Goal: Task Accomplishment & Management: Use online tool/utility

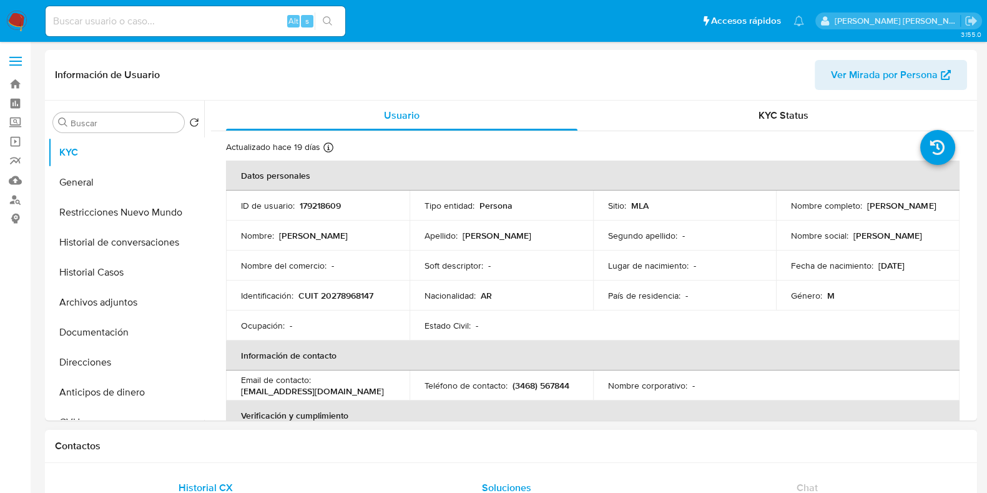
select select "10"
click at [133, 14] on input at bounding box center [196, 21] width 300 height 16
paste input "713352984"
type input "713352984"
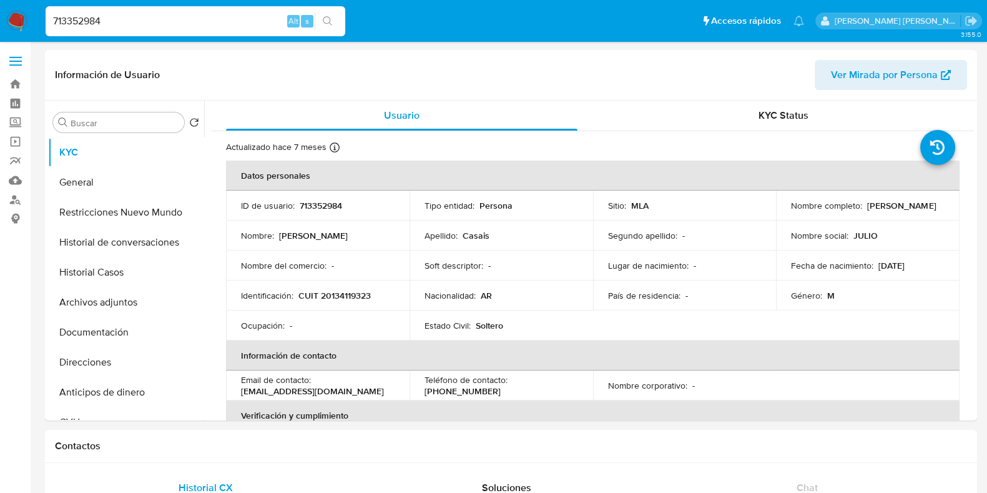
select select "10"
click at [336, 297] on p "CUIT 20134119323" at bounding box center [334, 295] width 72 height 11
copy p "20134119323"
click at [112, 283] on button "Historial Casos" at bounding box center [121, 272] width 146 height 30
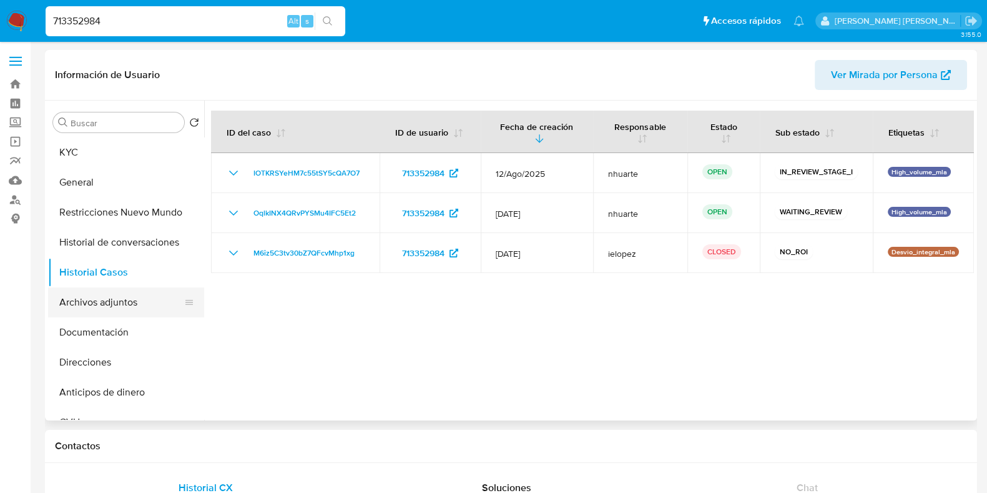
click at [127, 297] on button "Archivos adjuntos" at bounding box center [121, 302] width 146 height 30
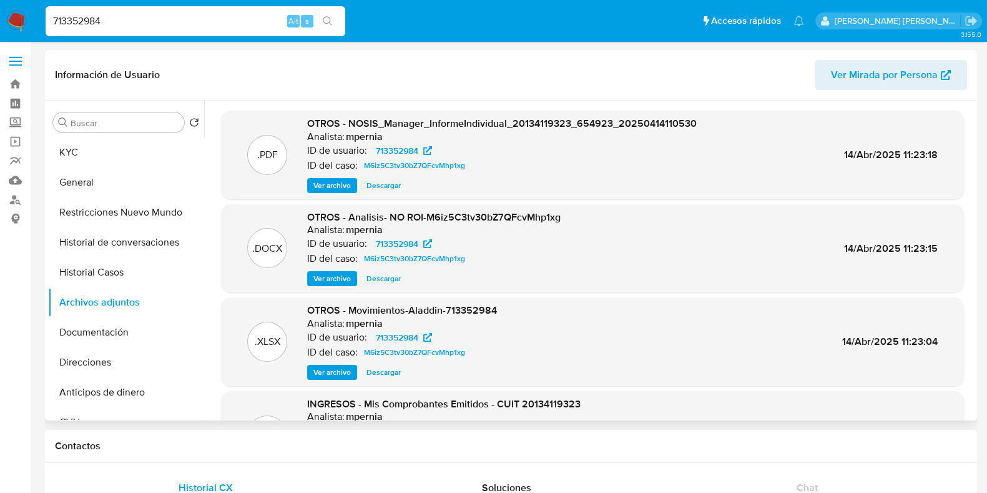
click at [346, 276] on span "Ver archivo" at bounding box center [331, 278] width 37 height 12
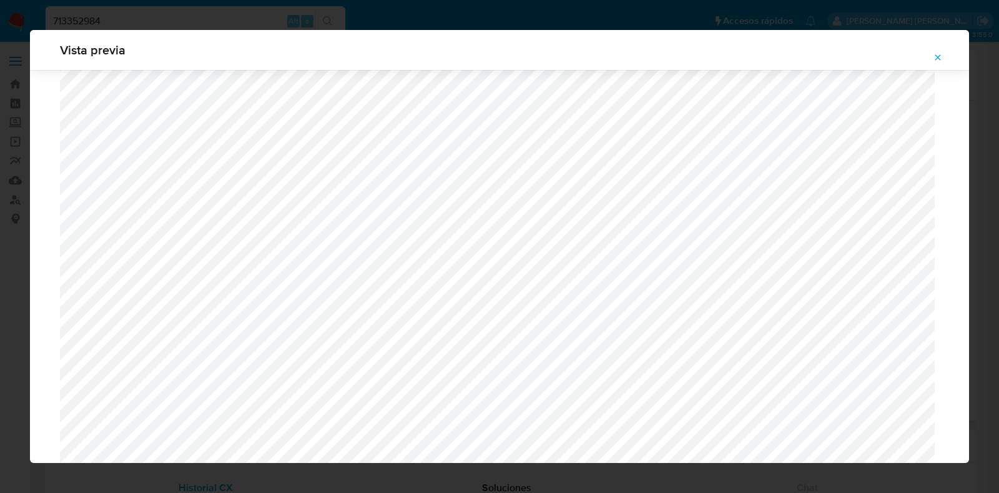
scroll to position [1223, 0]
click at [935, 54] on icon "Attachment preview" at bounding box center [938, 57] width 6 height 6
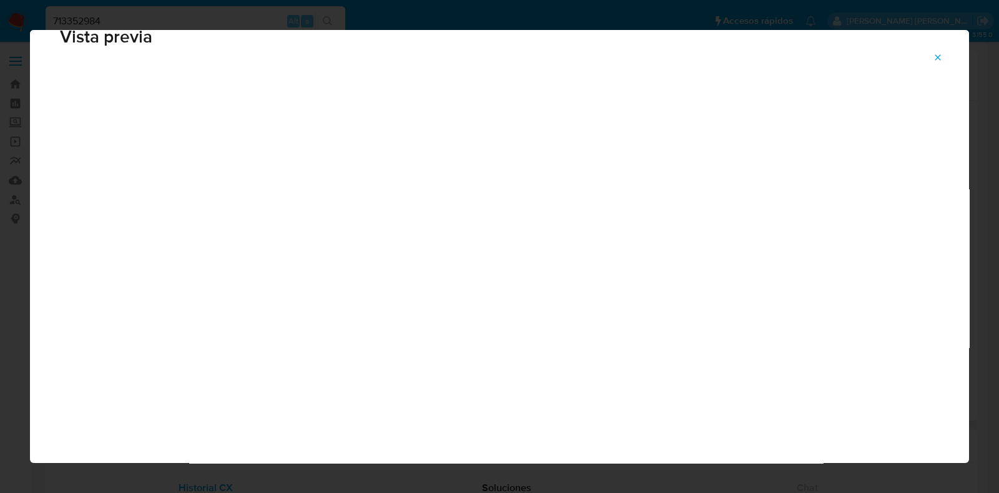
scroll to position [31, 0]
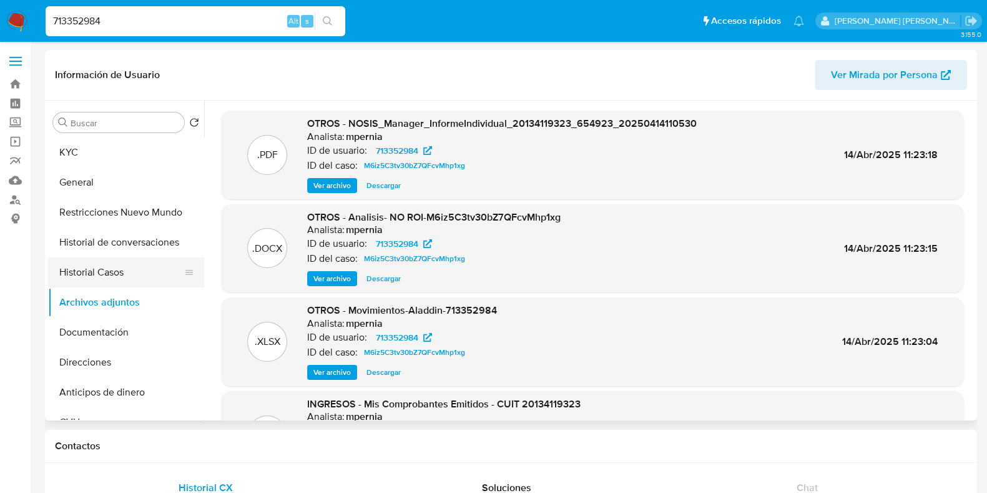
click at [133, 258] on button "Historial Casos" at bounding box center [121, 272] width 146 height 30
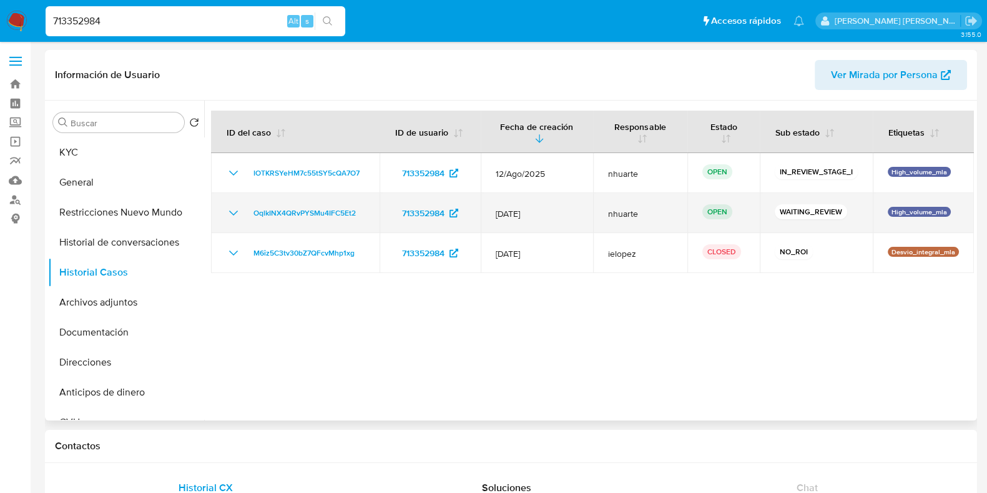
drag, startPoint x: 243, startPoint y: 210, endPoint x: 363, endPoint y: 210, distance: 119.2
click at [363, 210] on div "OqlkINX4QRvPYSMu4IFC5Et2" at bounding box center [295, 212] width 139 height 15
click at [304, 212] on span "OqlkINX4QRvPYSMu4IFC5Et2" at bounding box center [304, 212] width 102 height 15
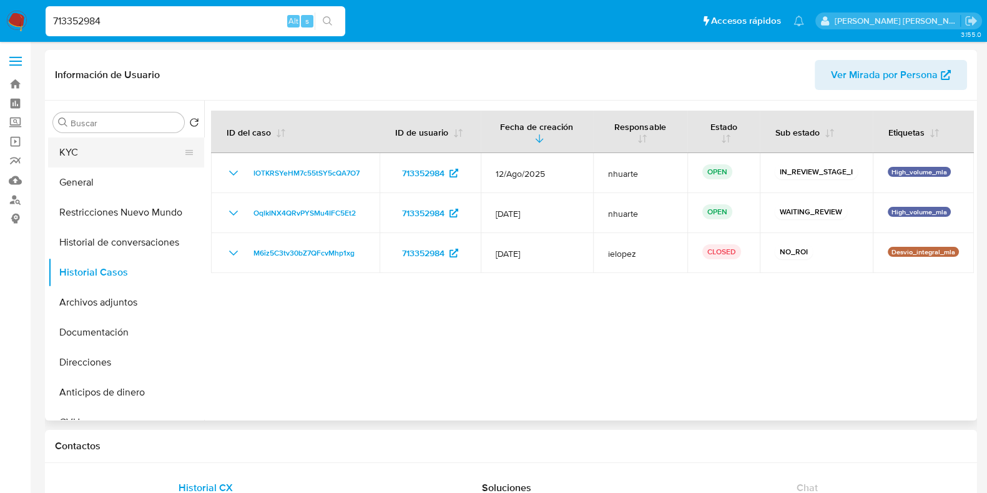
click at [142, 151] on button "KYC" at bounding box center [121, 152] width 146 height 30
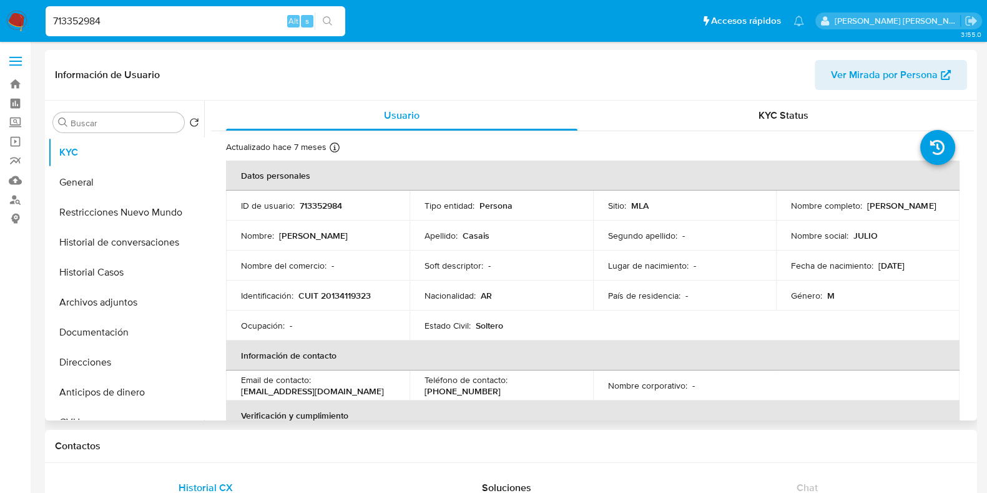
click at [343, 290] on p "CUIT 20134119323" at bounding box center [334, 295] width 72 height 11
copy p "20134119323"
drag, startPoint x: 240, startPoint y: 393, endPoint x: 367, endPoint y: 393, distance: 126.7
click at [367, 393] on div "Email de contacto : juliocasaisabogados@gmail.com" at bounding box center [318, 385] width 154 height 22
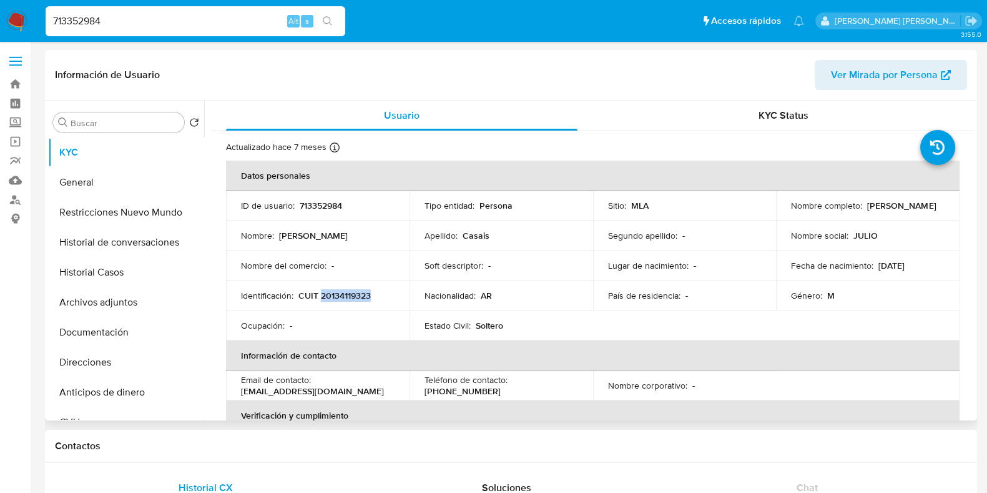
copy p "juliocasaisabogados@gmail.com"
drag, startPoint x: 863, startPoint y: 205, endPoint x: 939, endPoint y: 211, distance: 75.8
click at [939, 211] on td "Nombre completo : Julio Cesar Casais" at bounding box center [868, 205] width 184 height 30
copy p "Julio Cesar Casais"
drag, startPoint x: 240, startPoint y: 388, endPoint x: 365, endPoint y: 388, distance: 124.8
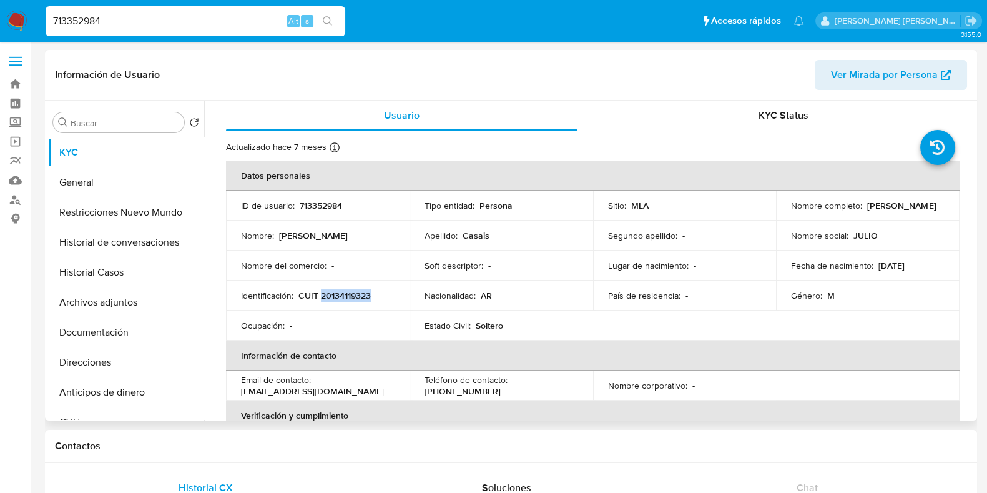
click at [365, 388] on p "juliocasaisabogados@gmail.com" at bounding box center [312, 390] width 143 height 11
copy p "juliocasaisabogados@gmail.com"
click at [127, 328] on button "Documentación" at bounding box center [121, 332] width 146 height 30
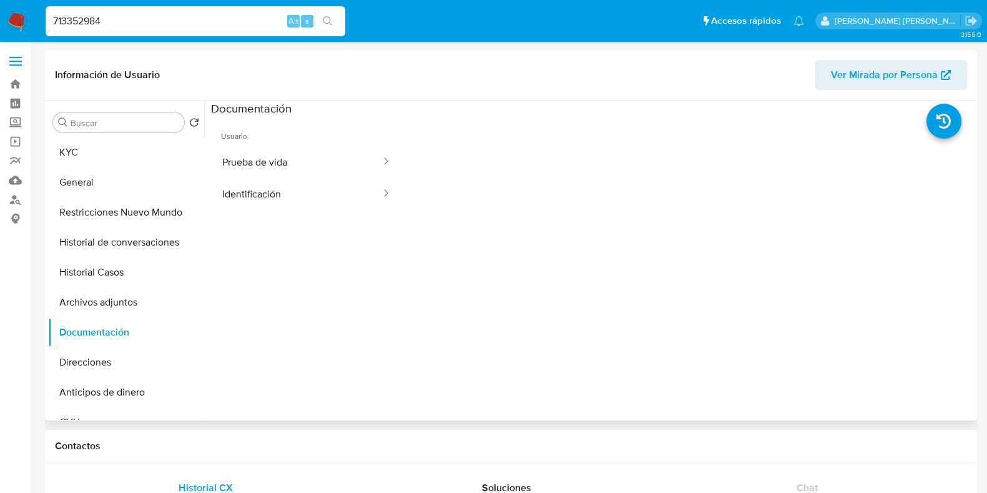
click at [278, 177] on button "Prueba de vida" at bounding box center [296, 162] width 171 height 32
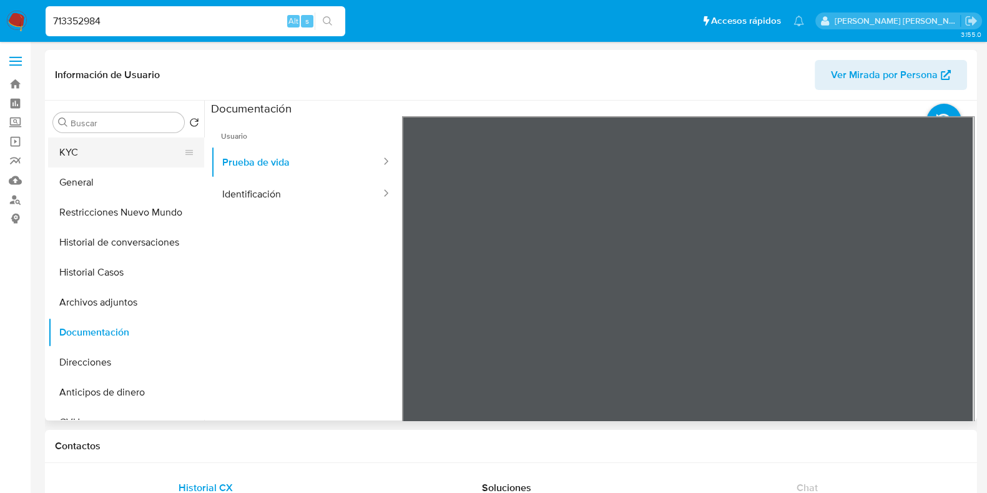
click at [115, 154] on button "KYC" at bounding box center [121, 152] width 146 height 30
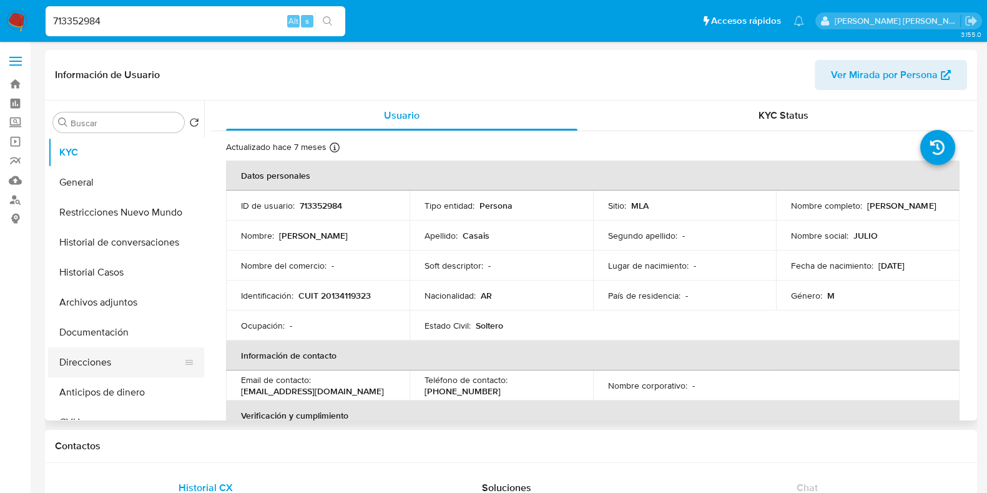
click at [131, 360] on button "Direcciones" at bounding box center [121, 362] width 146 height 30
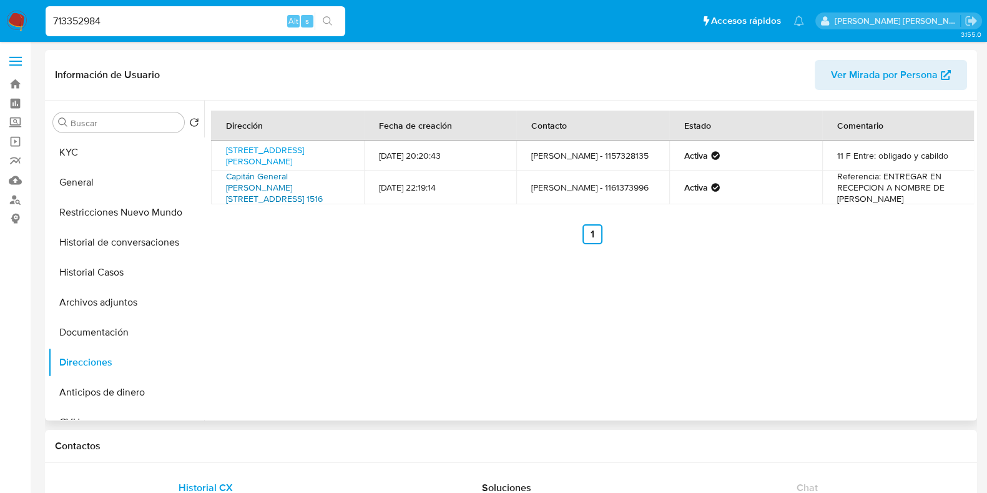
click at [283, 186] on link "Capitán General Ramón Freire 2443 Piso 5 Depto. 1516, Belgrano, Capital Federal…" at bounding box center [274, 187] width 97 height 35
click at [120, 148] on button "KYC" at bounding box center [121, 152] width 146 height 30
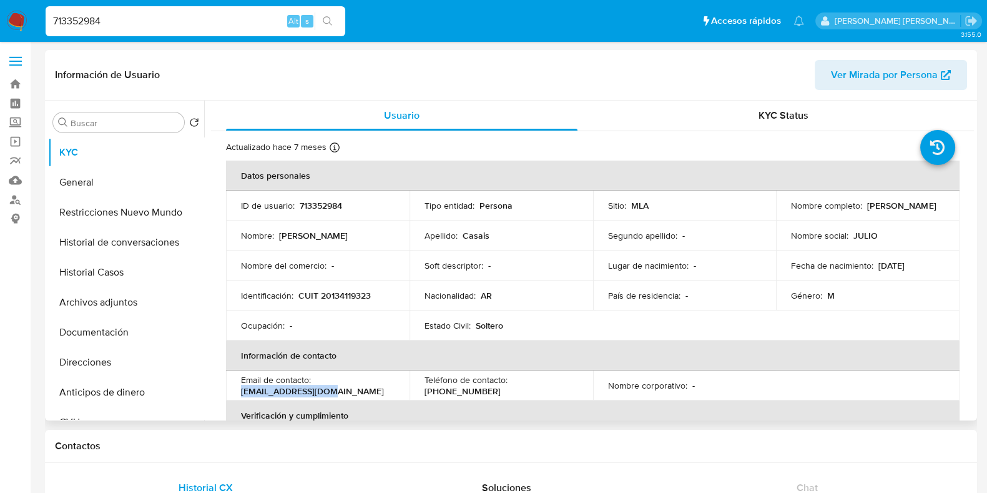
drag, startPoint x: 240, startPoint y: 390, endPoint x: 318, endPoint y: 391, distance: 78.0
click at [318, 391] on p "juliocasaisabogados@gmail.com" at bounding box center [312, 390] width 143 height 11
copy p "juliocasaisabogados"
drag, startPoint x: 120, startPoint y: 357, endPoint x: 175, endPoint y: 311, distance: 71.8
click at [120, 358] on button "Direcciones" at bounding box center [126, 362] width 156 height 30
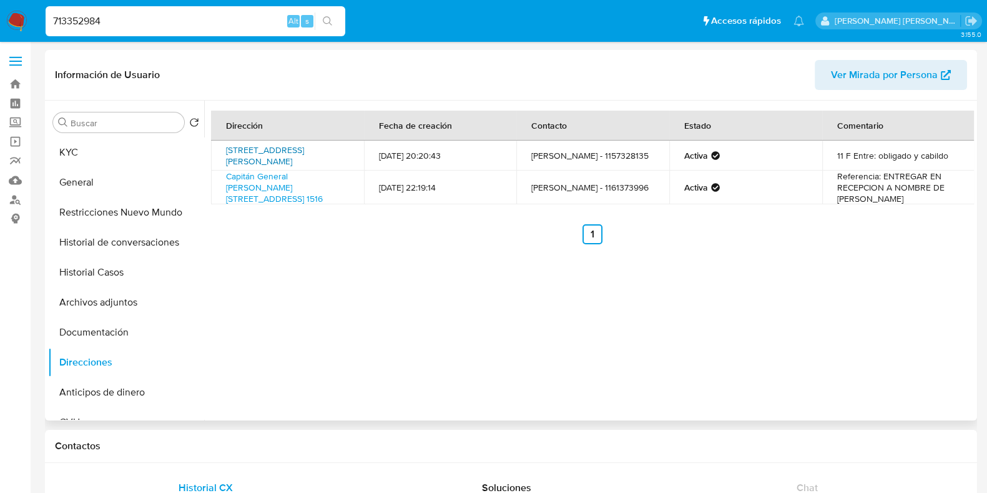
click at [286, 159] on link "Calle Manuel Ugarte 2360, Belgrano, Capital Federal, 1428, Argentina 2360" at bounding box center [265, 156] width 78 height 24
click at [110, 306] on button "Archivos adjuntos" at bounding box center [121, 302] width 146 height 30
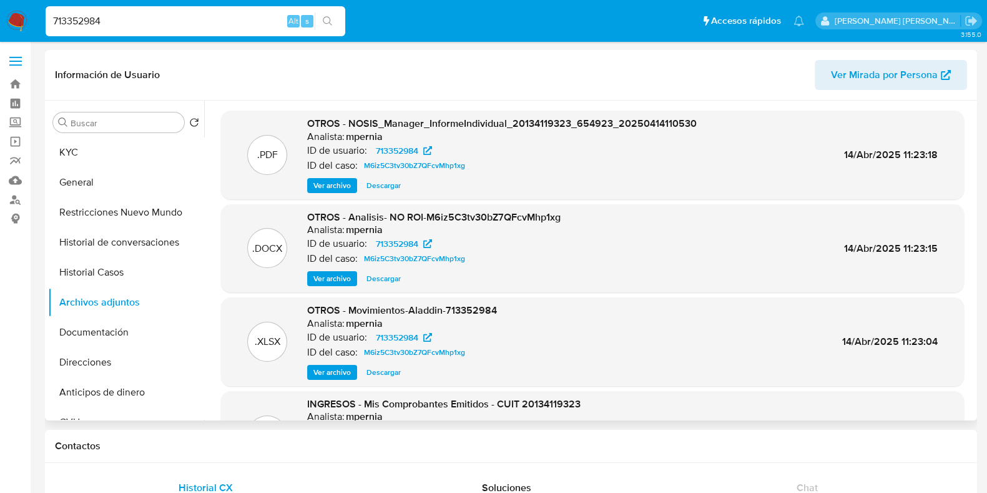
click at [323, 278] on span "Ver archivo" at bounding box center [331, 278] width 37 height 12
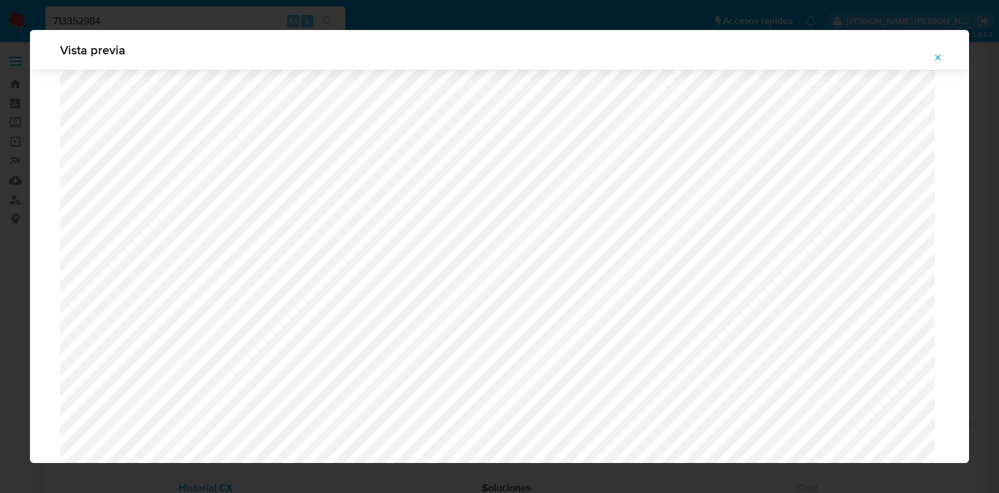
scroll to position [911, 0]
click at [938, 58] on icon "Attachment preview" at bounding box center [938, 57] width 10 height 10
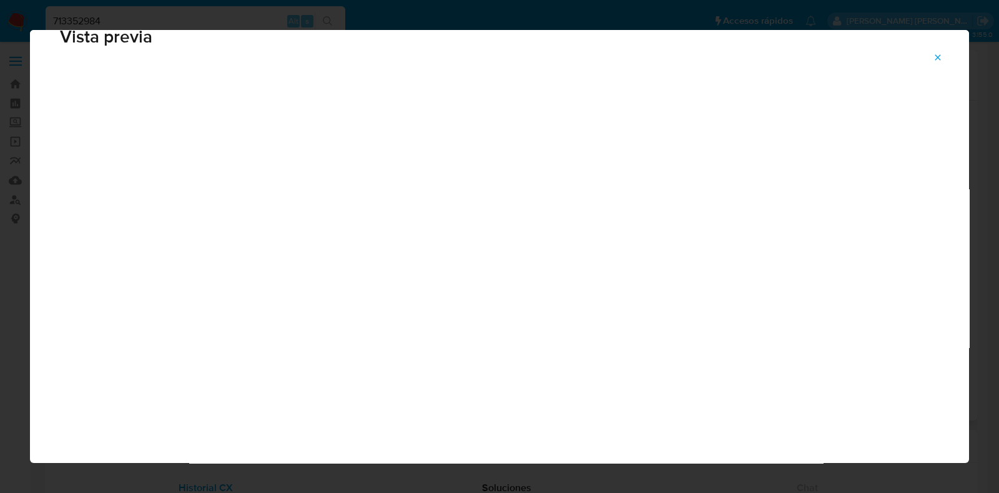
scroll to position [31, 0]
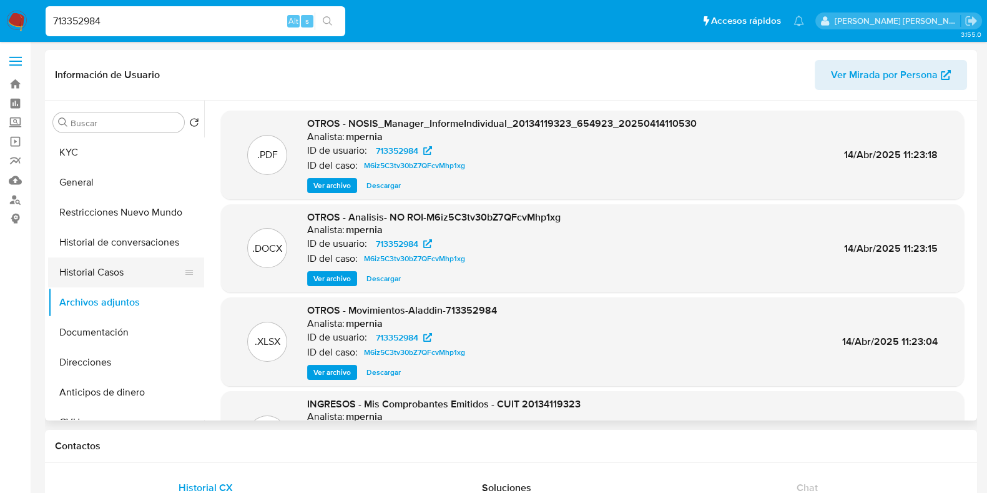
click at [107, 264] on button "Historial Casos" at bounding box center [121, 272] width 146 height 30
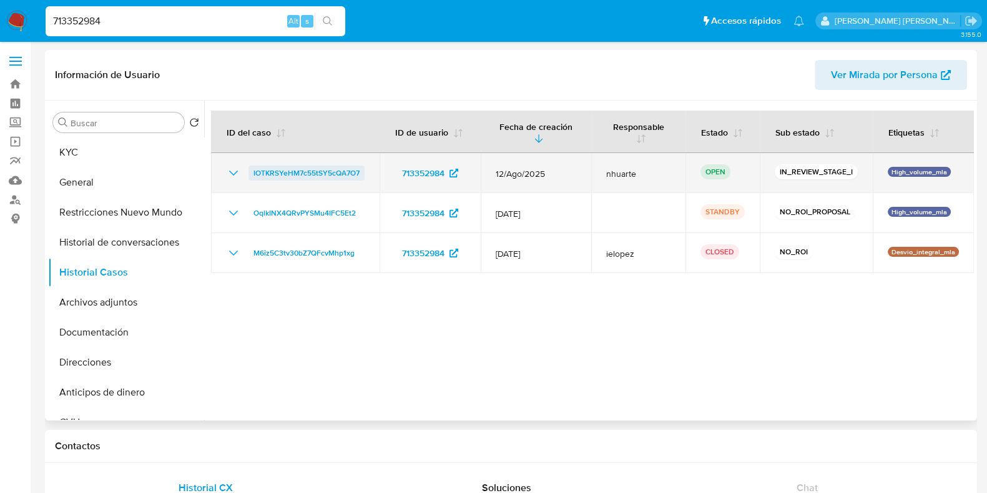
click at [333, 174] on span "IOTKRSYeHM7c55tSY5cQA7O7" at bounding box center [306, 172] width 106 height 15
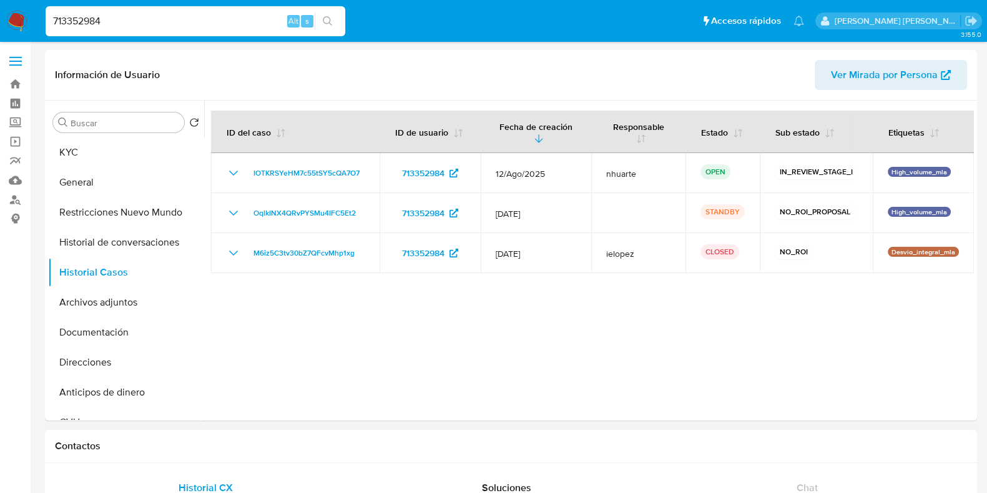
drag, startPoint x: 110, startPoint y: 27, endPoint x: 50, endPoint y: 27, distance: 60.5
click at [50, 27] on input "713352984" at bounding box center [196, 21] width 300 height 16
paste input "179218609"
type input "179218609"
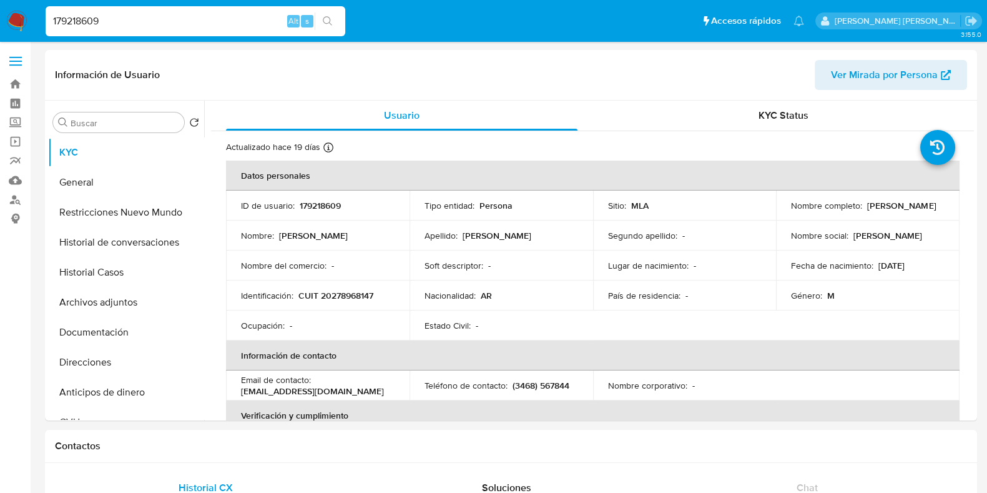
select select "10"
click at [134, 262] on button "Historial Casos" at bounding box center [121, 272] width 146 height 30
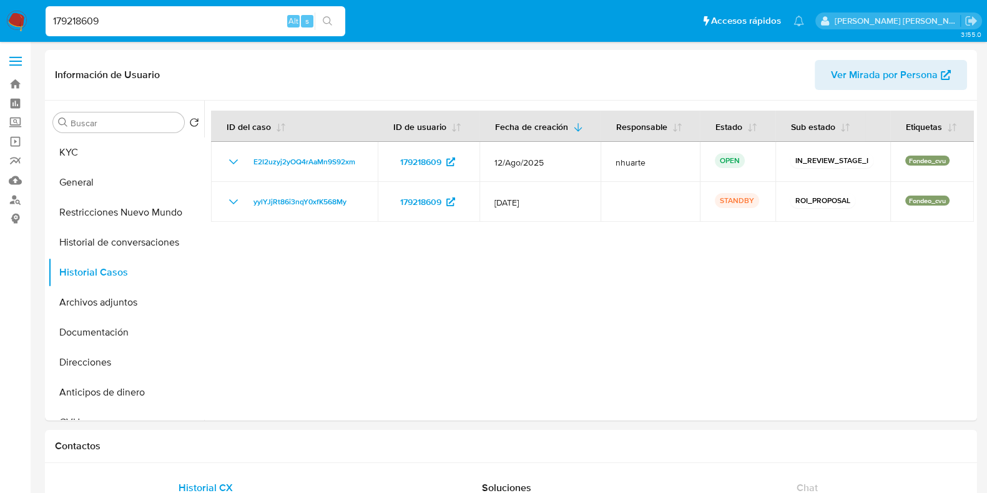
drag, startPoint x: 141, startPoint y: 22, endPoint x: 19, endPoint y: 27, distance: 121.8
click at [19, 27] on nav "Pausado Ver notificaciones 179218609 Alt s Accesos rápidos Presiona las siguien…" at bounding box center [493, 21] width 987 height 42
paste input "2504993347"
type input "2504993347"
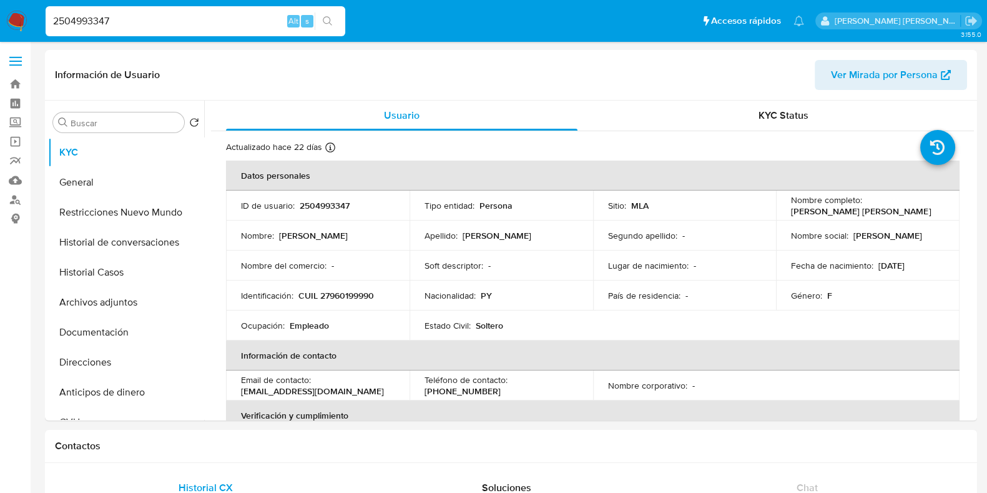
select select "10"
click at [119, 288] on button "Archivos adjuntos" at bounding box center [121, 302] width 146 height 30
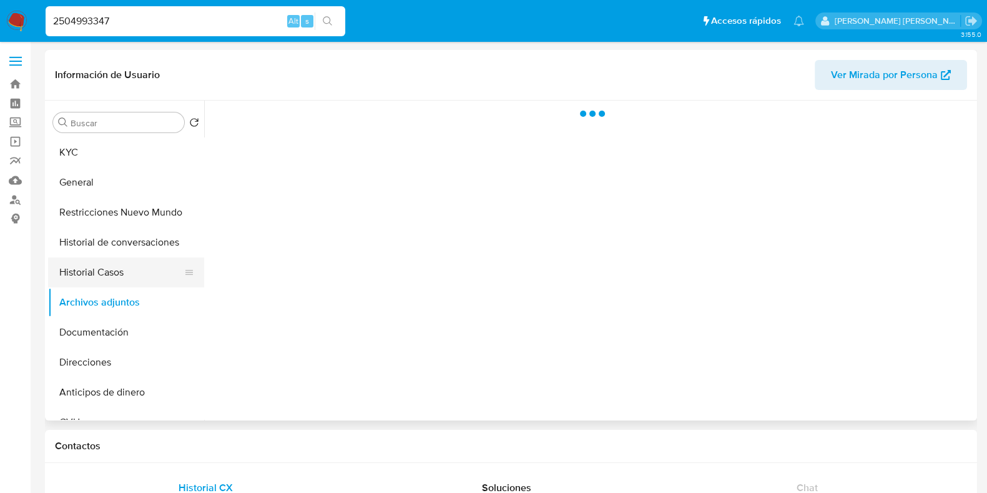
click at [120, 273] on button "Historial Casos" at bounding box center [121, 272] width 146 height 30
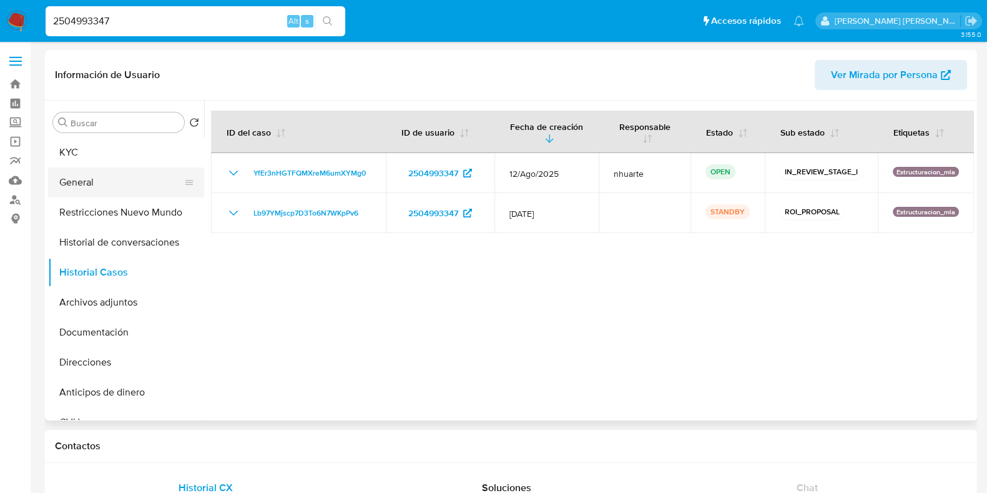
click at [114, 185] on button "General" at bounding box center [121, 182] width 146 height 30
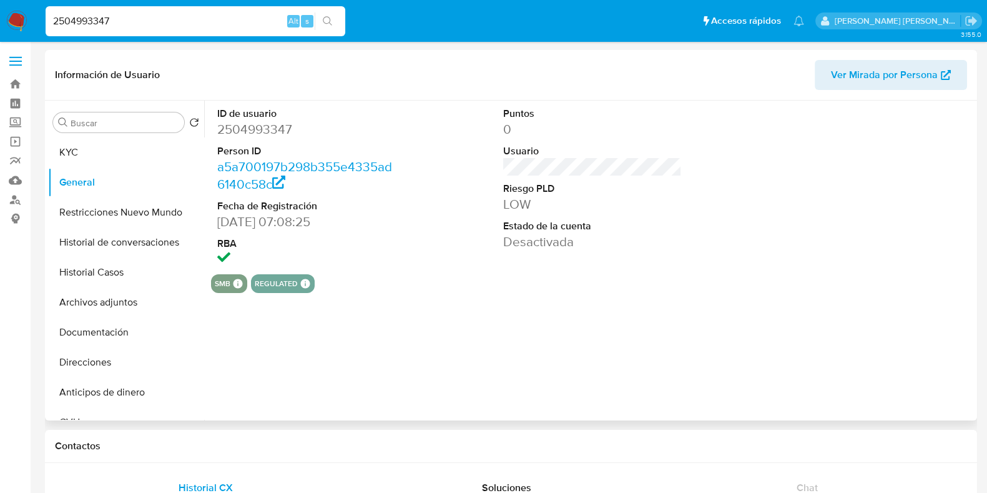
click at [263, 126] on dd "2504993347" at bounding box center [306, 128] width 179 height 17
copy dd "2504993347"
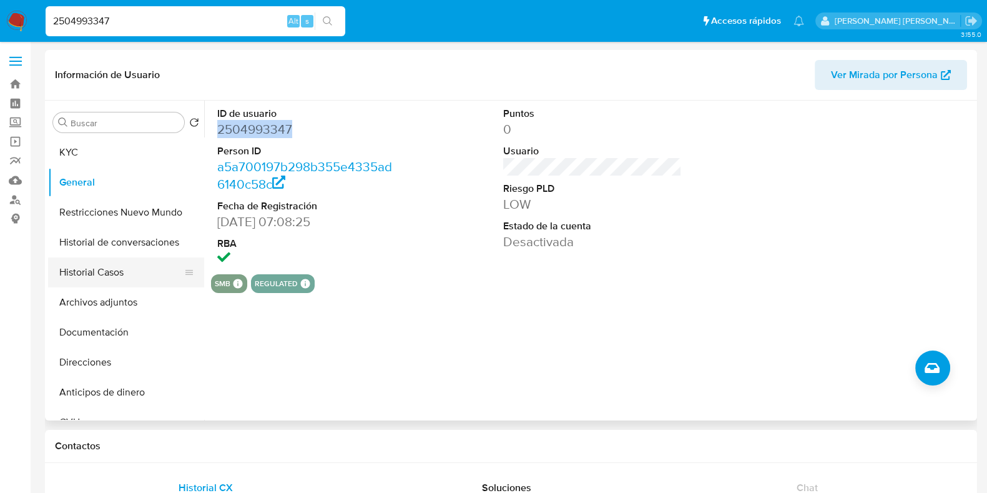
click at [134, 285] on button "Historial Casos" at bounding box center [121, 272] width 146 height 30
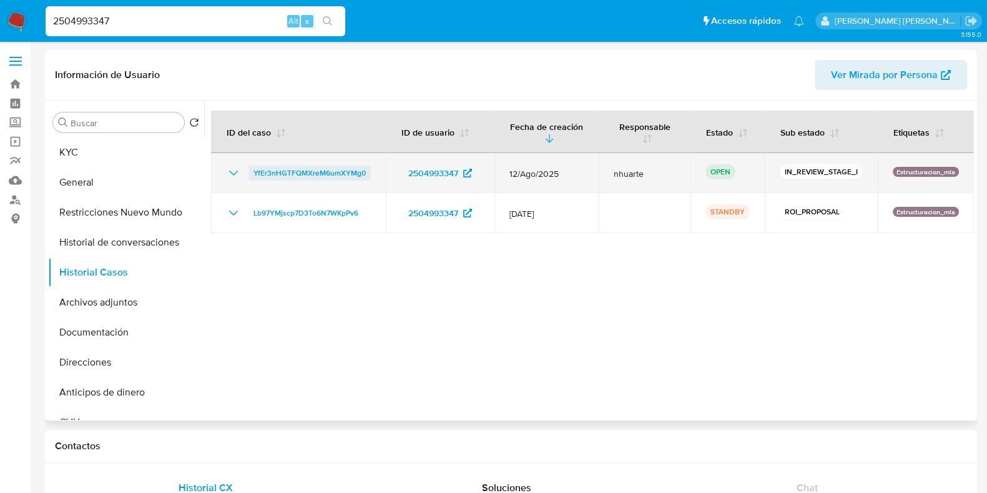
click at [325, 170] on span "YfEr3nHGTFQMXreM6umXYMg0" at bounding box center [309, 172] width 112 height 15
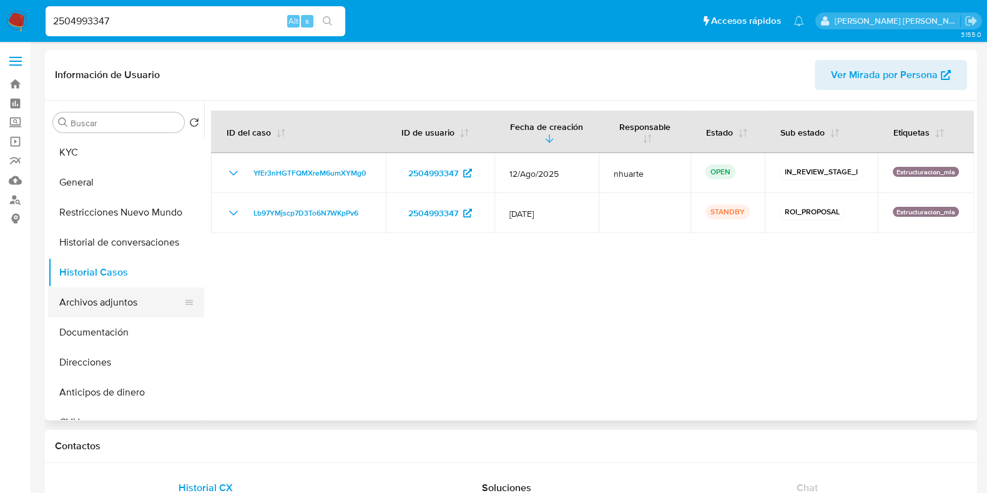
click at [122, 307] on button "Archivos adjuntos" at bounding box center [121, 302] width 146 height 30
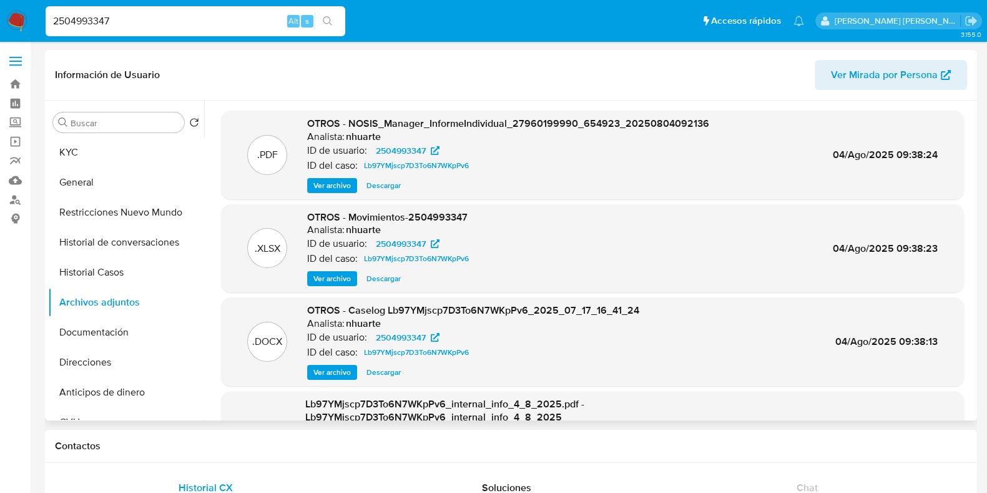
click at [343, 373] on span "Ver archivo" at bounding box center [331, 372] width 37 height 12
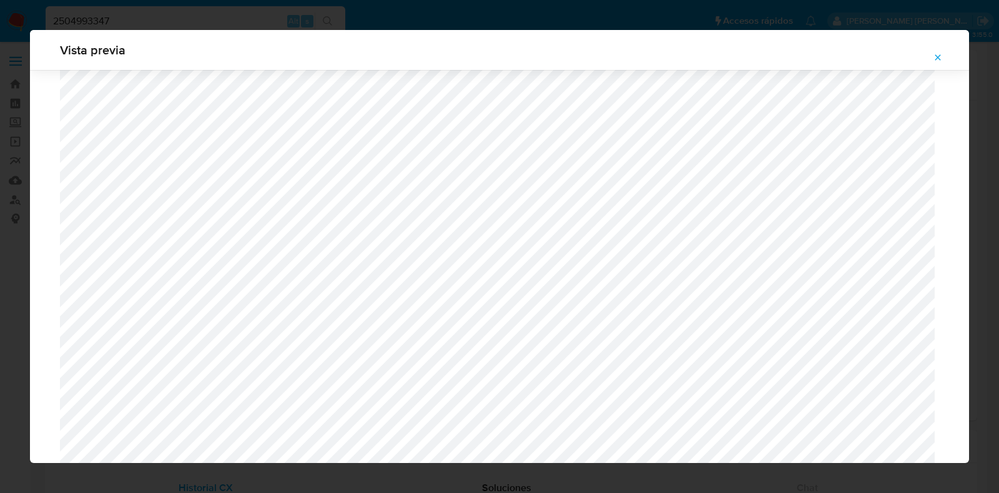
scroll to position [521, 0]
click at [935, 59] on icon "Attachment preview" at bounding box center [938, 57] width 10 height 10
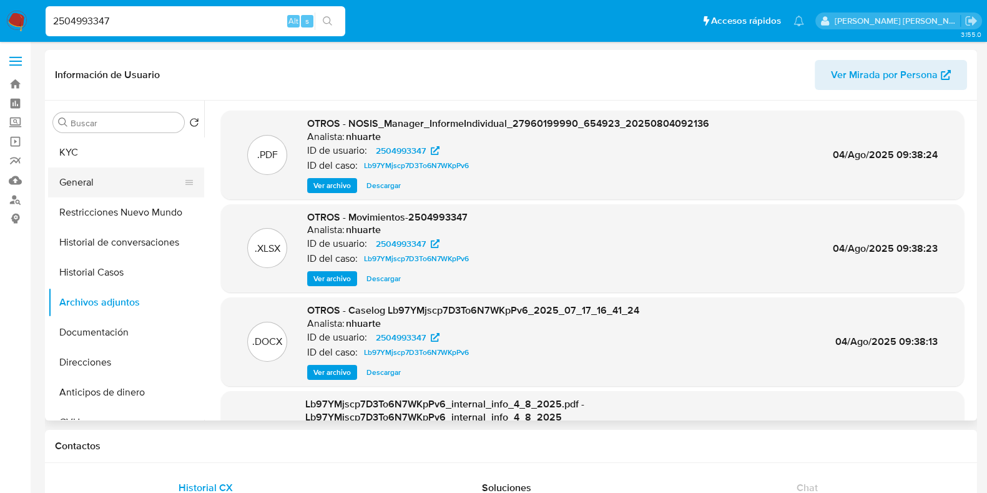
click at [130, 175] on button "General" at bounding box center [121, 182] width 146 height 30
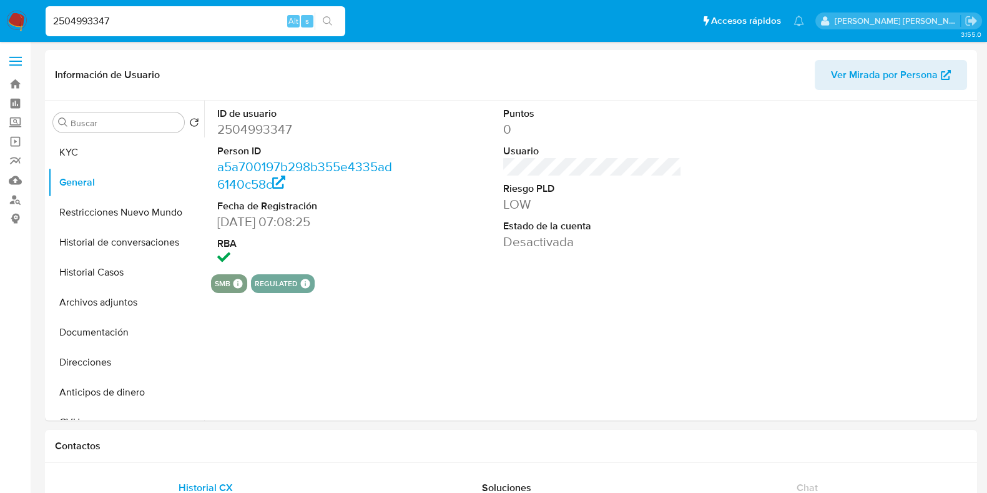
click at [259, 125] on dd "2504993347" at bounding box center [306, 128] width 179 height 17
copy dd "2504993347"
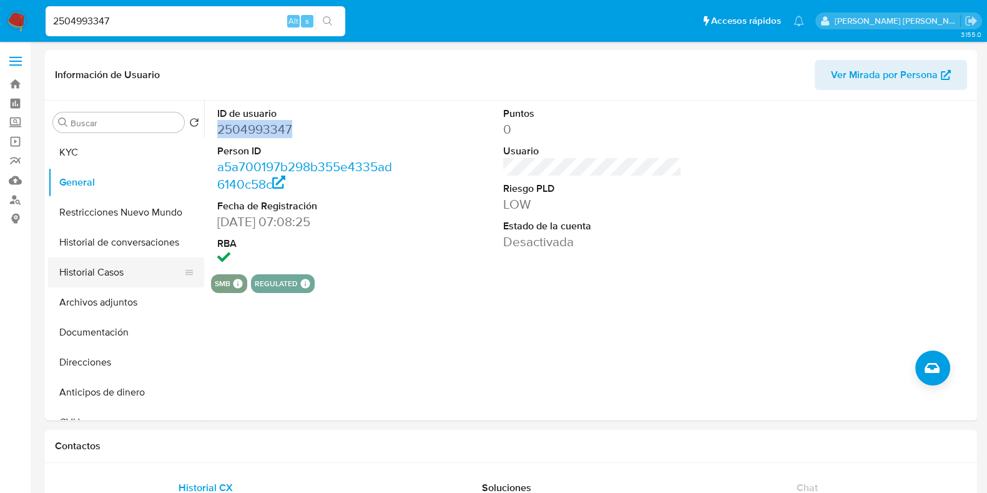
click at [131, 268] on button "Historial Casos" at bounding box center [121, 272] width 146 height 30
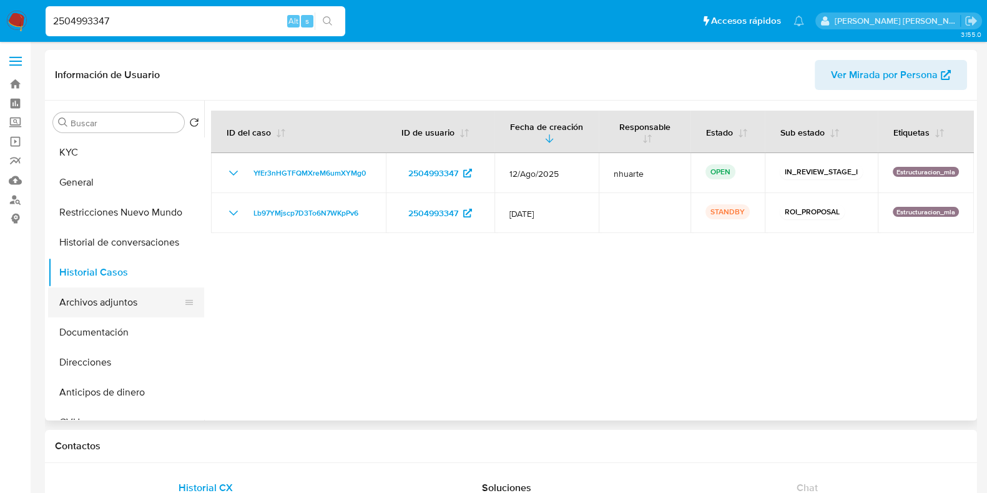
click at [132, 297] on button "Archivos adjuntos" at bounding box center [121, 302] width 146 height 30
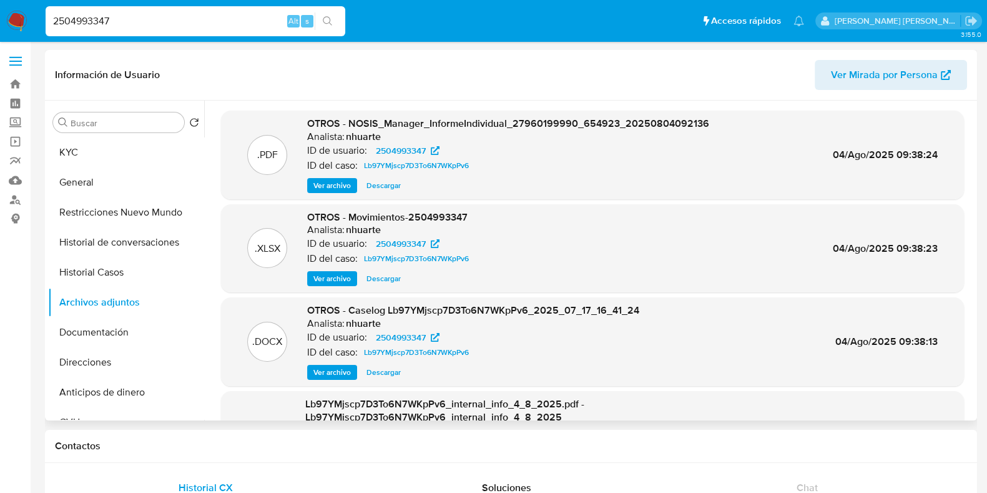
click at [331, 374] on span "Ver archivo" at bounding box center [331, 372] width 37 height 12
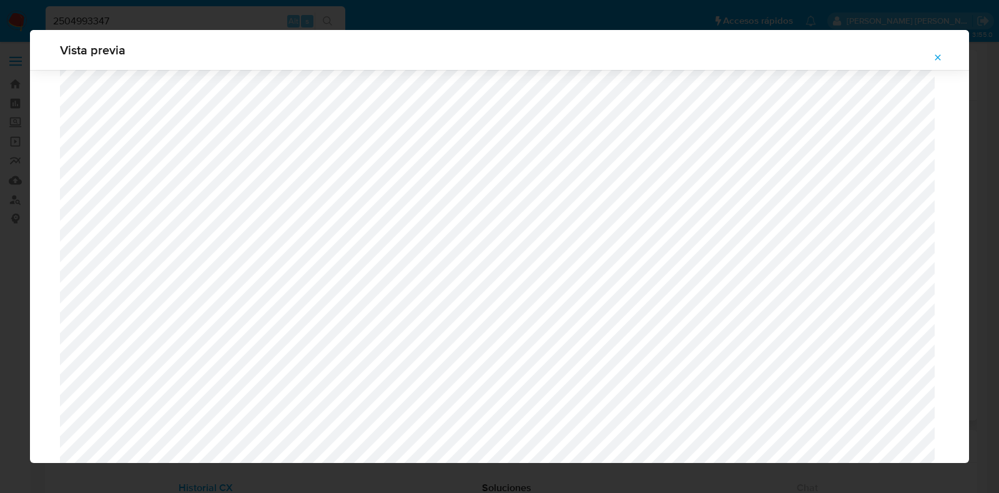
scroll to position [1051, 0]
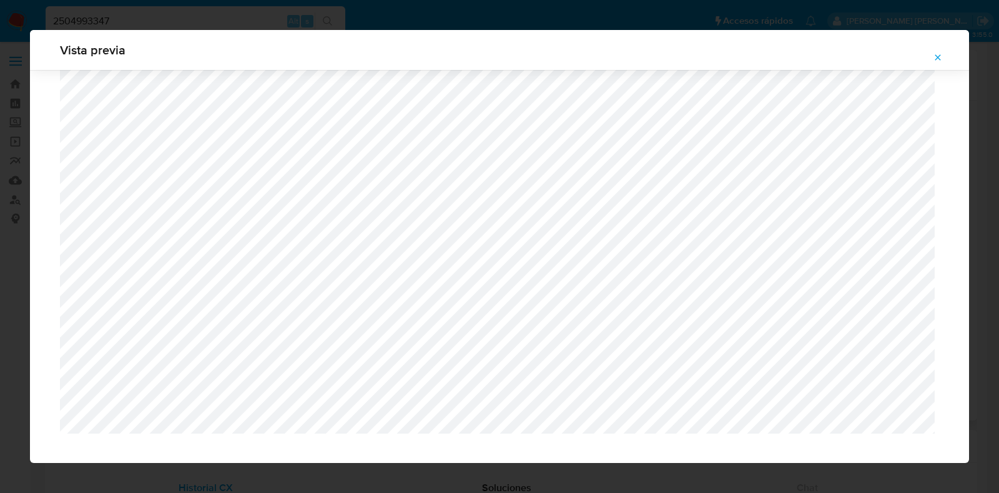
click at [940, 57] on icon "Attachment preview" at bounding box center [938, 57] width 10 height 10
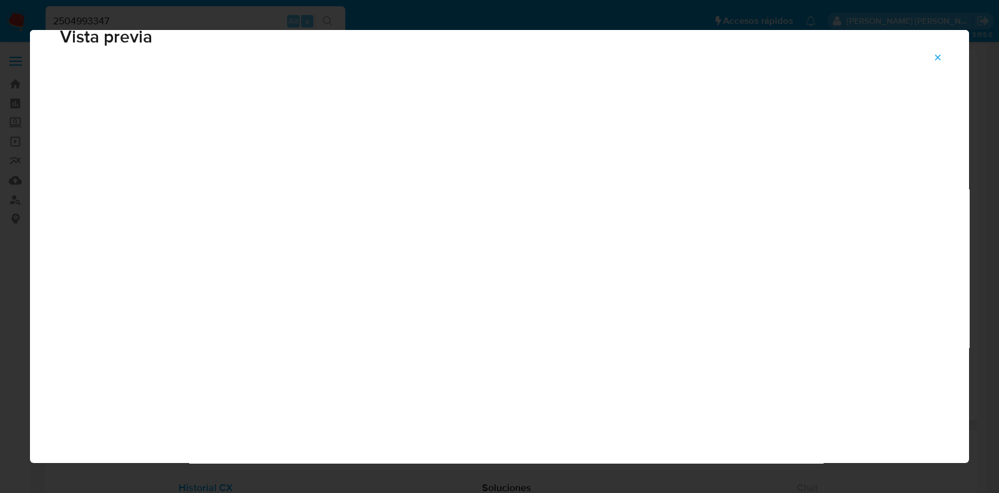
scroll to position [31, 0]
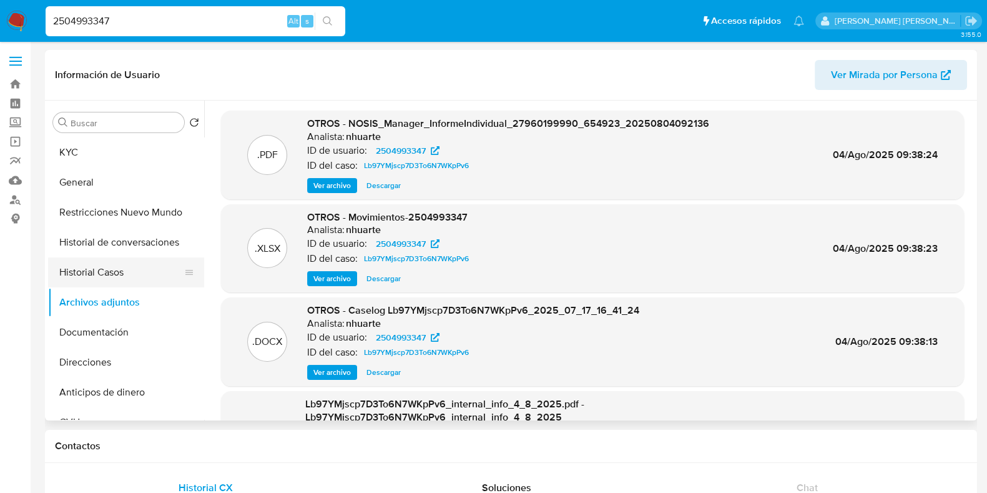
click at [136, 280] on button "Historial Casos" at bounding box center [121, 272] width 146 height 30
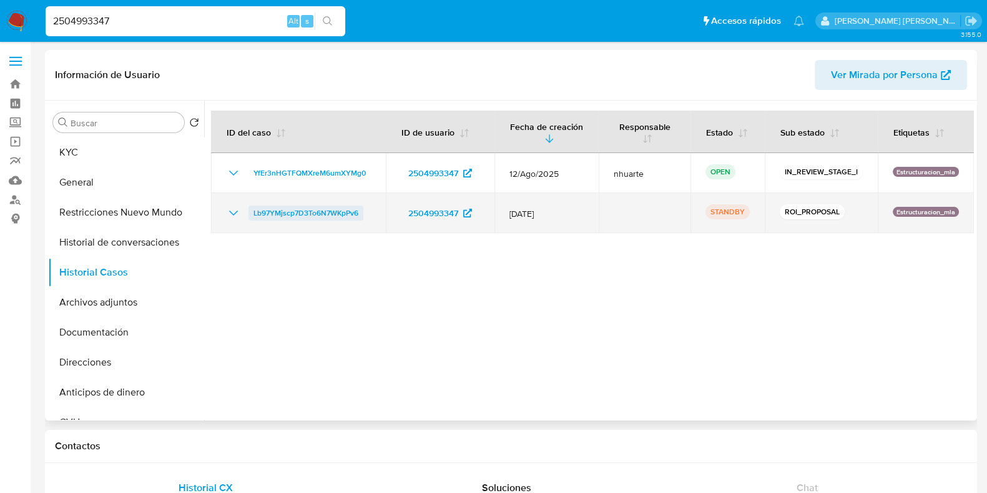
drag, startPoint x: 243, startPoint y: 213, endPoint x: 363, endPoint y: 210, distance: 119.3
click at [363, 210] on div "Lb97YMjscp7D3To6N7WKpPv6" at bounding box center [298, 212] width 145 height 15
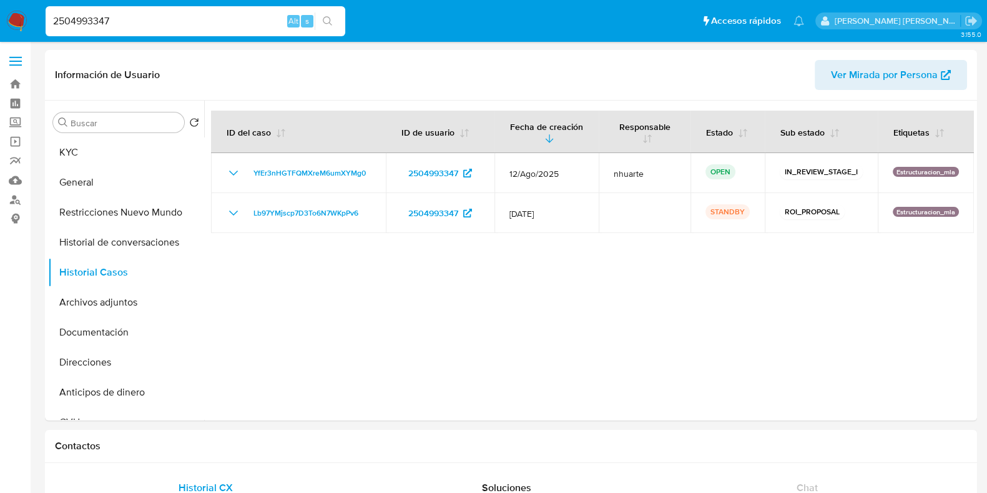
drag, startPoint x: 122, startPoint y: 16, endPoint x: 40, endPoint y: 16, distance: 81.8
click at [40, 16] on ul "Pausado Ver notificaciones 2504993347 Alt s Accesos rápidos Presiona las siguie…" at bounding box center [424, 20] width 771 height 31
paste input "2672129"
type input "2267212947"
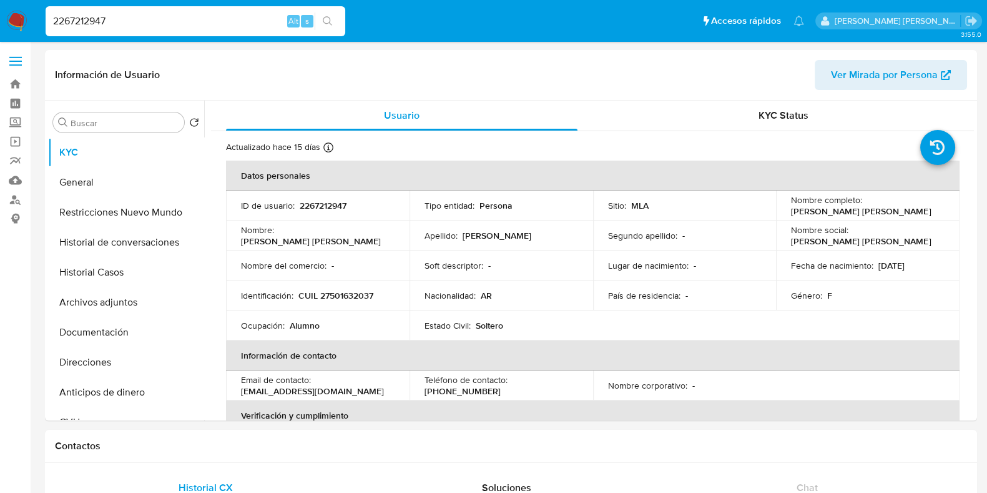
select select "10"
click at [134, 270] on button "Historial Casos" at bounding box center [121, 272] width 146 height 30
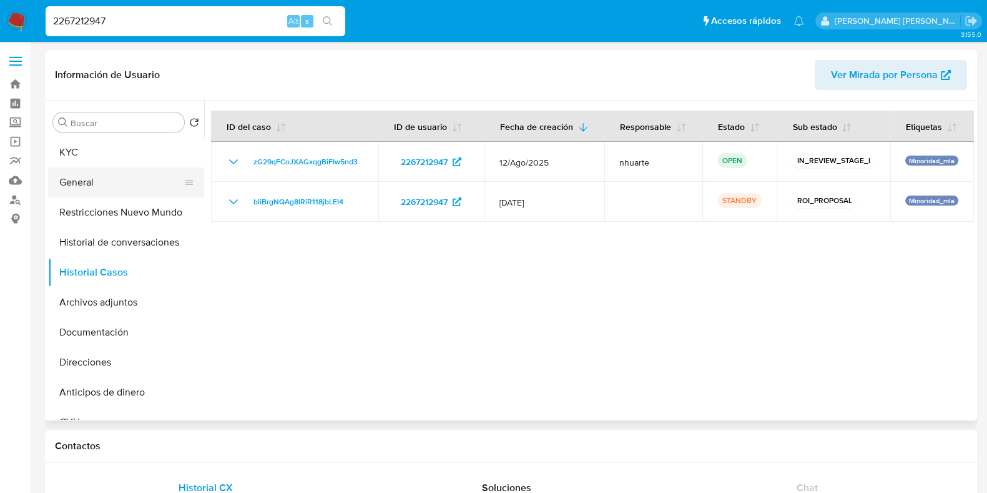
click at [128, 185] on button "General" at bounding box center [121, 182] width 146 height 30
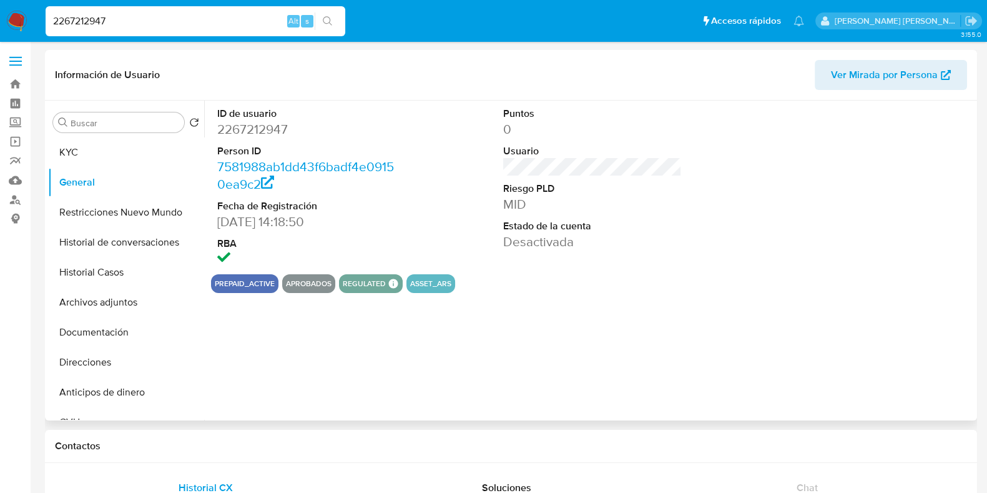
click at [250, 126] on dd "2267212947" at bounding box center [306, 128] width 179 height 17
copy dd "2267212947"
click at [100, 271] on button "Historial Casos" at bounding box center [121, 272] width 146 height 30
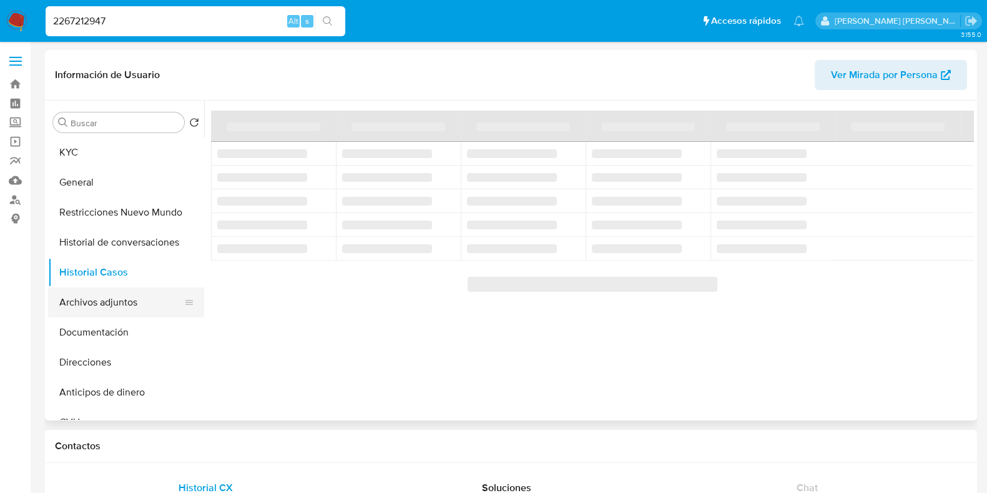
click at [103, 305] on button "Archivos adjuntos" at bounding box center [121, 302] width 146 height 30
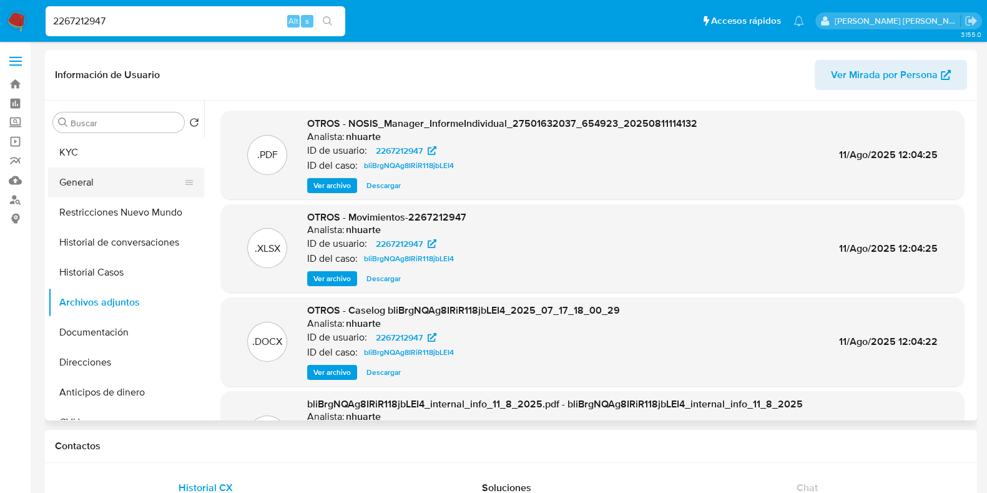
click at [124, 172] on button "General" at bounding box center [121, 182] width 146 height 30
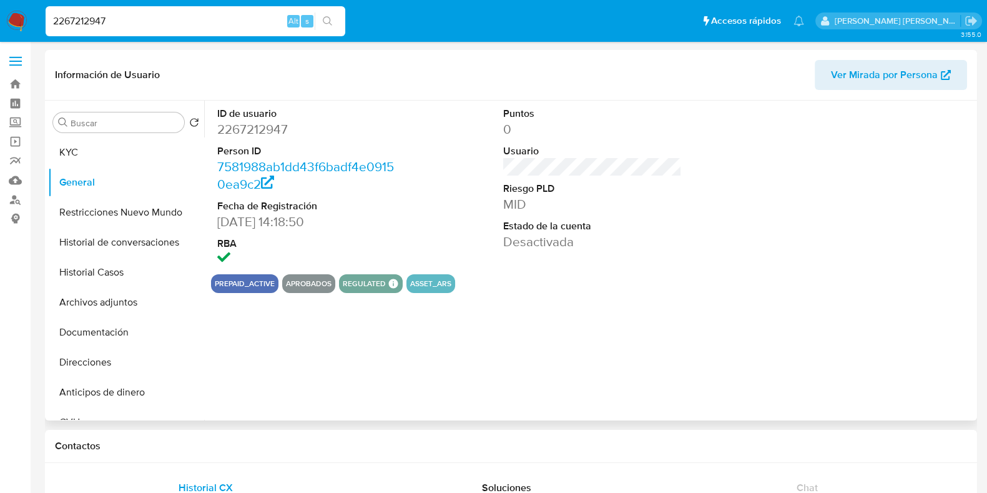
click at [274, 124] on dd "2267212947" at bounding box center [306, 128] width 179 height 17
copy dd "2267212947"
click at [125, 283] on button "Historial Casos" at bounding box center [121, 272] width 146 height 30
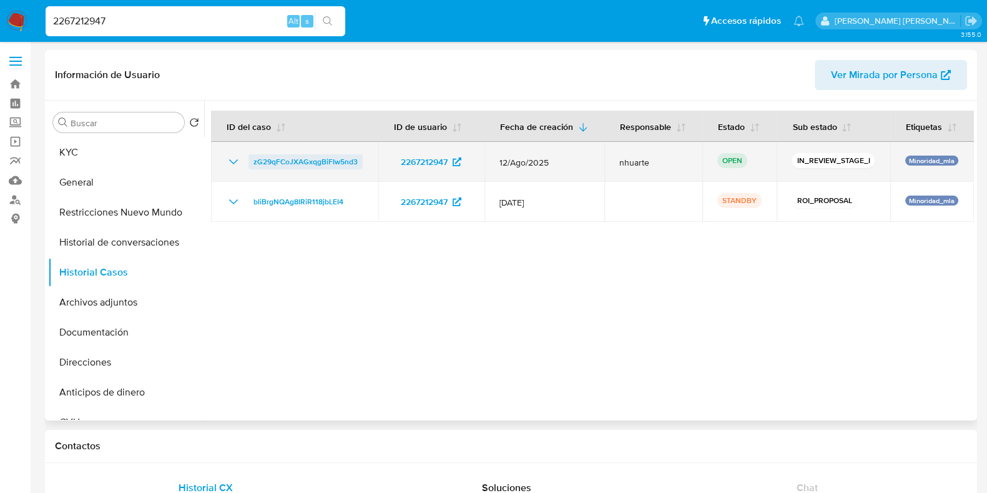
click at [302, 166] on span "zG29qFCoJXAGxqgBiFIw5nd3" at bounding box center [305, 161] width 104 height 15
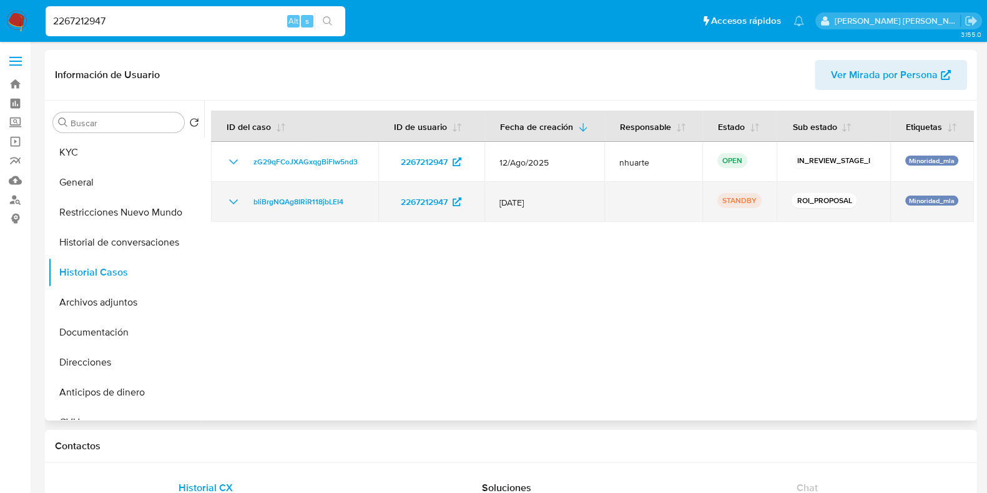
drag, startPoint x: 498, startPoint y: 201, endPoint x: 546, endPoint y: 199, distance: 48.1
click at [546, 199] on td "12/Jul/2025" at bounding box center [544, 202] width 120 height 40
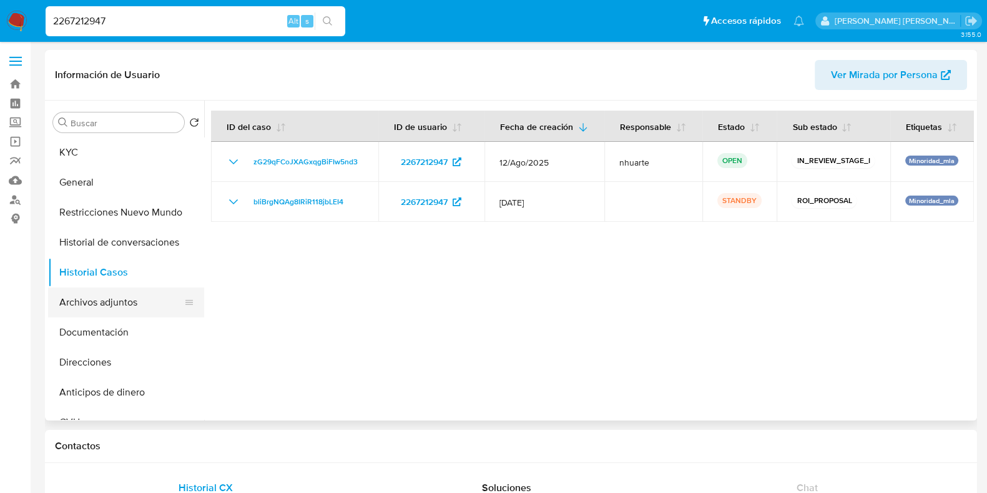
click at [137, 295] on button "Archivos adjuntos" at bounding box center [121, 302] width 146 height 30
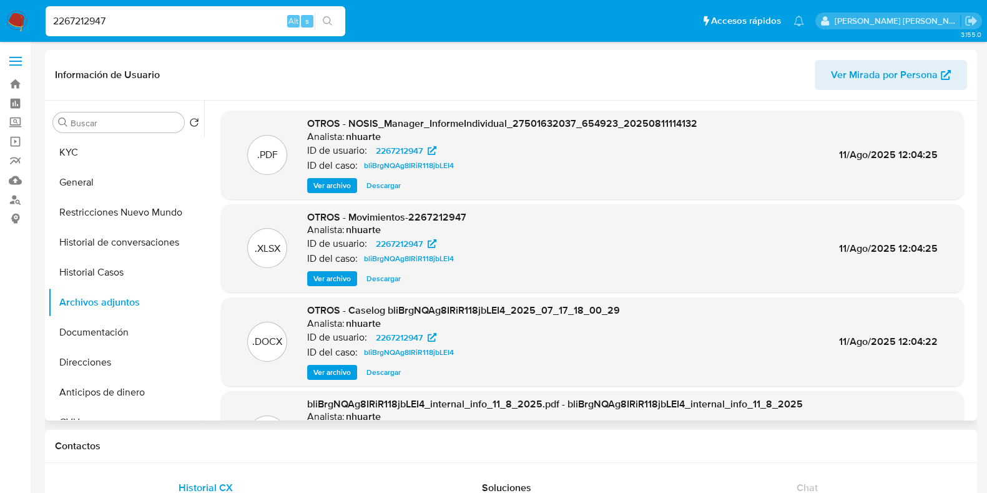
click at [333, 376] on span "Ver archivo" at bounding box center [331, 372] width 37 height 12
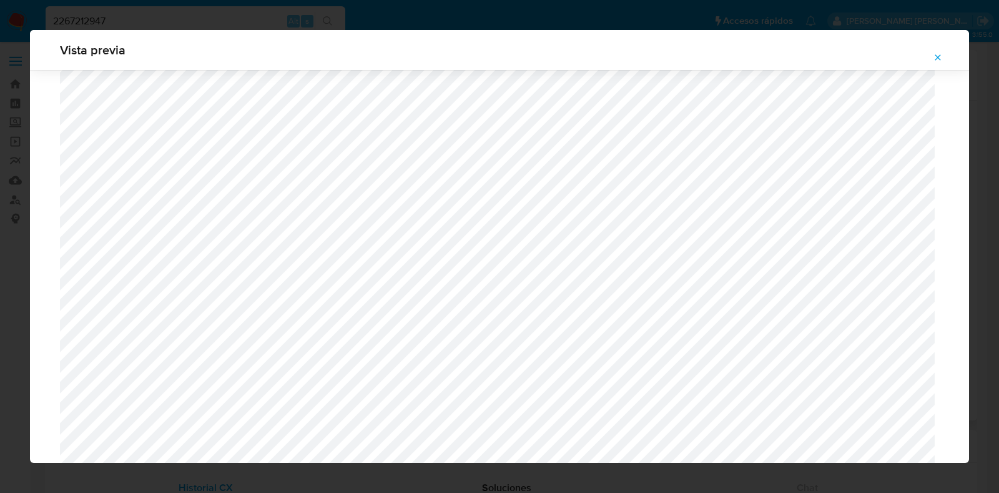
scroll to position [989, 0]
click at [938, 52] on icon "Attachment preview" at bounding box center [938, 57] width 10 height 10
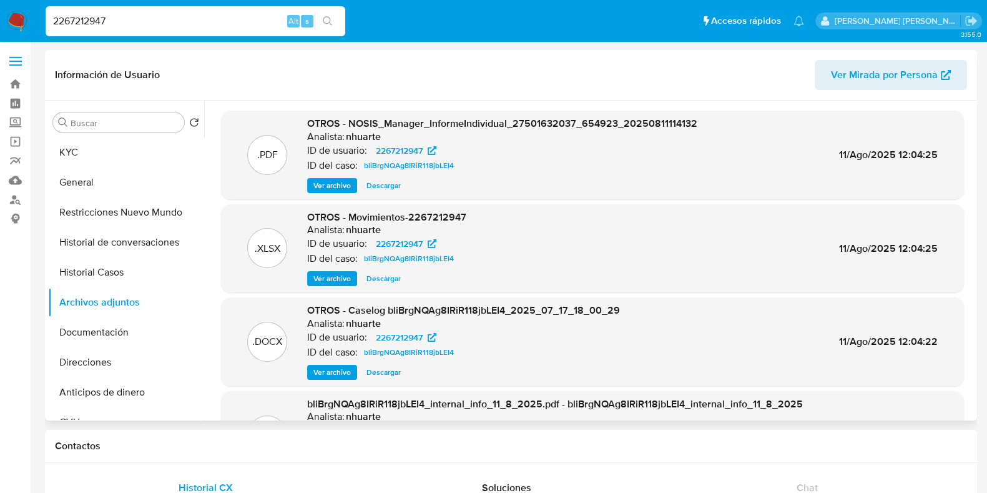
drag, startPoint x: 114, startPoint y: 22, endPoint x: 44, endPoint y: 29, distance: 70.9
click at [44, 29] on li "2267212947 Alt s" at bounding box center [195, 20] width 306 height 31
paste input "491494579"
type input "491494579"
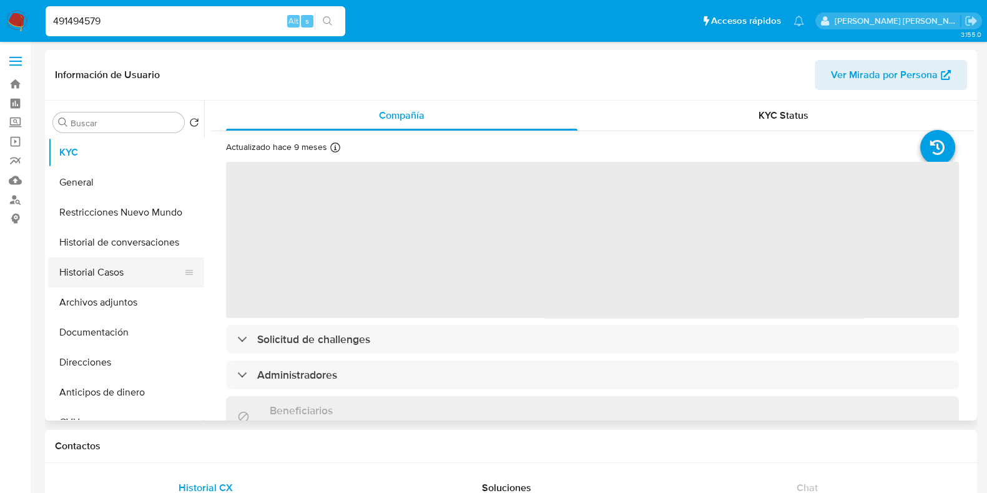
click at [149, 278] on button "Historial Casos" at bounding box center [121, 272] width 146 height 30
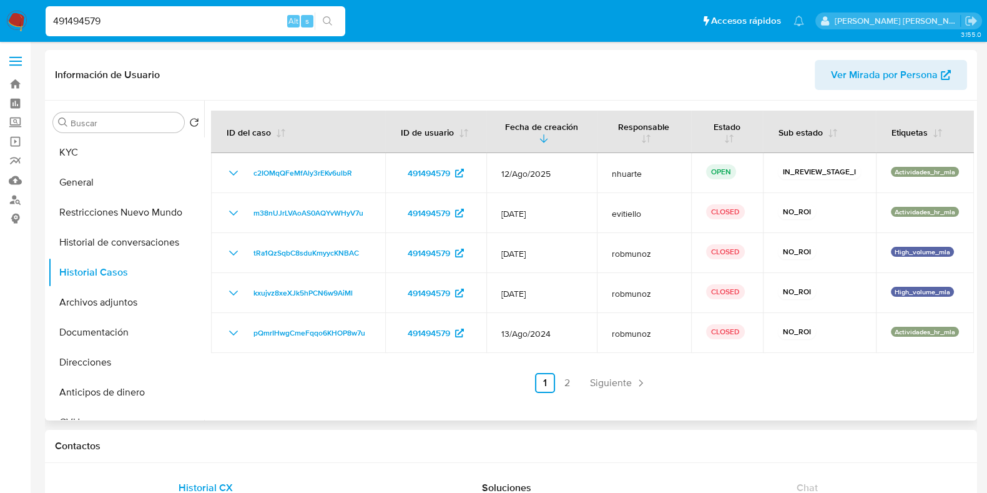
select select "10"
drag, startPoint x: 119, startPoint y: 24, endPoint x: 50, endPoint y: 25, distance: 68.7
click at [50, 25] on input "491494579" at bounding box center [196, 21] width 300 height 16
paste input "659232337"
type input "659232337"
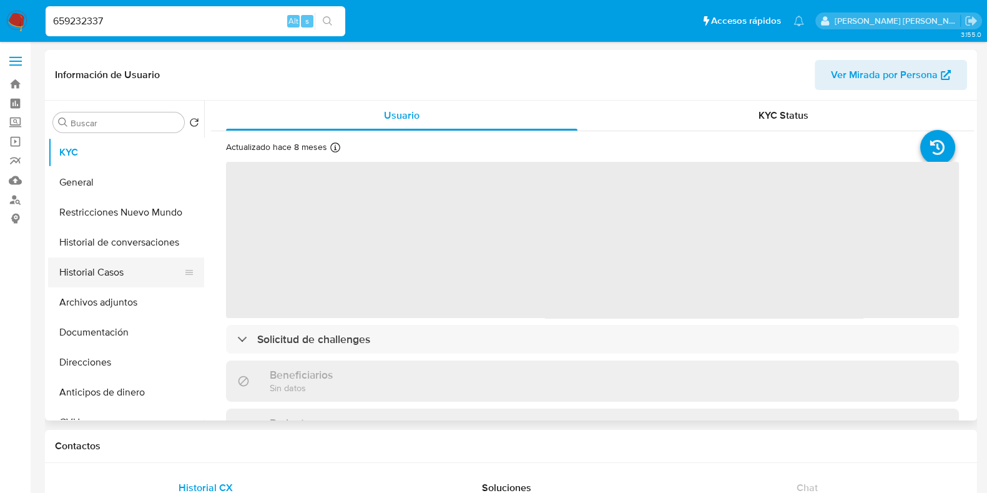
click at [143, 267] on button "Historial Casos" at bounding box center [121, 272] width 146 height 30
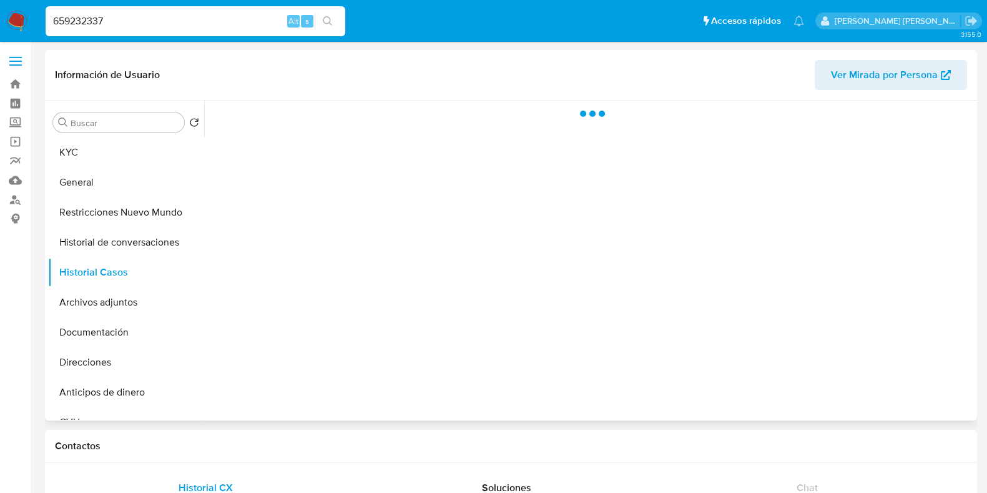
select select "10"
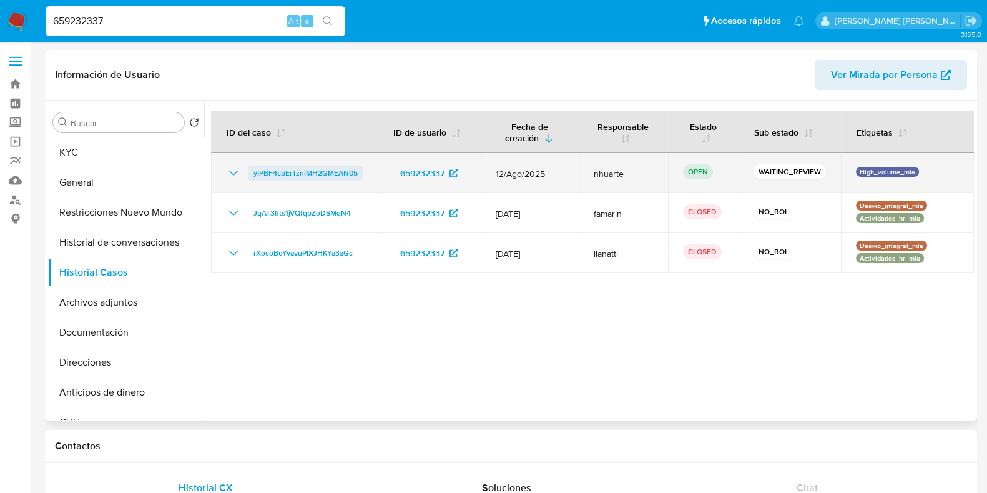
click at [274, 170] on span "yIPBF4cbErTzniMH2GMEAN05" at bounding box center [305, 172] width 104 height 15
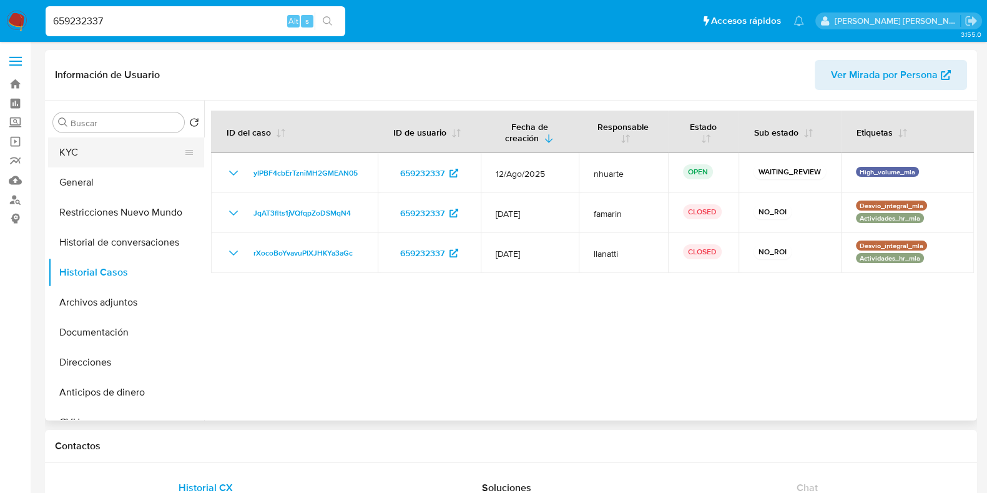
click at [76, 151] on button "KYC" at bounding box center [121, 152] width 146 height 30
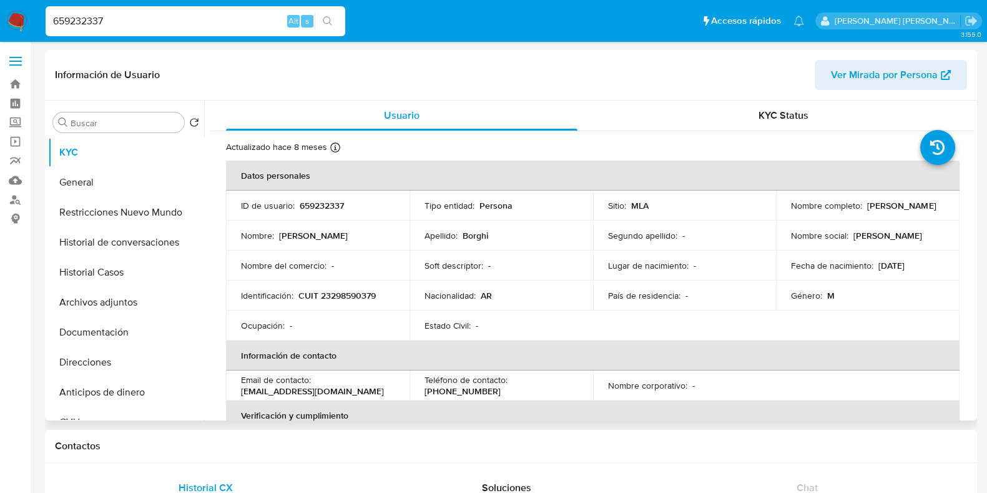
click at [348, 292] on p "CUIT 23298590379" at bounding box center [336, 295] width 77 height 11
drag, startPoint x: 110, startPoint y: 20, endPoint x: 24, endPoint y: 19, distance: 85.5
click at [24, 19] on nav "Pausado Ver notificaciones 659232337 Alt s Accesos rápidos Presiona las siguien…" at bounding box center [493, 21] width 987 height 42
paste input "1371129314"
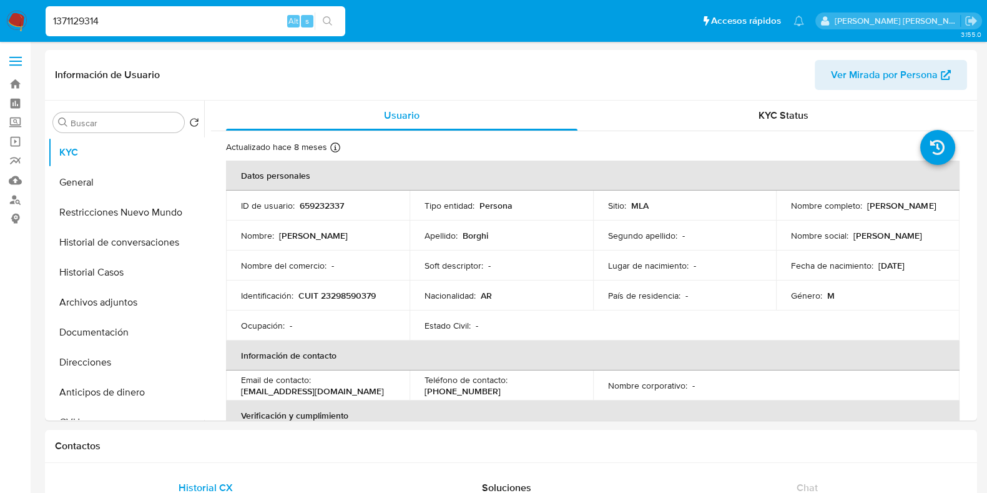
type input "1371129314"
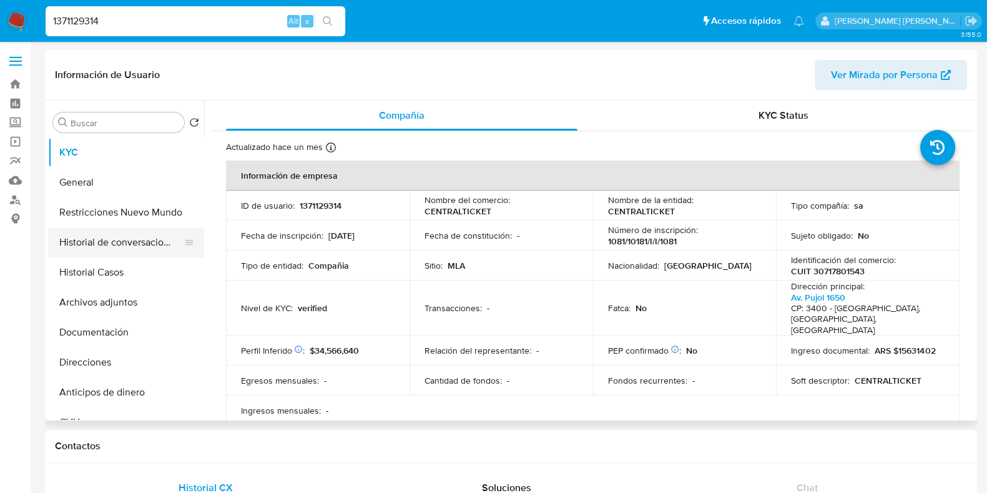
select select "10"
click at [113, 264] on button "Historial Casos" at bounding box center [121, 272] width 146 height 30
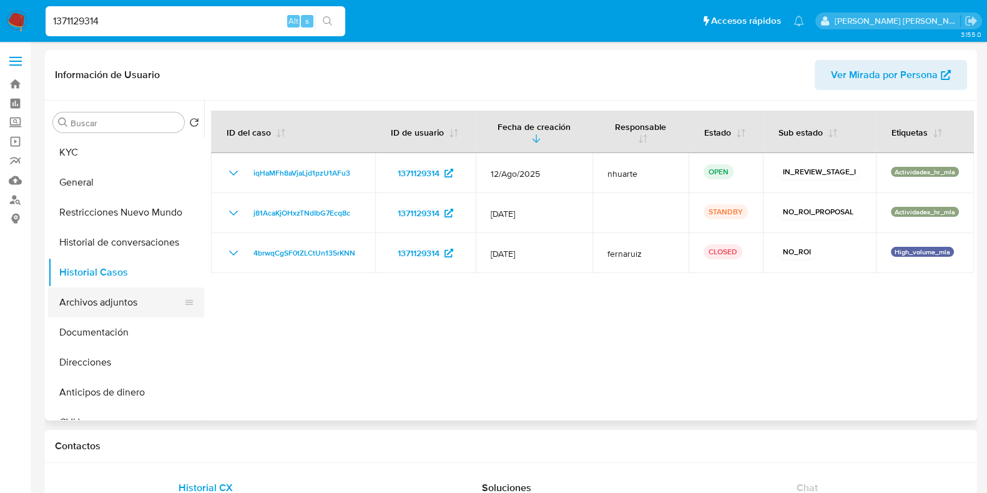
click at [150, 296] on button "Archivos adjuntos" at bounding box center [121, 302] width 146 height 30
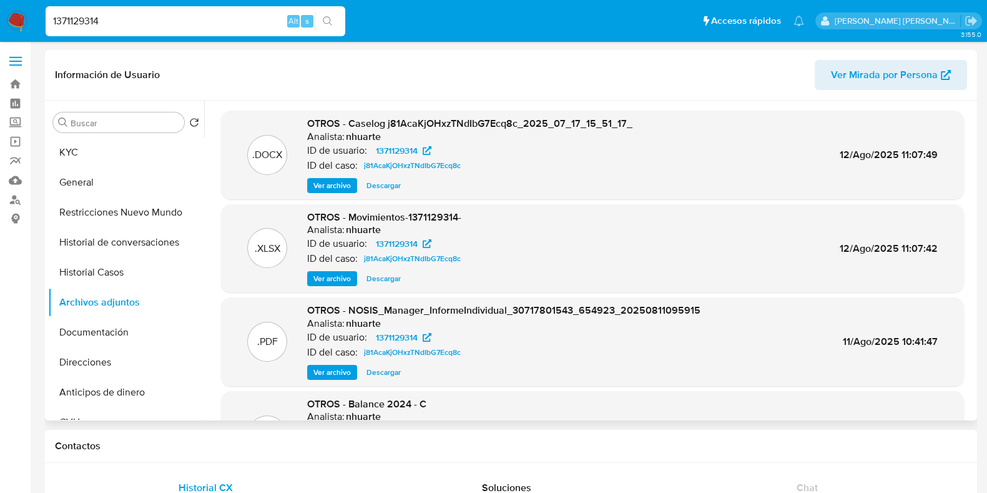
click at [325, 184] on span "Ver archivo" at bounding box center [331, 185] width 37 height 12
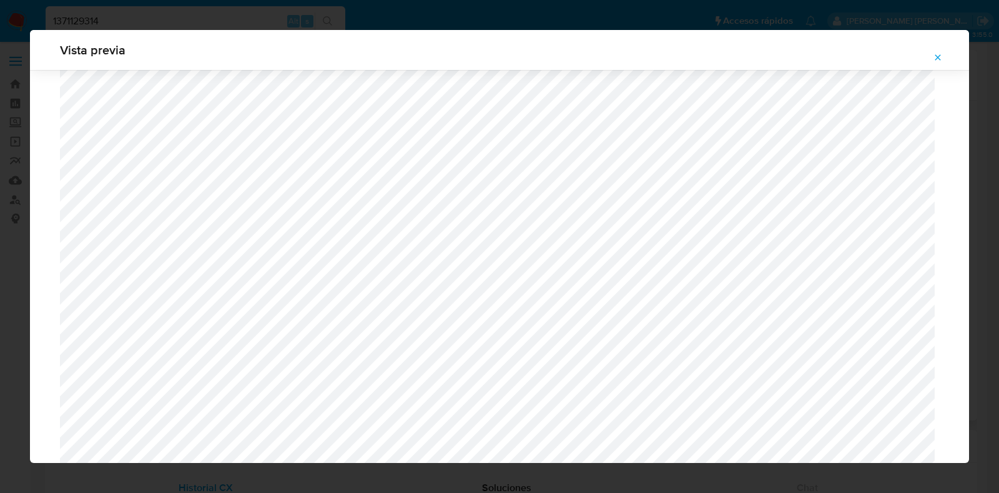
scroll to position [521, 0]
click at [939, 57] on icon "Attachment preview" at bounding box center [938, 57] width 10 height 10
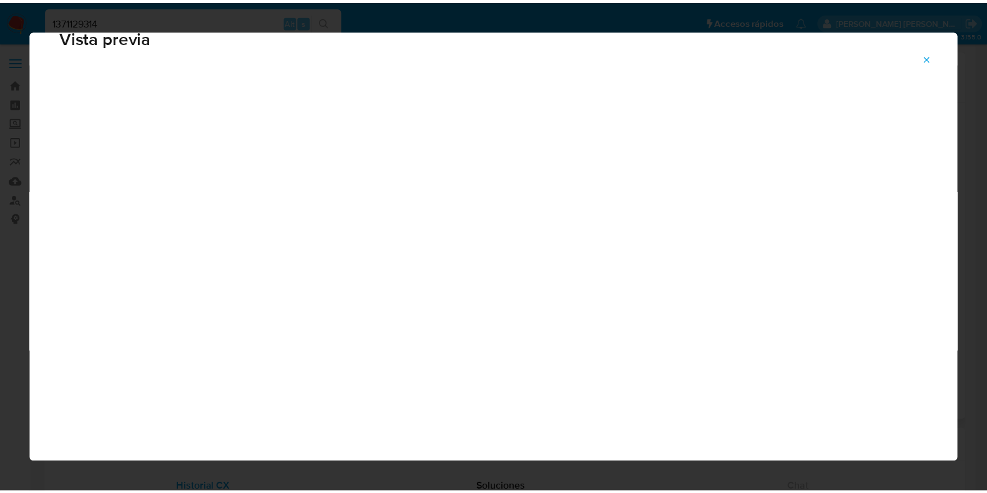
scroll to position [31, 0]
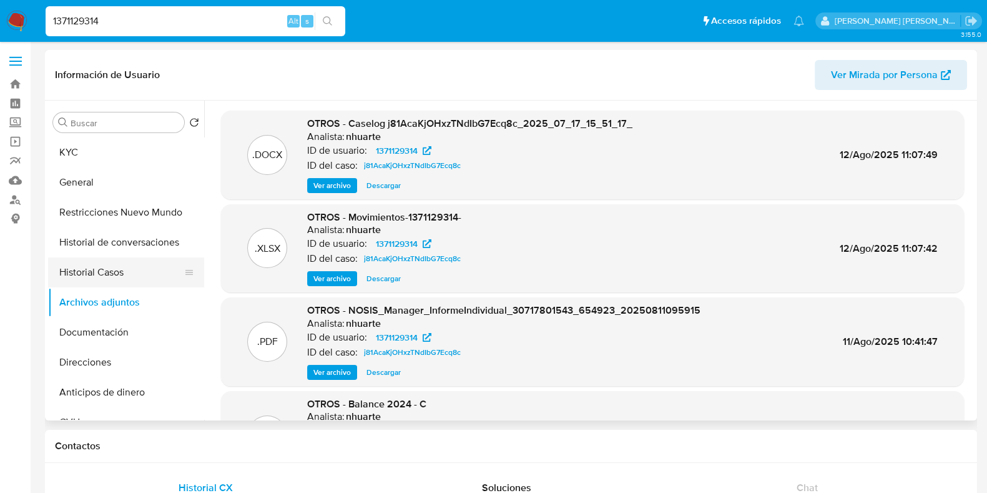
click at [101, 269] on button "Historial Casos" at bounding box center [121, 272] width 146 height 30
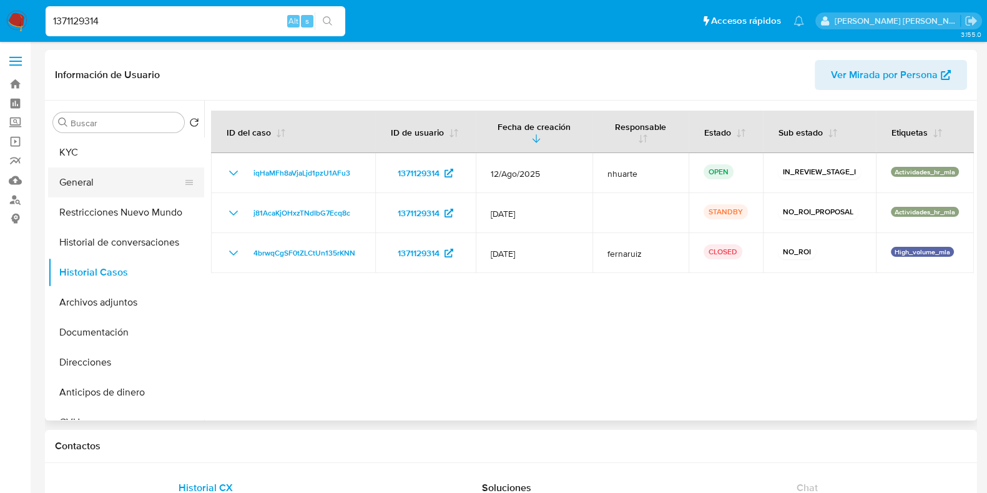
click at [103, 187] on button "General" at bounding box center [121, 182] width 146 height 30
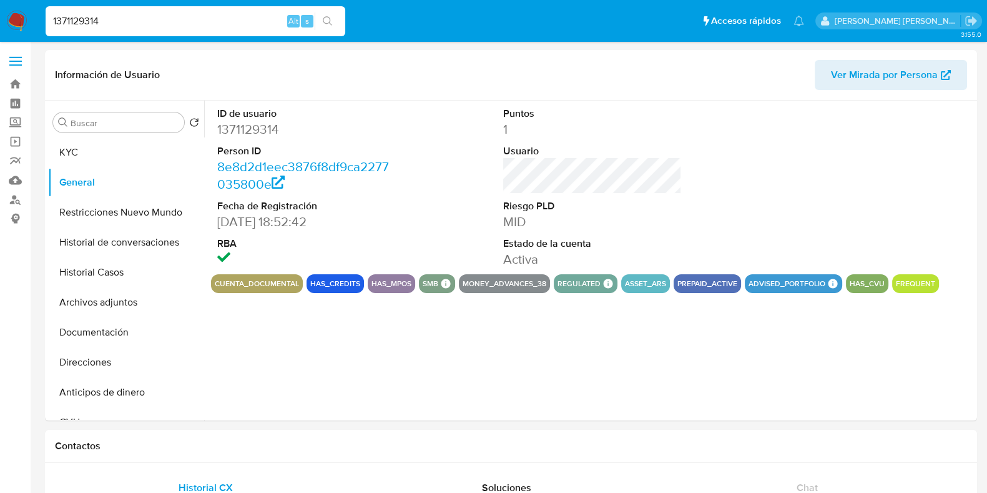
click at [252, 131] on dd "1371129314" at bounding box center [306, 128] width 179 height 17
drag, startPoint x: 150, startPoint y: 282, endPoint x: 169, endPoint y: 273, distance: 20.1
click at [150, 282] on button "Historial Casos" at bounding box center [121, 272] width 146 height 30
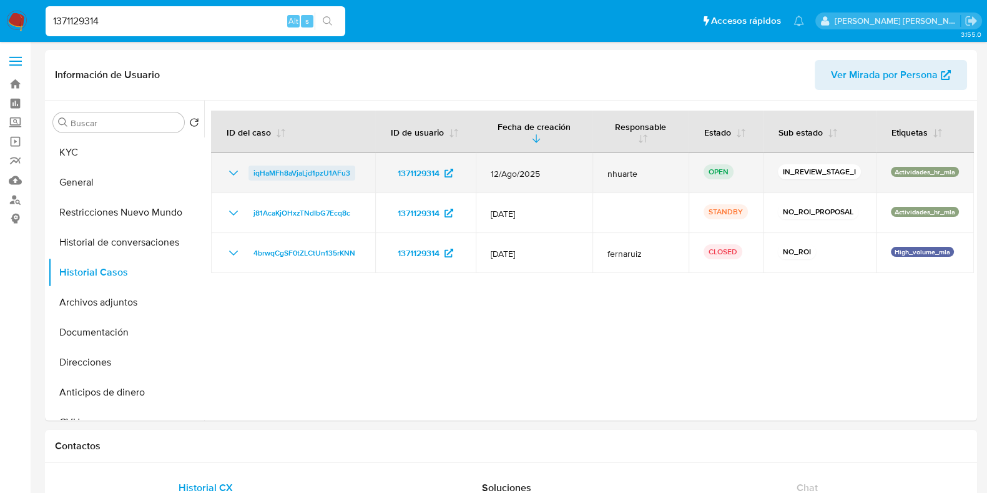
click at [328, 179] on span "iqHaMFh8aVjaLjd1pzU1AFu3" at bounding box center [301, 172] width 97 height 15
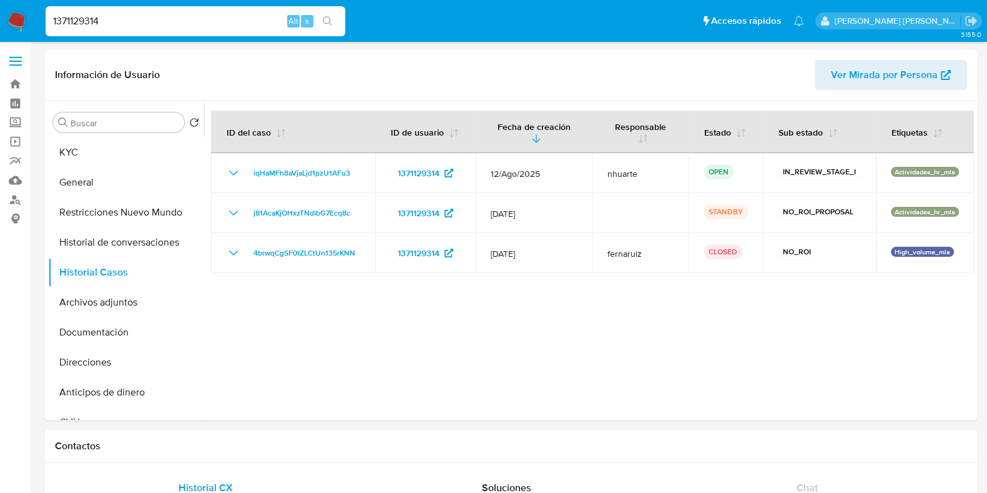
drag, startPoint x: 115, startPoint y: 21, endPoint x: 19, endPoint y: 17, distance: 96.8
click at [19, 17] on nav "Pausado Ver notificaciones 1371129314 Alt s Accesos rápidos Presiona las siguie…" at bounding box center [493, 21] width 987 height 42
paste input "491494579"
type input "491494579"
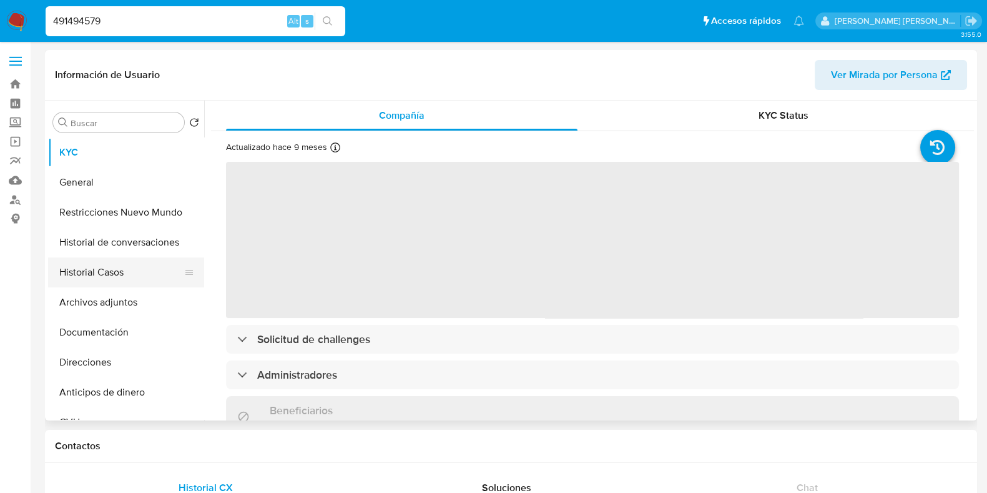
click at [153, 273] on button "Historial Casos" at bounding box center [121, 272] width 146 height 30
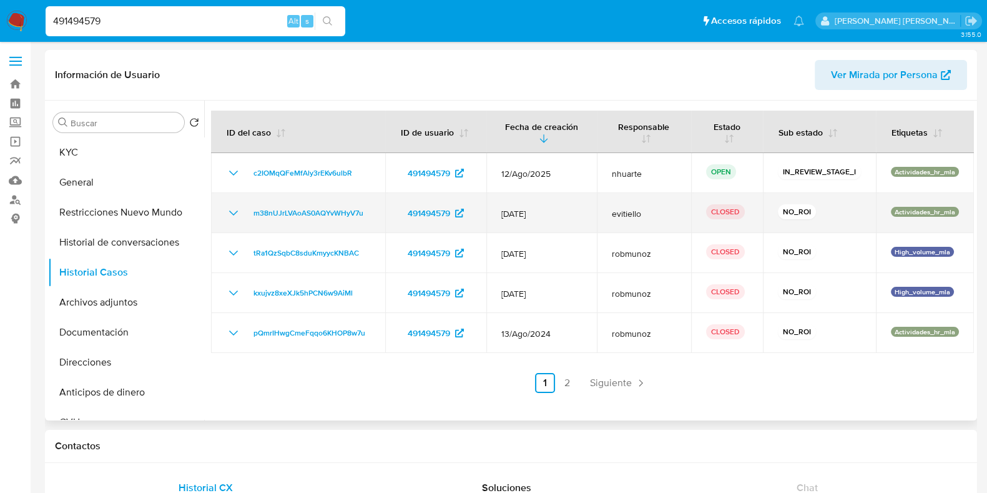
select select "10"
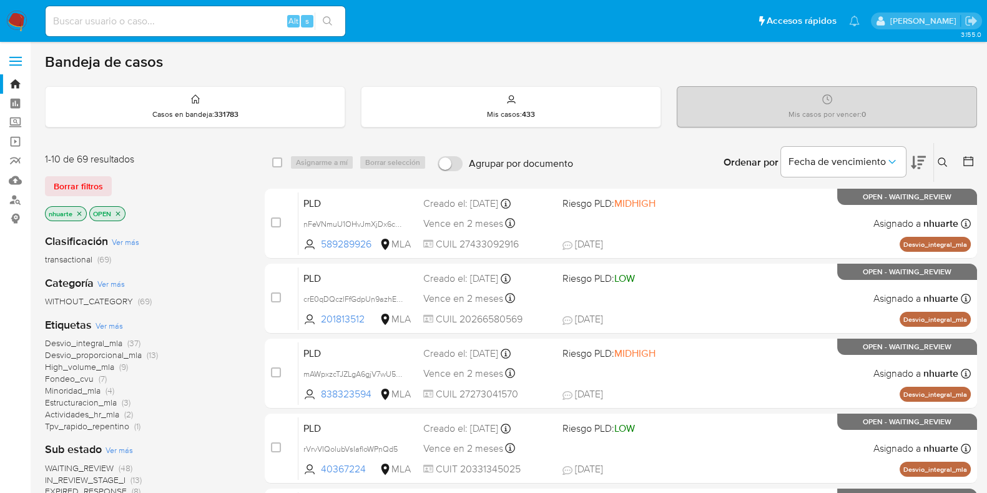
click at [941, 161] on icon at bounding box center [943, 162] width 10 height 10
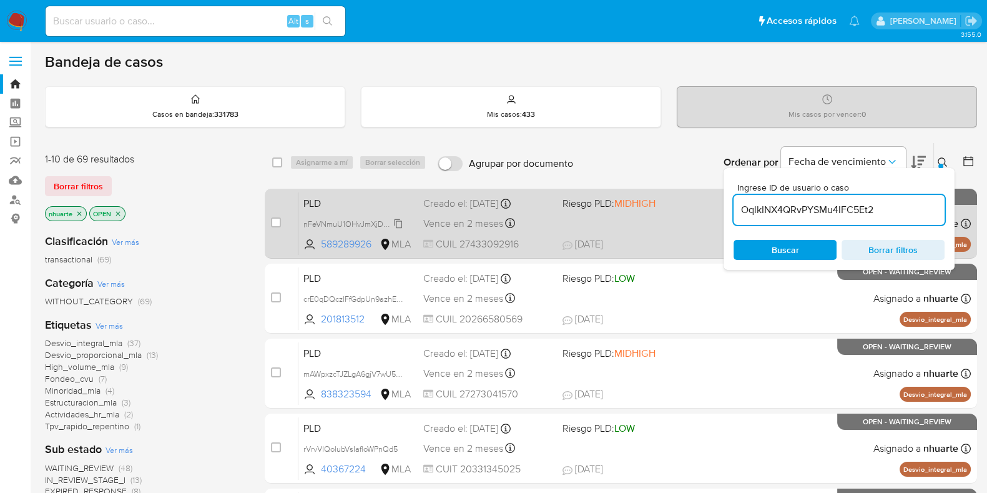
type input "OqlkINX4QRvPYSMu4IFC5Et2"
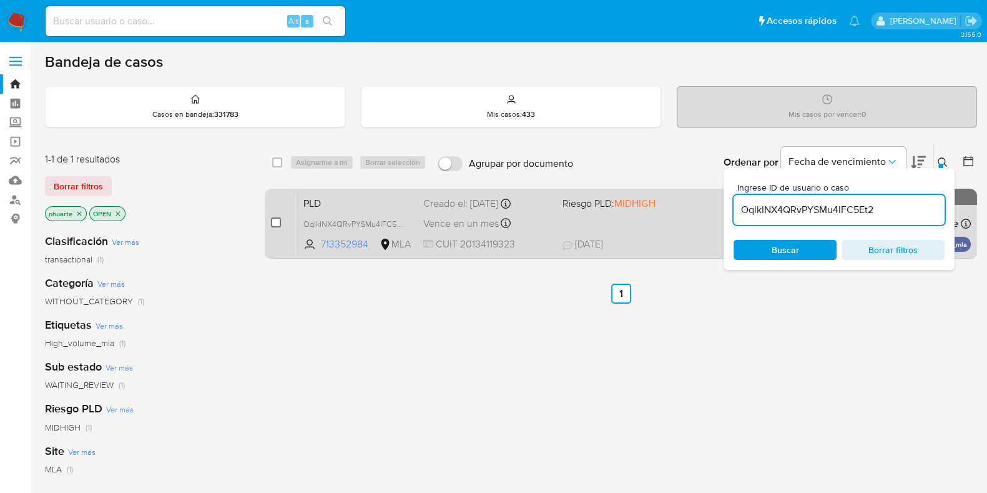
click at [278, 220] on input "checkbox" at bounding box center [276, 222] width 10 height 10
checkbox input "true"
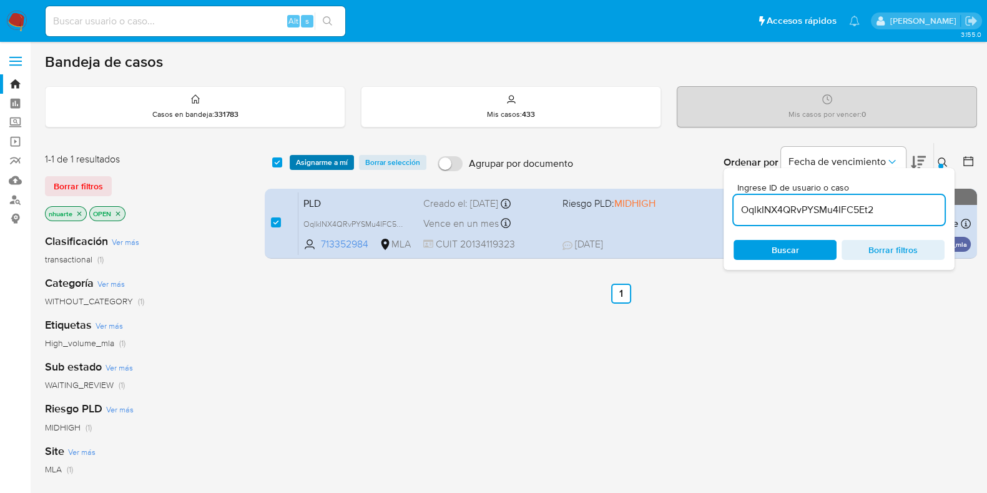
click at [321, 161] on span "Asignarme a mí" at bounding box center [322, 162] width 52 height 12
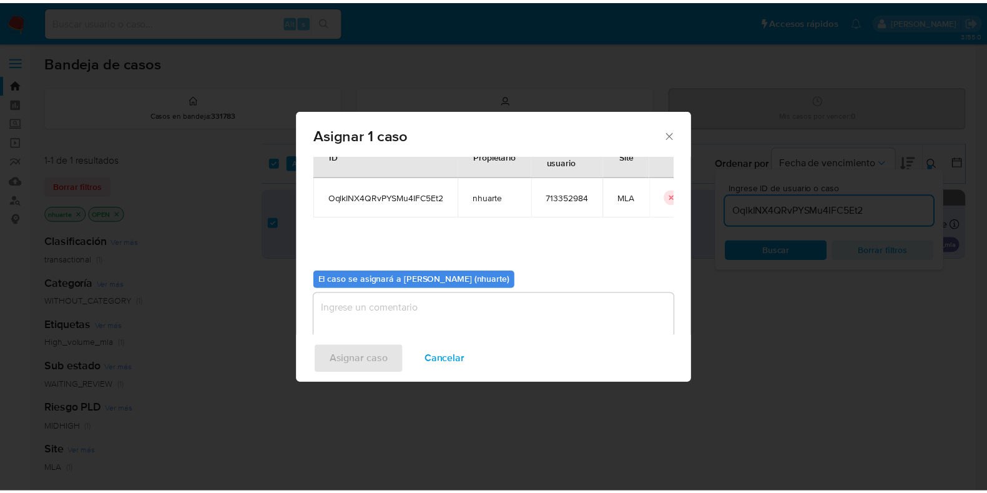
scroll to position [64, 0]
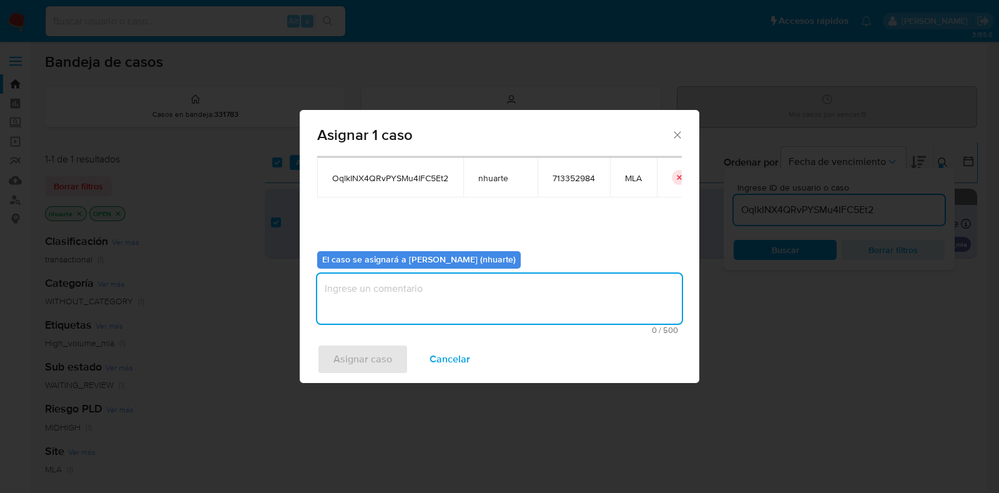
click at [419, 294] on textarea "assign-modal" at bounding box center [499, 298] width 365 height 50
type textarea "Asignación"
click at [375, 356] on span "Asignar caso" at bounding box center [362, 358] width 59 height 27
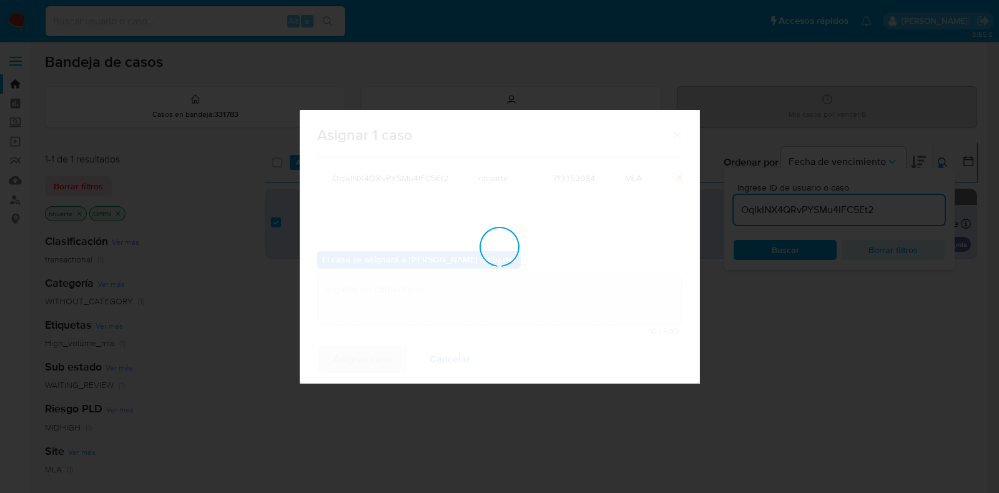
checkbox input "false"
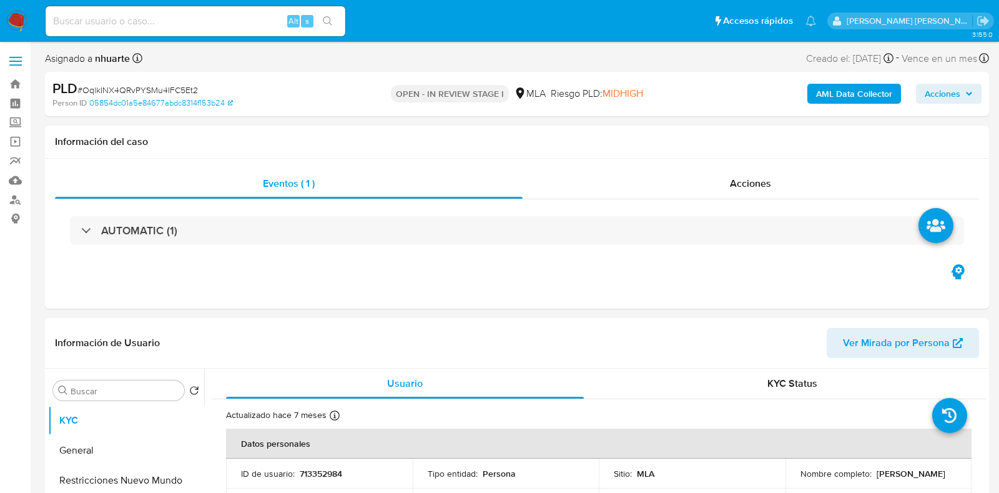
select select "10"
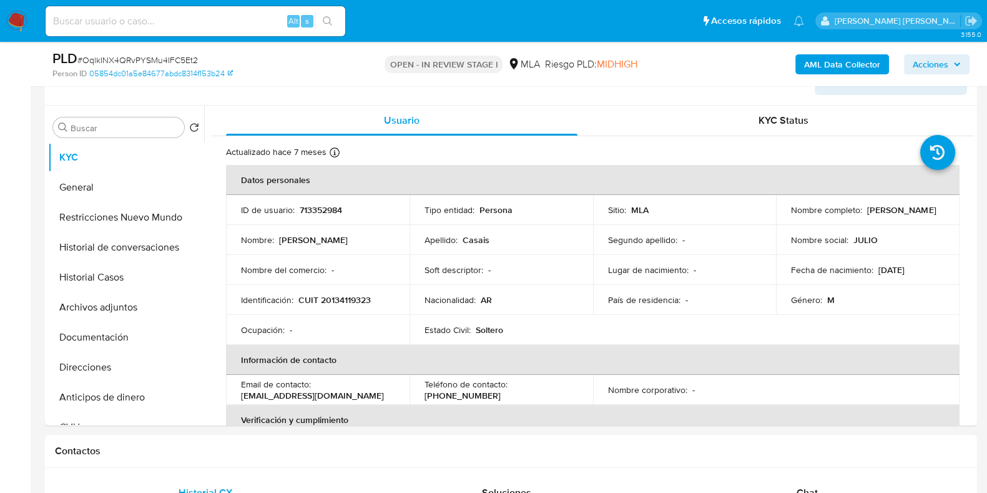
scroll to position [234, 0]
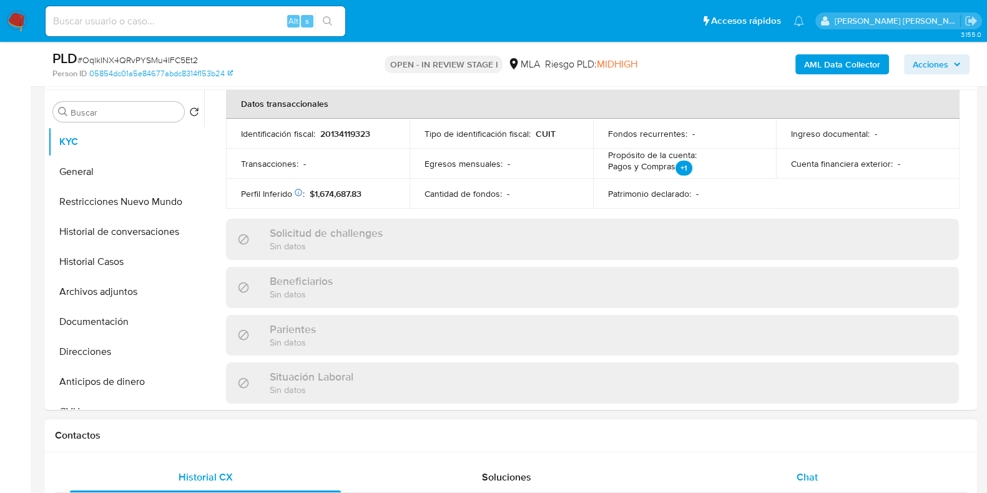
click at [795, 486] on div "Chat" at bounding box center [807, 477] width 271 height 30
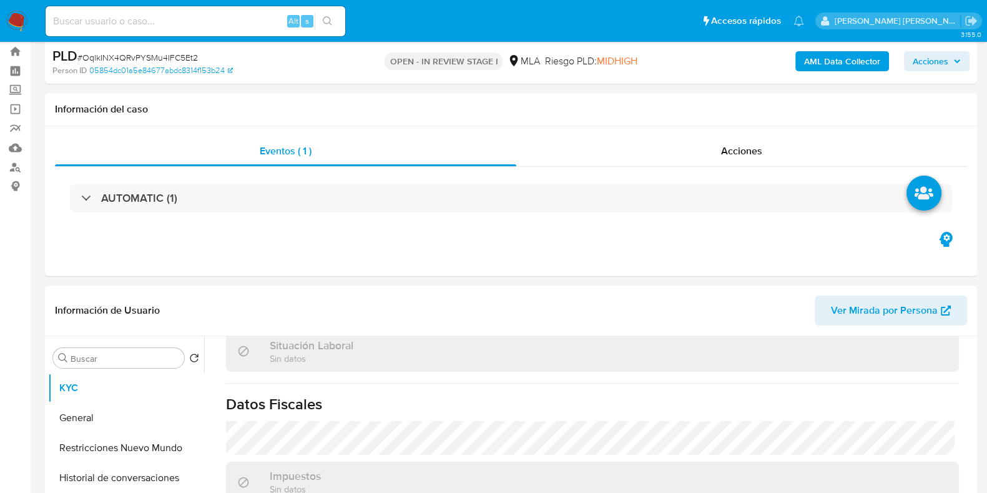
scroll to position [0, 0]
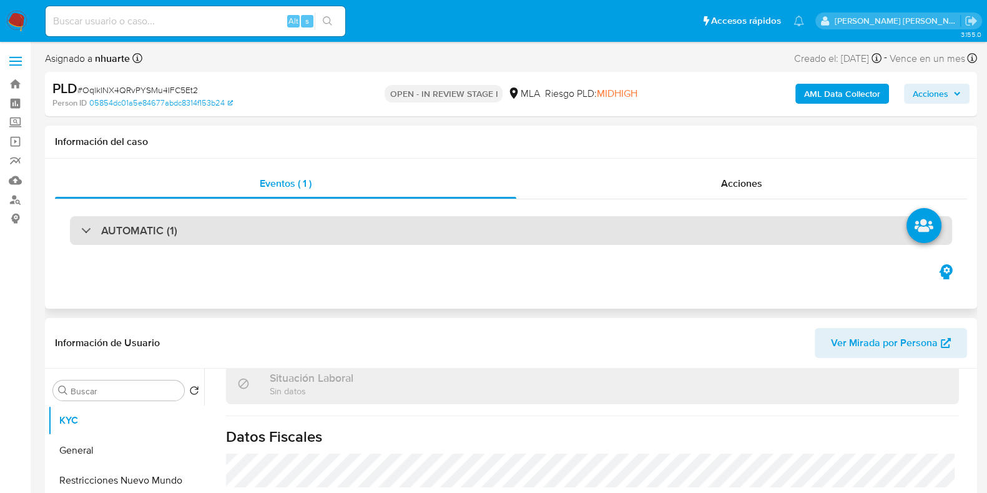
click at [284, 223] on div "AUTOMATIC (1)" at bounding box center [511, 230] width 882 height 29
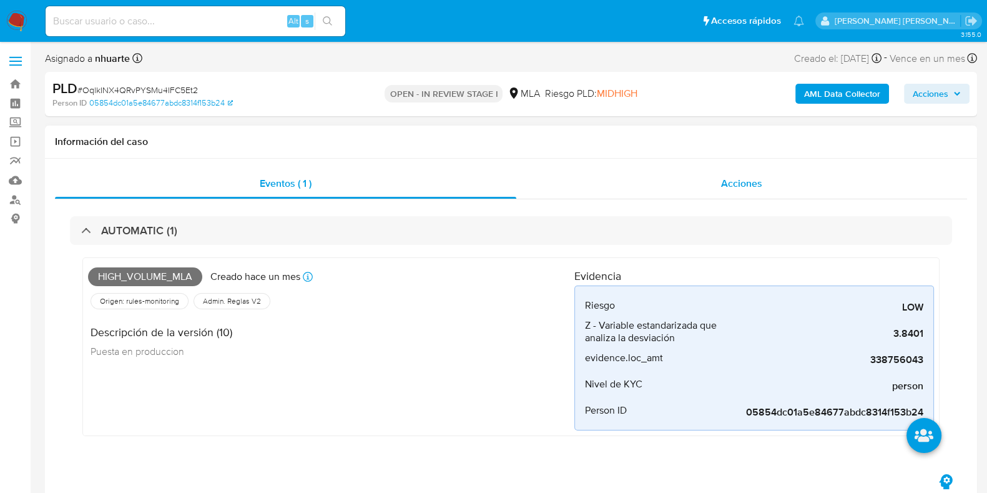
click at [737, 190] on span "Acciones" at bounding box center [741, 183] width 41 height 14
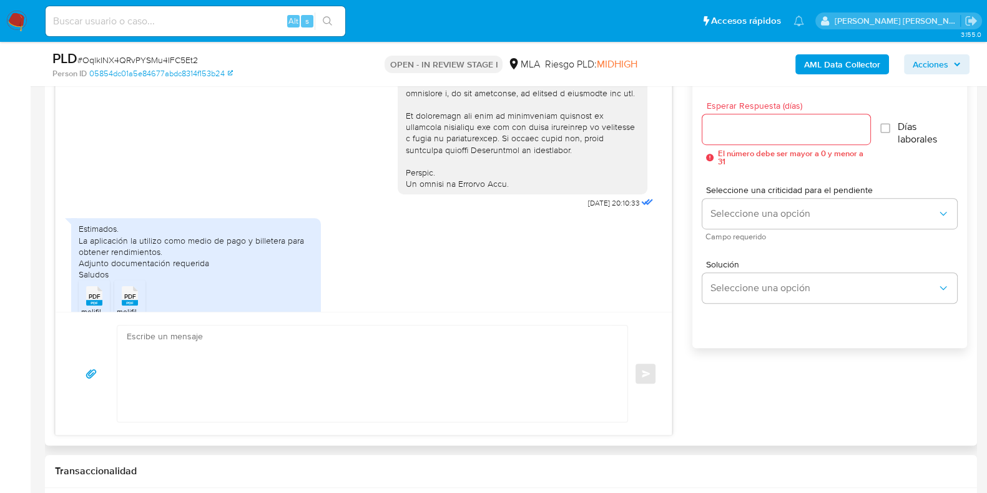
scroll to position [587, 0]
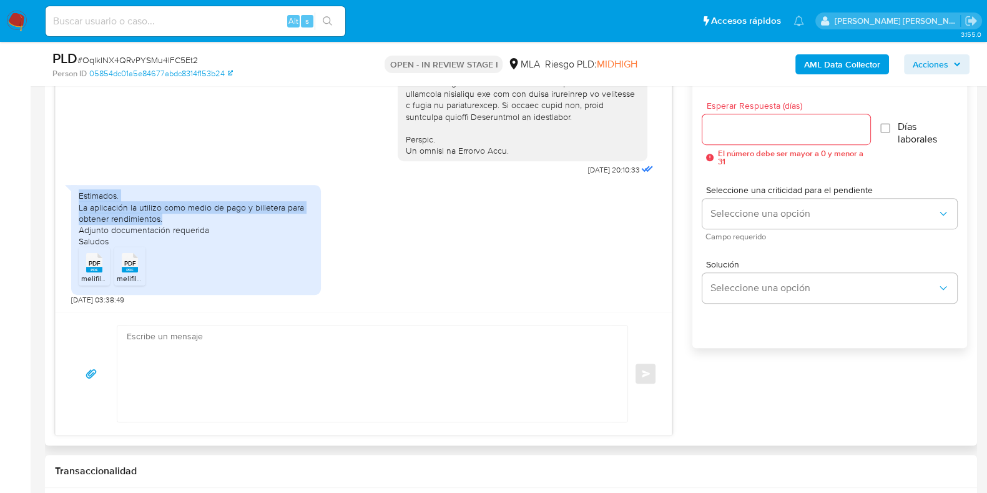
drag, startPoint x: 77, startPoint y: 210, endPoint x: 208, endPoint y: 235, distance: 133.4
click at [208, 235] on div "Estimados. La aplicación la utilizo como medio de pago y billetera para obtener…" at bounding box center [196, 240] width 250 height 110
copy div "Estimados. La aplicación la utilizo como medio de pago y billetera para obtener…"
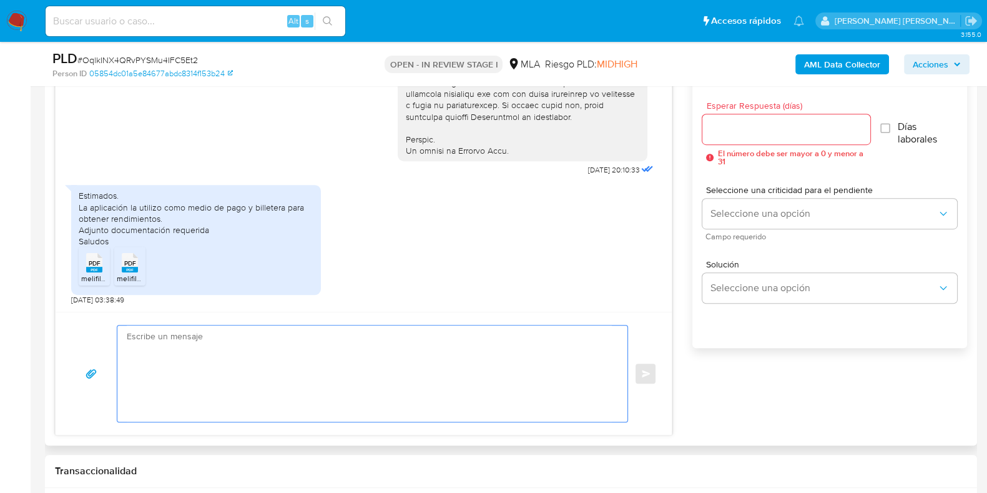
paste textarea "Hola, ¡Muchas gracias por tu respuesta! Confirmamos la recepción de la document…"
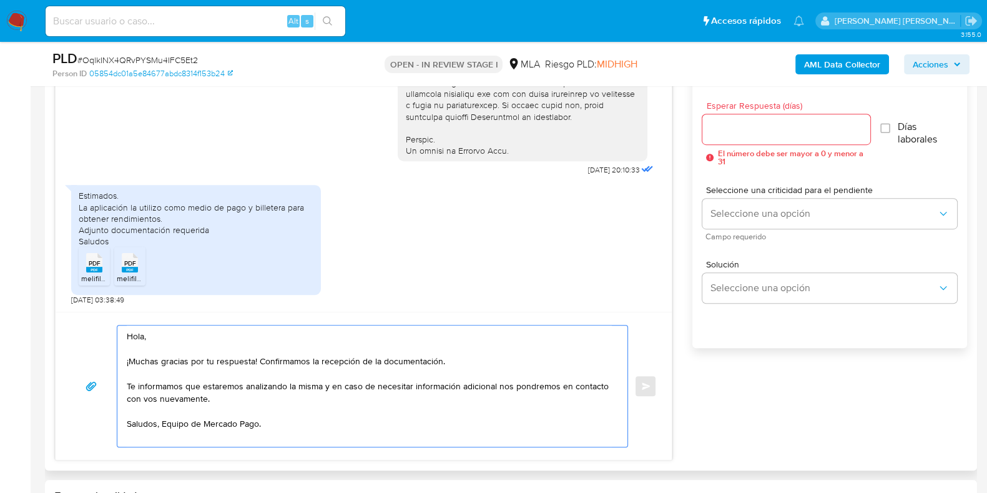
type textarea "Hola, ¡Muchas gracias por tu respuesta! Confirmamos la recepción de la document…"
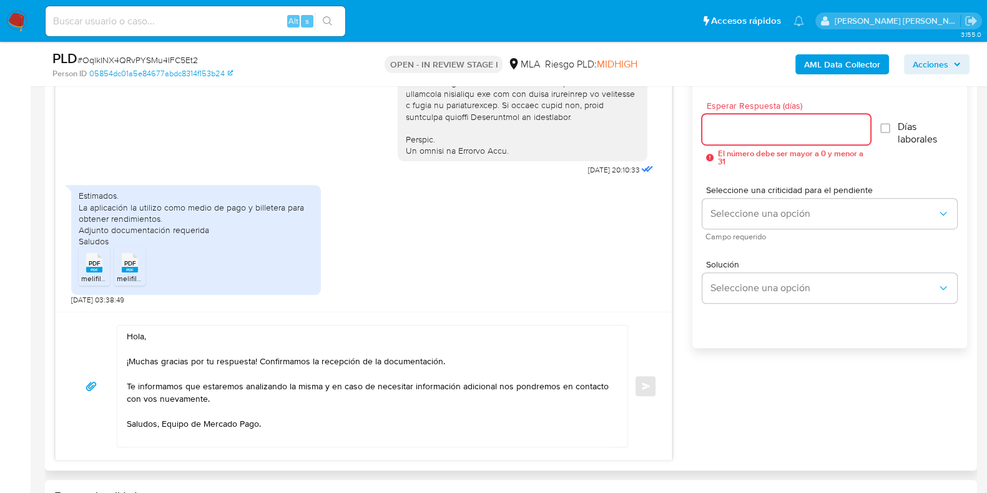
click at [727, 135] on input "Esperar Respuesta (días)" at bounding box center [785, 129] width 167 height 16
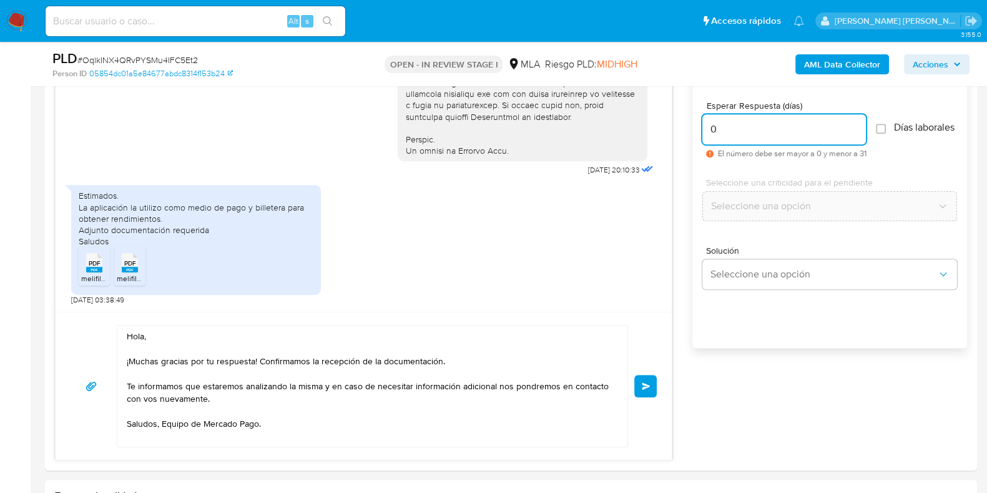
type input "0"
click at [115, 59] on span "# OqlkINX4QRvPYSMu4IFC5Et2" at bounding box center [137, 60] width 120 height 12
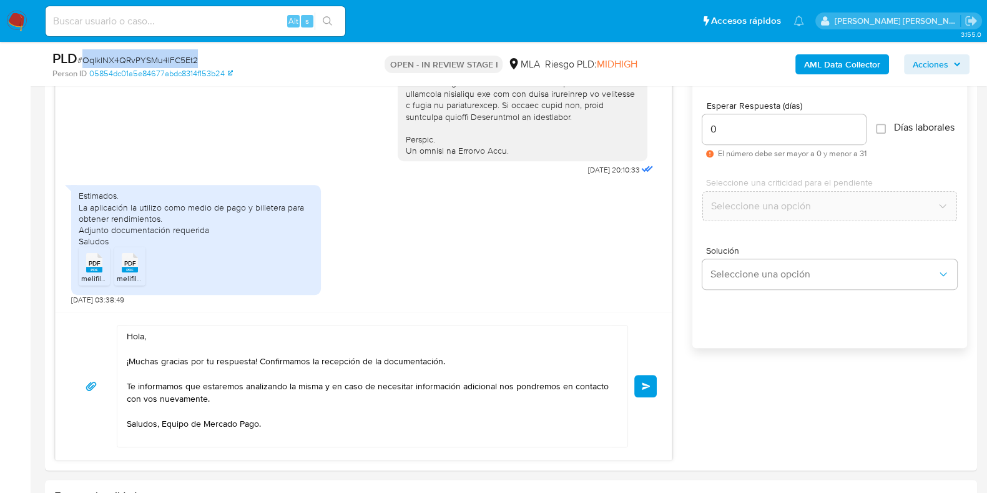
click at [115, 59] on span "# OqlkINX4QRvPYSMu4IFC5Et2" at bounding box center [137, 60] width 120 height 12
copy span "OqlkINX4QRvPYSMu4IFC5Et2"
click at [648, 382] on span "Enviar" at bounding box center [646, 385] width 9 height 7
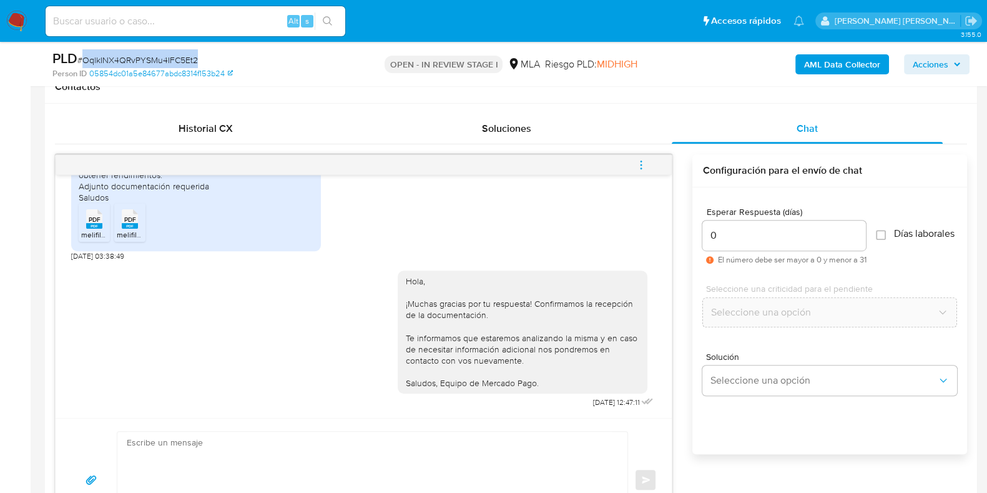
scroll to position [624, 0]
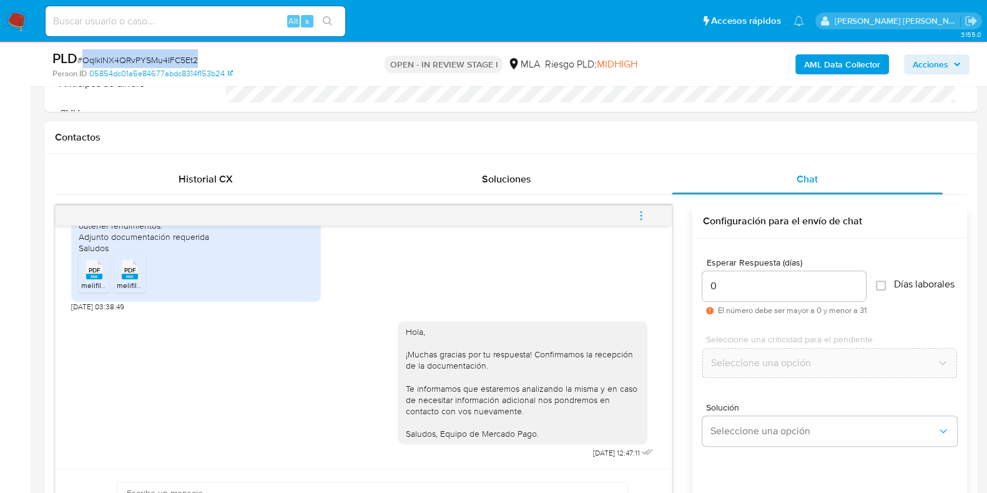
click at [642, 213] on icon "menu-action" at bounding box center [640, 215] width 11 height 11
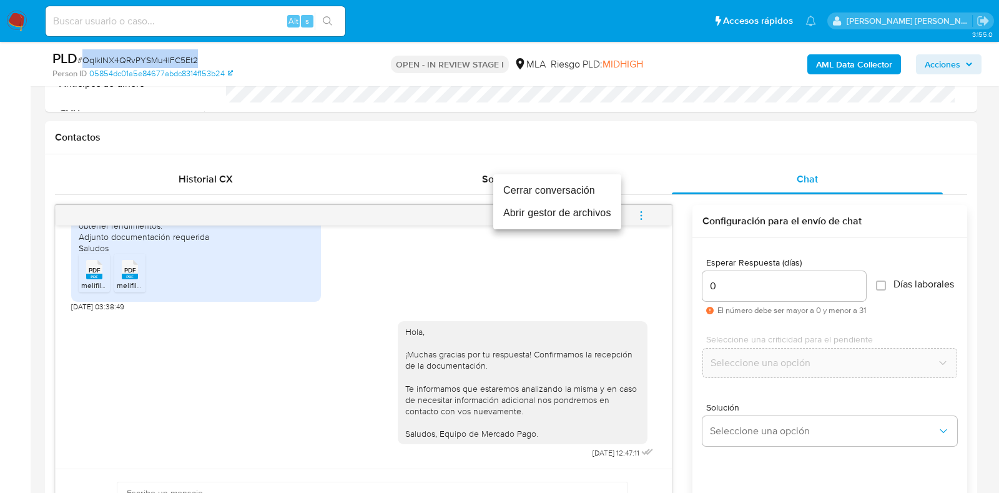
click at [572, 182] on li "Cerrar conversación" at bounding box center [557, 190] width 128 height 22
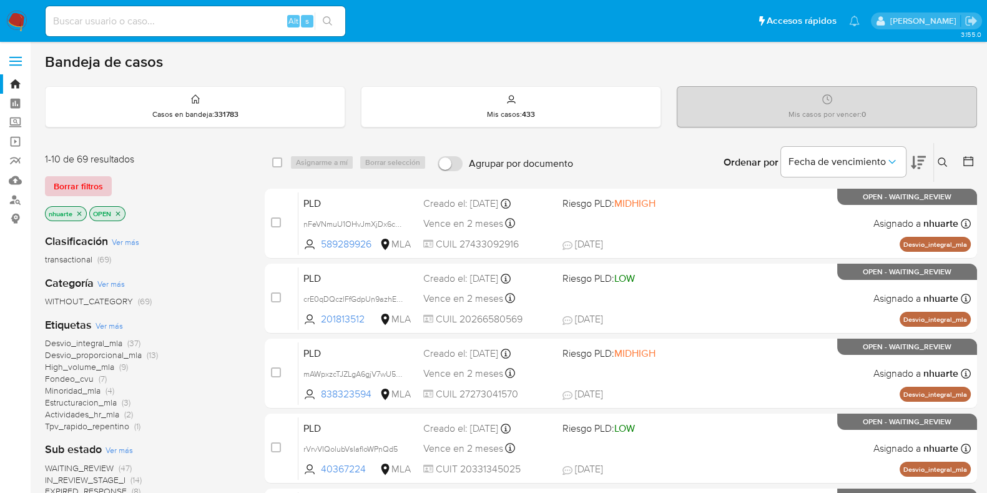
click at [89, 187] on span "Borrar filtros" at bounding box center [78, 185] width 49 height 17
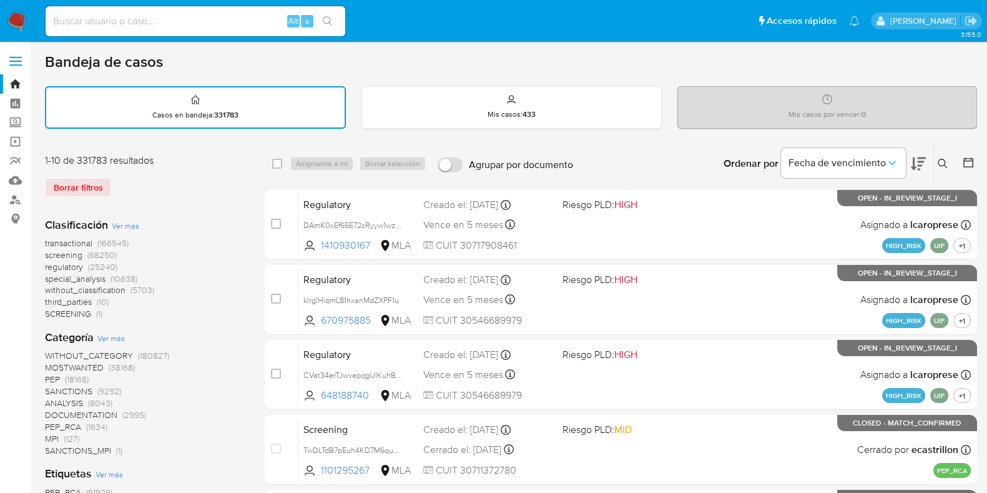
click at [943, 160] on icon at bounding box center [943, 164] width 10 height 10
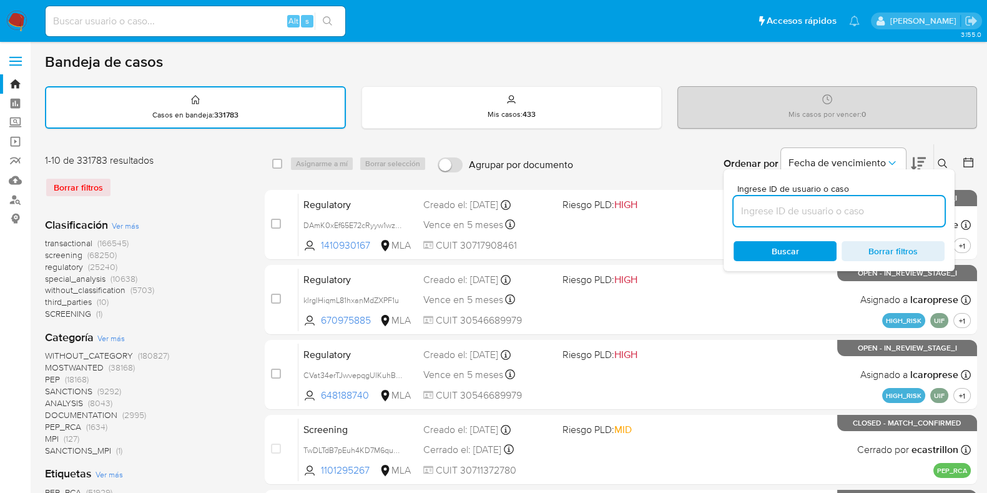
click at [825, 212] on input at bounding box center [838, 211] width 211 height 16
type input "OqlkINX4QRvPYSMu4IFC5Et2"
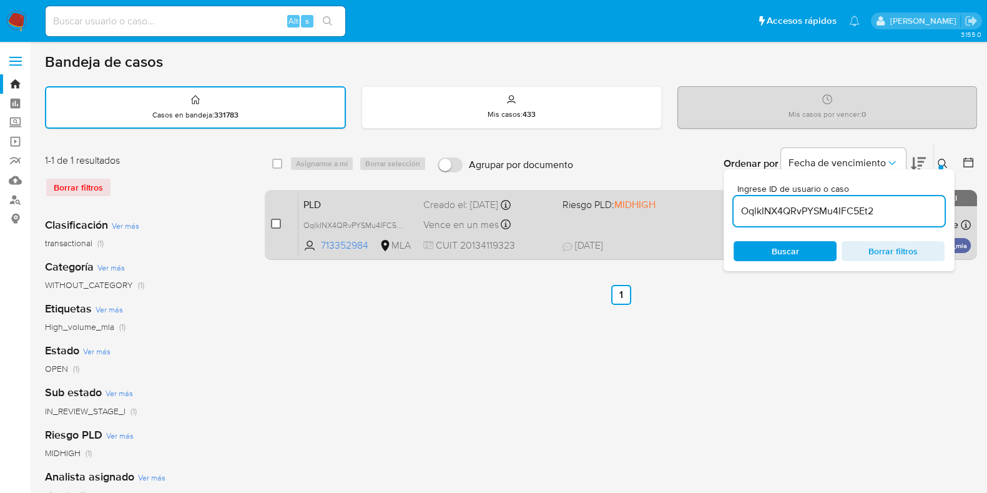
click at [276, 220] on input "checkbox" at bounding box center [276, 223] width 10 height 10
checkbox input "true"
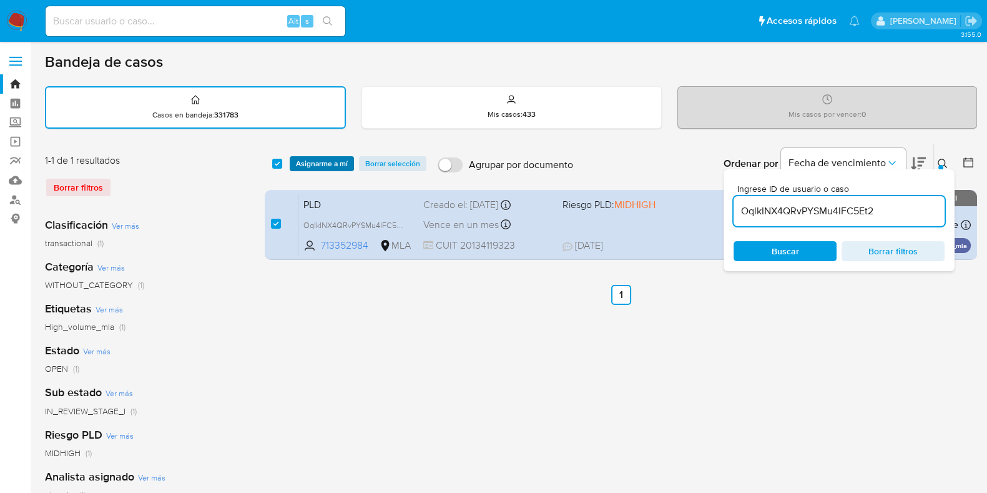
click at [325, 159] on span "Asignarme a mí" at bounding box center [322, 163] width 52 height 12
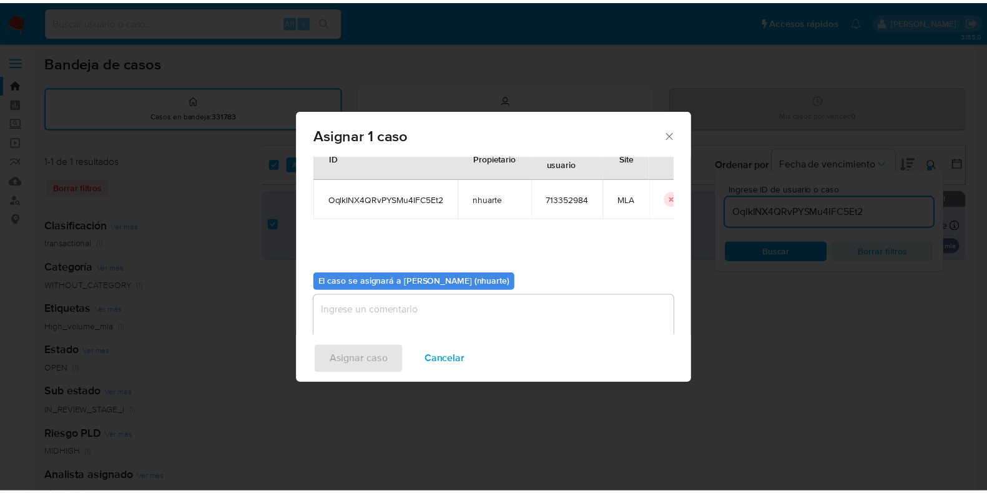
scroll to position [64, 0]
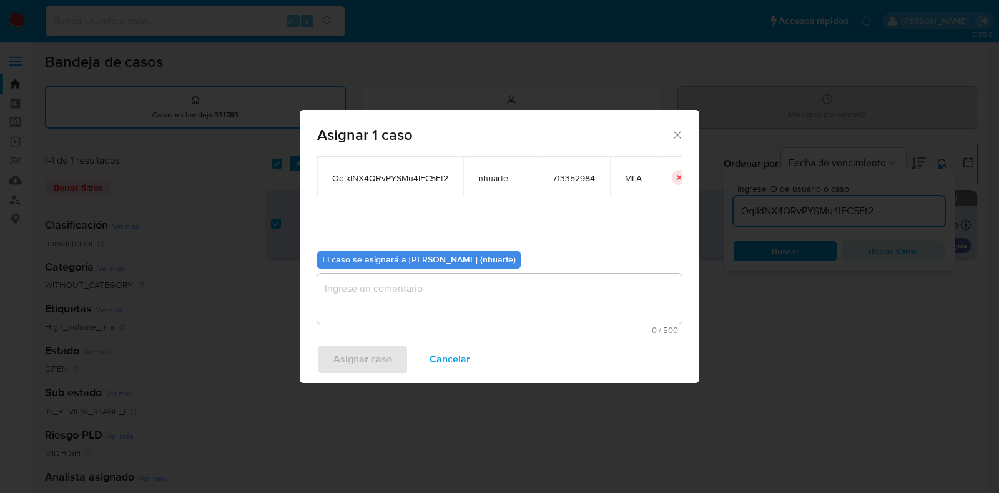
click at [441, 280] on textarea "assign-modal" at bounding box center [499, 298] width 365 height 50
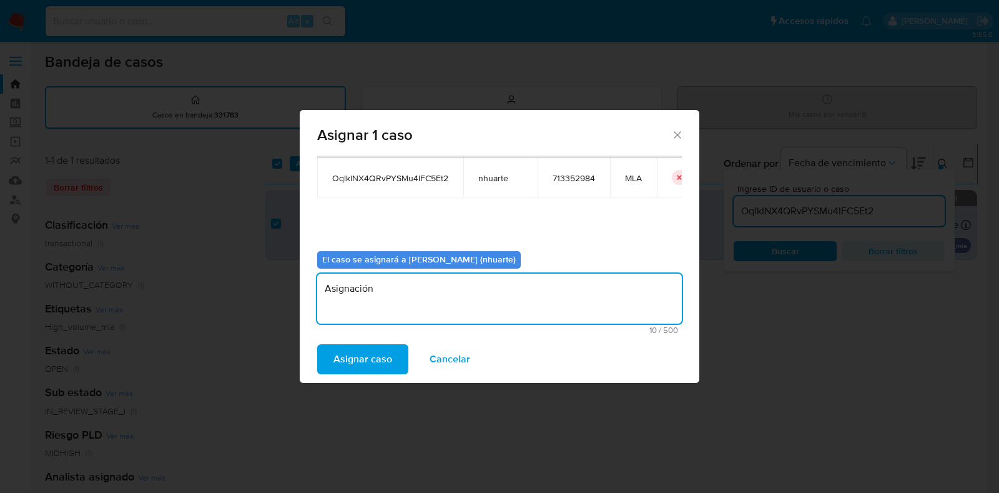
type textarea "Asignación"
click at [384, 361] on span "Asignar caso" at bounding box center [362, 358] width 59 height 27
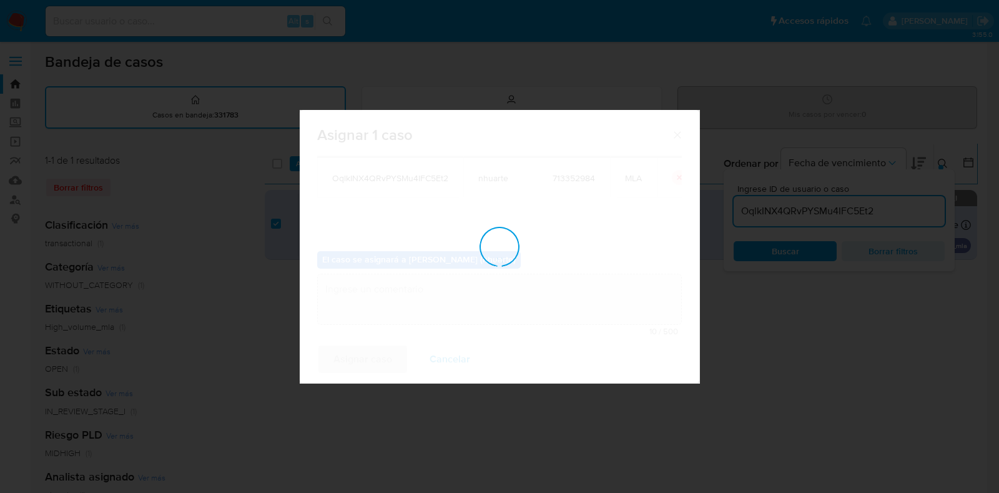
checkbox input "false"
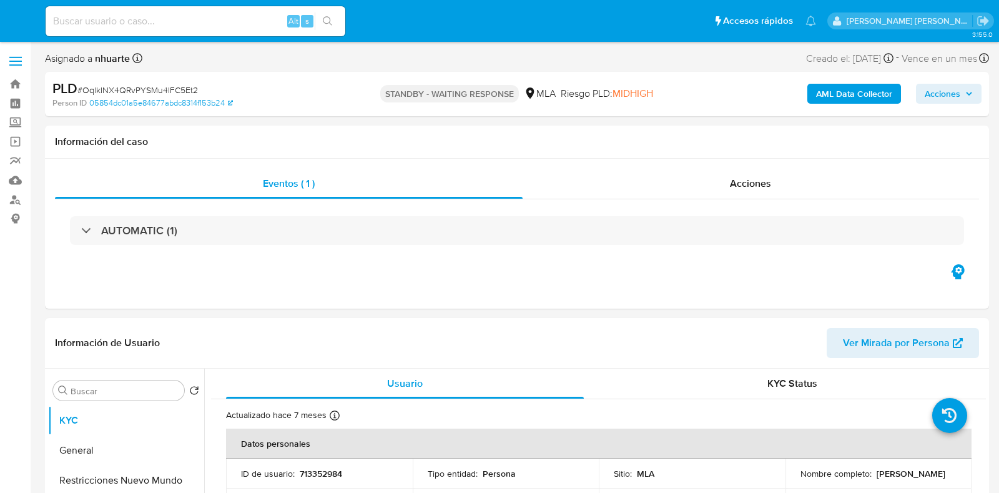
select select "10"
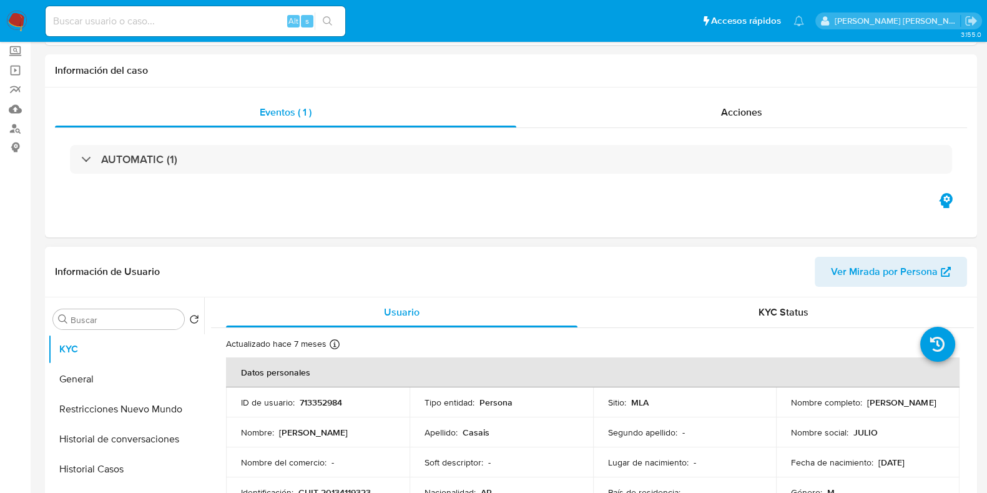
scroll to position [155, 0]
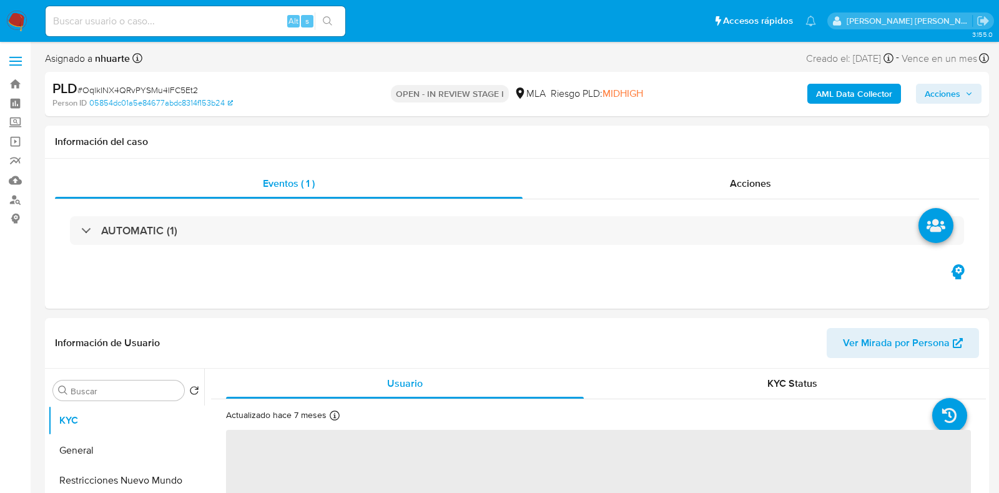
select select "10"
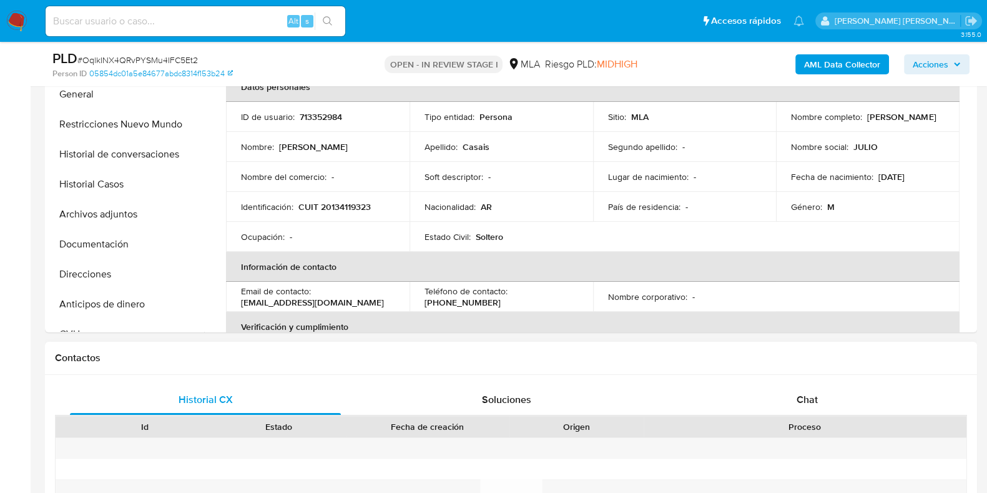
click at [791, 397] on div "Chat" at bounding box center [807, 400] width 271 height 30
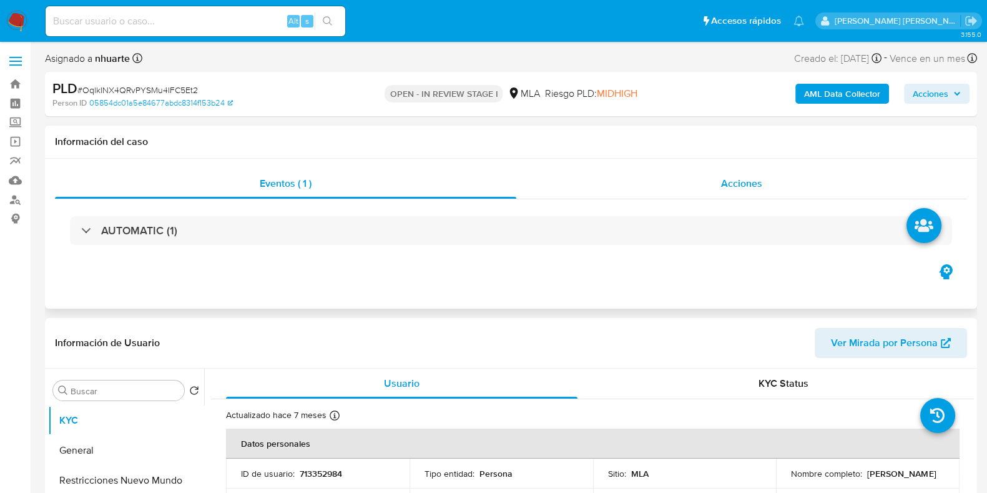
click at [739, 190] on span "Acciones" at bounding box center [741, 183] width 41 height 14
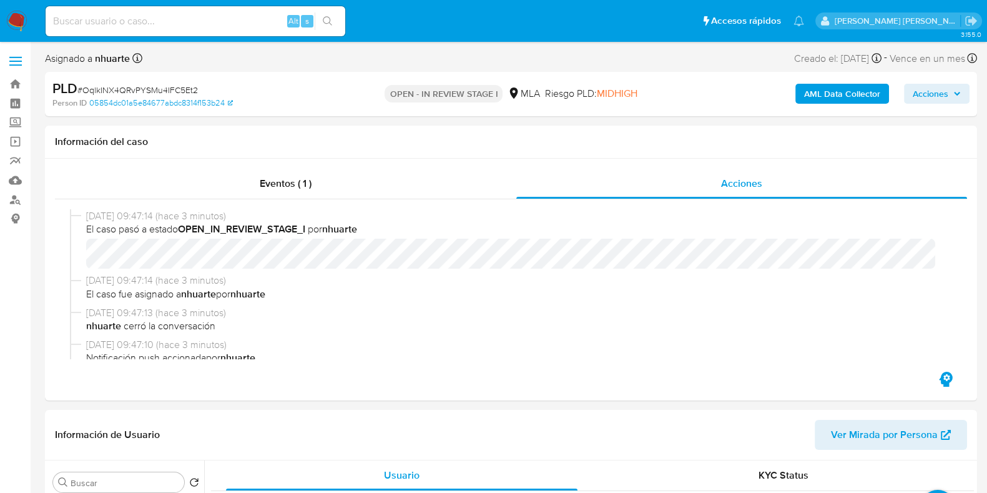
click at [838, 87] on b "AML Data Collector" at bounding box center [842, 94] width 76 height 20
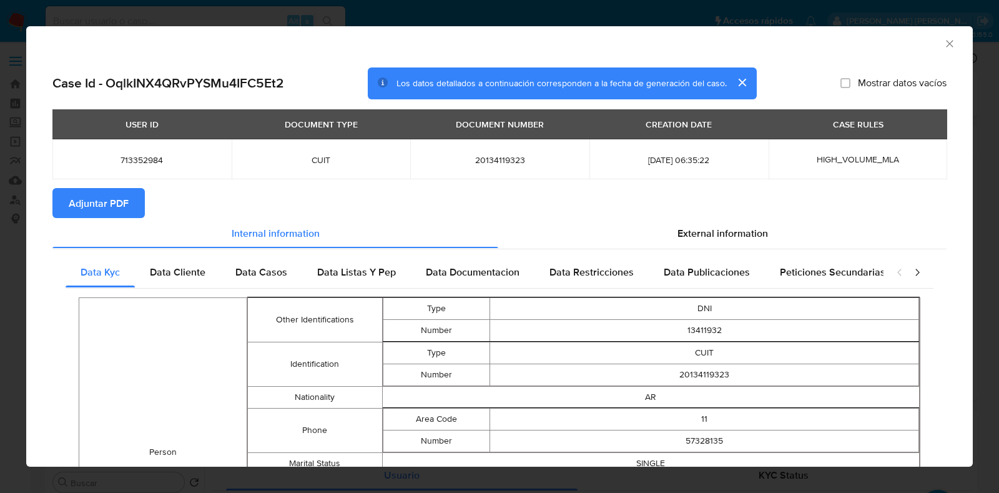
click at [943, 42] on icon "Cerrar ventana" at bounding box center [949, 43] width 12 height 12
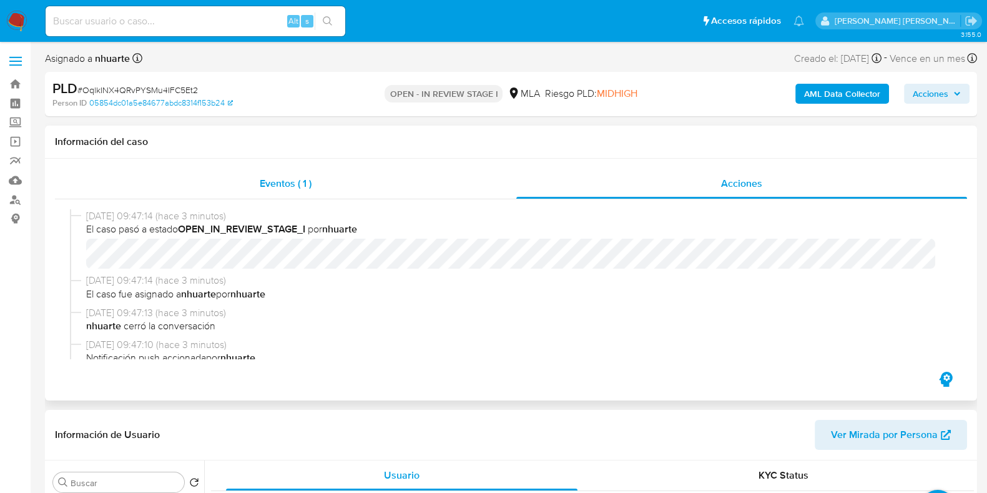
click at [285, 186] on span "Eventos ( 1 )" at bounding box center [286, 183] width 52 height 14
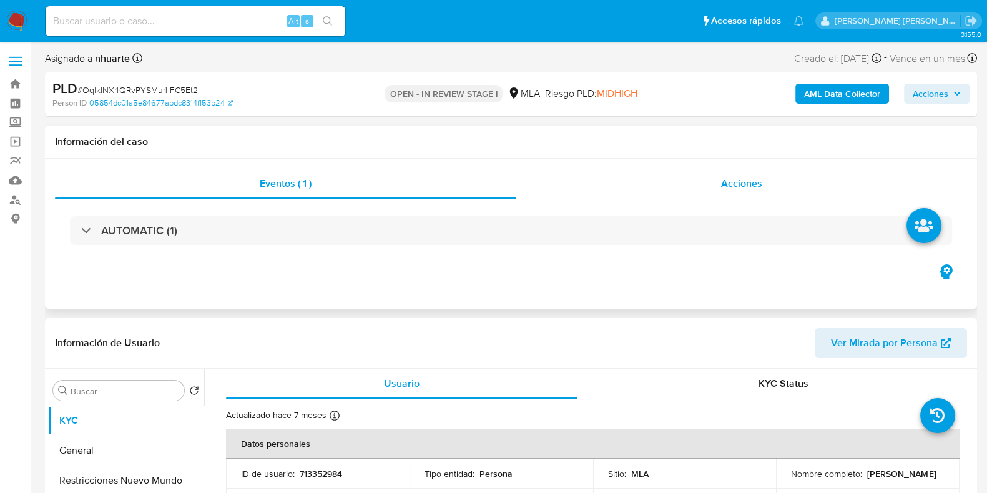
click at [750, 189] on span "Acciones" at bounding box center [741, 183] width 41 height 14
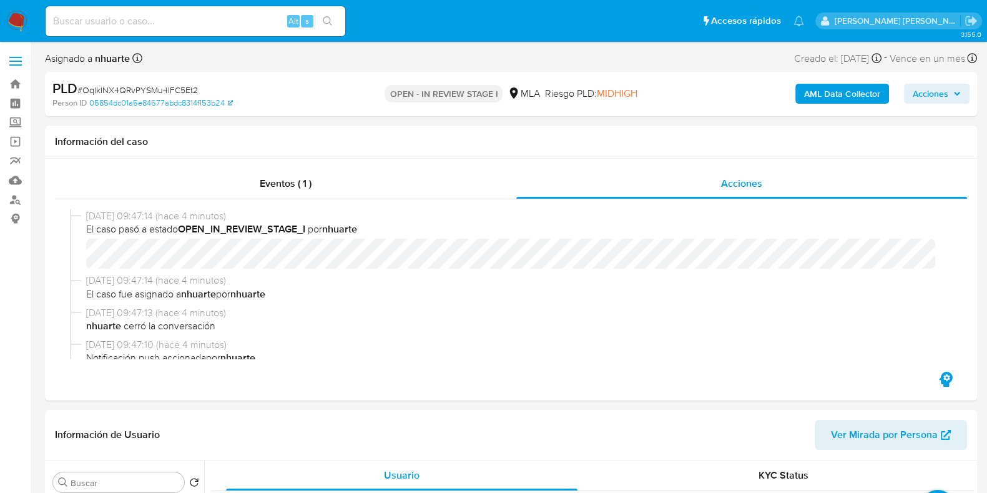
click at [827, 91] on b "AML Data Collector" at bounding box center [842, 94] width 76 height 20
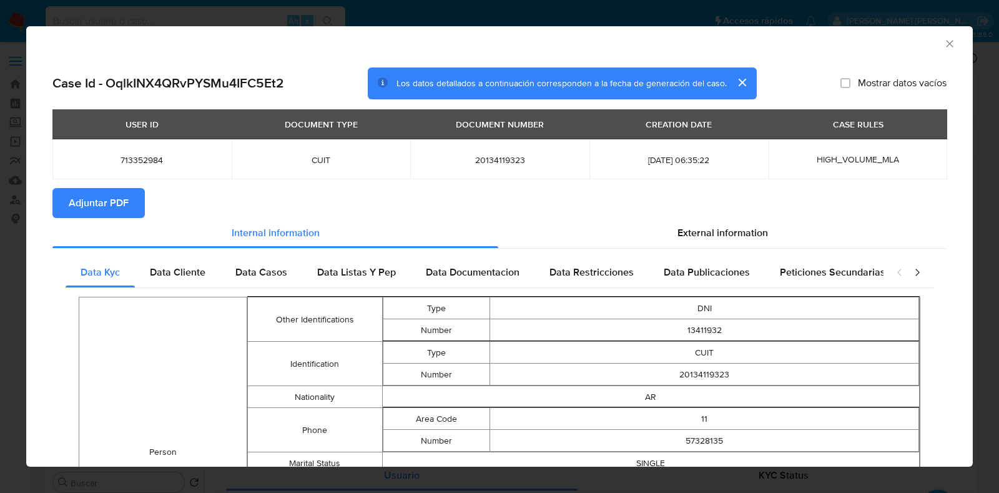
click at [130, 203] on button "Adjuntar PDF" at bounding box center [98, 203] width 92 height 30
click at [943, 47] on icon "Cerrar ventana" at bounding box center [949, 43] width 12 height 12
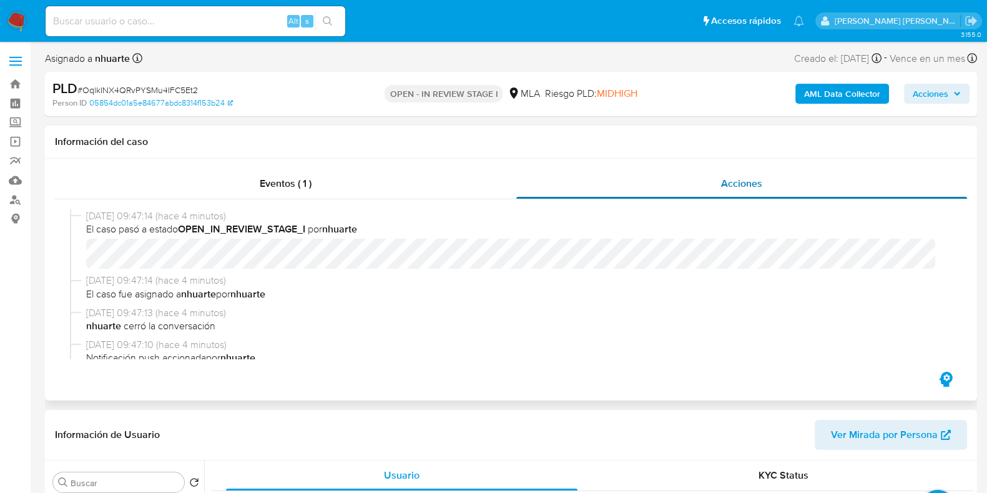
click at [301, 179] on span "Eventos ( 1 )" at bounding box center [286, 183] width 52 height 14
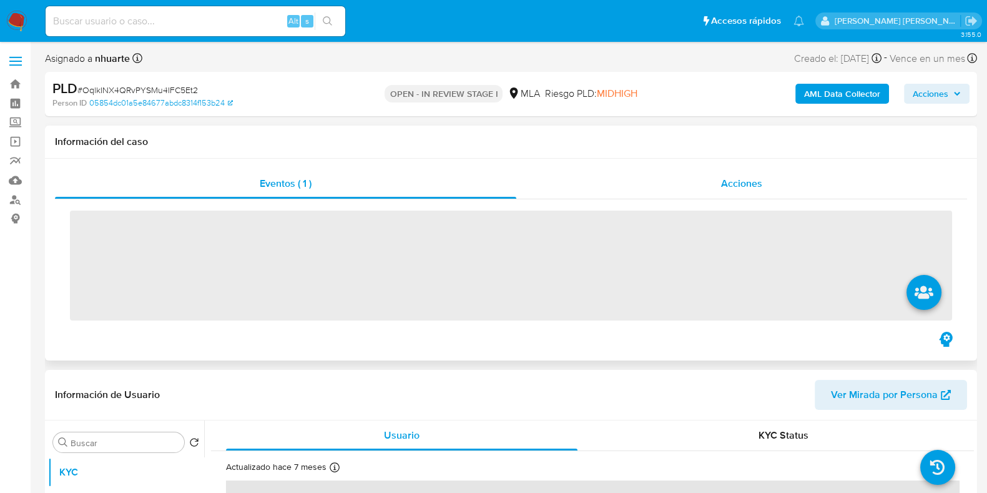
click at [752, 179] on span "Acciones" at bounding box center [741, 183] width 41 height 14
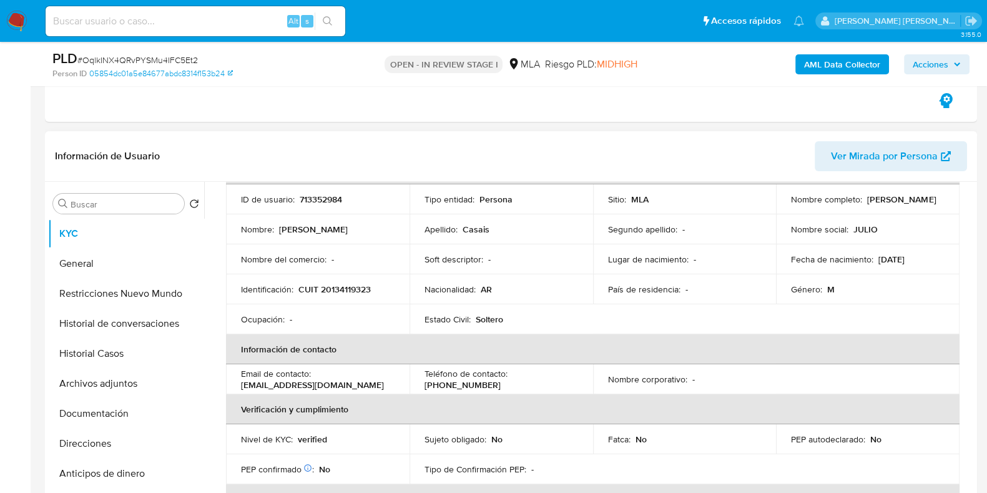
scroll to position [155, 0]
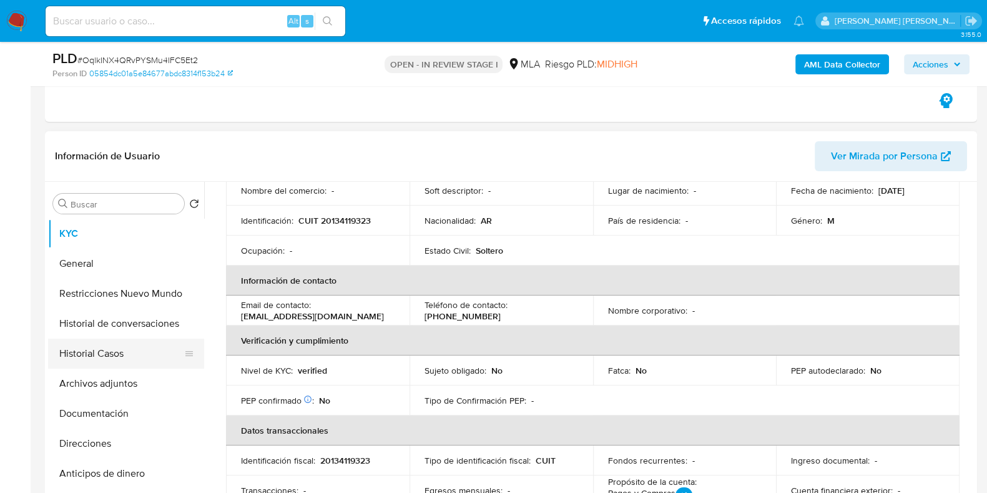
click at [128, 356] on button "Historial Casos" at bounding box center [121, 353] width 146 height 30
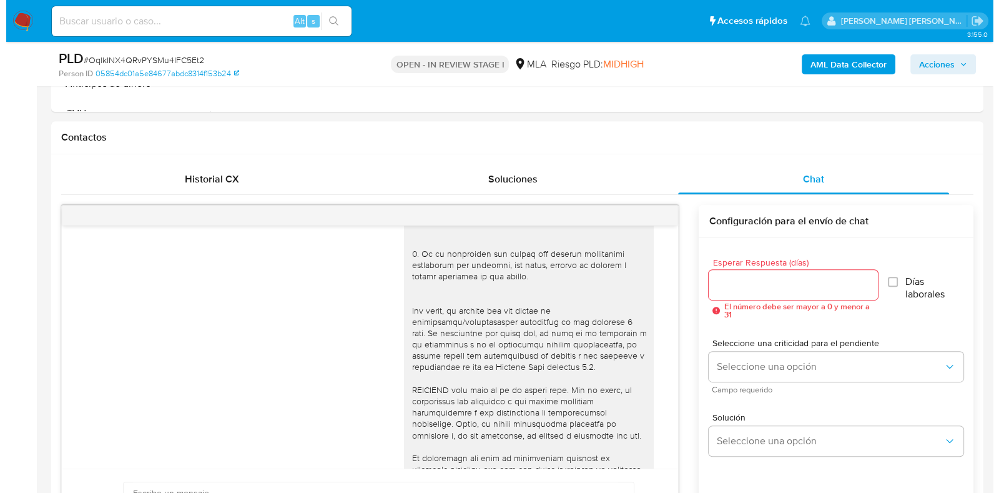
scroll to position [311, 0]
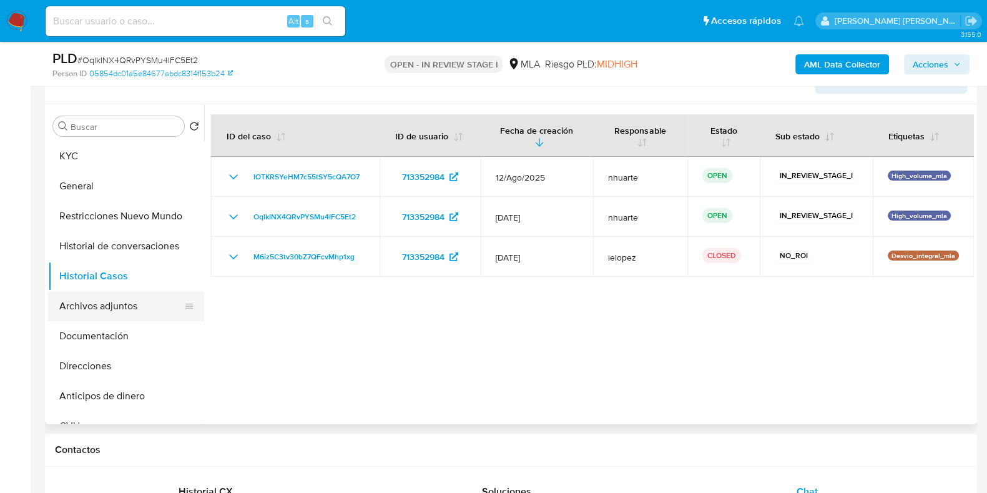
click at [109, 304] on button "Archivos adjuntos" at bounding box center [121, 306] width 146 height 30
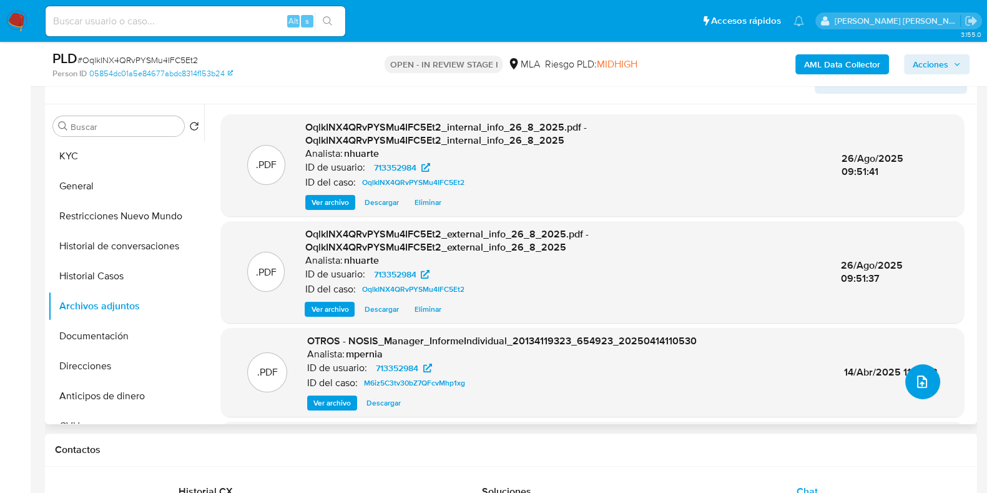
click at [918, 381] on icon "upload-file" at bounding box center [921, 381] width 15 height 15
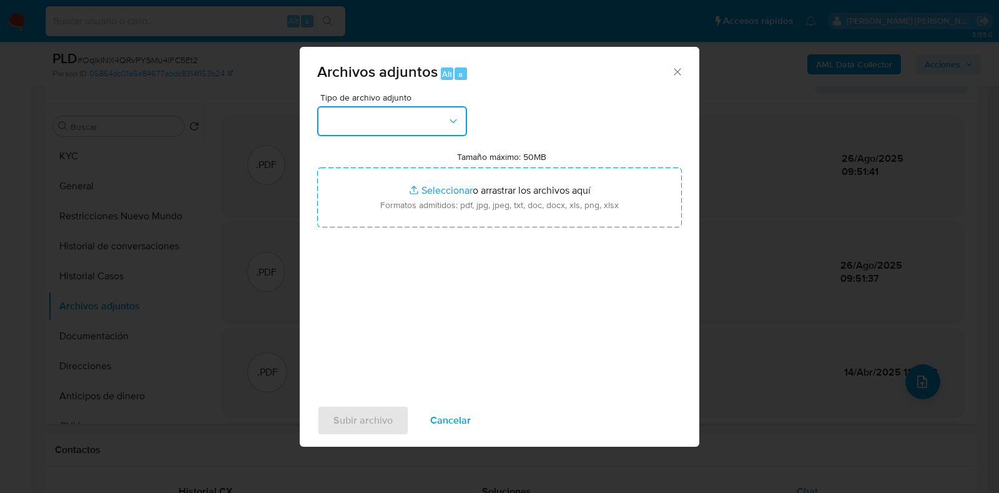
click at [461, 120] on button "button" at bounding box center [392, 121] width 150 height 30
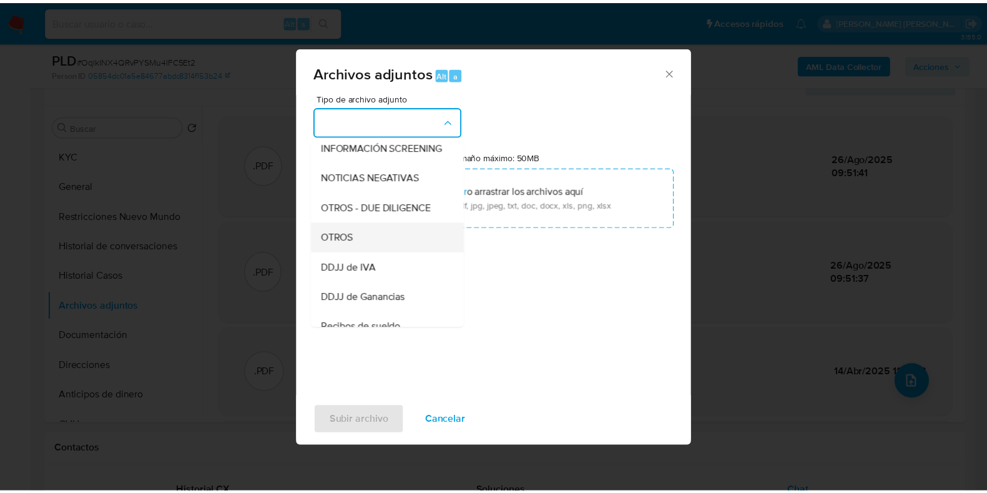
scroll to position [160, 0]
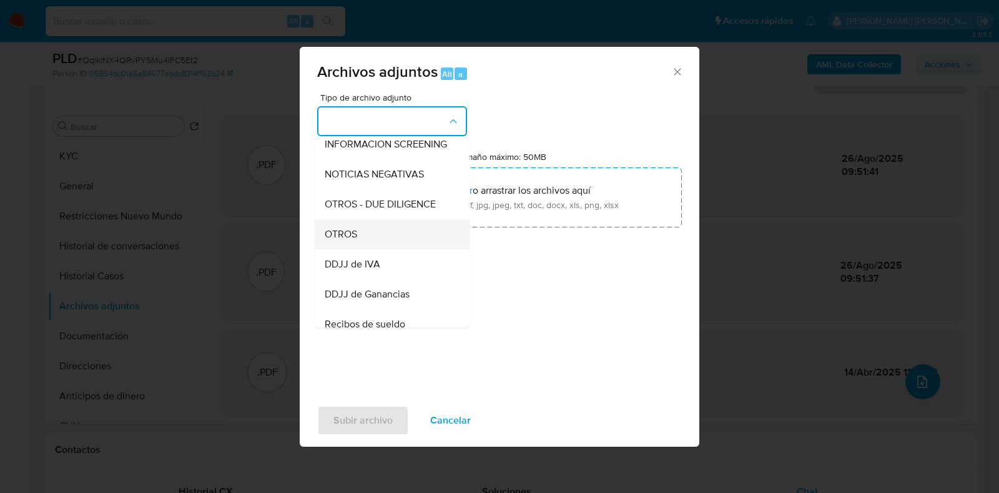
click at [381, 234] on div "OTROS" at bounding box center [388, 234] width 127 height 30
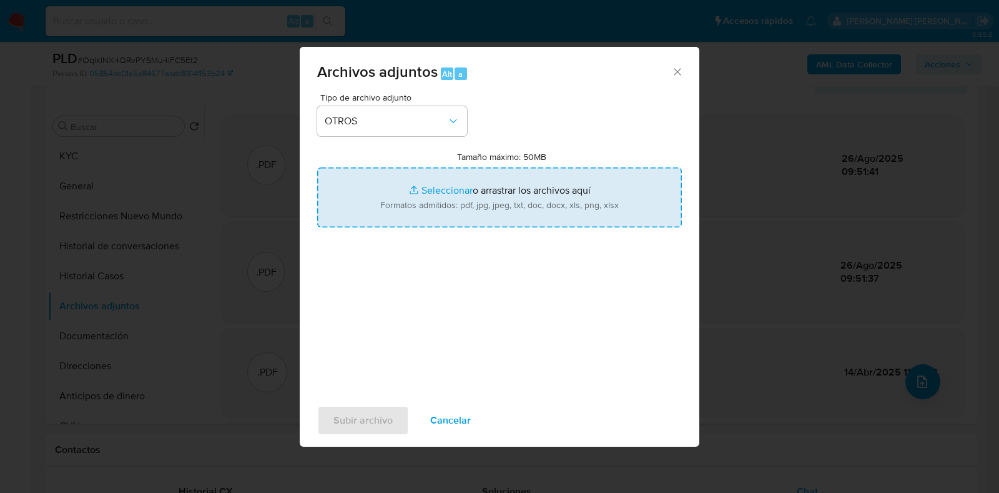
type input "C:\fakepath\Comprobantes electronicos emitidos (2).pdf"
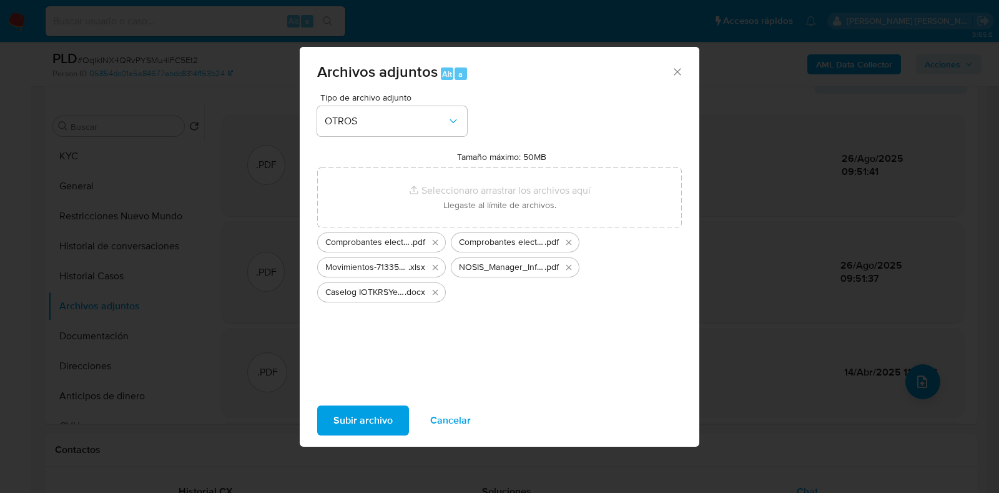
click at [356, 423] on span "Subir archivo" at bounding box center [362, 419] width 59 height 27
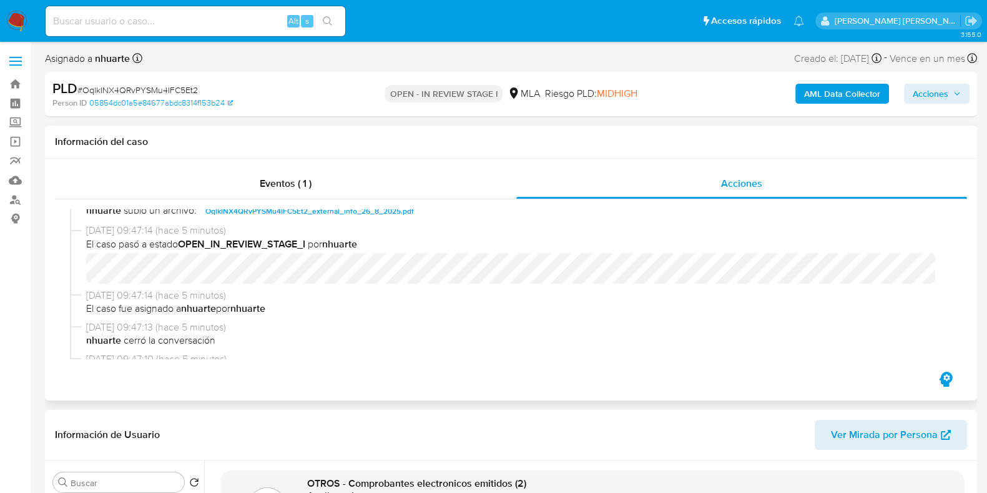
scroll to position [0, 0]
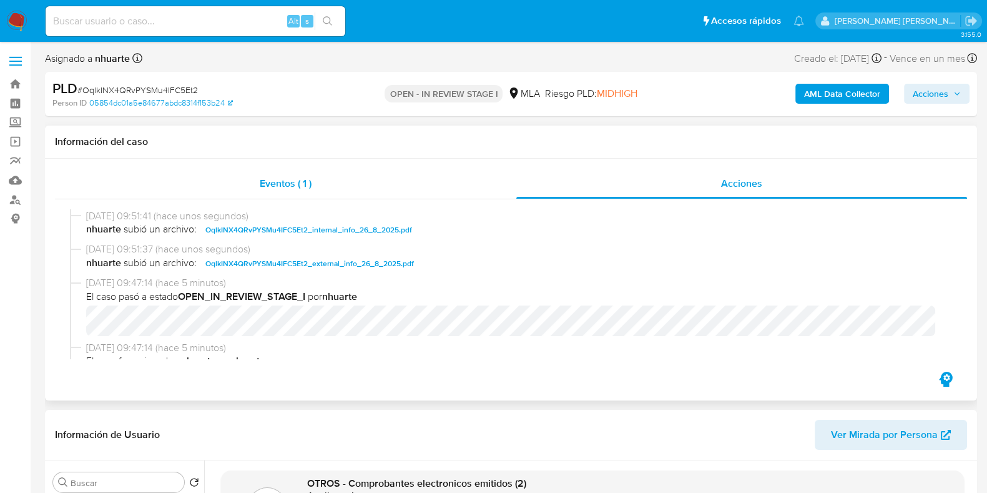
click at [284, 189] on span "Eventos ( 1 )" at bounding box center [286, 183] width 52 height 14
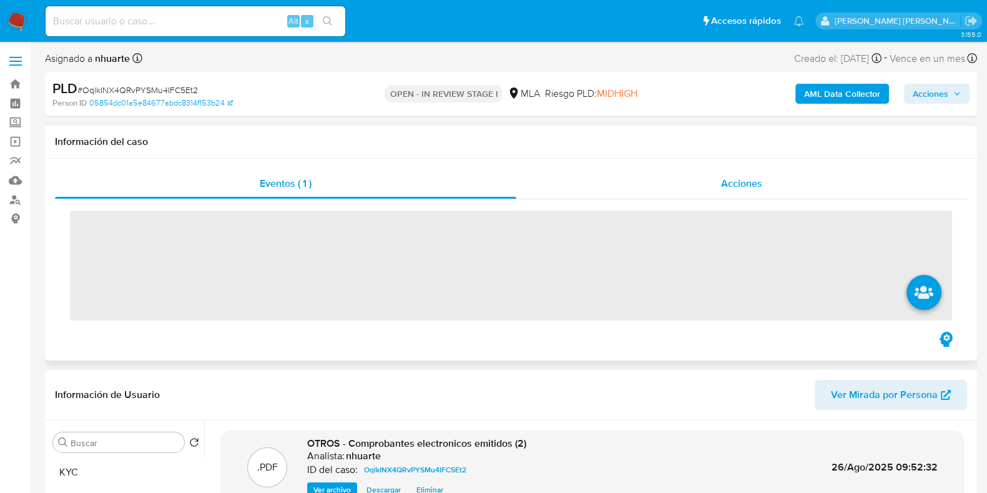
click at [757, 177] on span "Acciones" at bounding box center [741, 183] width 41 height 14
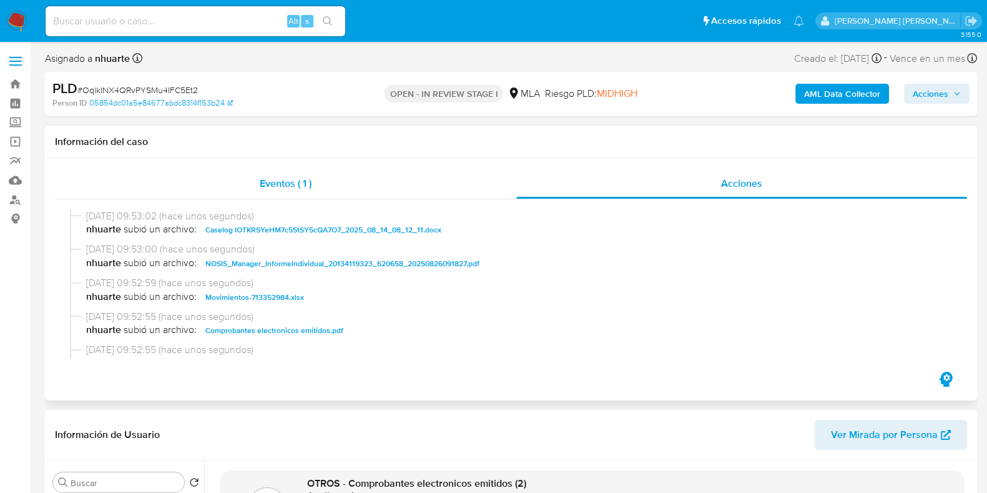
click at [313, 196] on div "Eventos ( 1 )" at bounding box center [285, 184] width 461 height 30
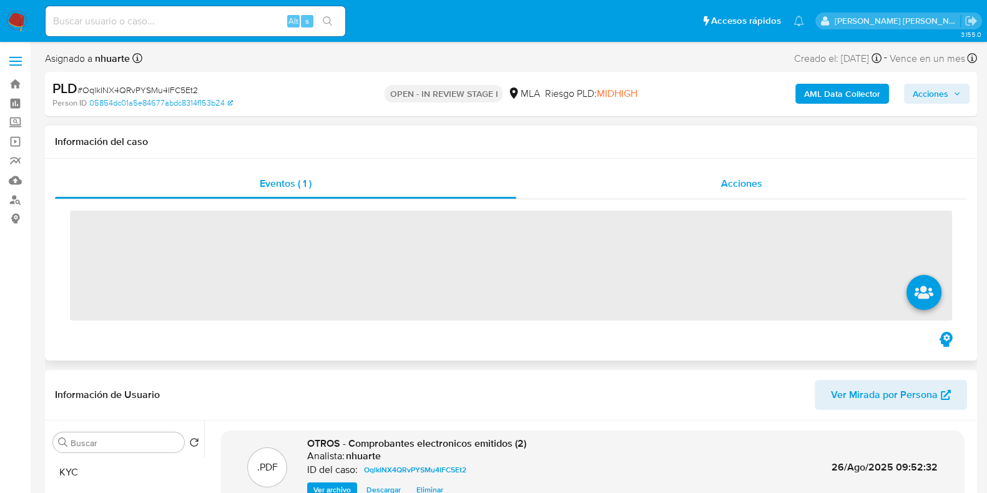
click at [768, 185] on div "Acciones" at bounding box center [741, 184] width 451 height 30
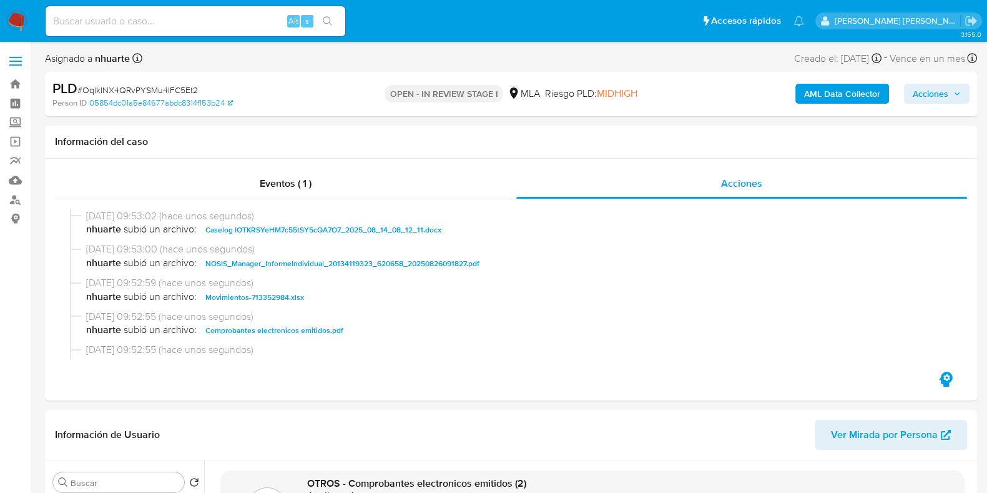
click at [927, 96] on span "Acciones" at bounding box center [931, 94] width 36 height 20
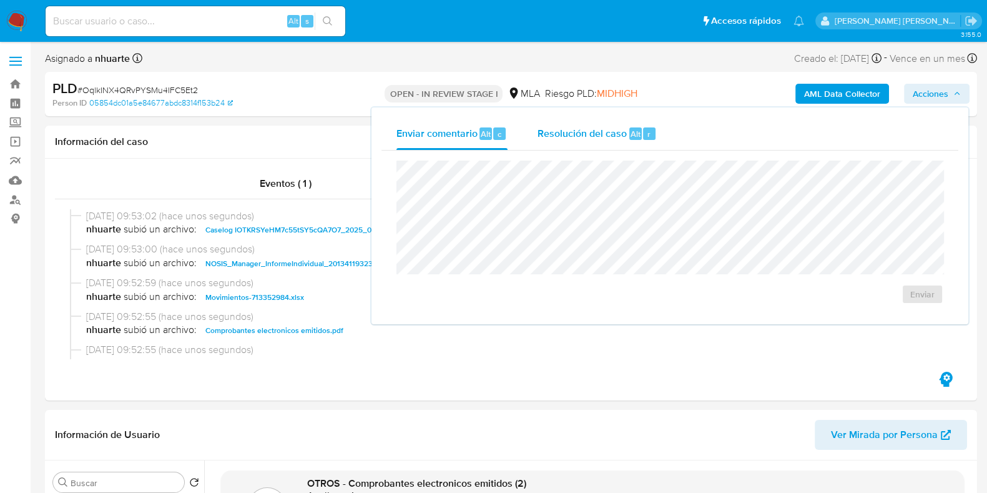
click at [631, 140] on div "Resolución del caso Alt r" at bounding box center [596, 133] width 119 height 32
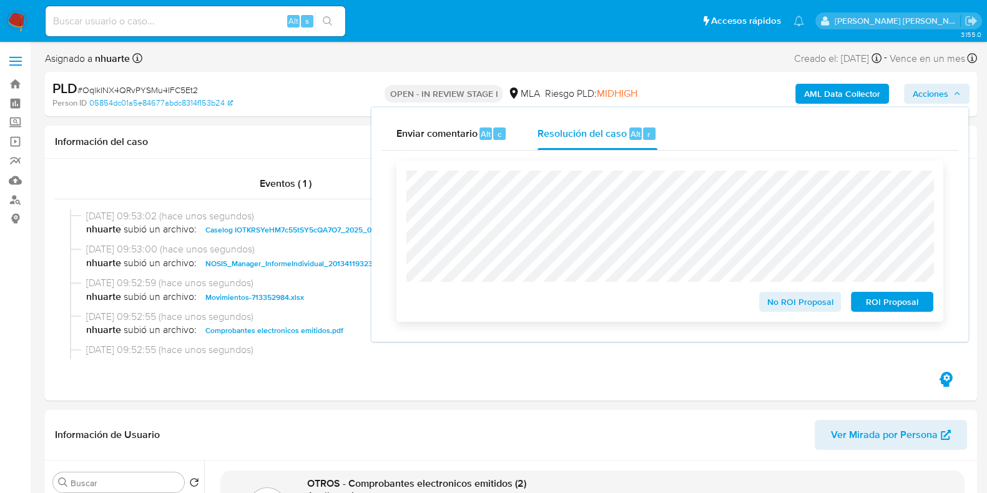
click at [778, 306] on span "No ROI Proposal" at bounding box center [800, 301] width 65 height 17
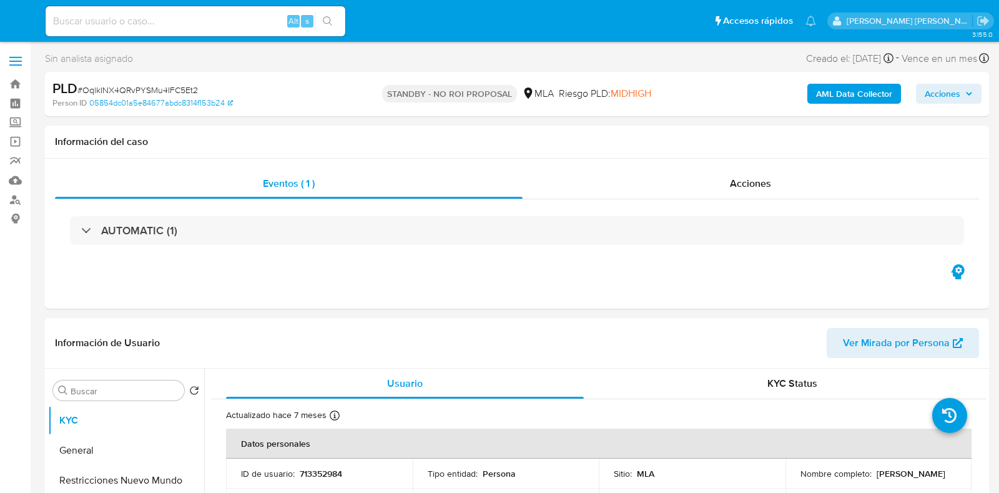
select select "10"
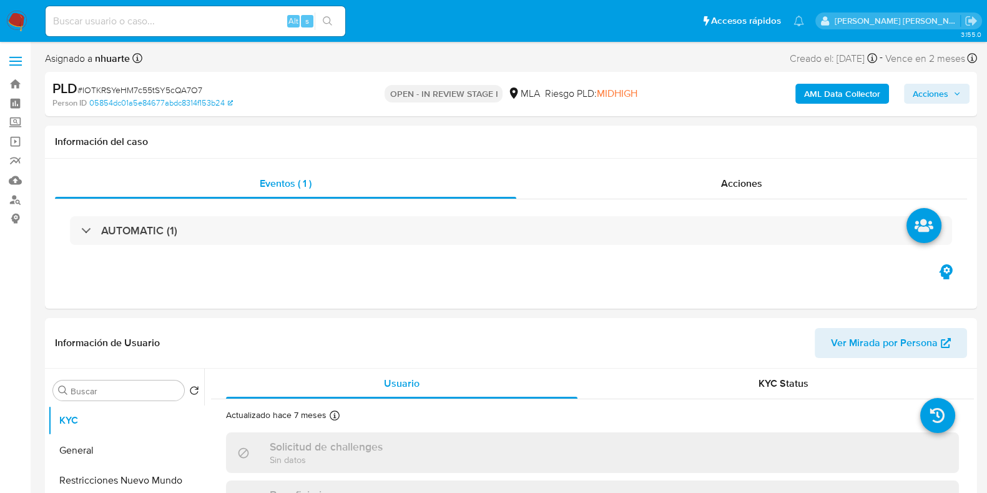
click at [929, 85] on span "Acciones" at bounding box center [931, 94] width 36 height 20
select select "10"
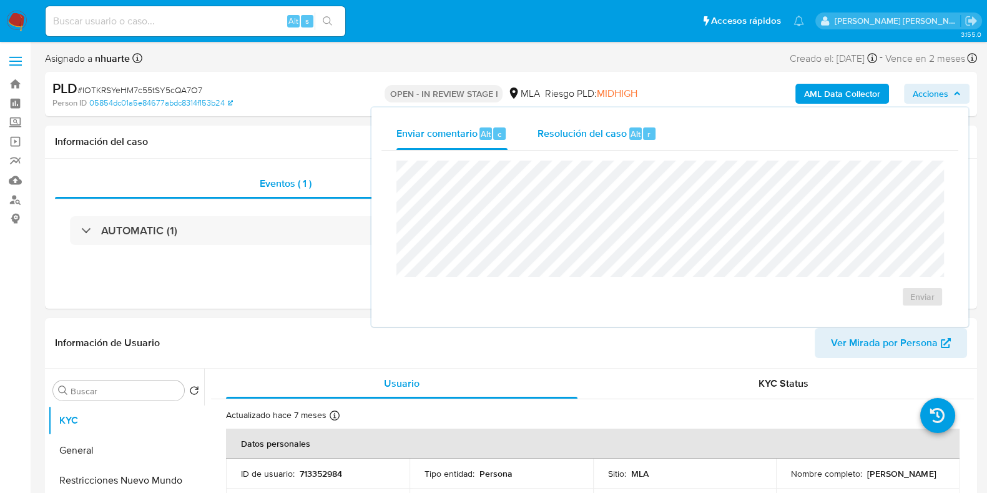
click at [595, 129] on span "Resolución del caso" at bounding box center [581, 133] width 89 height 14
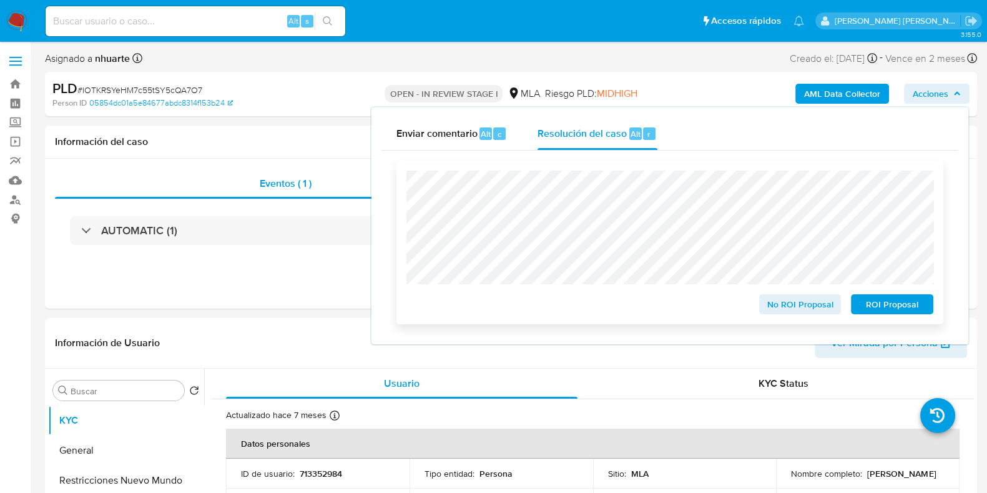
click at [833, 309] on button "No ROI Proposal" at bounding box center [800, 304] width 82 height 20
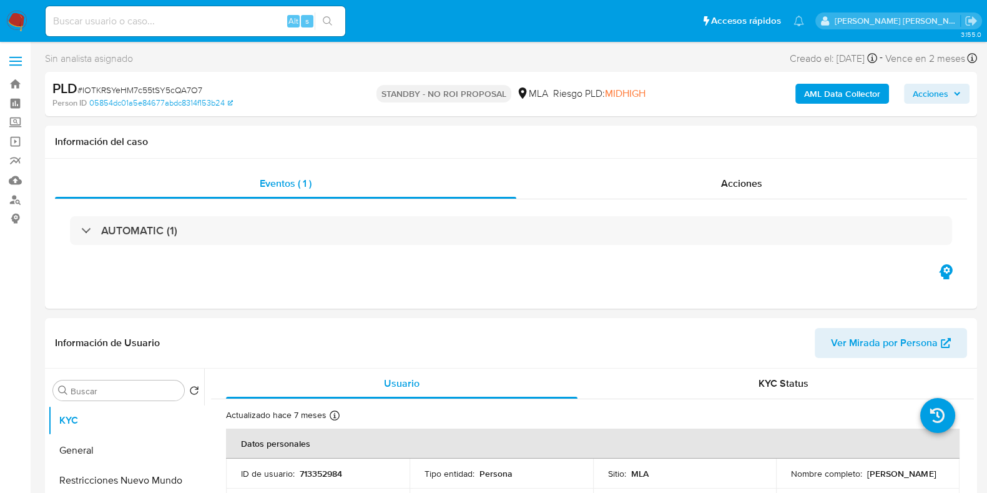
select select "10"
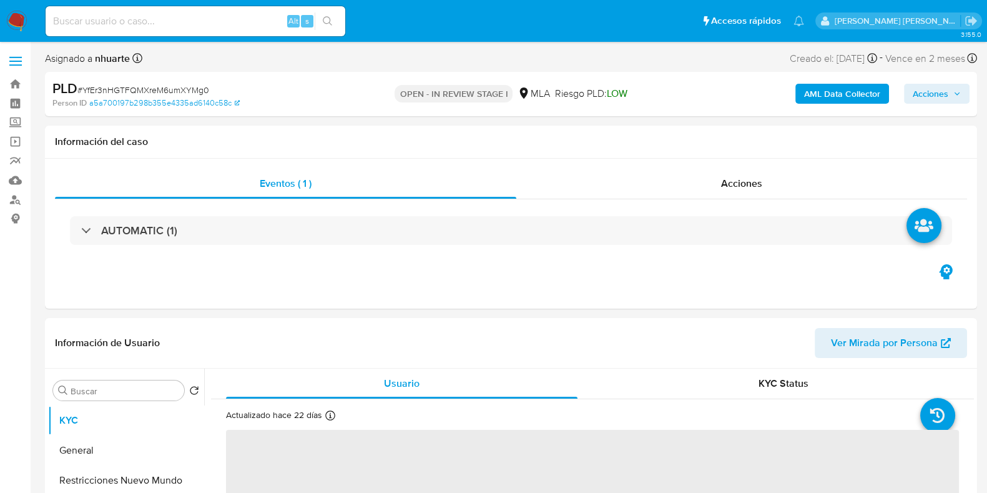
select select "10"
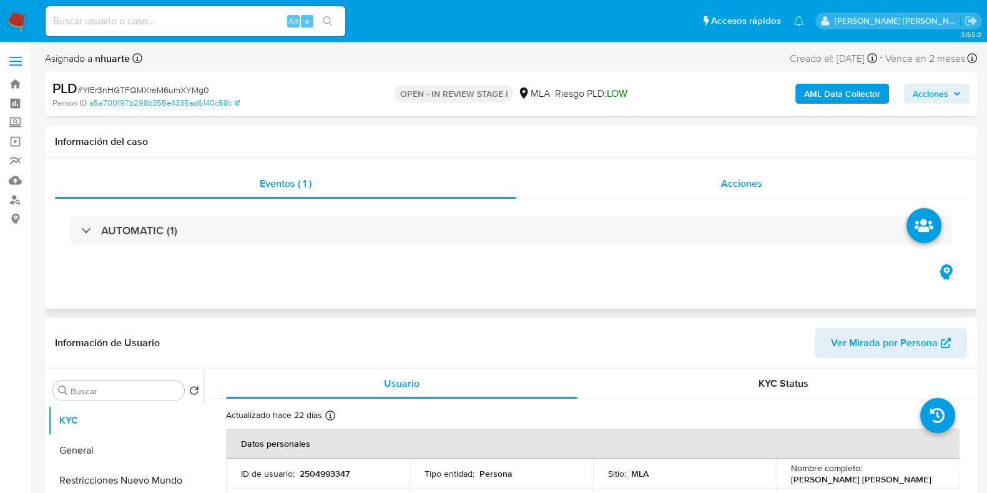
click at [733, 181] on span "Acciones" at bounding box center [741, 183] width 41 height 14
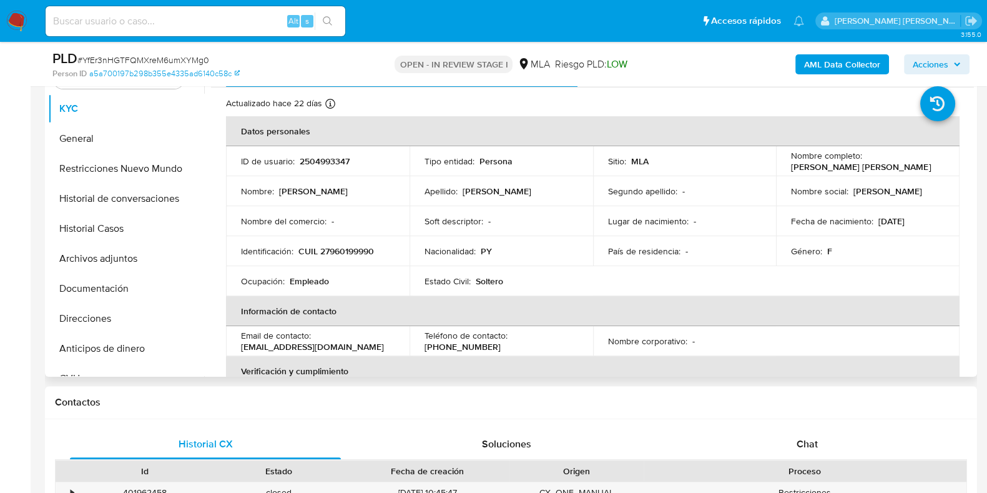
scroll to position [390, 0]
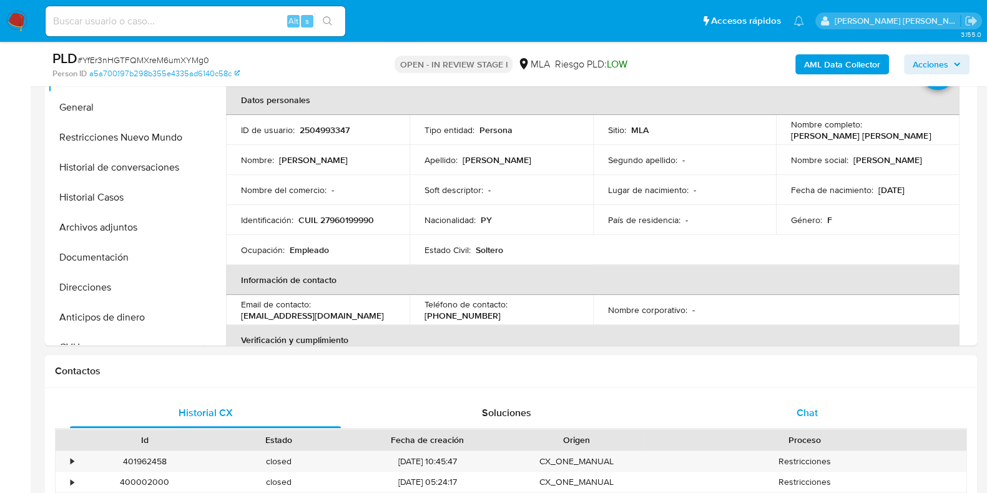
click at [813, 409] on span "Chat" at bounding box center [807, 412] width 21 height 14
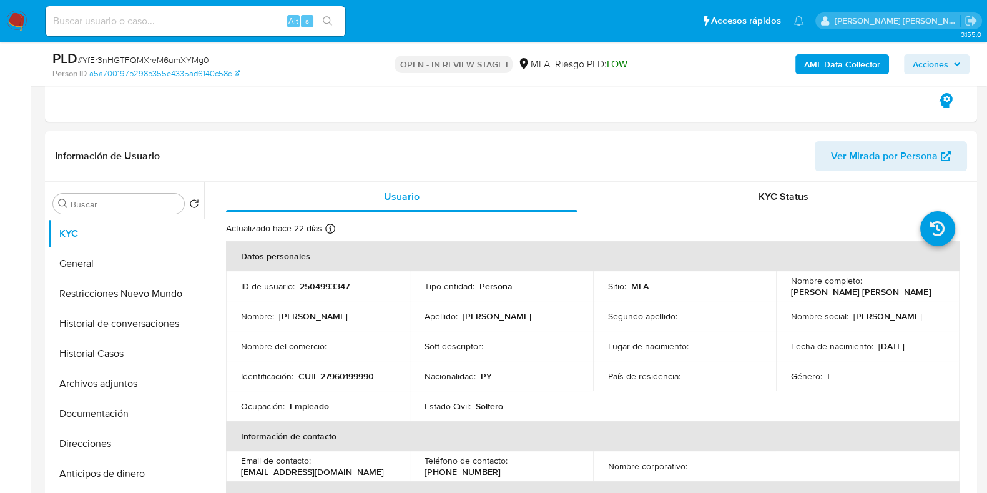
scroll to position [0, 0]
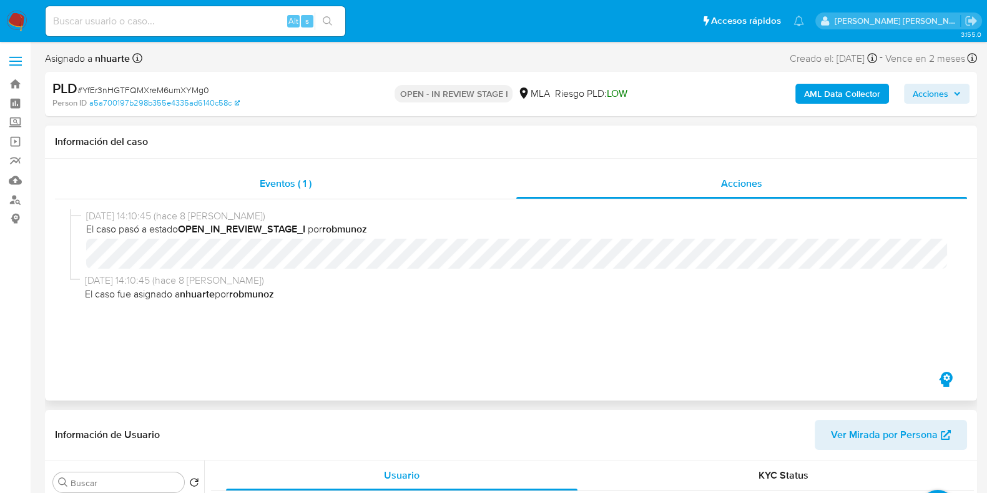
click at [309, 186] on span "Eventos ( 1 )" at bounding box center [286, 183] width 52 height 14
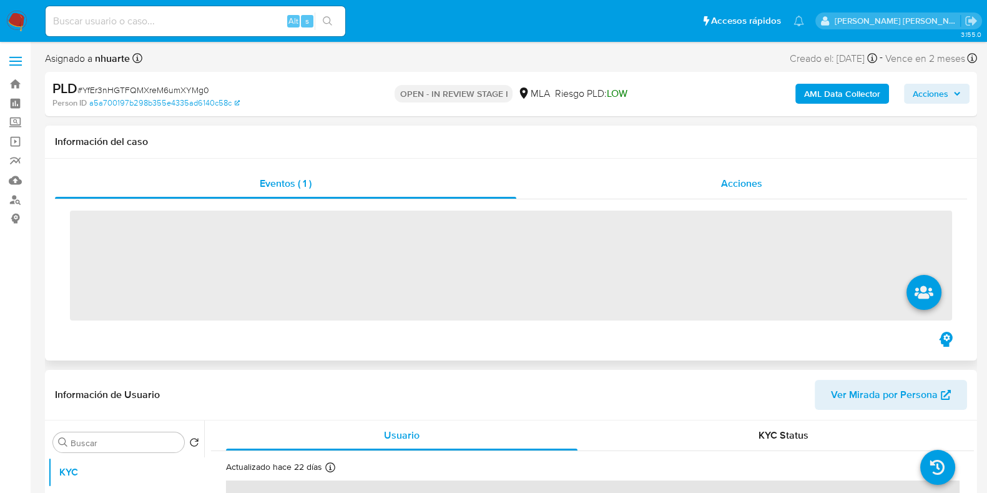
click at [755, 182] on span "Acciones" at bounding box center [741, 183] width 41 height 14
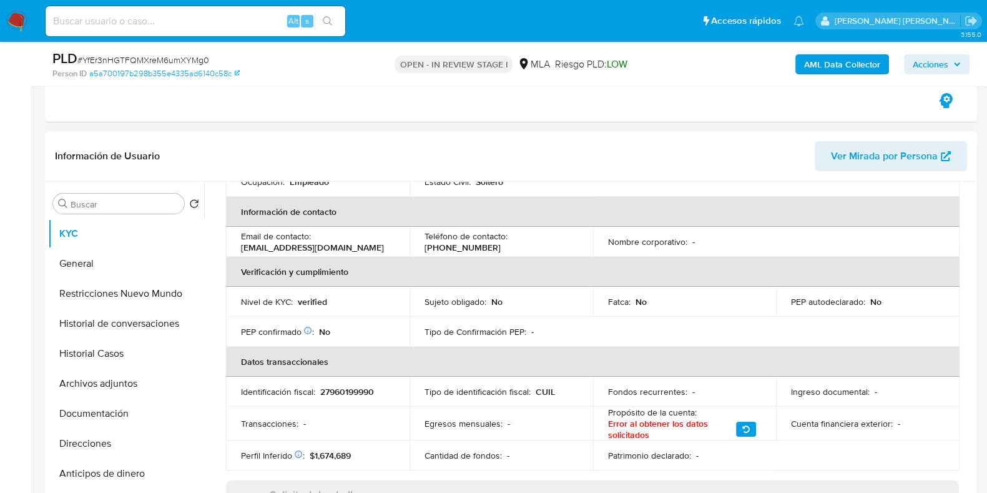
scroll to position [390, 0]
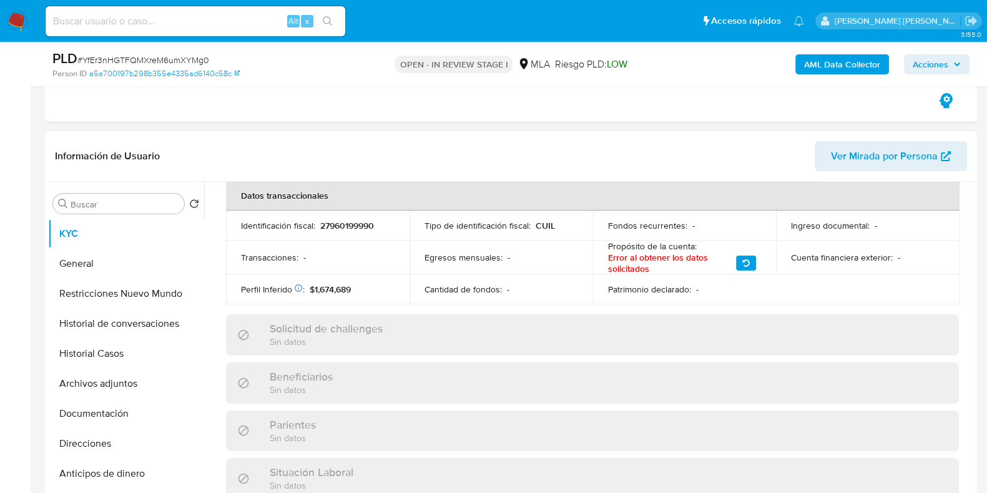
drag, startPoint x: 117, startPoint y: 357, endPoint x: 428, endPoint y: 361, distance: 310.9
click at [117, 357] on button "Historial Casos" at bounding box center [126, 353] width 156 height 30
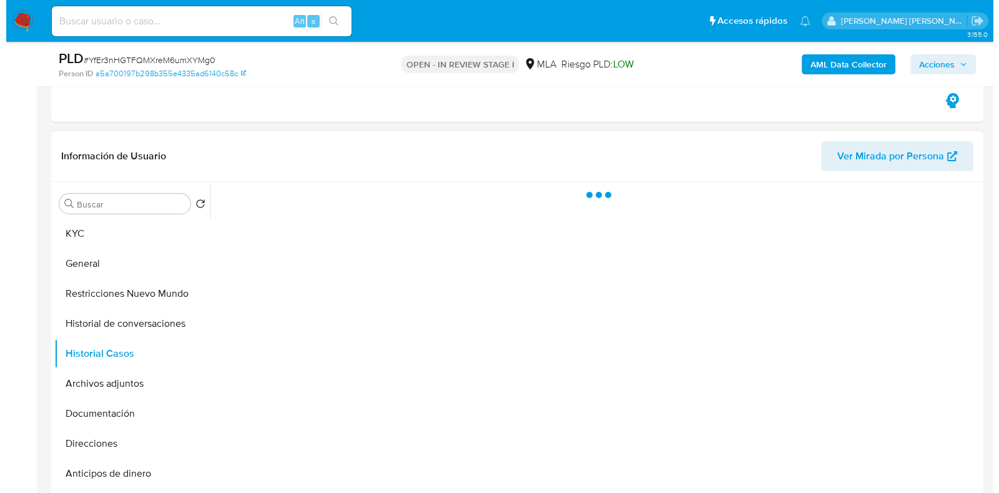
scroll to position [311, 0]
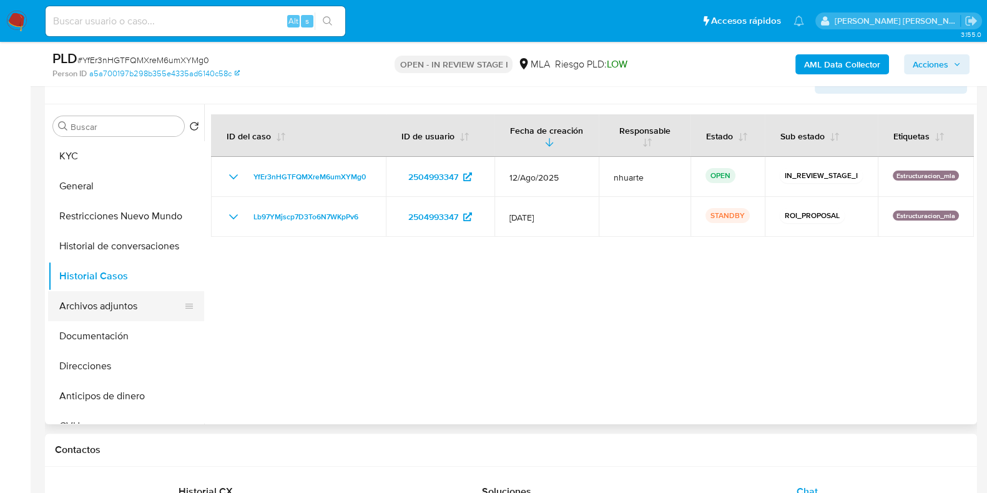
click at [132, 311] on button "Archivos adjuntos" at bounding box center [121, 306] width 146 height 30
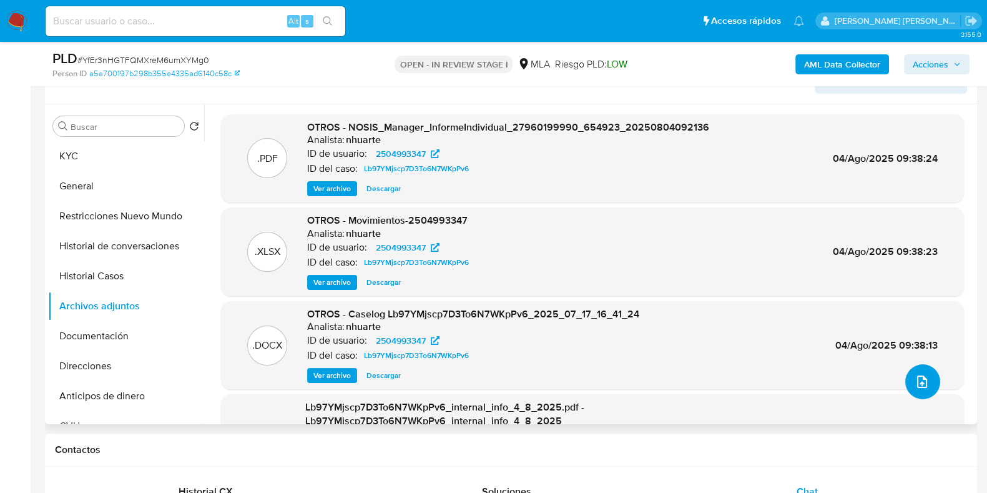
click at [917, 378] on icon "upload-file" at bounding box center [922, 381] width 10 height 12
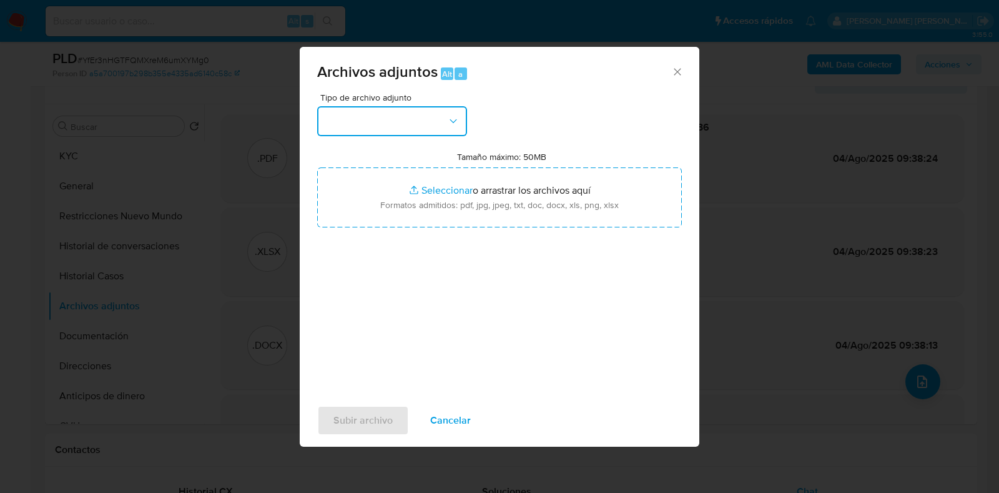
click at [459, 120] on icon "button" at bounding box center [453, 121] width 12 height 12
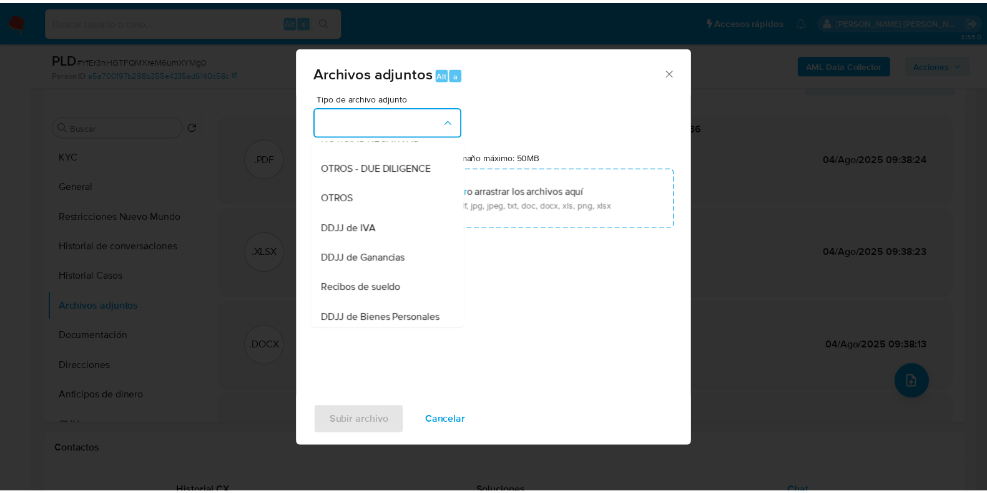
scroll to position [205, 0]
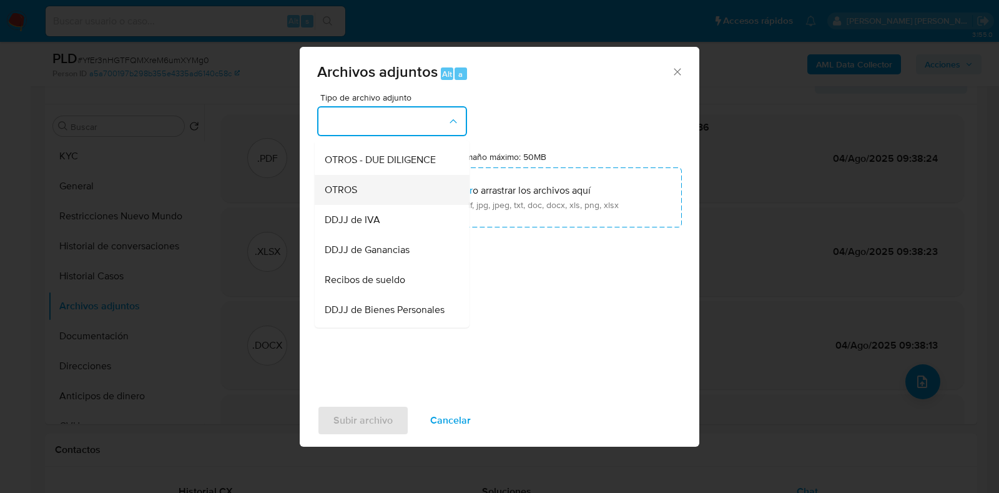
click at [409, 204] on div "OTROS" at bounding box center [388, 190] width 127 height 30
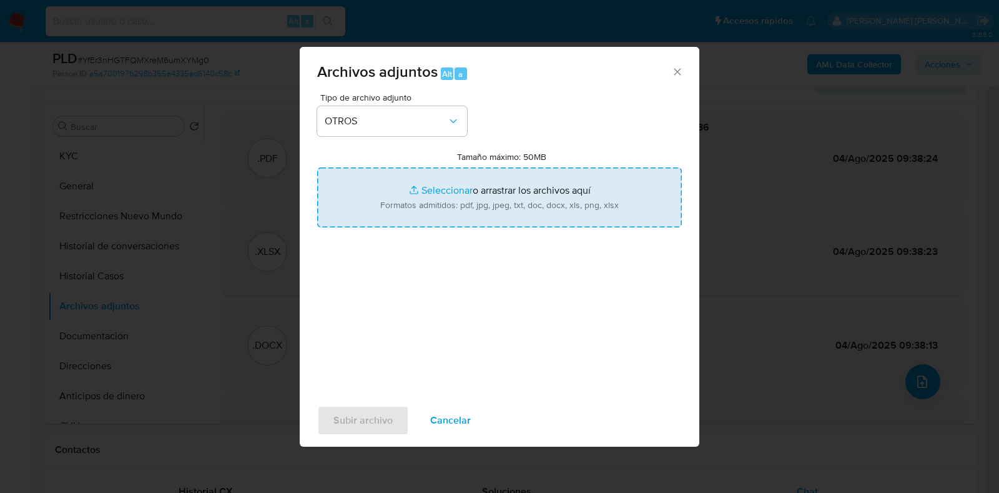
type input "C:\fakepath\Caselog YfEr3nHGTFQMXreM6umXYMg0_2025_08_25_16_14_31.docx"
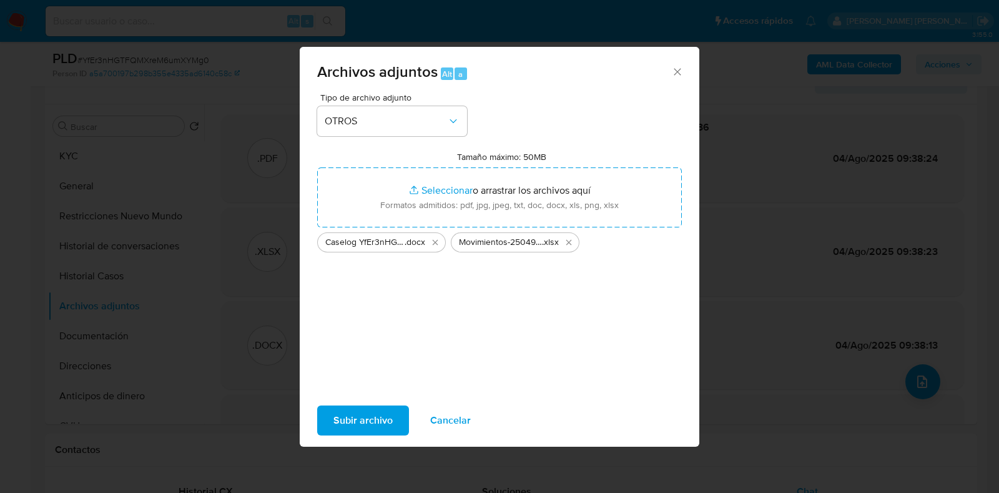
click at [372, 418] on span "Subir archivo" at bounding box center [362, 419] width 59 height 27
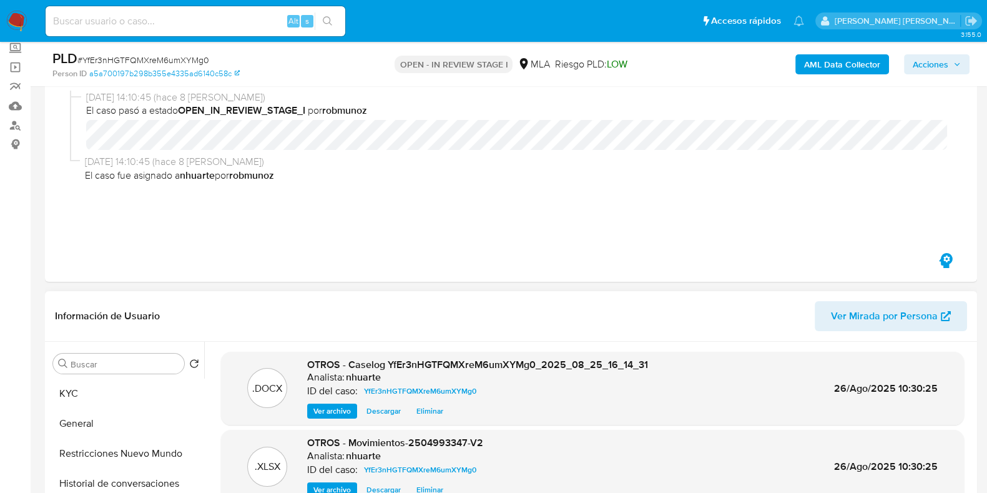
scroll to position [0, 0]
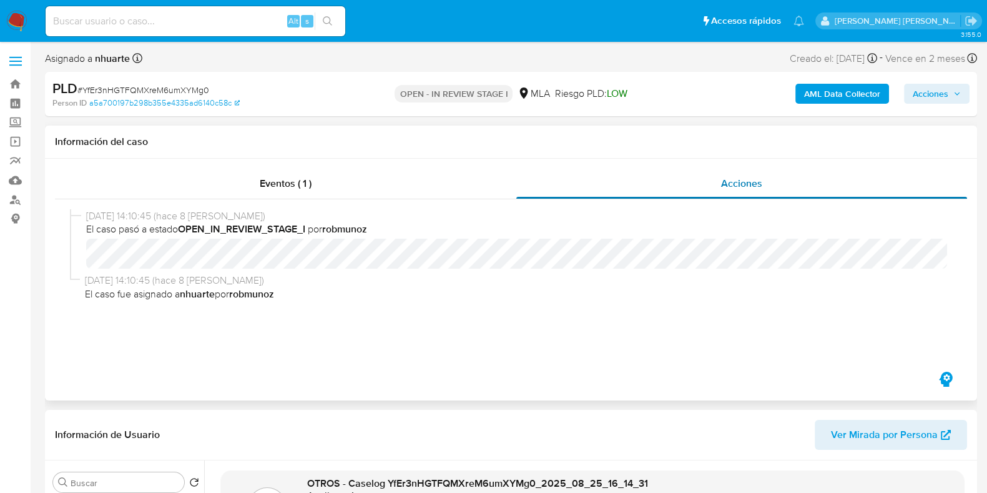
drag, startPoint x: 280, startPoint y: 180, endPoint x: 571, endPoint y: 179, distance: 290.9
click at [280, 180] on span "Eventos ( 1 )" at bounding box center [286, 183] width 52 height 14
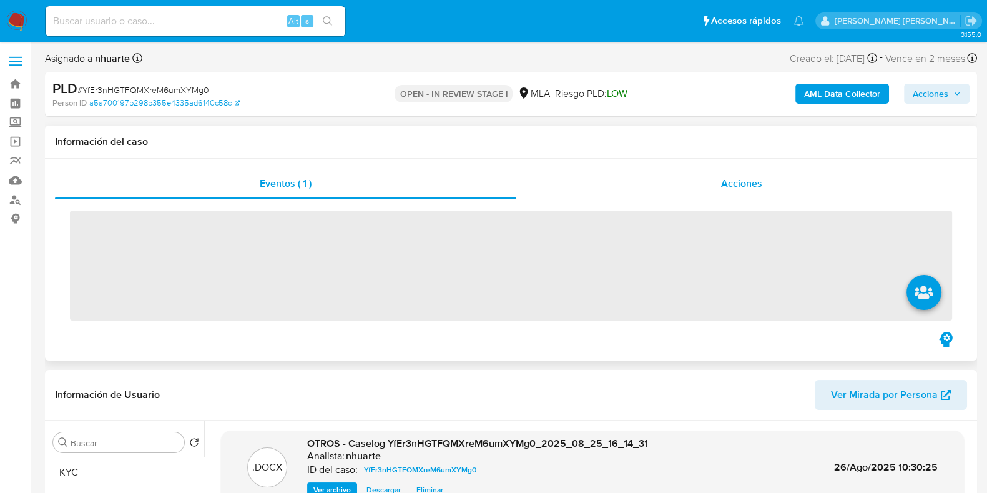
click at [739, 181] on span "Acciones" at bounding box center [741, 183] width 41 height 14
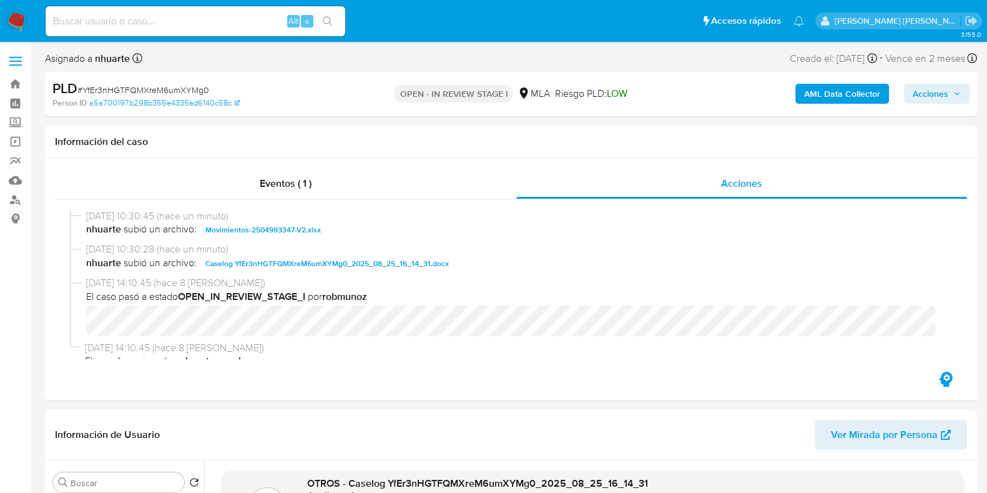
click at [928, 89] on span "Acciones" at bounding box center [931, 94] width 36 height 20
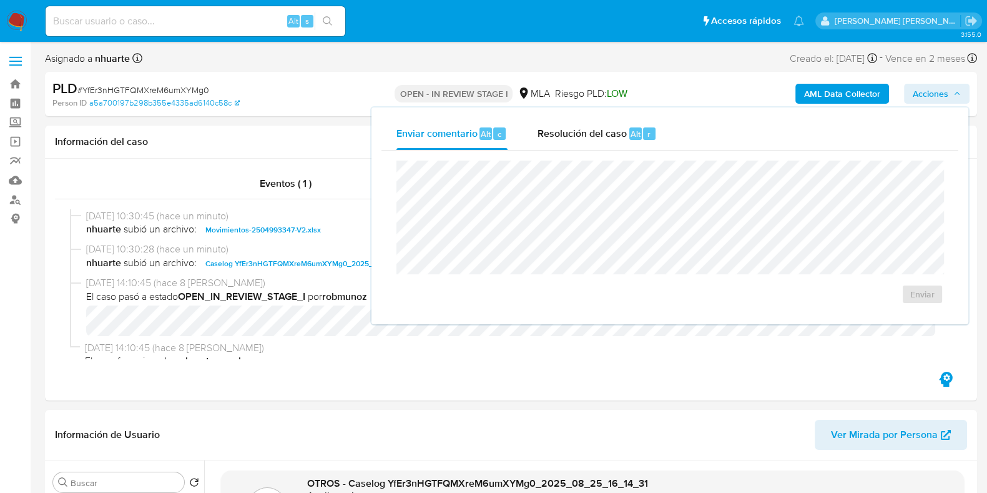
drag, startPoint x: 595, startPoint y: 127, endPoint x: 587, endPoint y: 155, distance: 29.2
click at [594, 127] on span "Resolución del caso" at bounding box center [581, 133] width 89 height 14
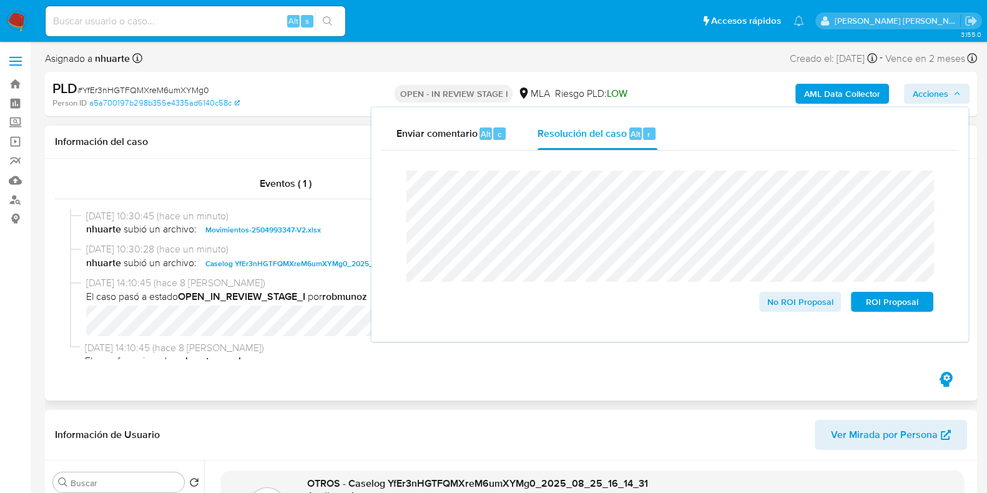
click at [312, 146] on h1 "Información del caso" at bounding box center [511, 141] width 912 height 12
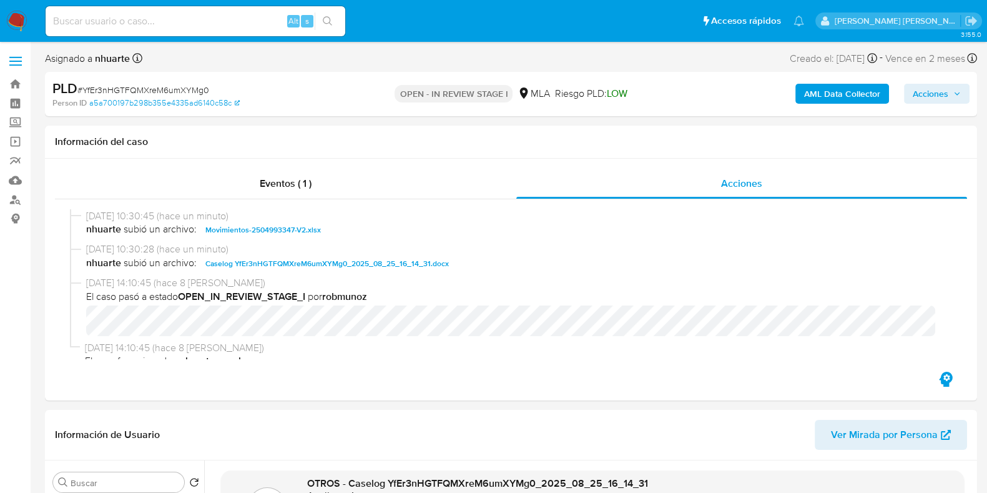
click at [811, 97] on b "AML Data Collector" at bounding box center [842, 94] width 76 height 20
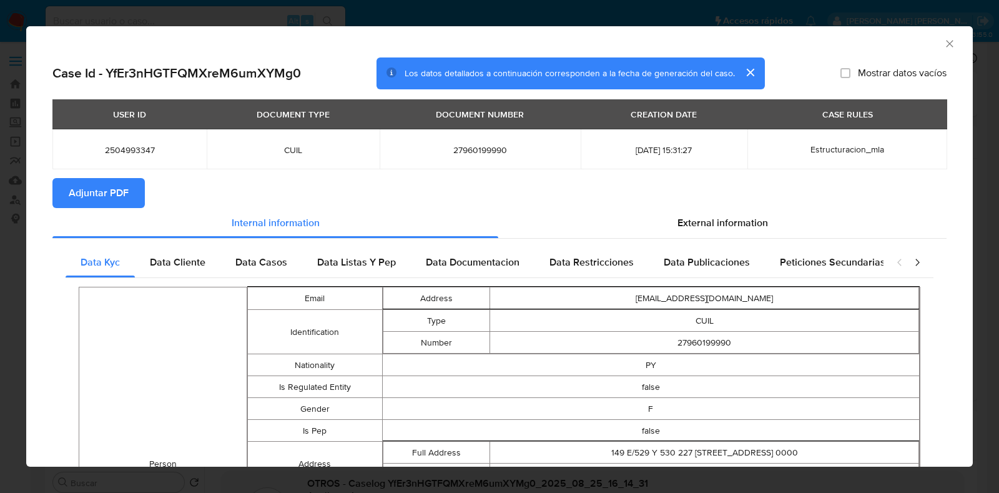
click at [135, 192] on button "Adjuntar PDF" at bounding box center [98, 193] width 92 height 30
click at [126, 188] on span "Adjuntar PDF" at bounding box center [99, 192] width 60 height 27
click at [943, 44] on icon "Cerrar ventana" at bounding box center [949, 43] width 12 height 12
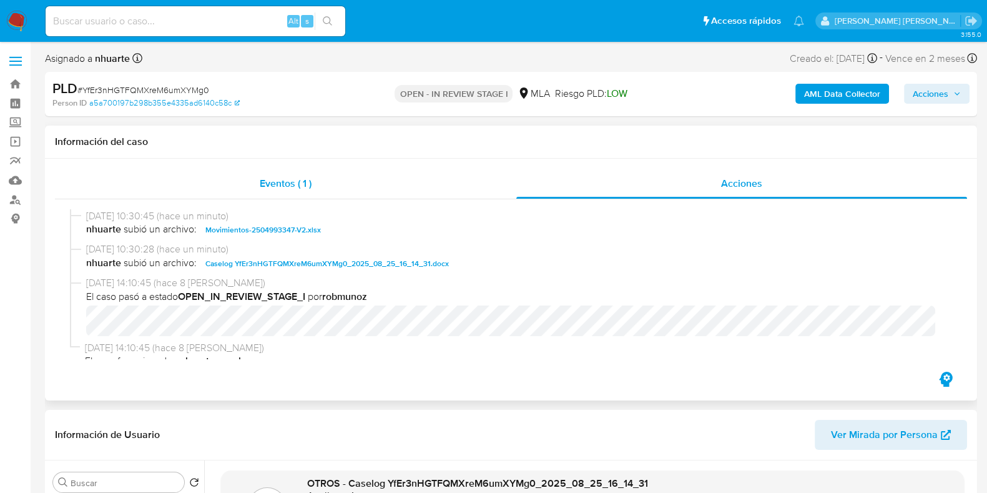
click at [303, 188] on span "Eventos ( 1 )" at bounding box center [286, 183] width 52 height 14
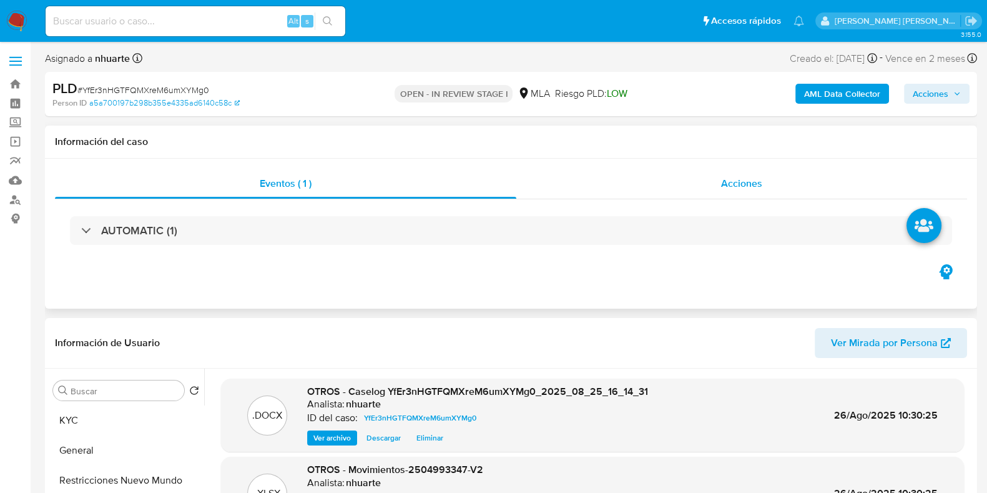
click at [745, 174] on div "Acciones" at bounding box center [741, 184] width 451 height 30
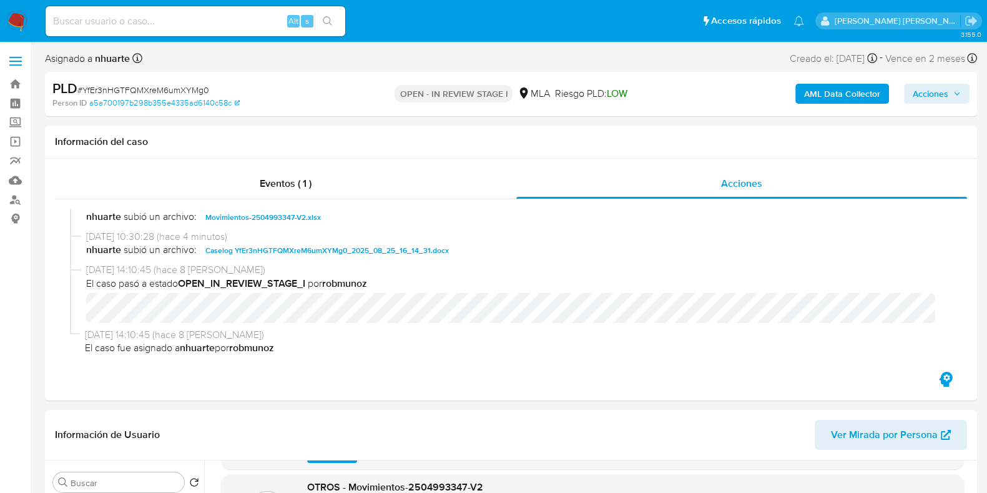
click at [924, 90] on span "Acciones" at bounding box center [931, 94] width 36 height 20
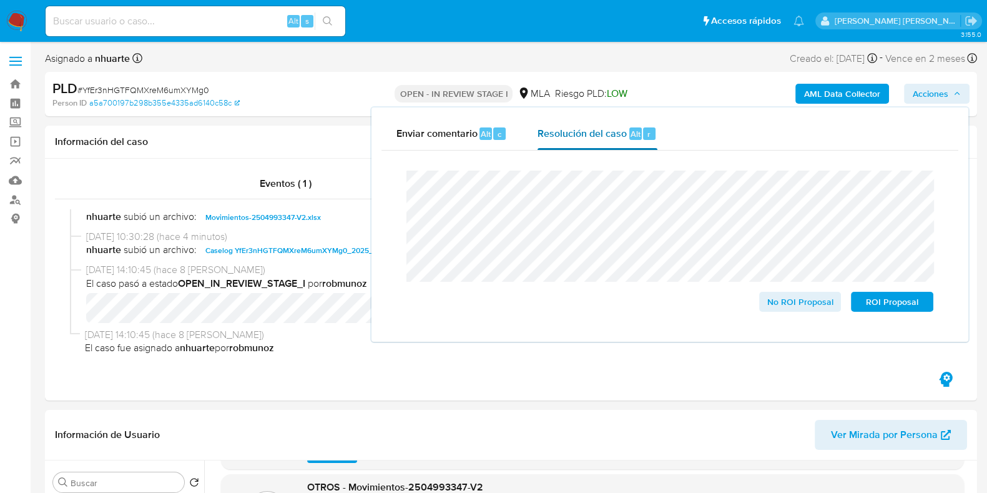
click at [612, 140] on div "Resolución del caso Alt r" at bounding box center [596, 133] width 119 height 32
click at [885, 309] on span "ROI Proposal" at bounding box center [892, 301] width 65 height 17
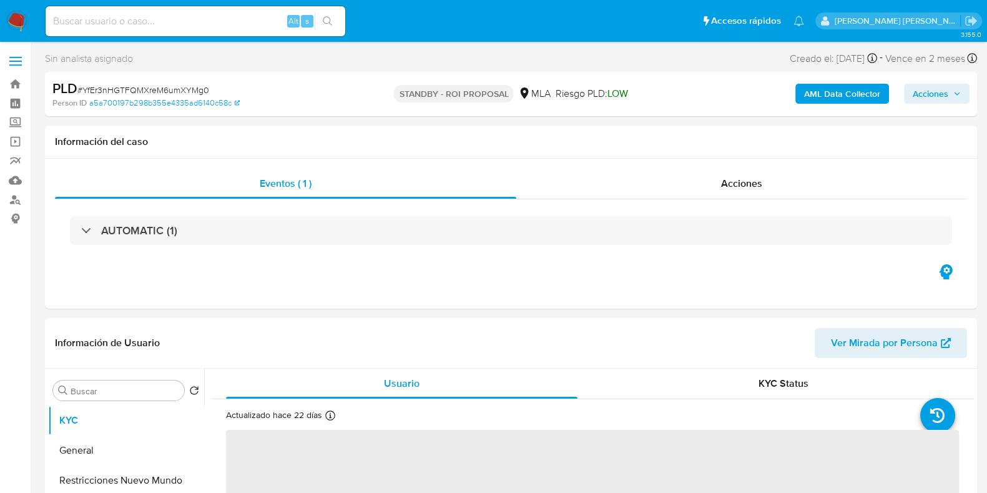
select select "10"
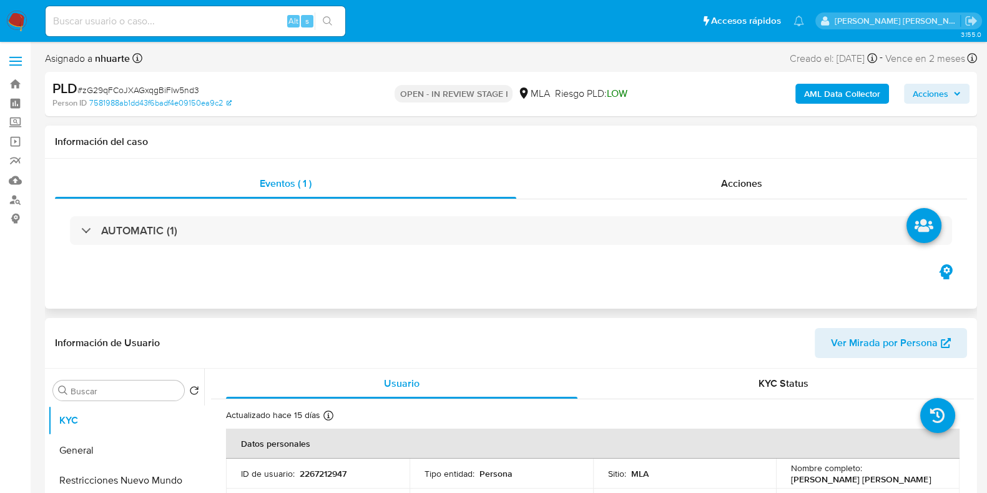
select select "10"
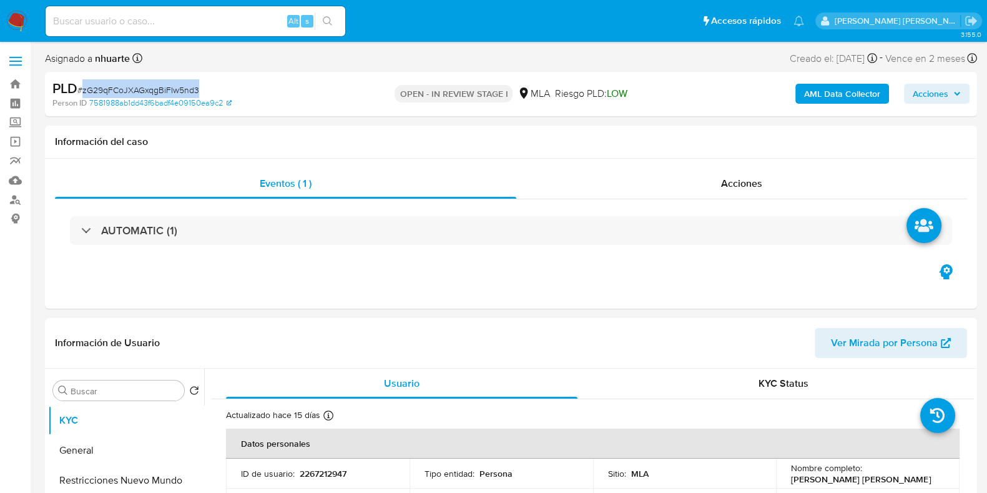
drag, startPoint x: 83, startPoint y: 87, endPoint x: 200, endPoint y: 89, distance: 116.8
click at [200, 89] on div "PLD # zG29qFCoJXAGxqgBiFIw5nd3" at bounding box center [202, 88] width 301 height 19
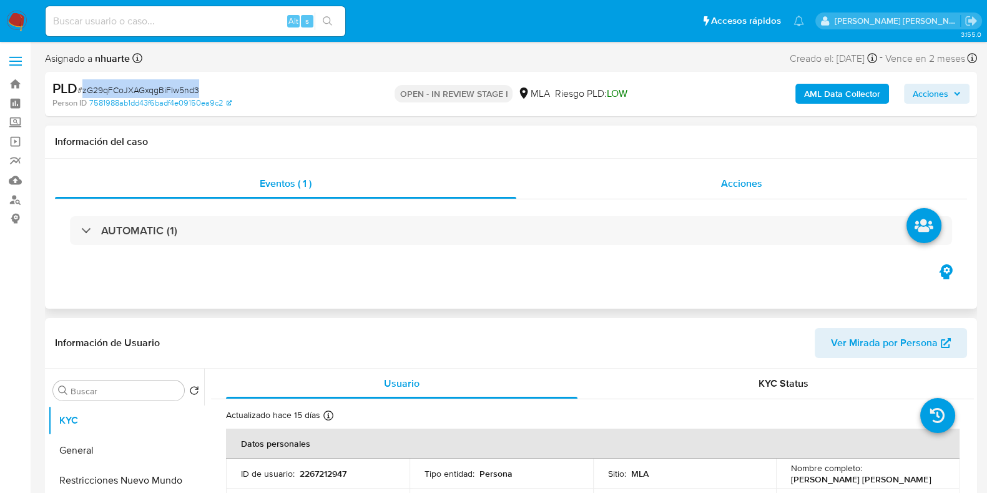
click at [752, 170] on div "Acciones" at bounding box center [741, 184] width 451 height 30
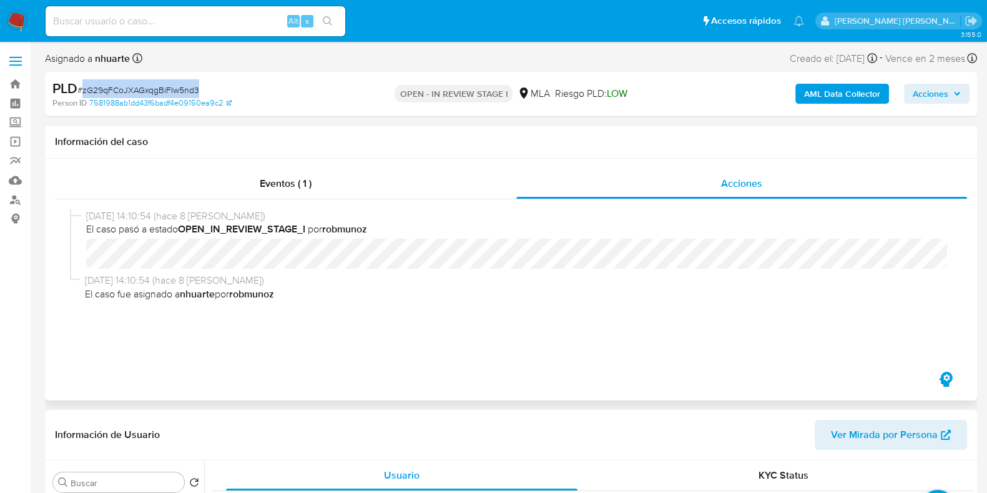
click at [325, 189] on div "Eventos ( 1 )" at bounding box center [285, 184] width 461 height 30
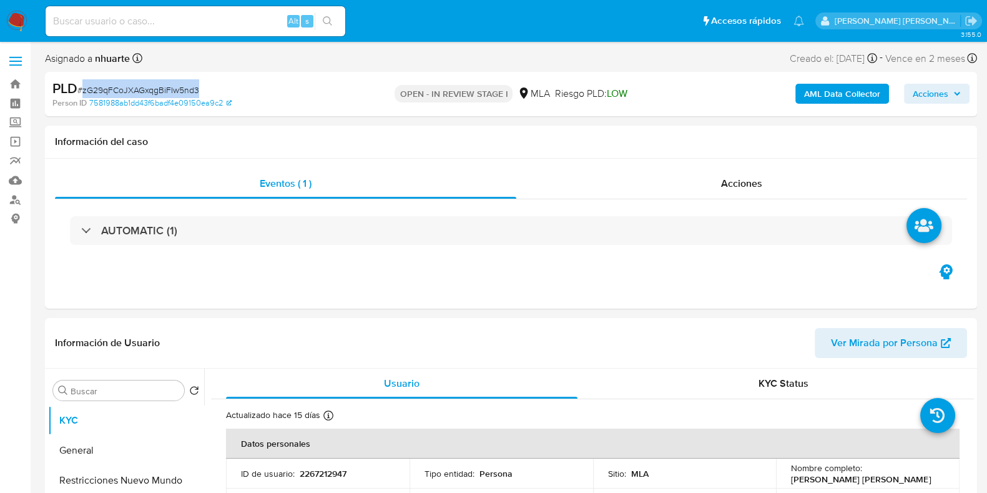
click at [824, 89] on b "AML Data Collector" at bounding box center [842, 94] width 76 height 20
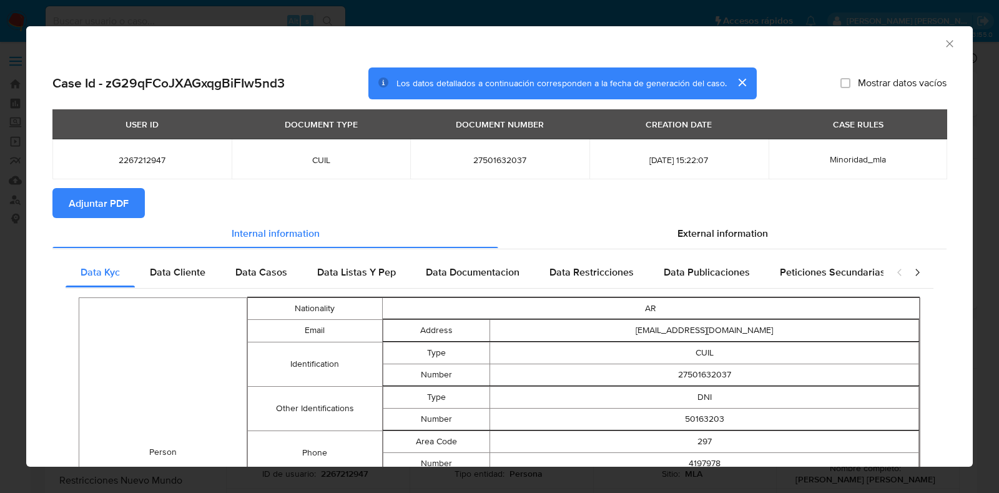
click at [110, 199] on span "Adjuntar PDF" at bounding box center [99, 202] width 60 height 27
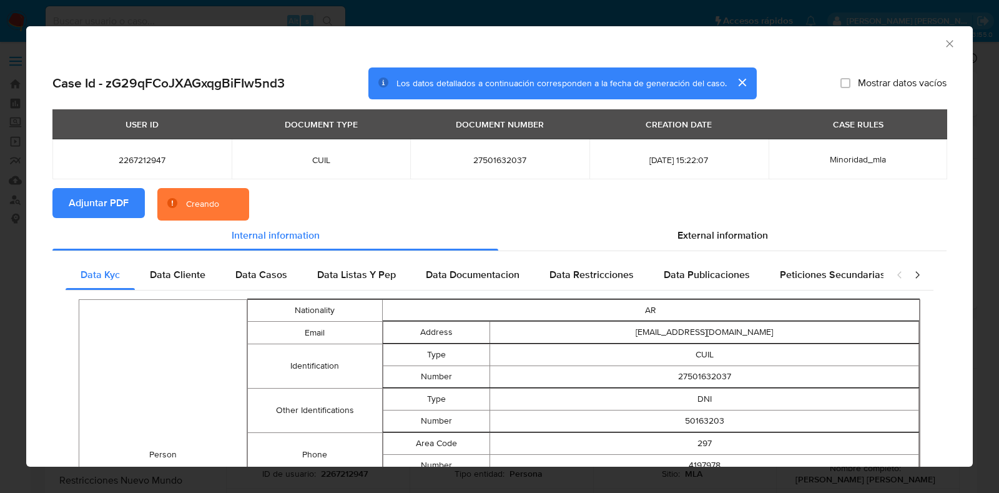
click at [943, 37] on icon "Cerrar ventana" at bounding box center [949, 43] width 12 height 12
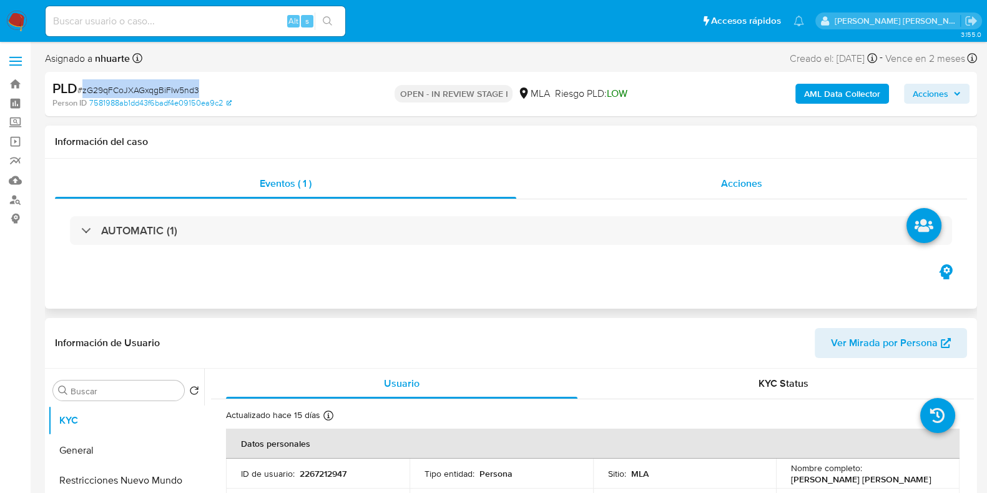
click at [748, 184] on span "Acciones" at bounding box center [741, 183] width 41 height 14
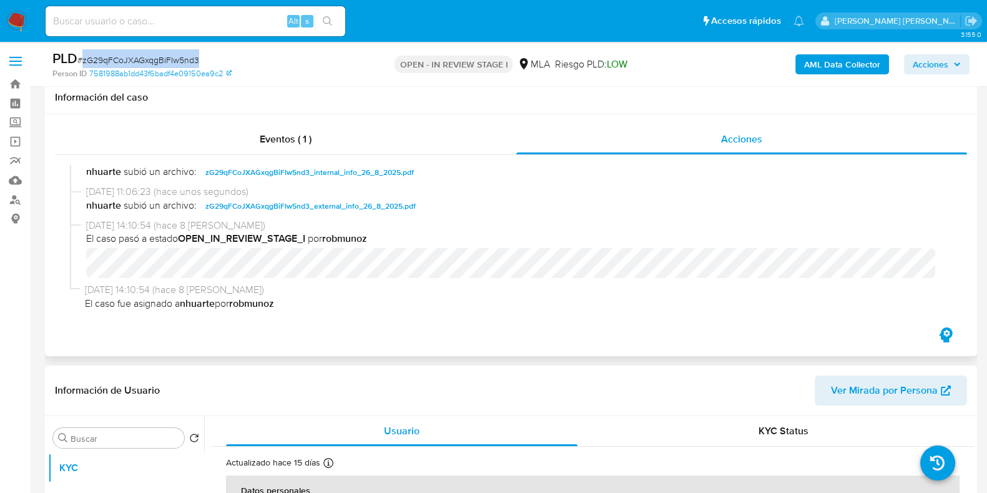
scroll to position [234, 0]
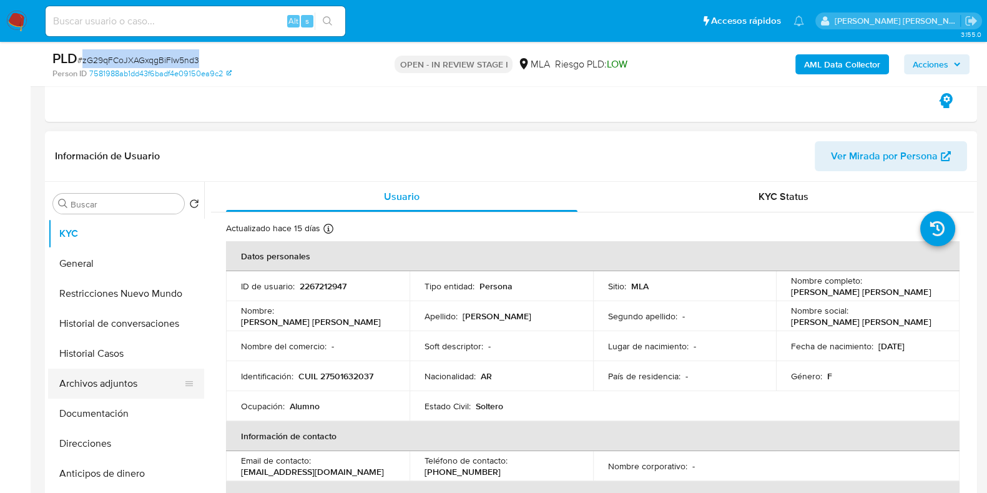
click at [126, 382] on button "Archivos adjuntos" at bounding box center [121, 383] width 146 height 30
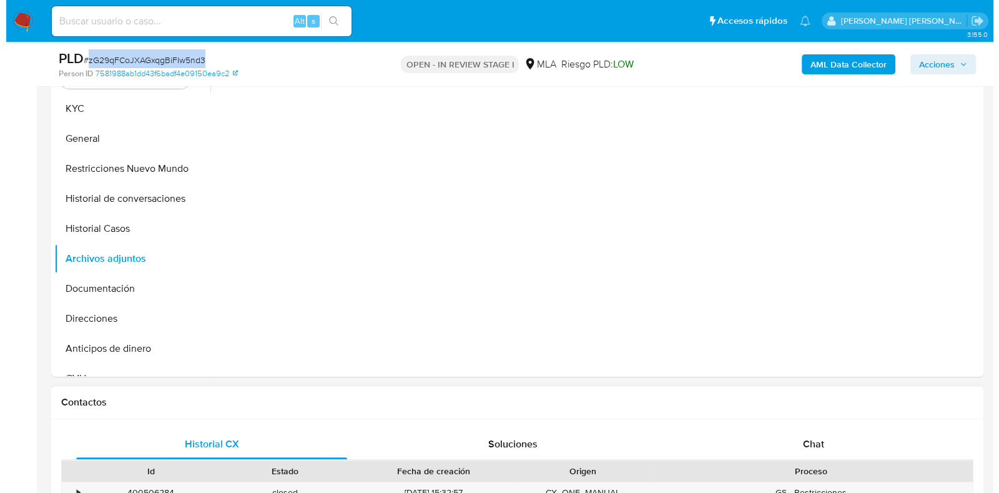
scroll to position [311, 0]
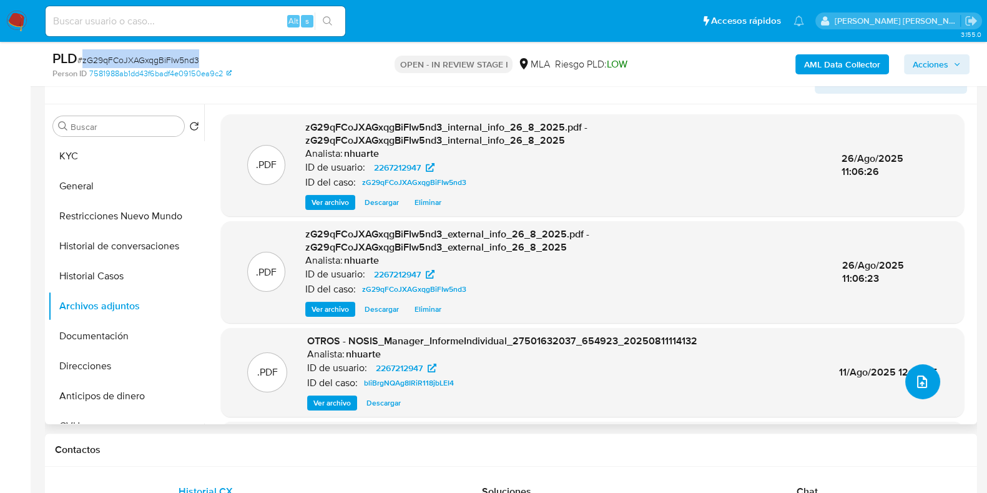
click at [920, 374] on icon "upload-file" at bounding box center [921, 381] width 15 height 15
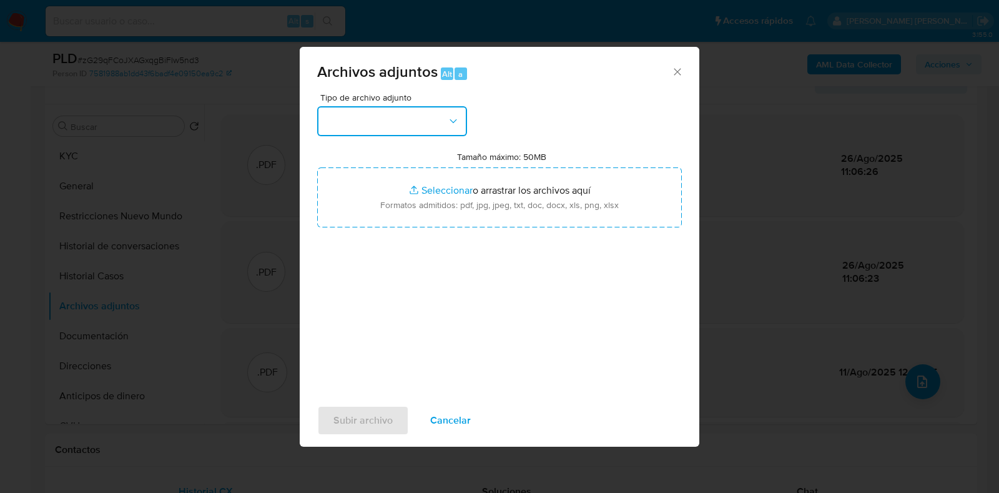
click at [453, 121] on icon "button" at bounding box center [452, 121] width 7 height 4
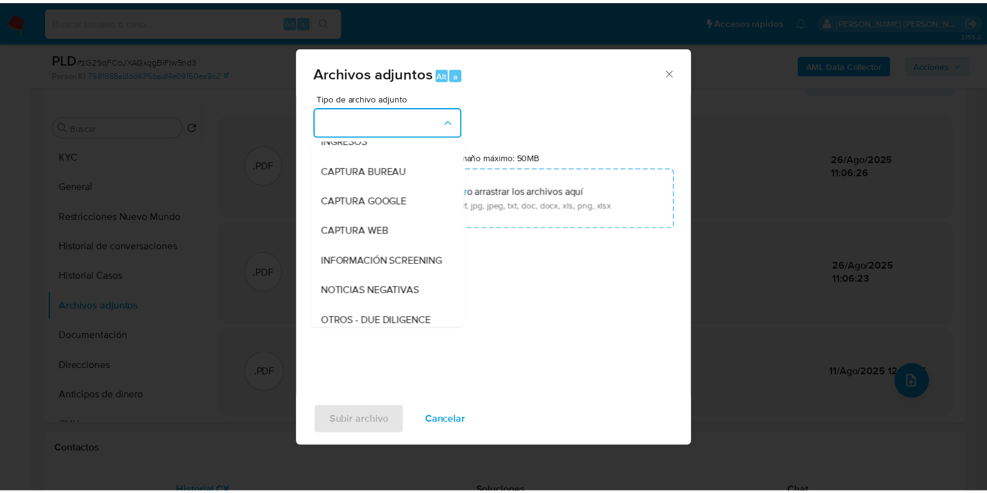
scroll to position [87, 0]
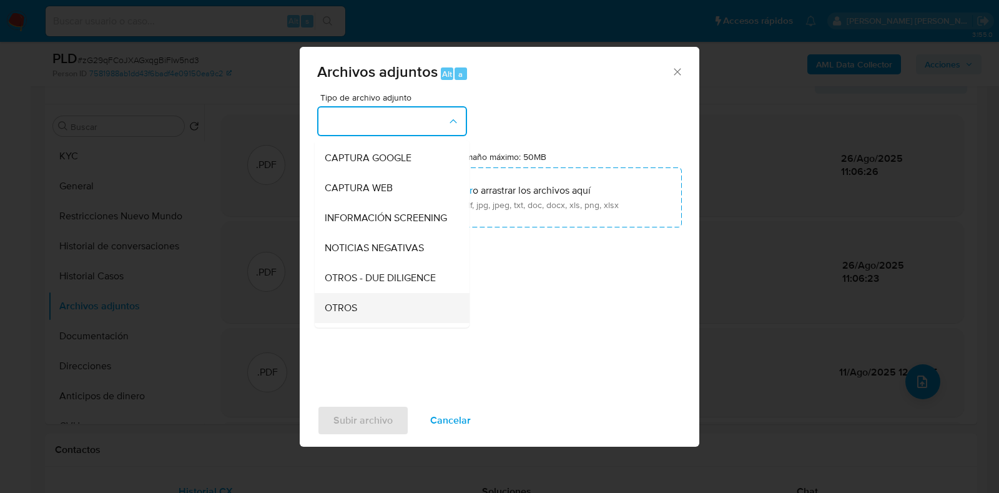
click at [368, 314] on div "OTROS" at bounding box center [388, 308] width 127 height 30
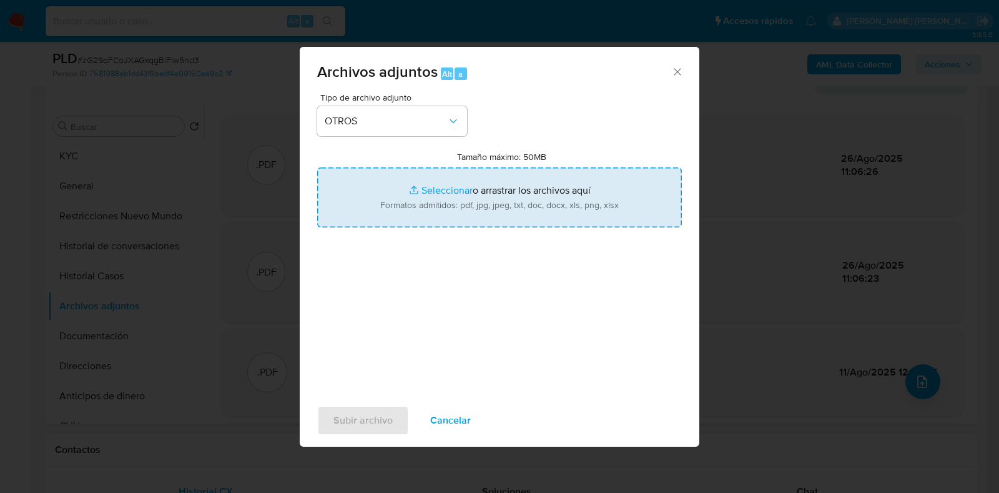
type input "C:\fakepath\Caselog zG29qFCoJXAGxqgBiFIw5nd3_2025_08_25_16_12_28.docx"
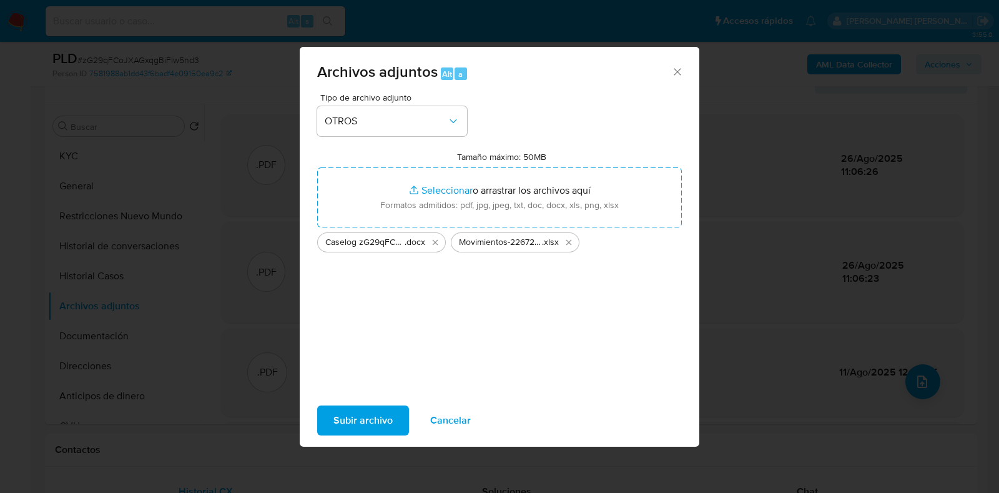
click at [380, 416] on span "Subir archivo" at bounding box center [362, 419] width 59 height 27
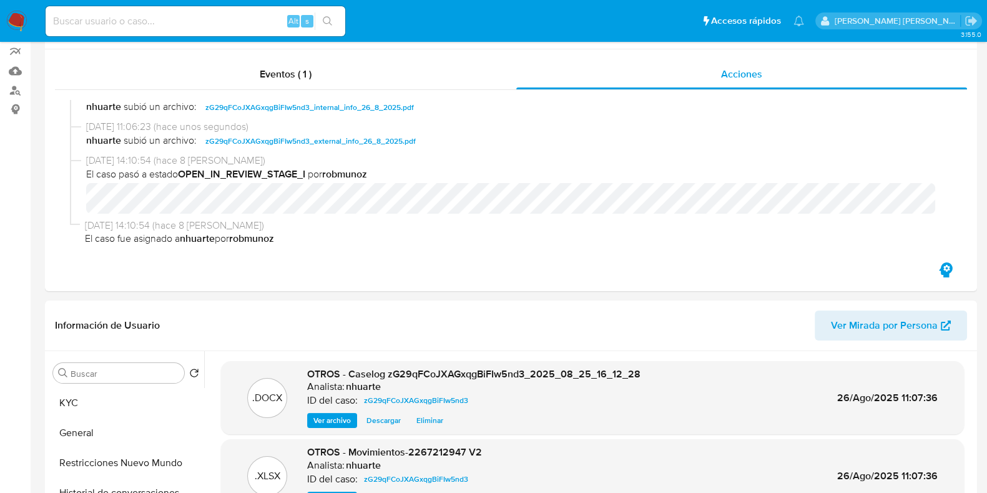
scroll to position [0, 0]
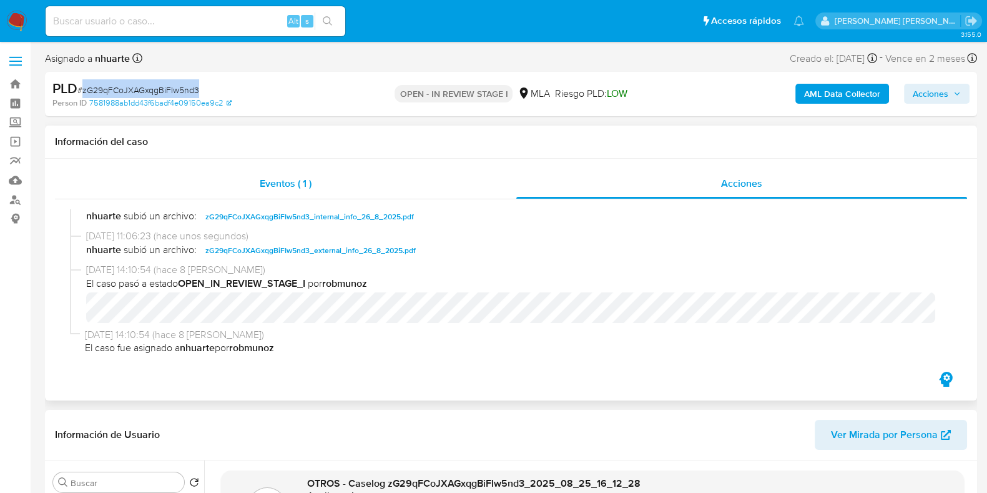
drag, startPoint x: 286, startPoint y: 173, endPoint x: 446, endPoint y: 173, distance: 160.4
click at [286, 173] on div "Eventos ( 1 )" at bounding box center [285, 184] width 461 height 30
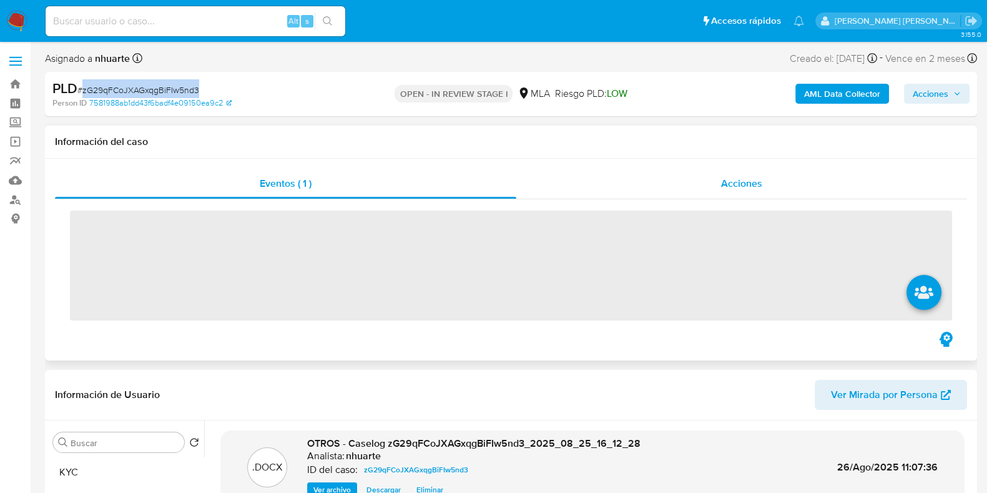
click at [727, 184] on span "Acciones" at bounding box center [741, 183] width 41 height 14
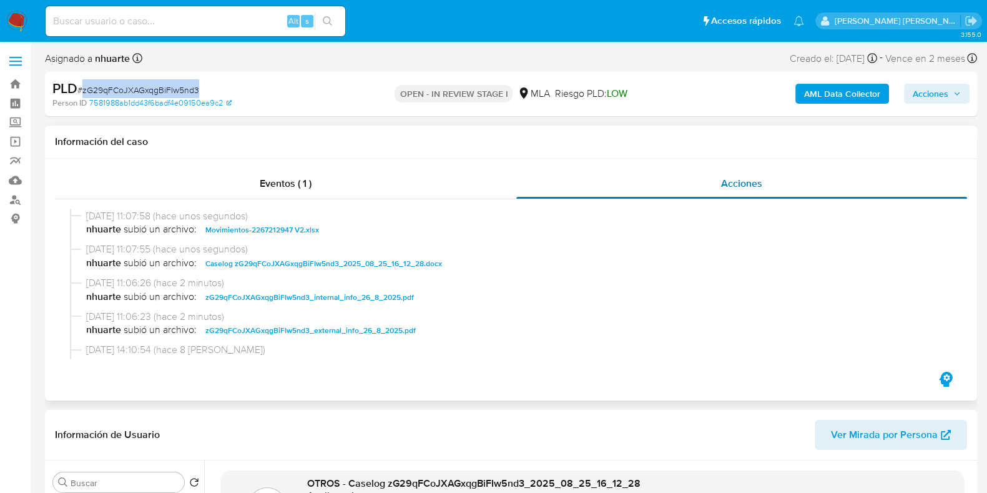
scroll to position [77, 0]
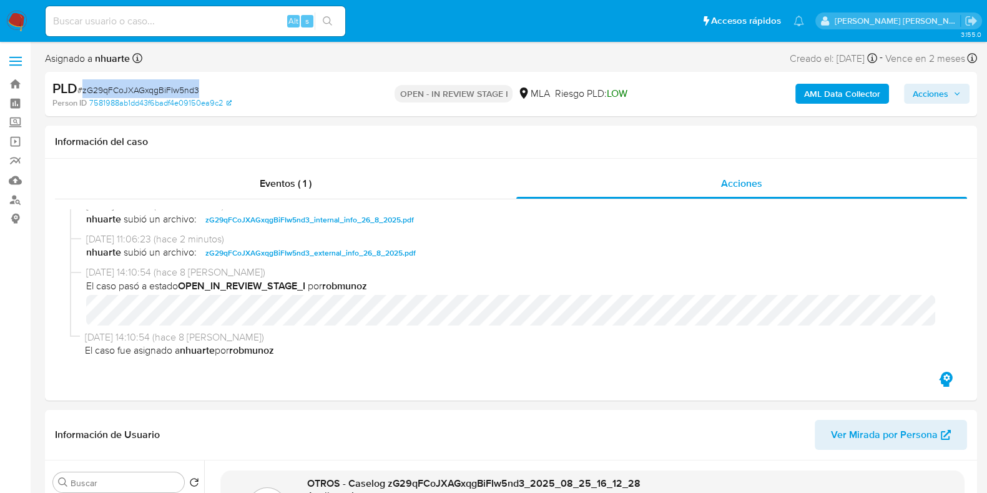
click at [927, 96] on span "Acciones" at bounding box center [931, 94] width 36 height 20
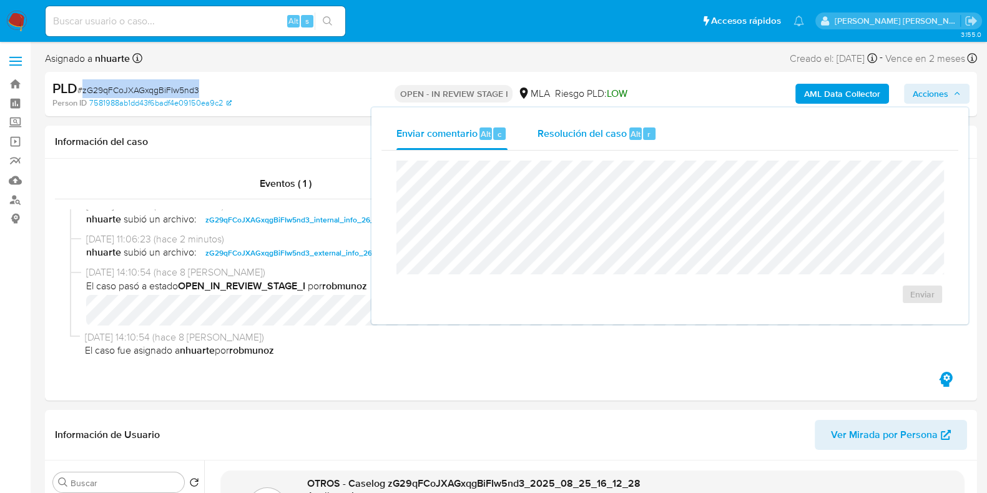
click at [581, 148] on div "Resolución del caso Alt r" at bounding box center [596, 133] width 119 height 32
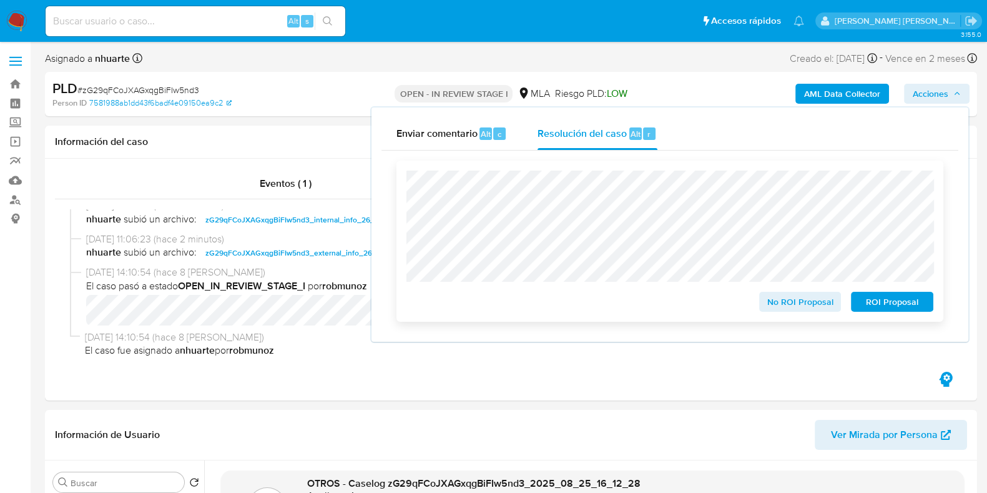
click at [891, 303] on span "ROI Proposal" at bounding box center [892, 301] width 65 height 17
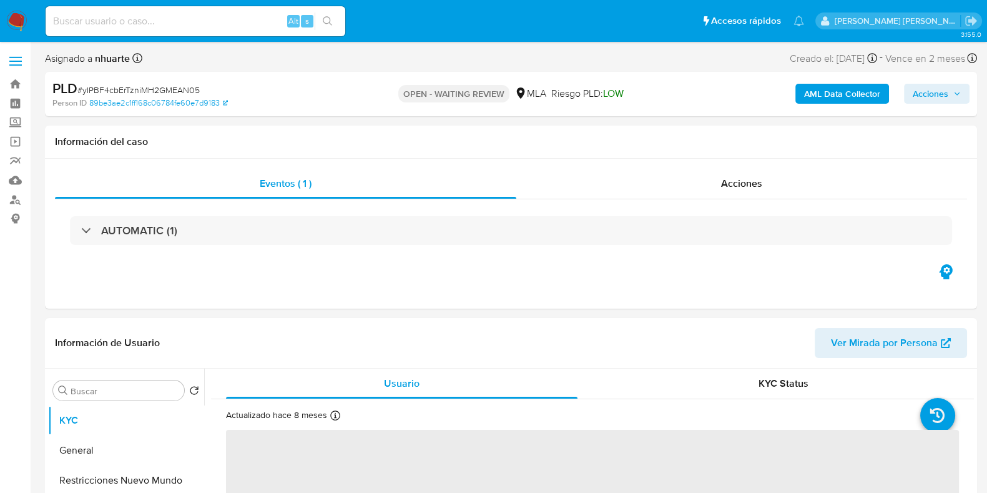
select select "10"
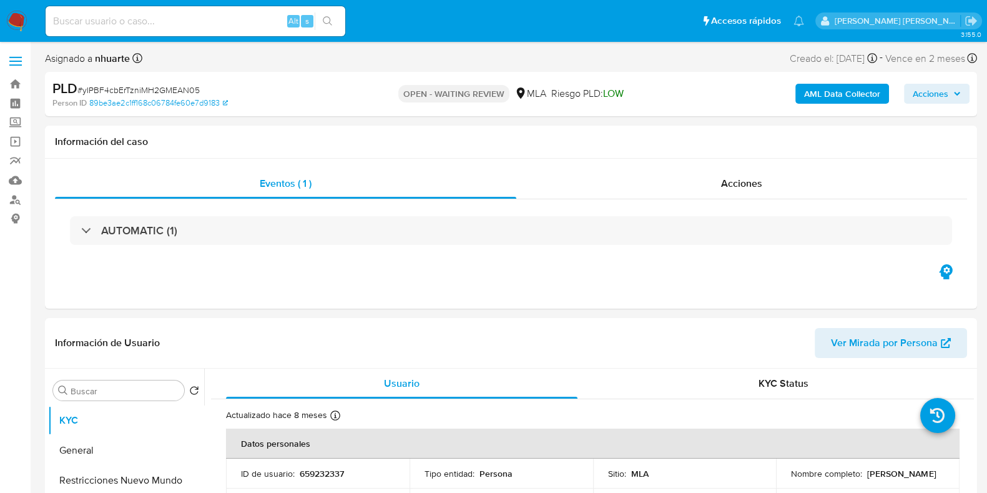
click at [380, 112] on div "PLD # yIPBF4cbErTzniMH2GMEAN05 Person ID 89be3ae2c1ff168c06784fe60e7d9183 OPEN …" at bounding box center [511, 94] width 932 height 44
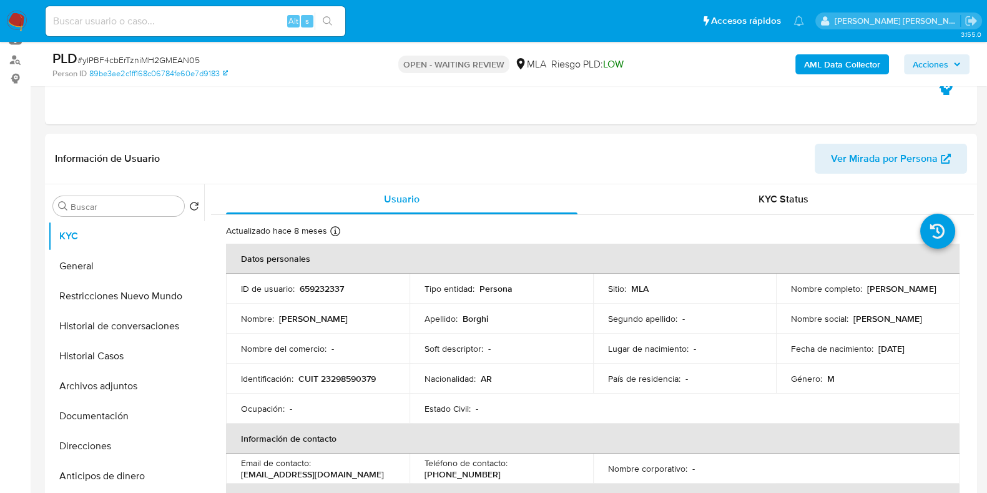
scroll to position [390, 0]
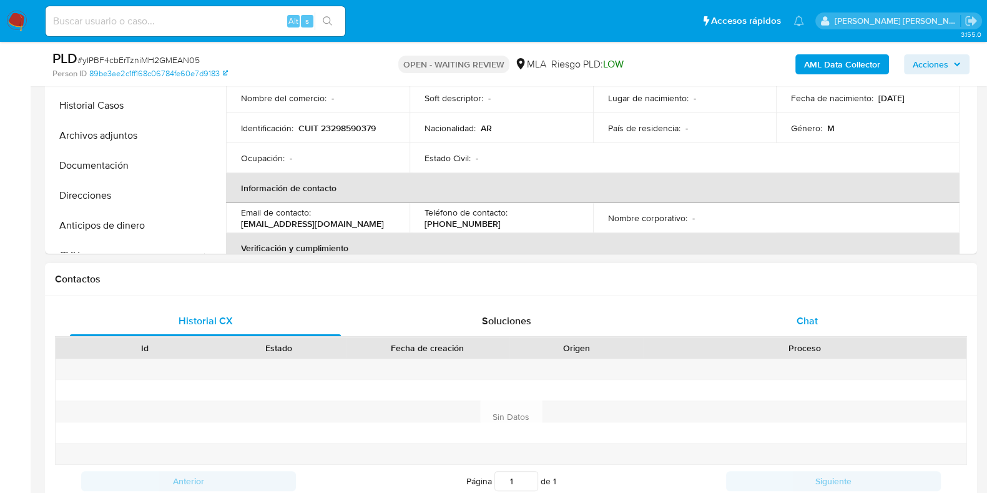
click at [808, 327] on div "Chat" at bounding box center [807, 321] width 271 height 30
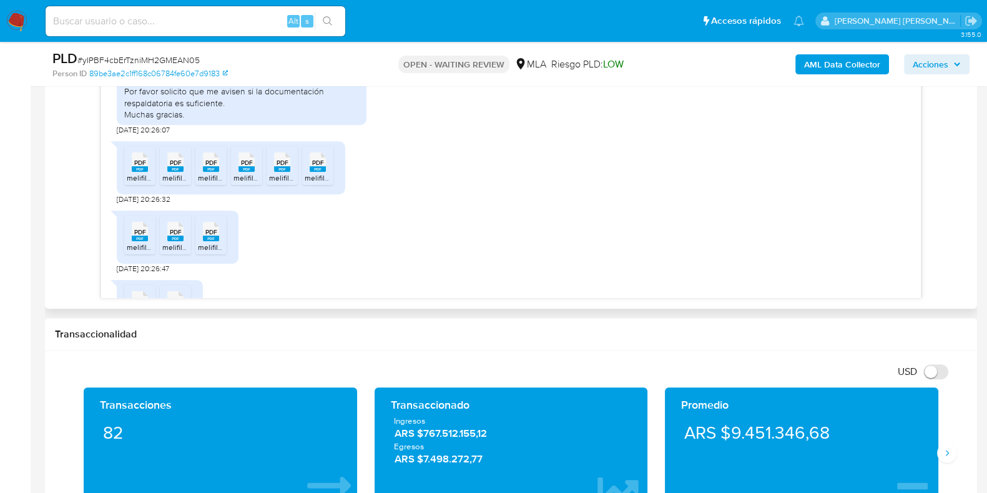
scroll to position [1195, 0]
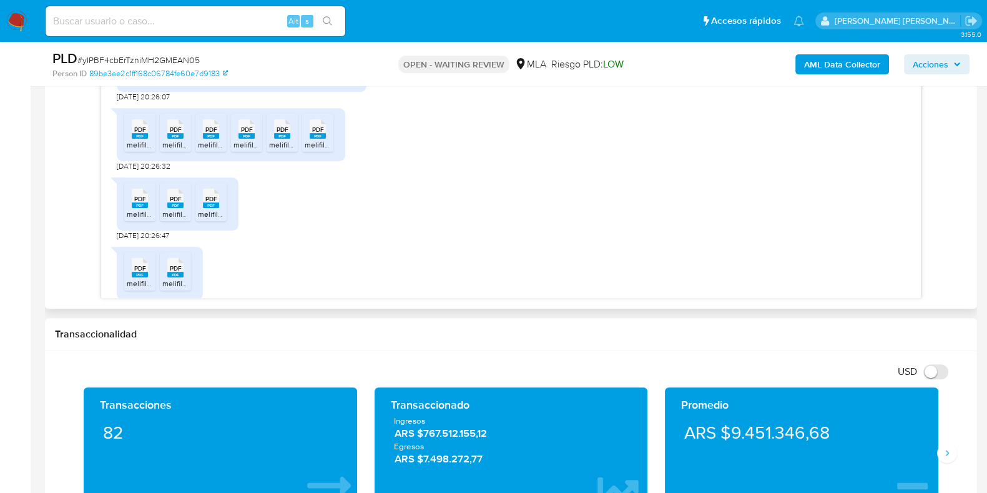
click at [140, 134] on span "PDF" at bounding box center [140, 129] width 12 height 8
click at [181, 134] on span "PDF" at bounding box center [176, 129] width 12 height 8
click at [208, 134] on span "PDF" at bounding box center [211, 129] width 12 height 8
click at [242, 134] on span "PDF" at bounding box center [247, 129] width 12 height 8
click at [284, 134] on span "PDF" at bounding box center [283, 129] width 12 height 8
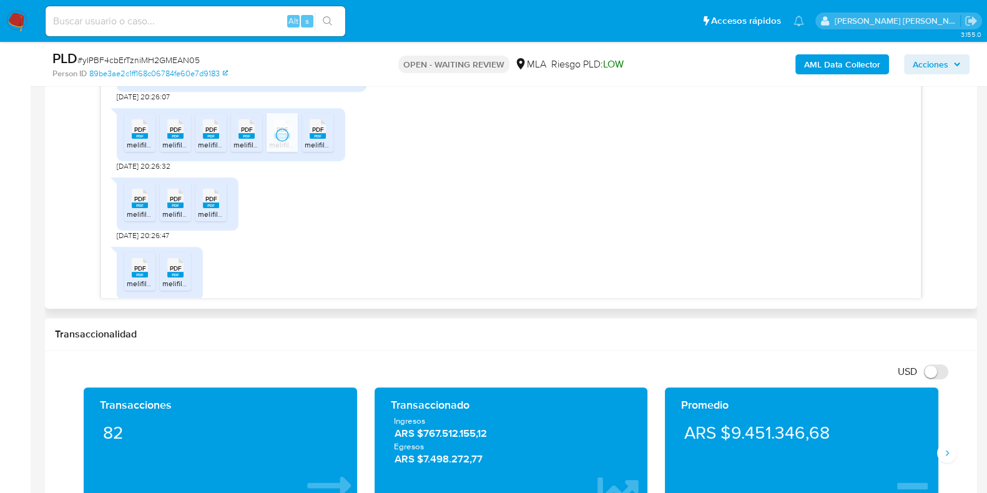
click at [316, 134] on span "PDF" at bounding box center [318, 129] width 12 height 8
drag, startPoint x: 215, startPoint y: 228, endPoint x: 184, endPoint y: 228, distance: 31.2
click at [215, 203] on span "PDF" at bounding box center [211, 199] width 12 height 8
click at [175, 203] on span "PDF" at bounding box center [176, 199] width 12 height 8
click at [144, 203] on span "PDF" at bounding box center [140, 199] width 12 height 8
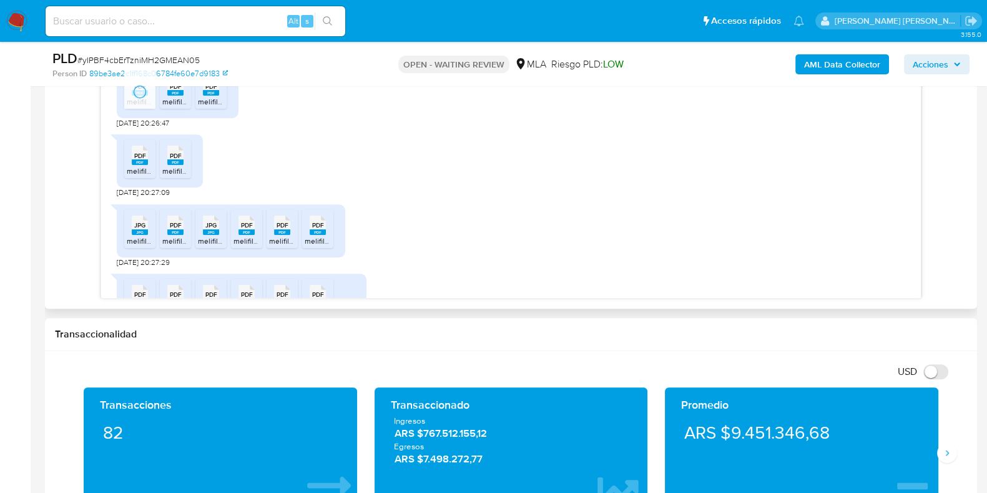
scroll to position [1351, 0]
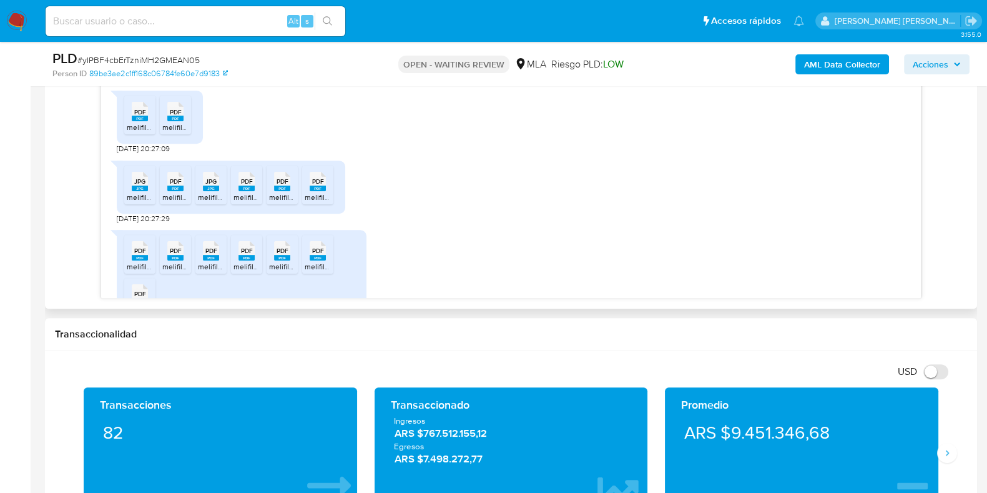
drag, startPoint x: 140, startPoint y: 150, endPoint x: 173, endPoint y: 150, distance: 32.5
click at [140, 121] on rect at bounding box center [140, 118] width 16 height 6
click at [175, 116] on span "PDF" at bounding box center [176, 112] width 12 height 8
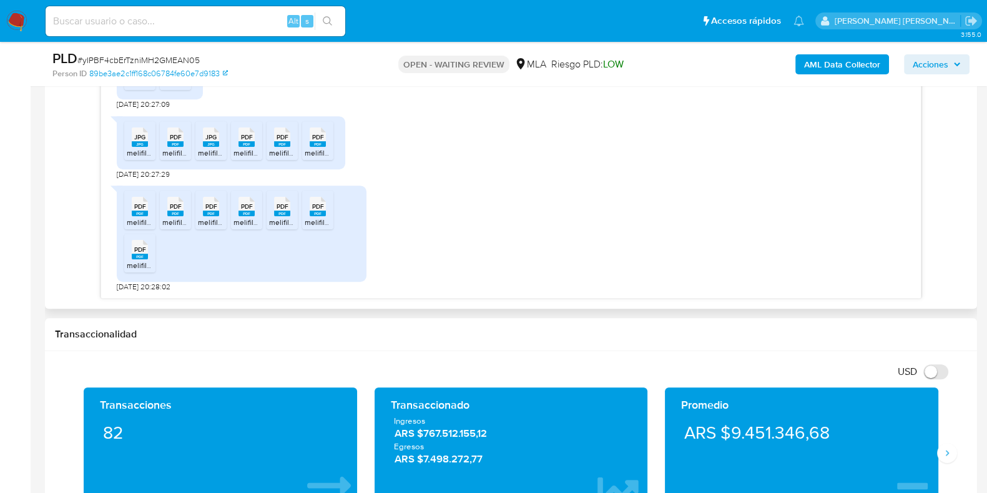
scroll to position [1429, 0]
click at [139, 203] on span "PDF" at bounding box center [140, 206] width 12 height 8
click at [180, 205] on div "PDF PDF" at bounding box center [175, 205] width 26 height 24
click at [212, 208] on span "PDF" at bounding box center [211, 206] width 12 height 8
click at [242, 206] on span "PDF" at bounding box center [247, 206] width 12 height 8
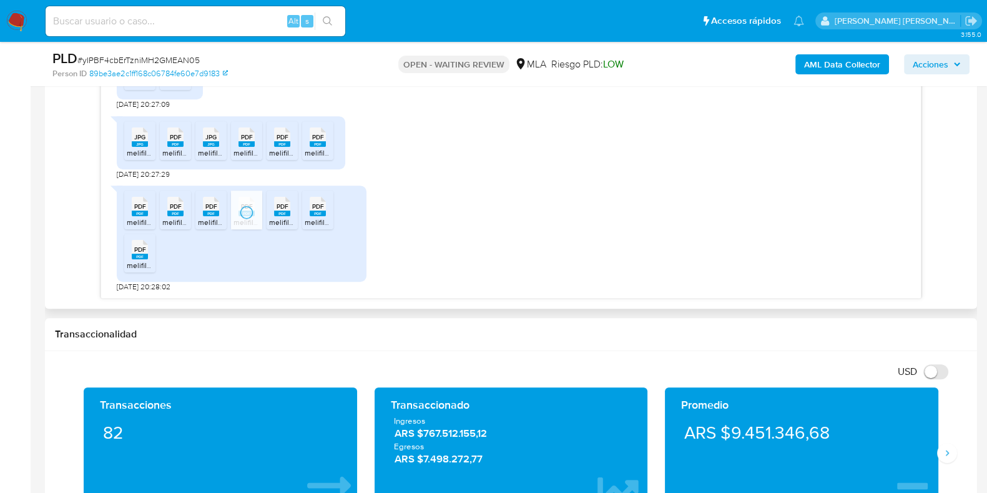
drag, startPoint x: 281, startPoint y: 207, endPoint x: 305, endPoint y: 207, distance: 23.7
click at [281, 207] on span "PDF" at bounding box center [283, 206] width 12 height 8
drag, startPoint x: 318, startPoint y: 207, endPoint x: 222, endPoint y: 234, distance: 99.8
click at [318, 207] on span "PDF" at bounding box center [318, 206] width 12 height 8
drag, startPoint x: 145, startPoint y: 243, endPoint x: 175, endPoint y: 243, distance: 29.3
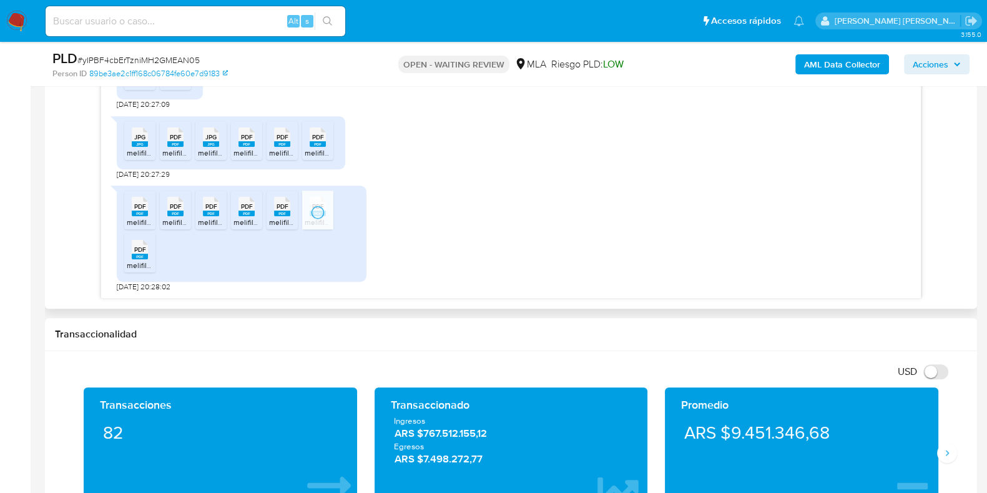
click at [145, 243] on rect at bounding box center [152, 236] width 19 height 16
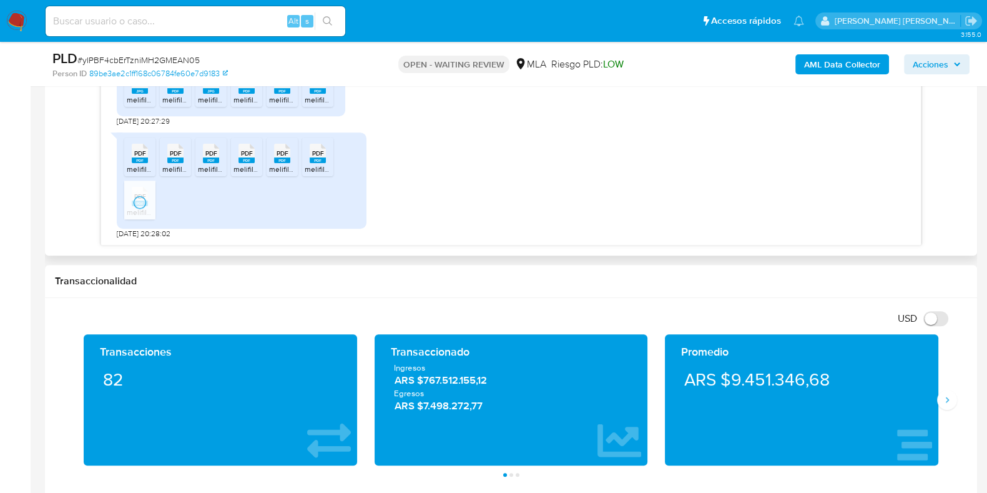
scroll to position [780, 0]
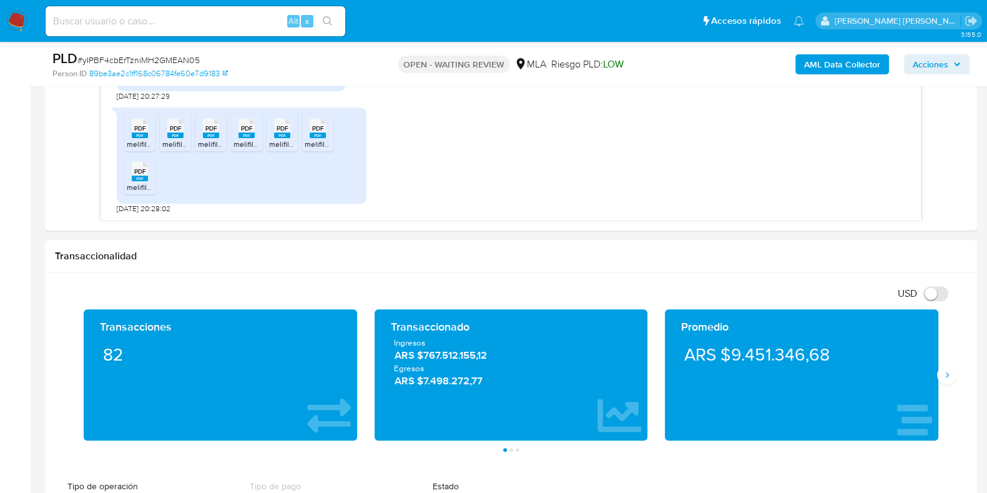
click at [172, 59] on span "# yIPBF4cbErTzniMH2GMEAN05" at bounding box center [138, 60] width 122 height 12
copy span "yIPBF4cbErTzniMH2GMEAN05"
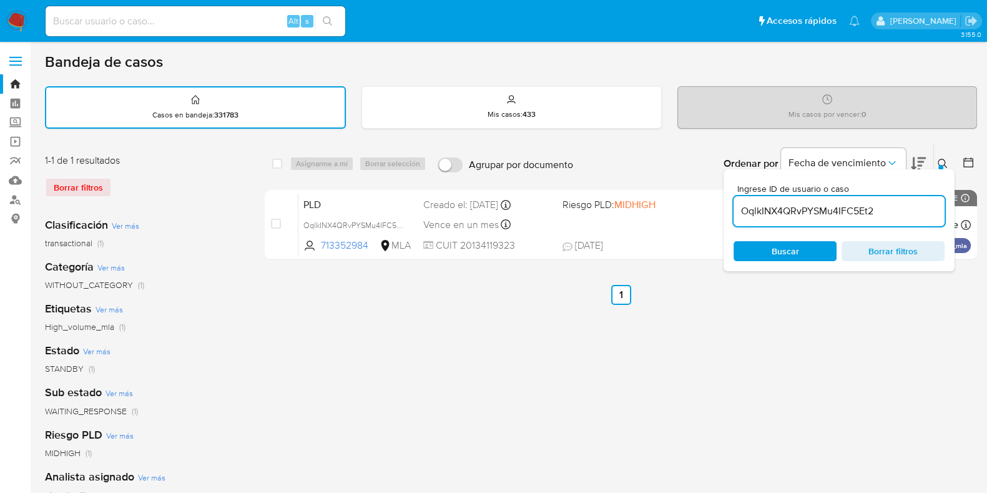
drag, startPoint x: 877, startPoint y: 212, endPoint x: 743, endPoint y: 216, distance: 134.3
click at [743, 216] on input "OqlkINX4QRvPYSMu4IFC5Et2" at bounding box center [838, 211] width 211 height 16
paste input "yIPBF4cbErTzniMH2GMEAN05"
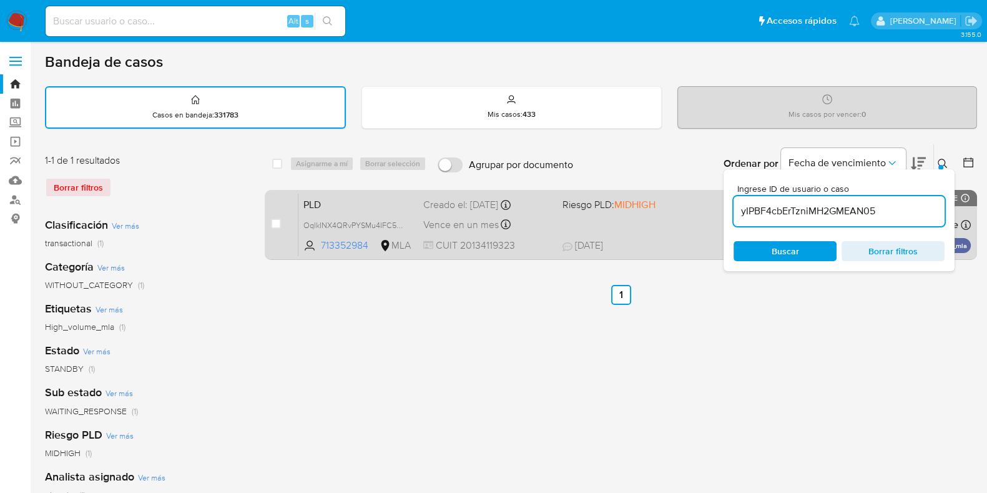
type input "yIPBF4cbErTzniMH2GMEAN05"
click at [273, 223] on input "checkbox" at bounding box center [276, 223] width 10 height 10
checkbox input "true"
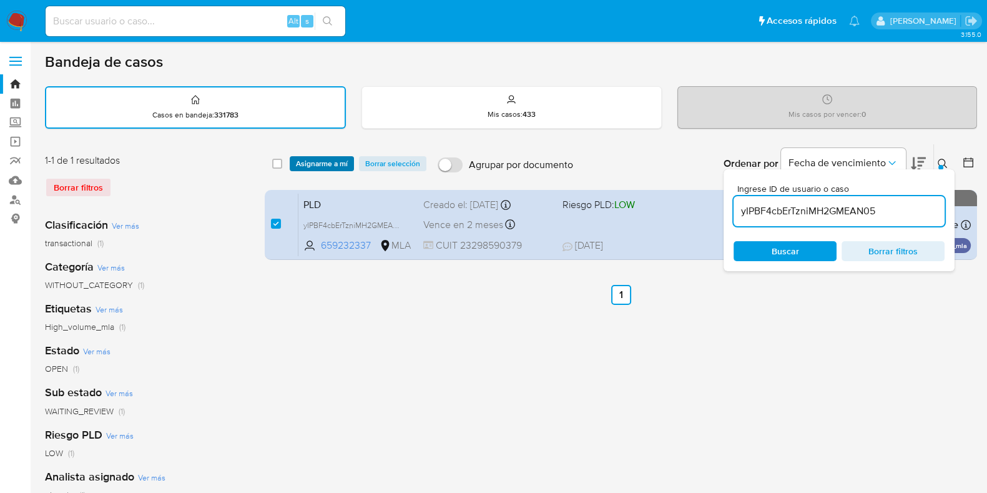
click at [320, 157] on span "Asignarme a mí" at bounding box center [322, 163] width 52 height 12
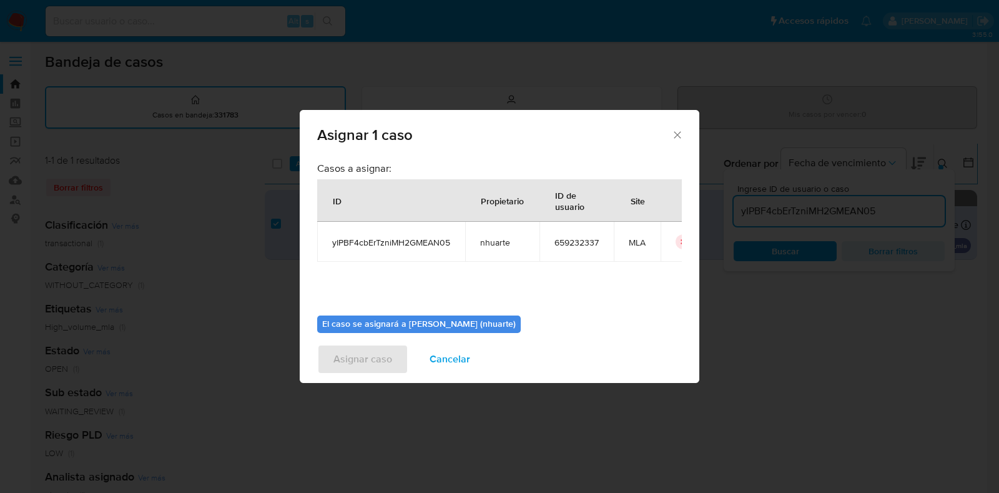
scroll to position [64, 0]
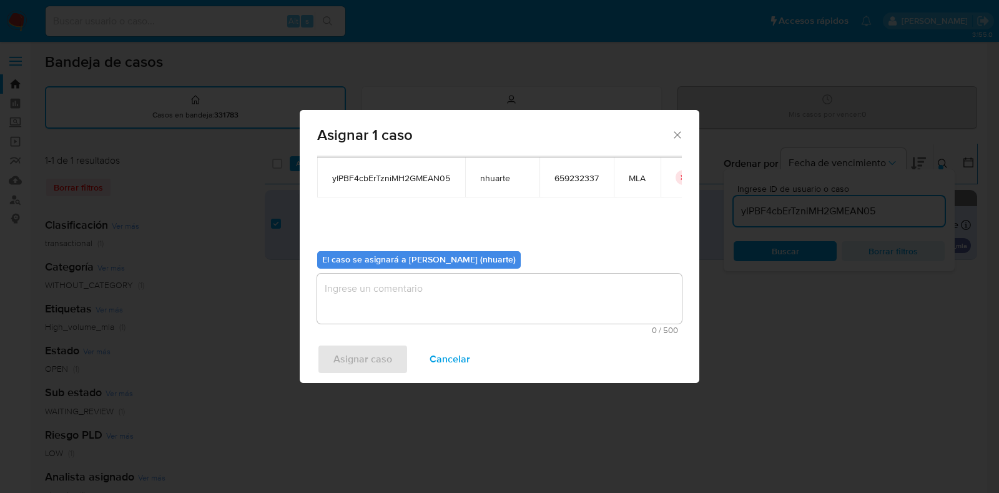
click at [456, 297] on textarea "assign-modal" at bounding box center [499, 298] width 365 height 50
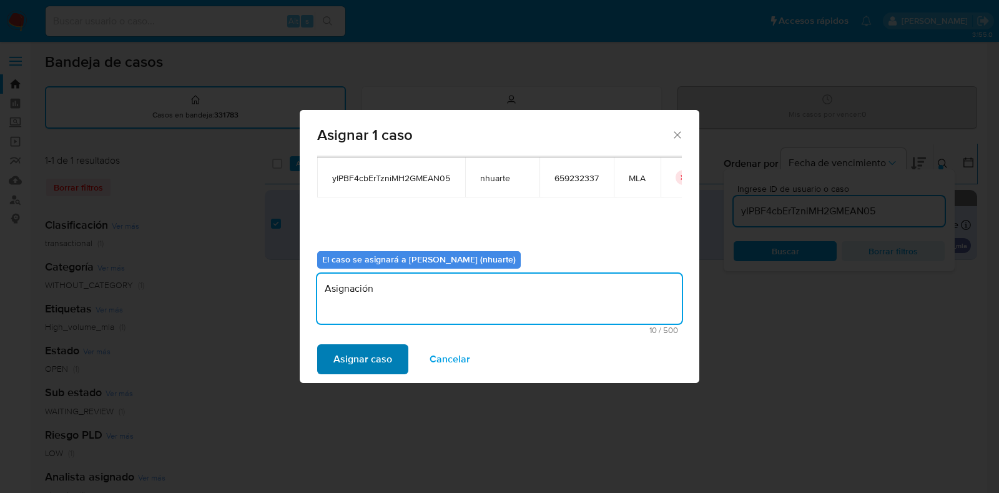
type textarea "Asignación"
click at [386, 356] on span "Asignar caso" at bounding box center [362, 358] width 59 height 27
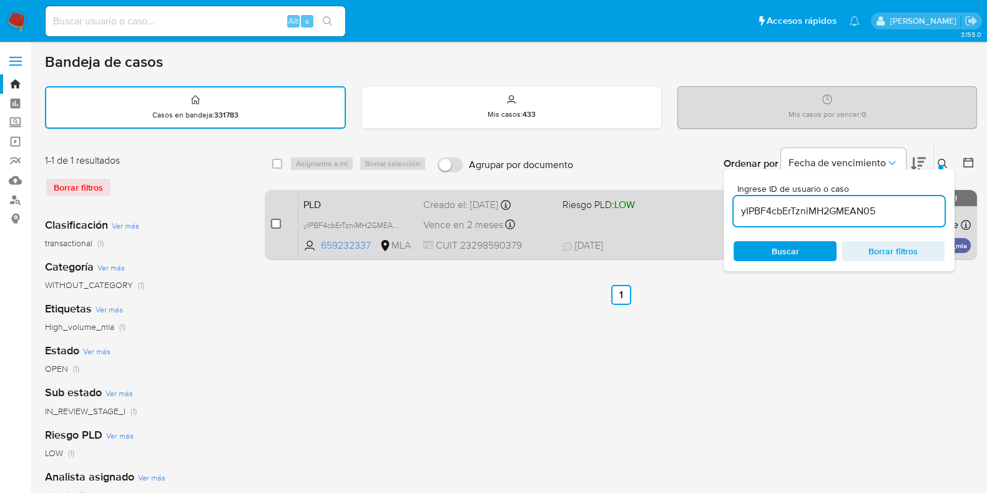
click at [273, 223] on input "checkbox" at bounding box center [276, 223] width 10 height 10
checkbox input "true"
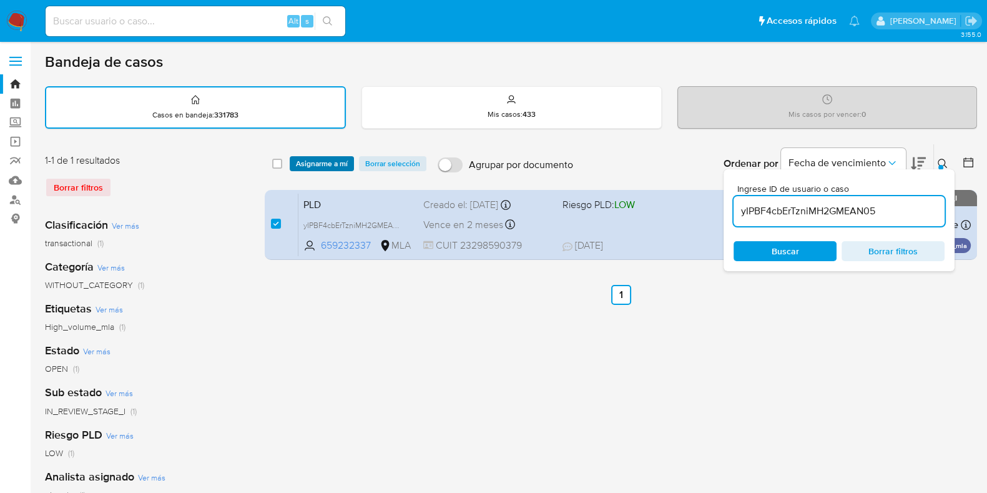
click at [316, 166] on span "Asignarme a mí" at bounding box center [322, 163] width 52 height 12
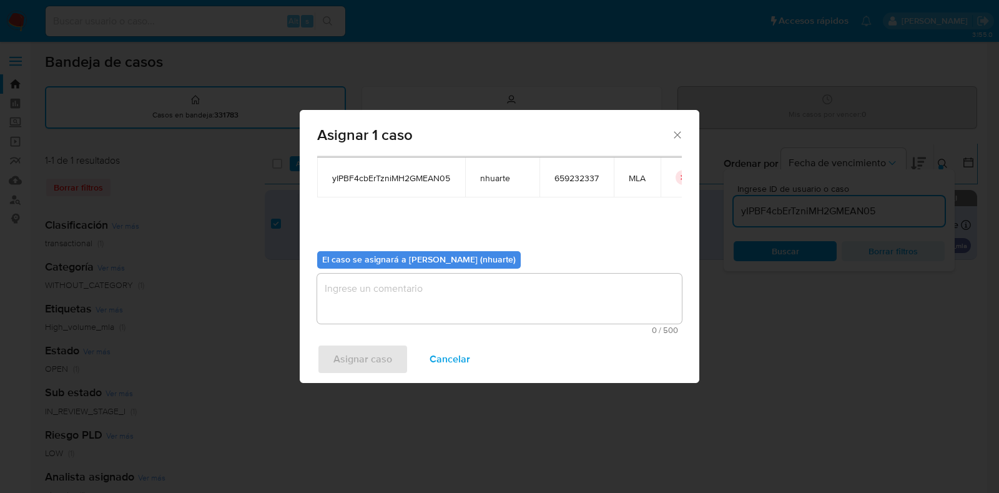
click at [460, 293] on textarea "assign-modal" at bounding box center [499, 298] width 365 height 50
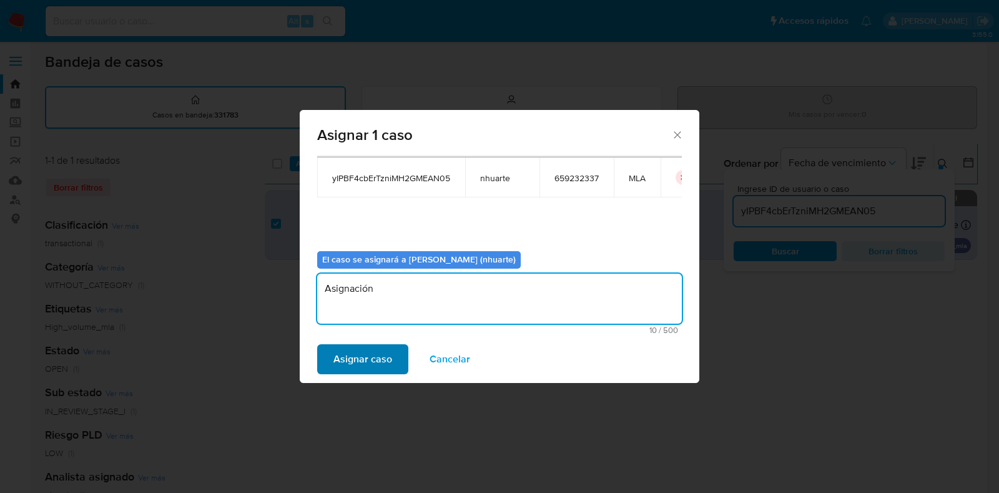
type textarea "Asignación"
click at [379, 354] on span "Asignar caso" at bounding box center [362, 358] width 59 height 27
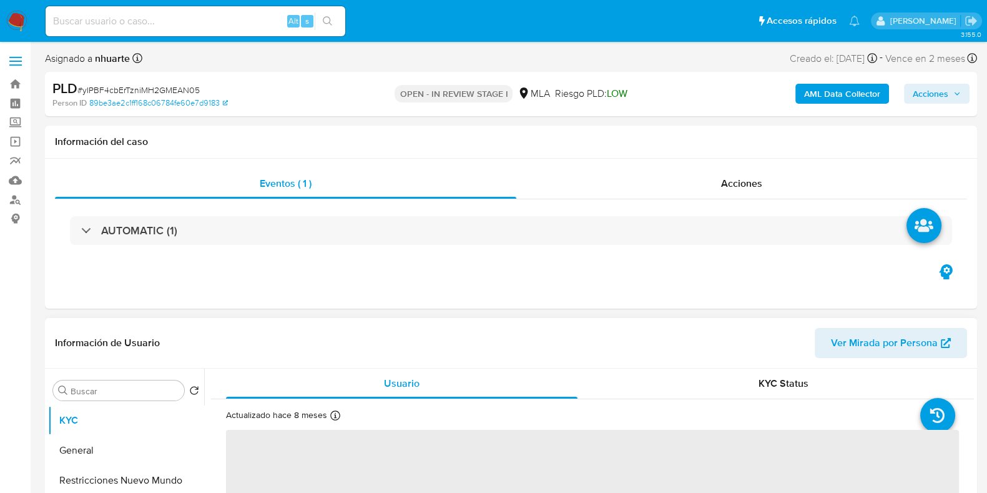
select select "10"
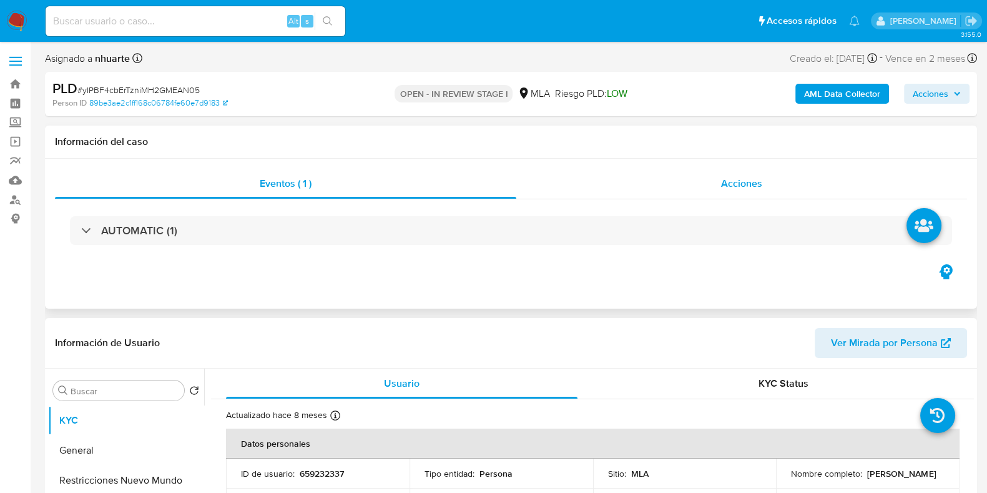
click at [752, 177] on span "Acciones" at bounding box center [741, 183] width 41 height 14
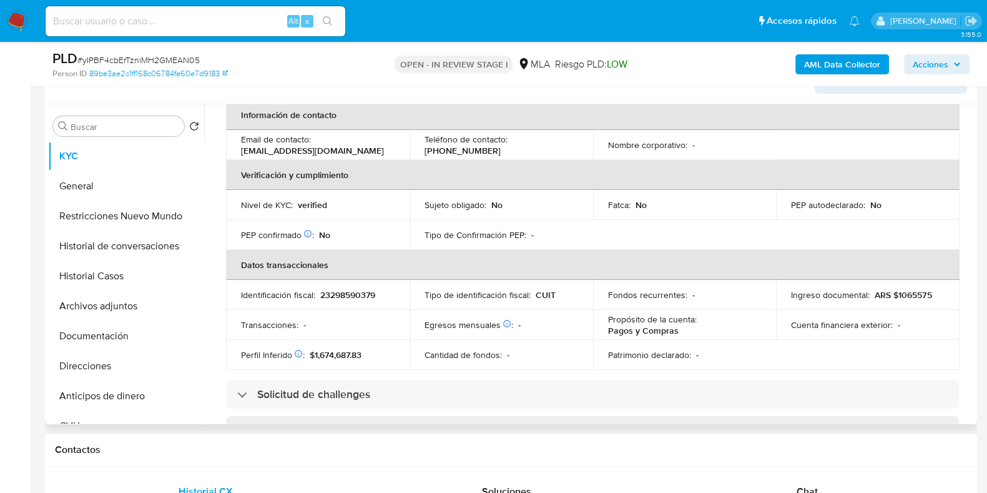
scroll to position [234, 0]
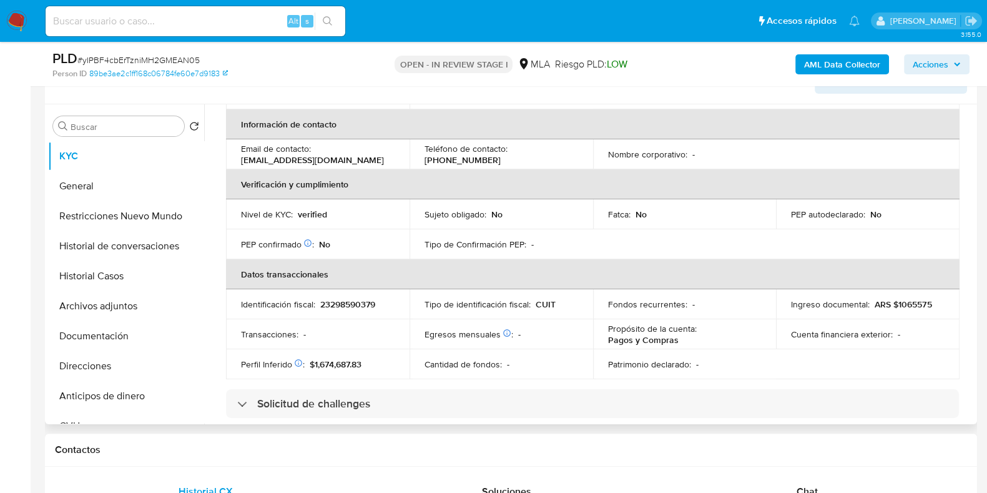
click at [350, 303] on p "23298590379" at bounding box center [347, 303] width 55 height 11
copy p "23298590379"
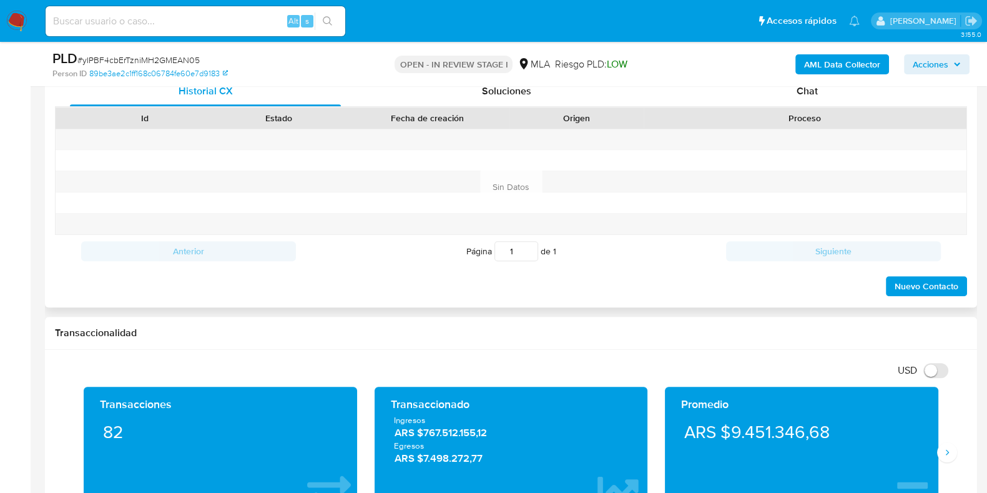
scroll to position [624, 0]
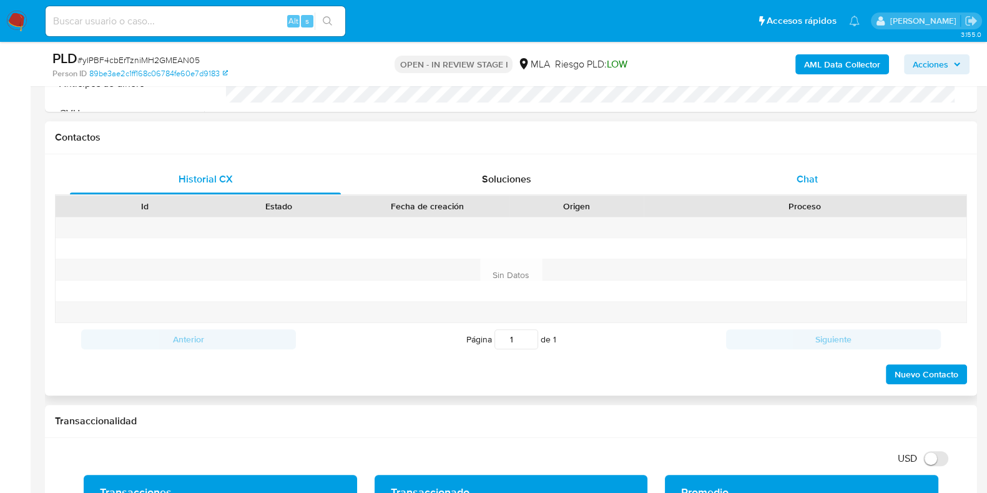
click at [798, 172] on span "Chat" at bounding box center [807, 179] width 21 height 14
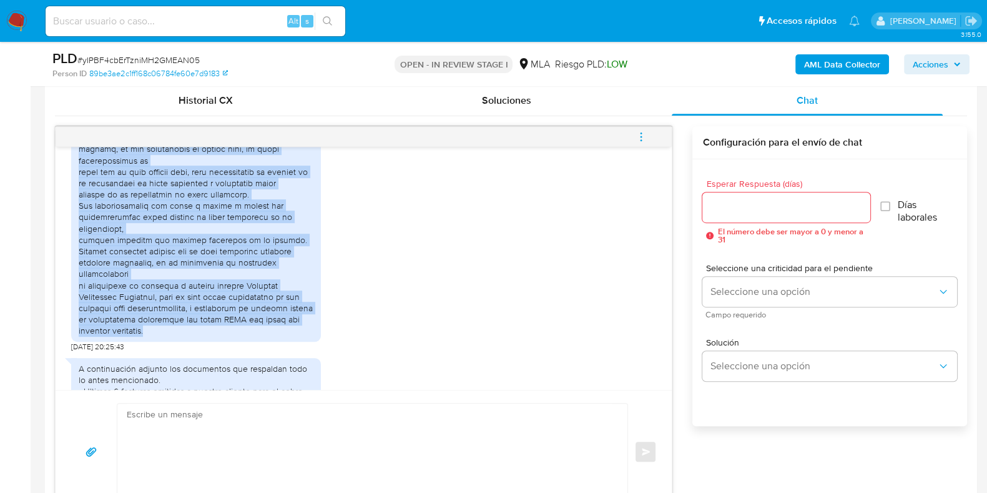
scroll to position [820, 0]
drag, startPoint x: 79, startPoint y: 226, endPoint x: 162, endPoint y: 357, distance: 155.2
click at [162, 334] on div at bounding box center [196, 180] width 235 height 306
copy div "Loremi dolors Am consectet adi elitsed doe te incidi ut LaboreeTdol ma aliquaen…"
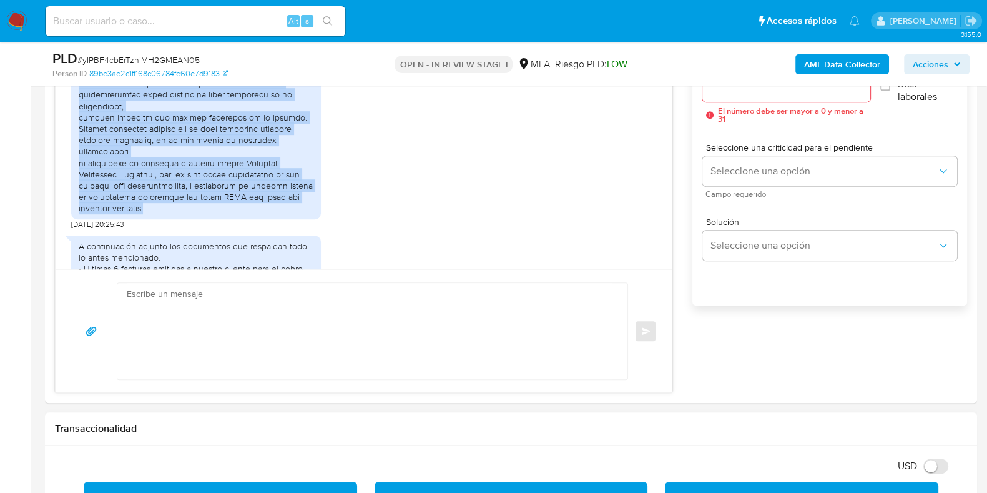
scroll to position [936, 0]
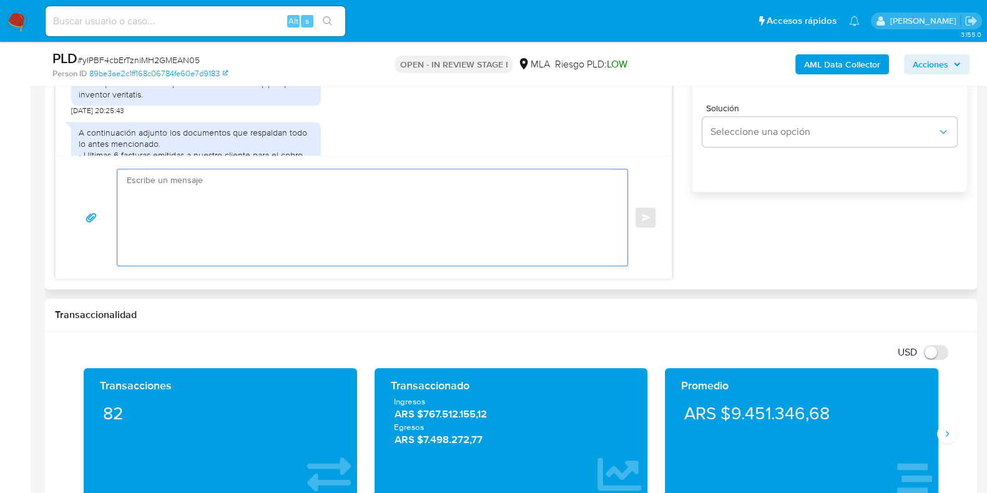
paste textarea "Hola, ¡Muchas gracias por tu respuesta! Confirmamos la recepción de la document…"
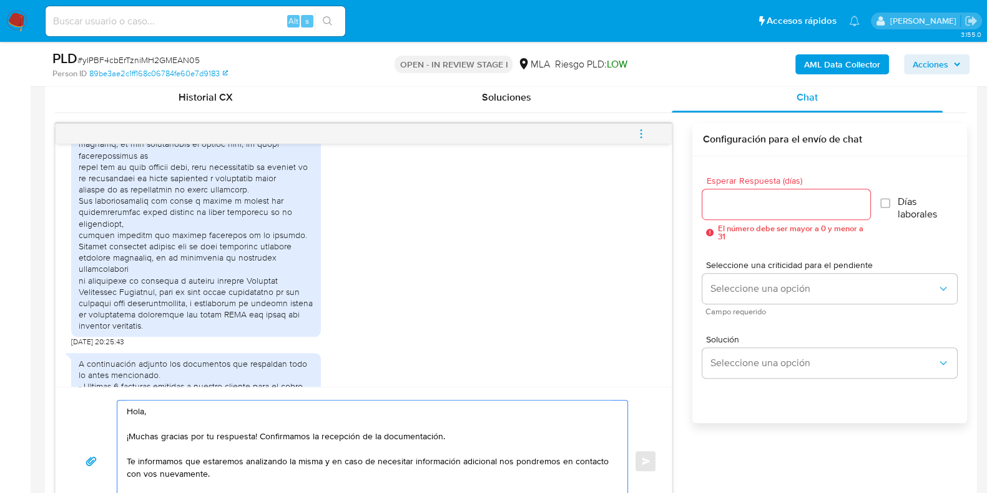
scroll to position [702, 0]
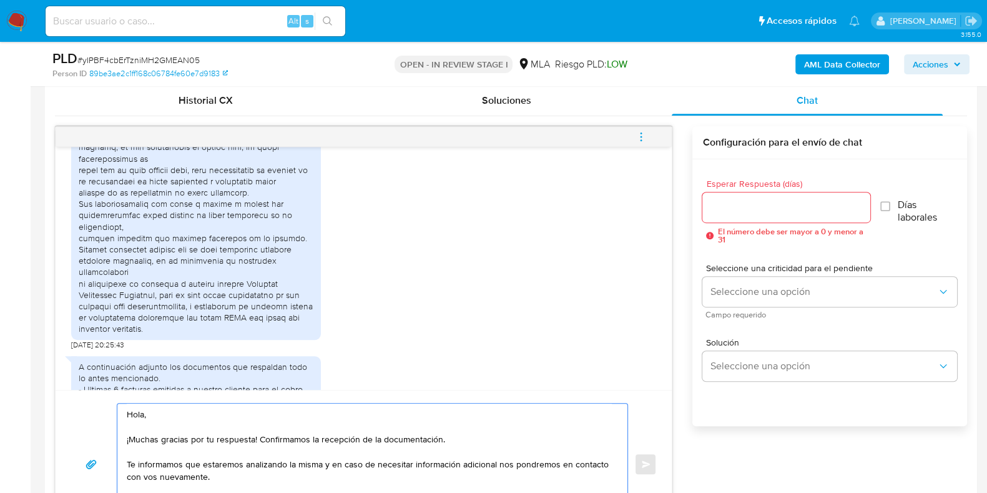
type textarea "Hola, ¡Muchas gracias por tu respuesta! Confirmamos la recepción de la document…"
click at [733, 205] on input "Esperar Respuesta (días)" at bounding box center [785, 207] width 167 height 16
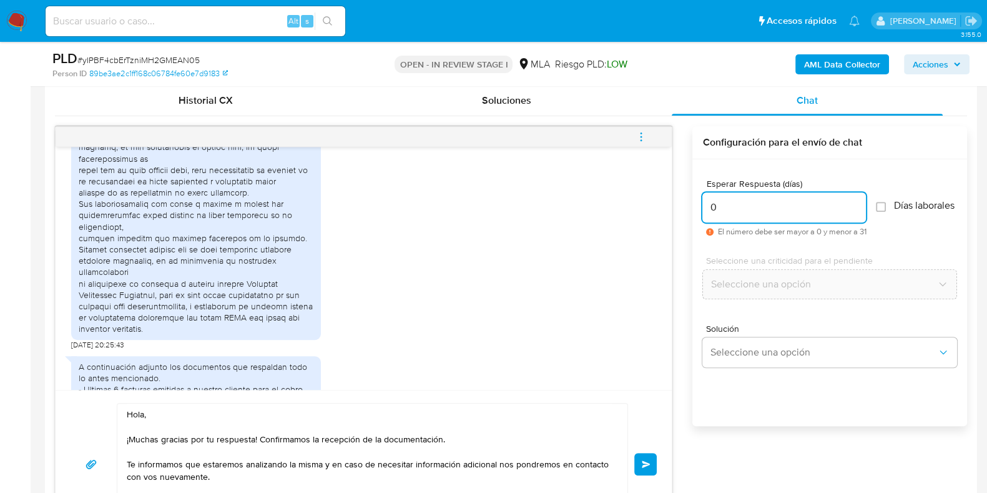
type input "0"
click at [170, 57] on span "# yIPBF4cbErTzniMH2GMEAN05" at bounding box center [138, 60] width 122 height 12
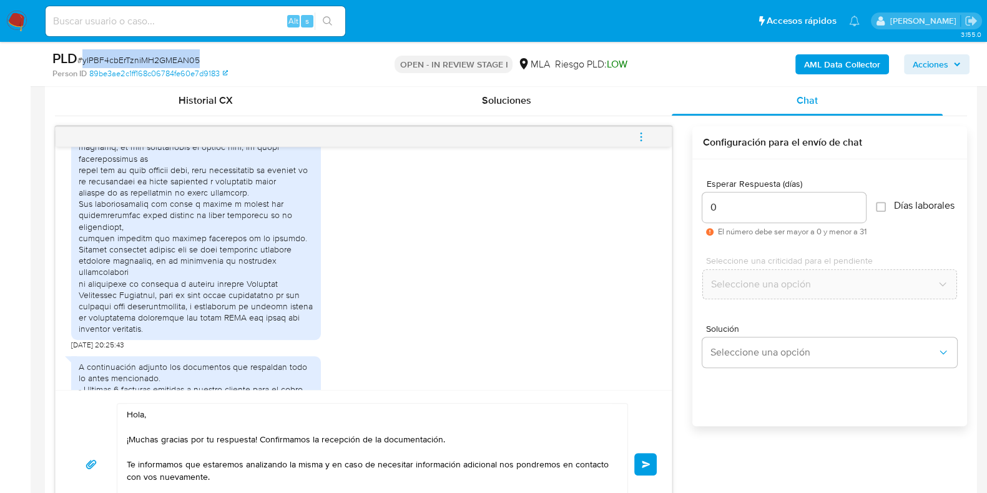
click at [170, 57] on span "# yIPBF4cbErTzniMH2GMEAN05" at bounding box center [138, 60] width 122 height 12
copy span "yIPBF4cbErTzniMH2GMEAN05"
click at [640, 467] on button "Enviar" at bounding box center [645, 464] width 22 height 22
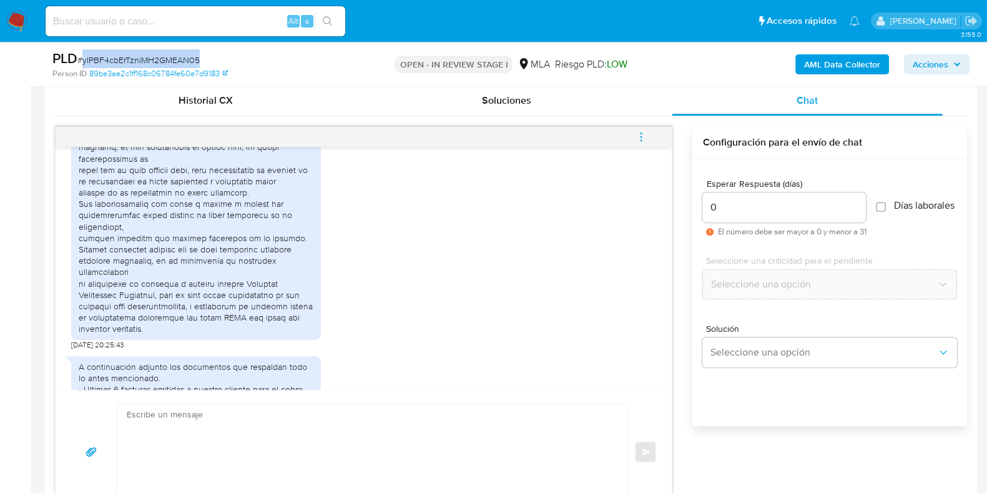
scroll to position [1579, 0]
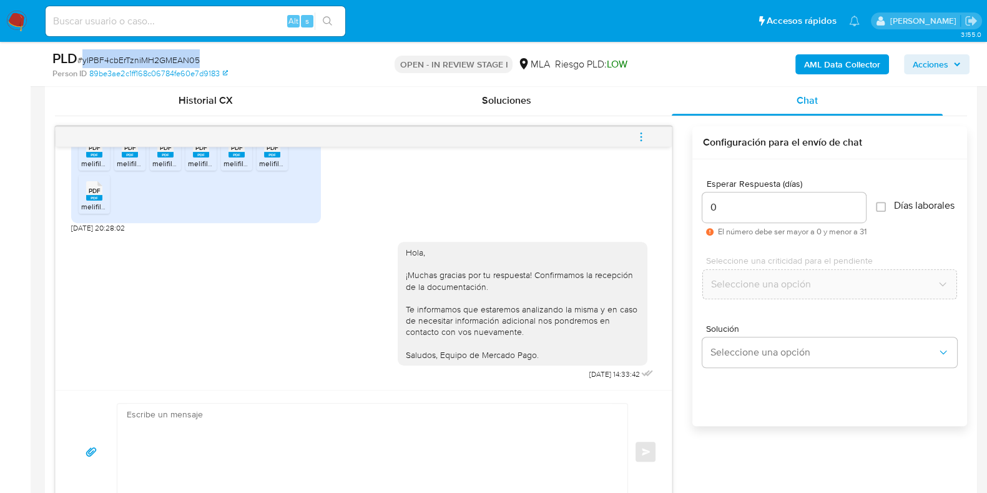
click at [635, 137] on icon "menu-action" at bounding box center [640, 136] width 11 height 11
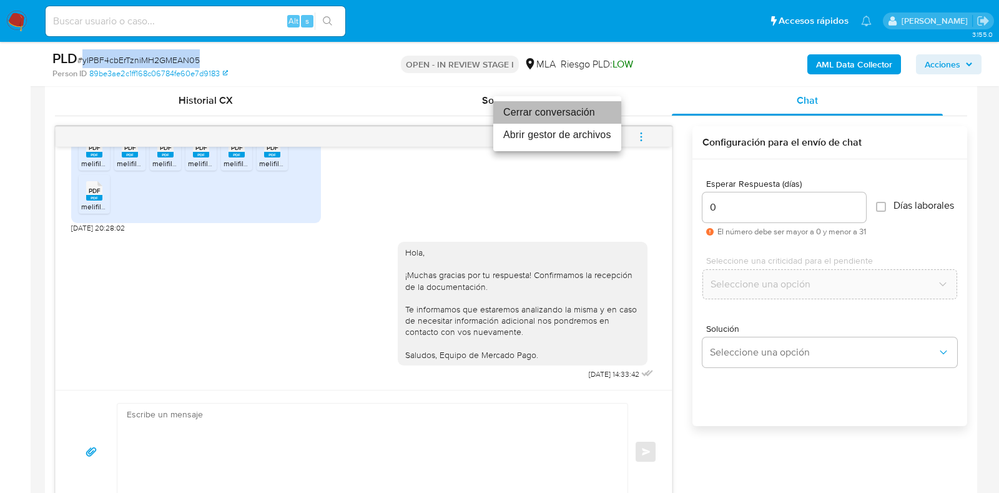
click at [559, 112] on li "Cerrar conversación" at bounding box center [557, 112] width 128 height 22
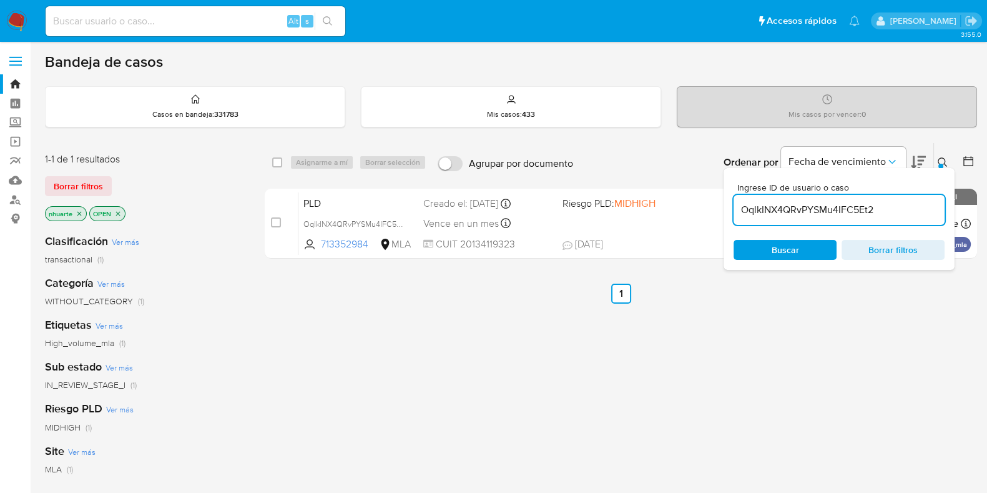
drag, startPoint x: 888, startPoint y: 207, endPoint x: 742, endPoint y: 207, distance: 146.1
click at [742, 207] on input "OqlkINX4QRvPYSMu4IFC5Et2" at bounding box center [838, 210] width 211 height 16
paste input "yIPBF4cbErTzniMH2GMEAN05"
type input "yIPBF4cbErTzniMH2GMEAN05"
click at [280, 223] on input "checkbox" at bounding box center [276, 222] width 10 height 10
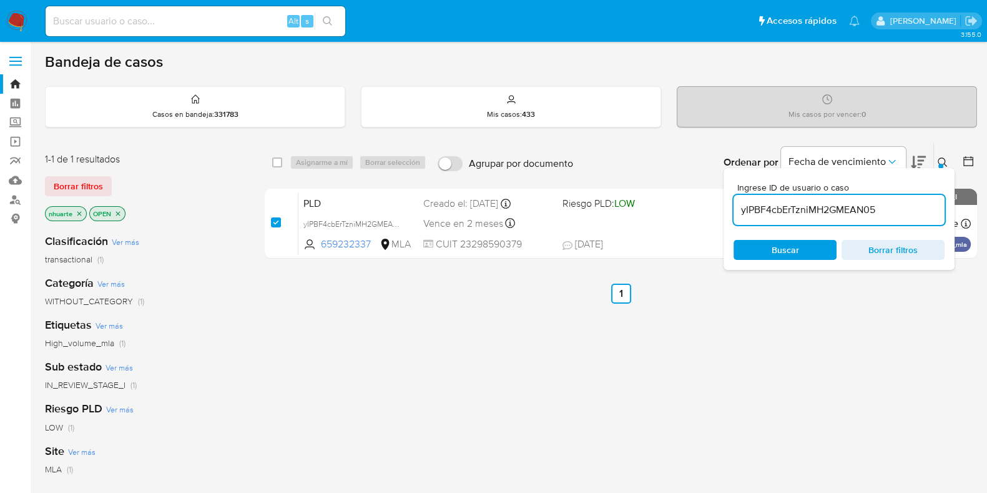
checkbox input "true"
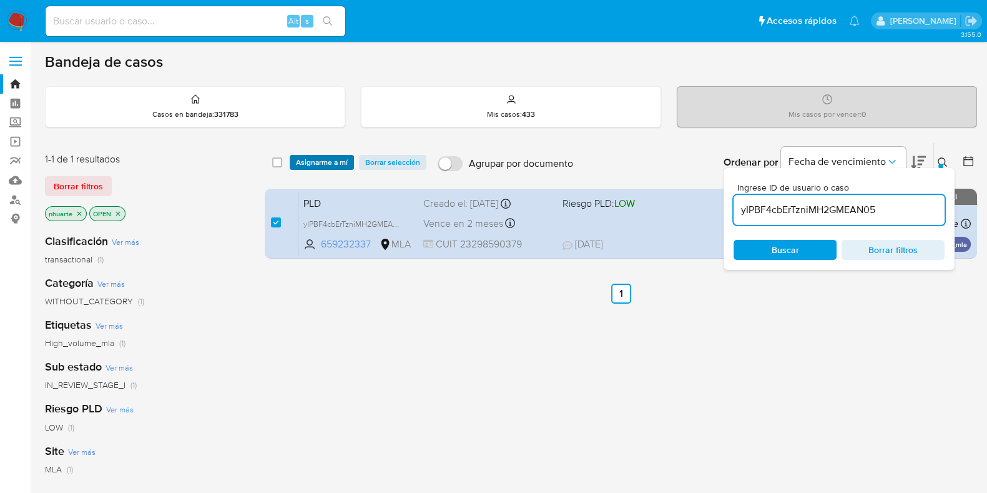
click at [328, 159] on span "Asignarme a mí" at bounding box center [322, 162] width 52 height 12
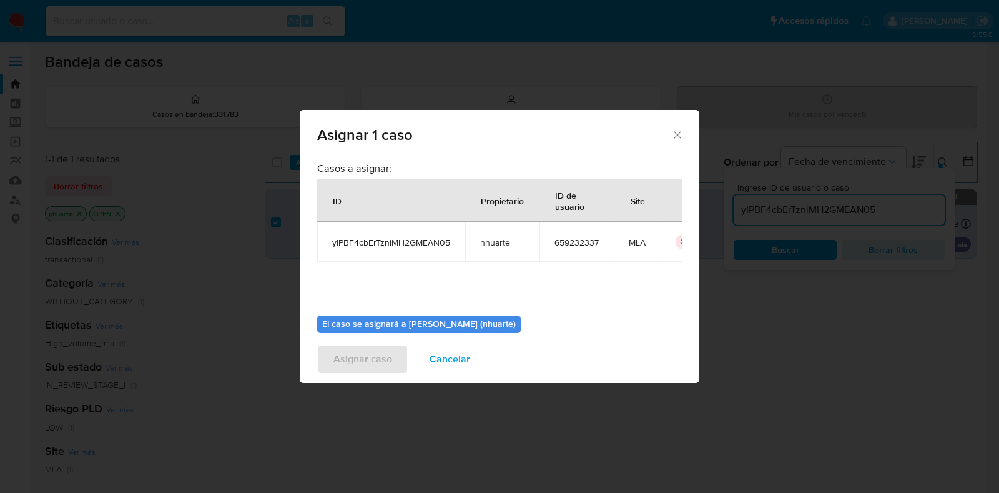
scroll to position [64, 0]
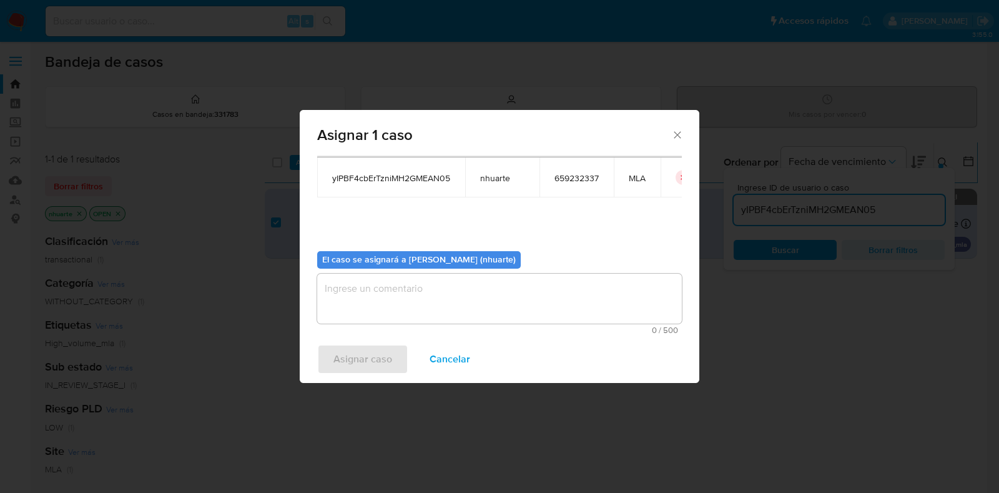
click at [421, 298] on textarea "assign-modal" at bounding box center [499, 298] width 365 height 50
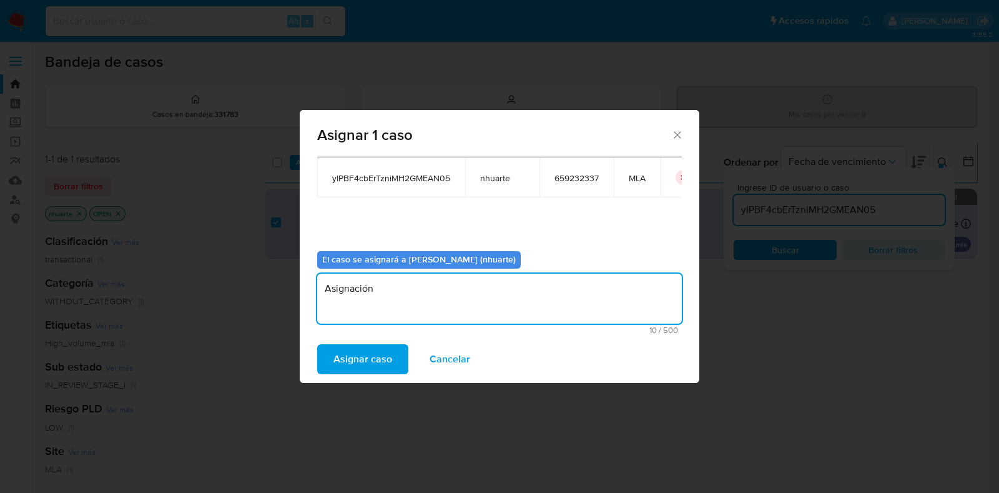
type textarea "Asignación"
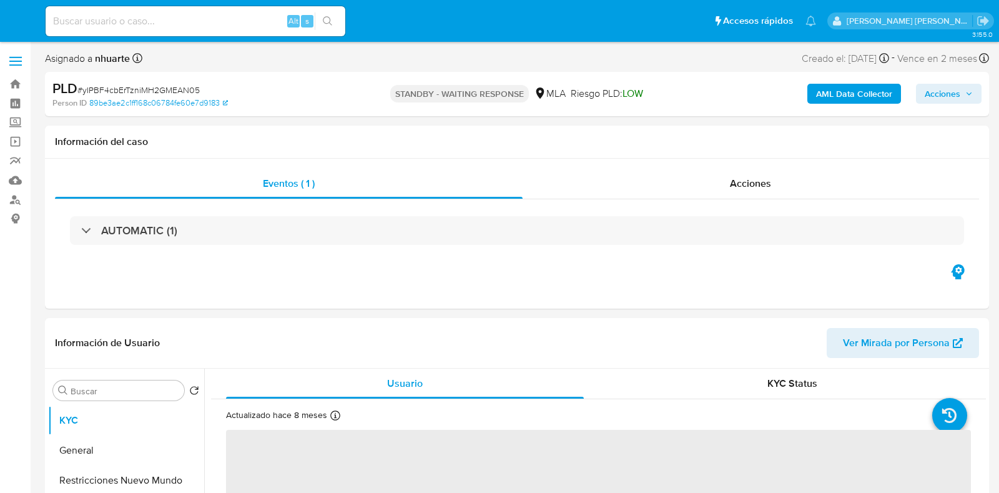
select select "10"
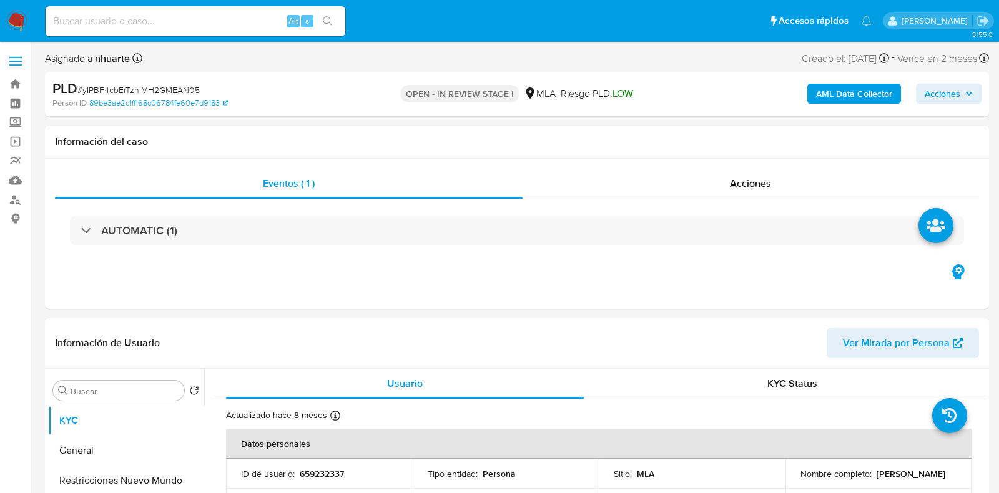
select select "10"
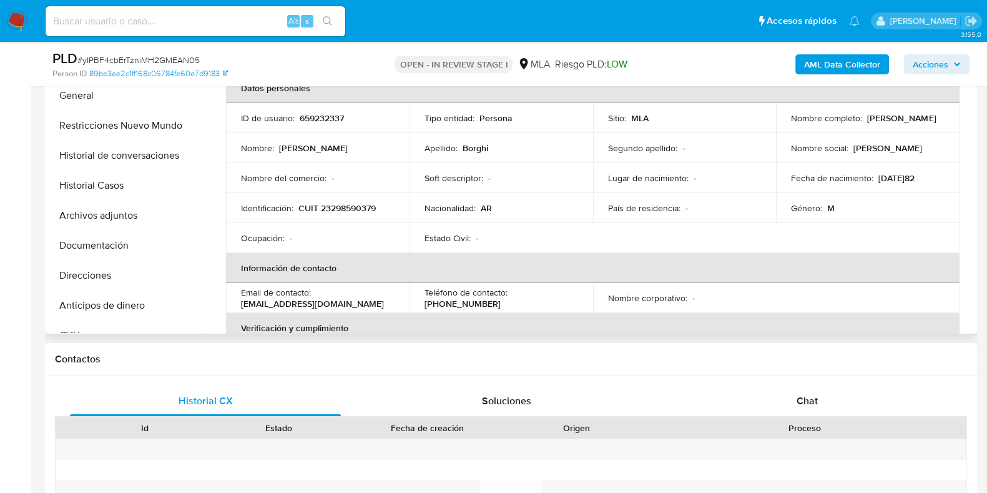
scroll to position [311, 0]
click at [800, 393] on span "Chat" at bounding box center [807, 399] width 21 height 14
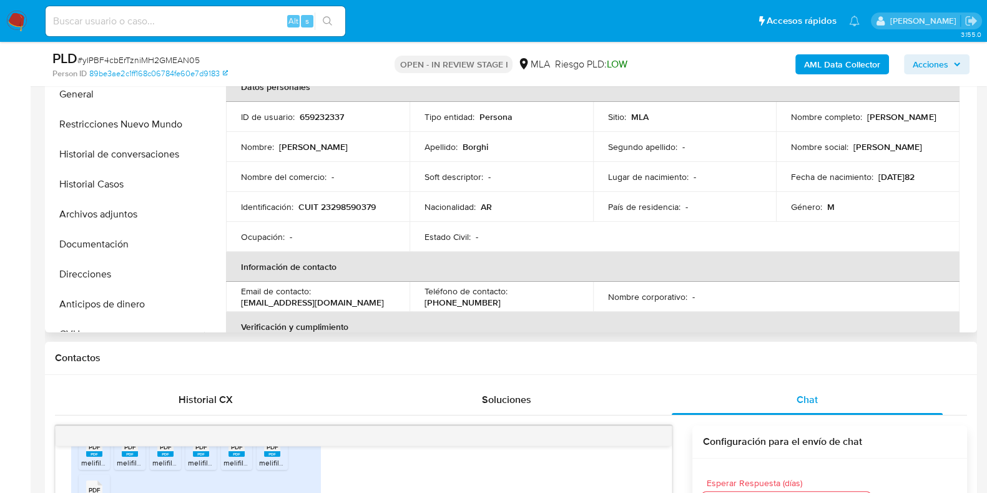
scroll to position [234, 0]
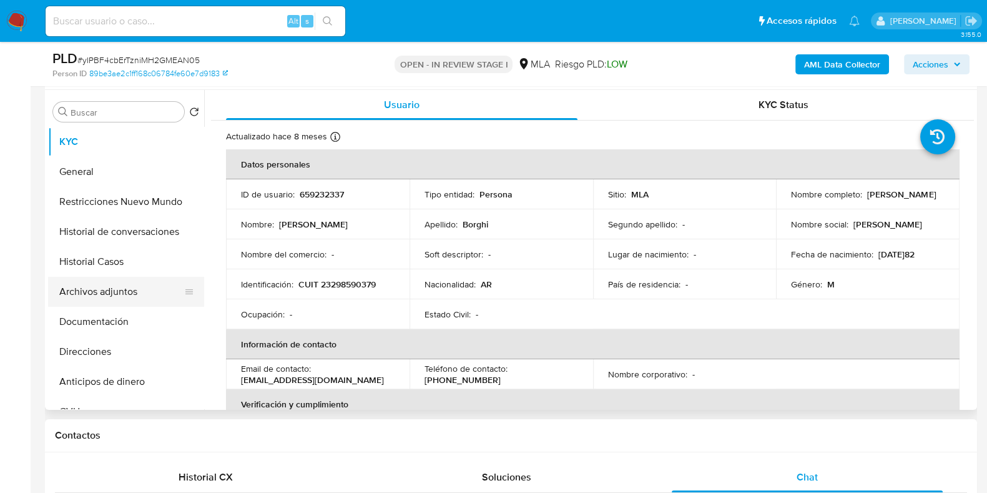
click at [139, 292] on button "Archivos adjuntos" at bounding box center [121, 292] width 146 height 30
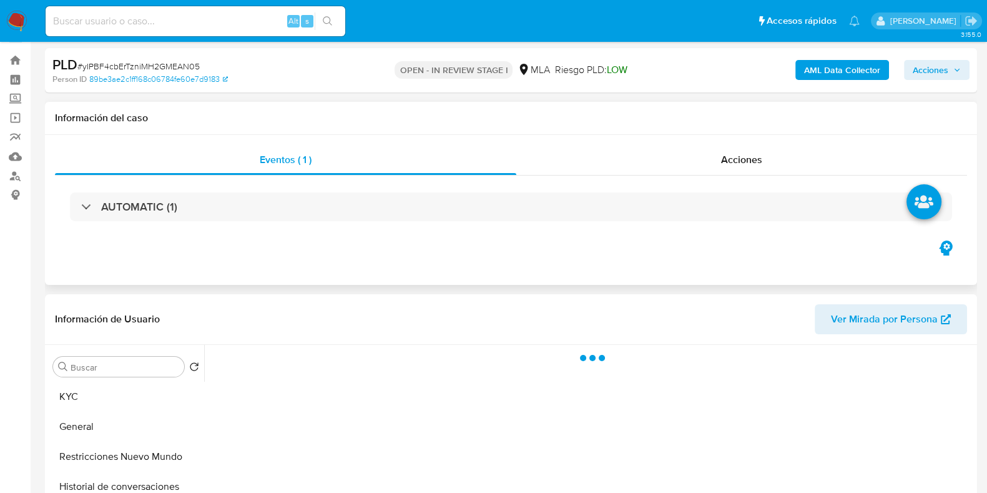
scroll to position [0, 0]
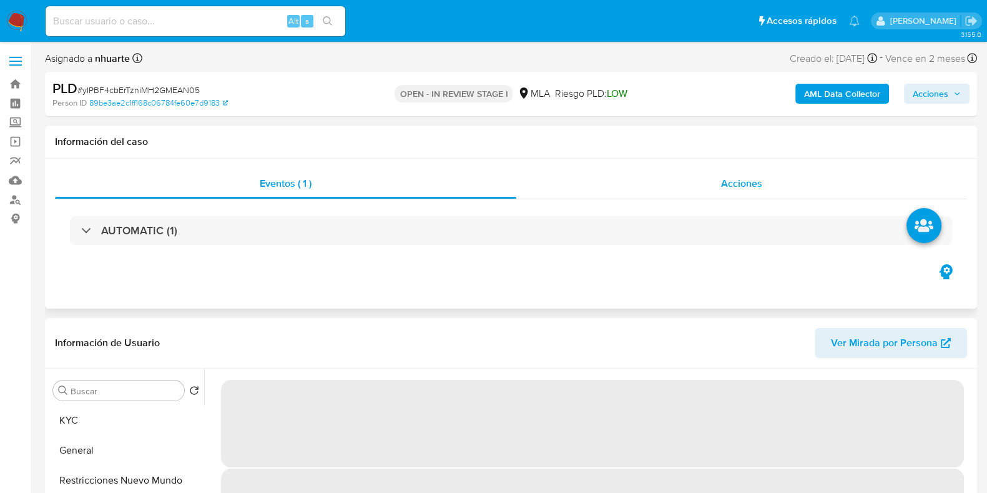
click at [748, 177] on span "Acciones" at bounding box center [741, 183] width 41 height 14
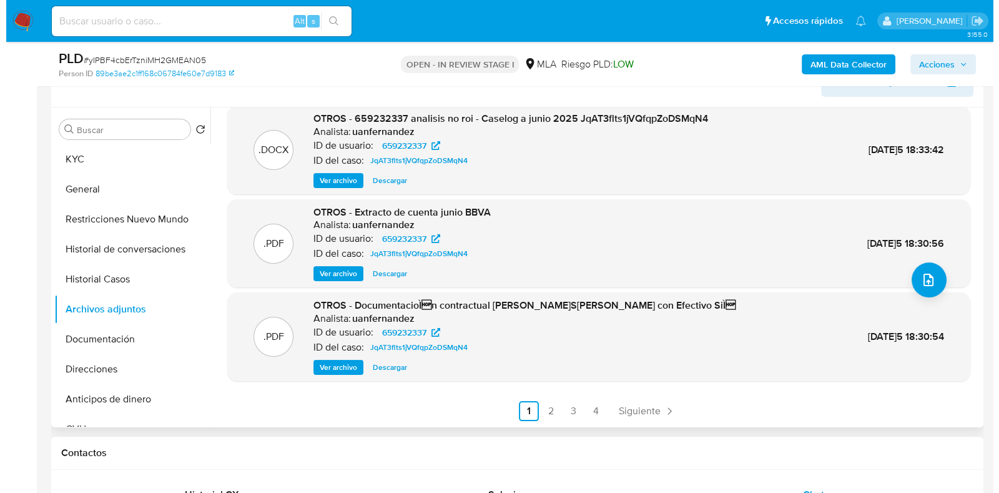
scroll to position [311, 0]
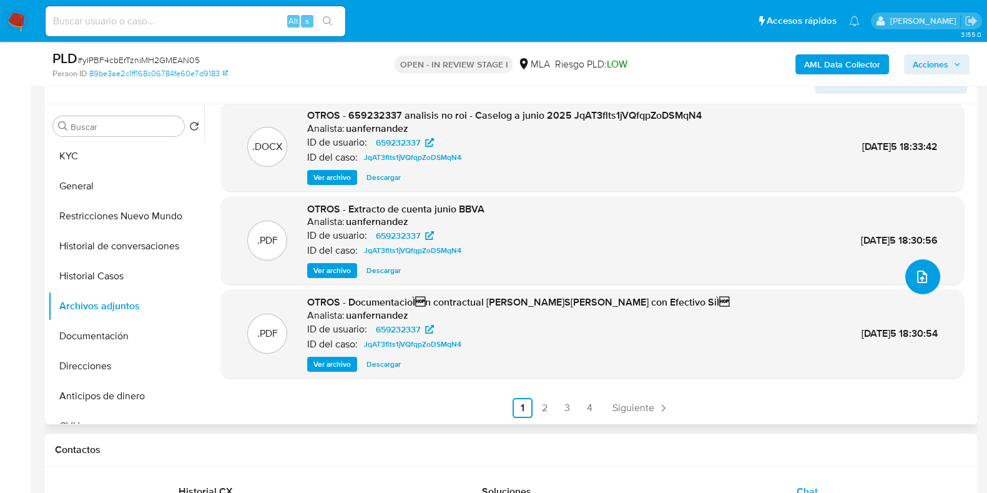
click at [923, 282] on span "upload-file" at bounding box center [921, 276] width 15 height 15
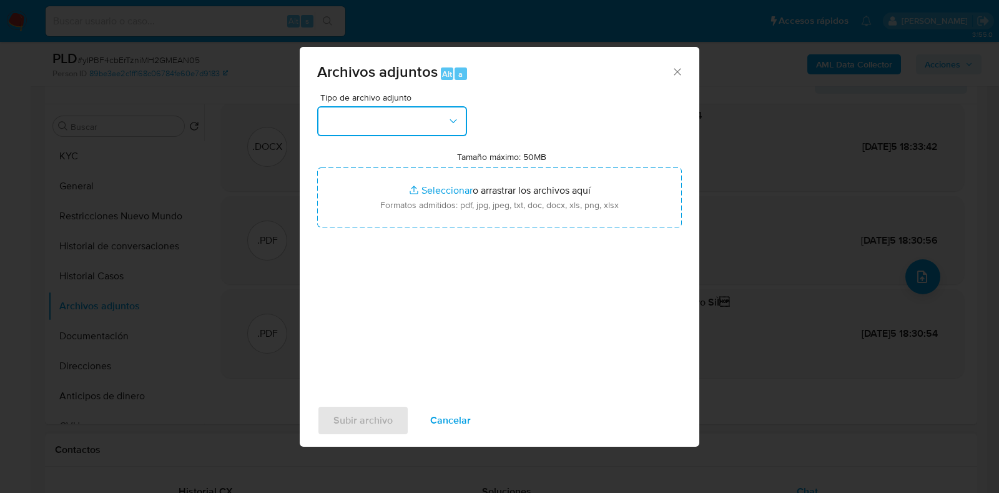
click at [451, 126] on icon "button" at bounding box center [453, 121] width 12 height 12
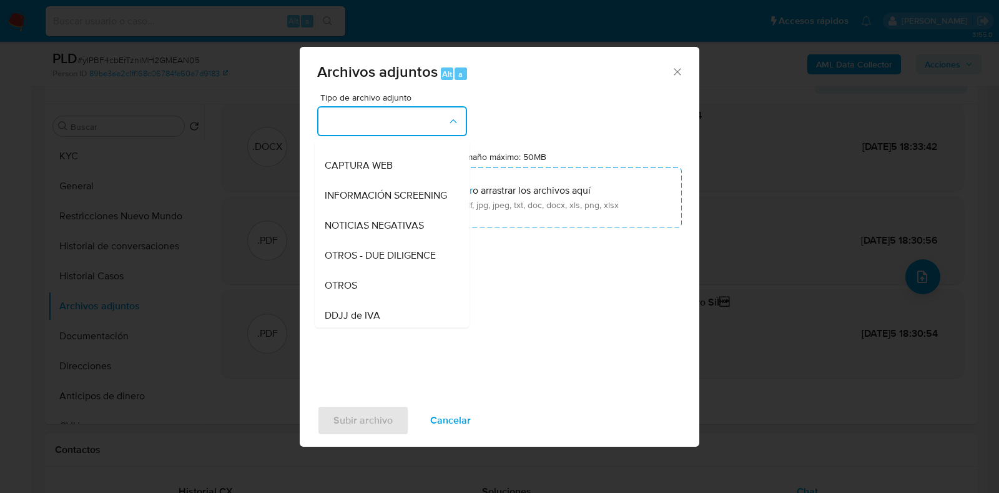
scroll to position [136, 0]
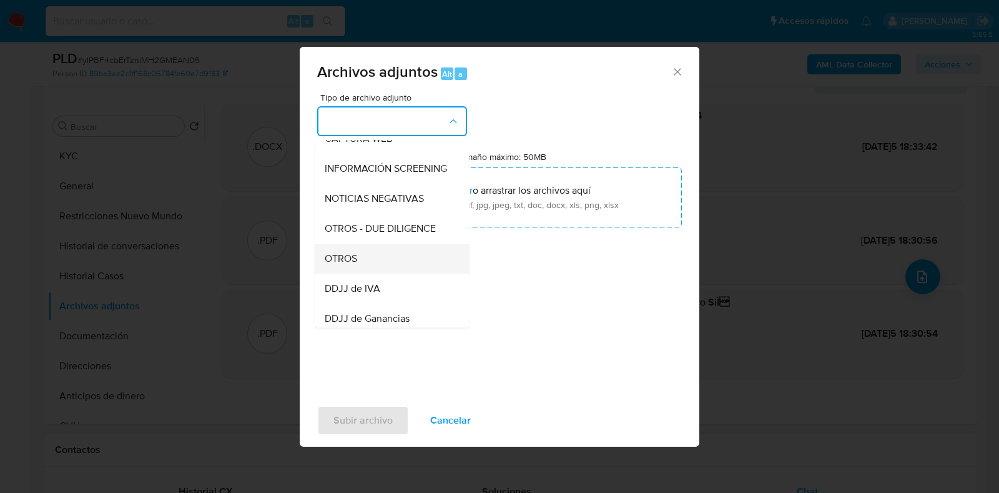
click at [386, 258] on div "OTROS" at bounding box center [388, 258] width 127 height 30
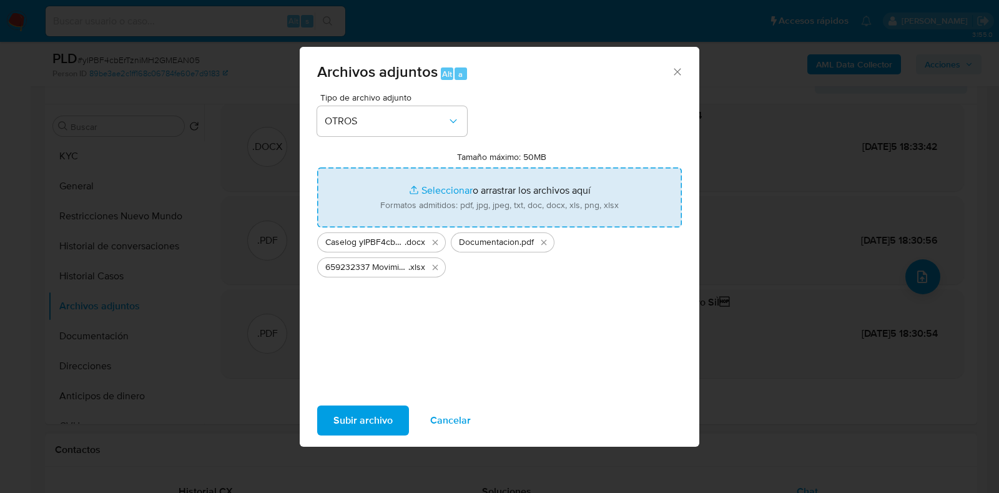
type input "C:\fakepath\NOSIS_Manager_InformeIndividual_23298590379_620658_20250826113756.p…"
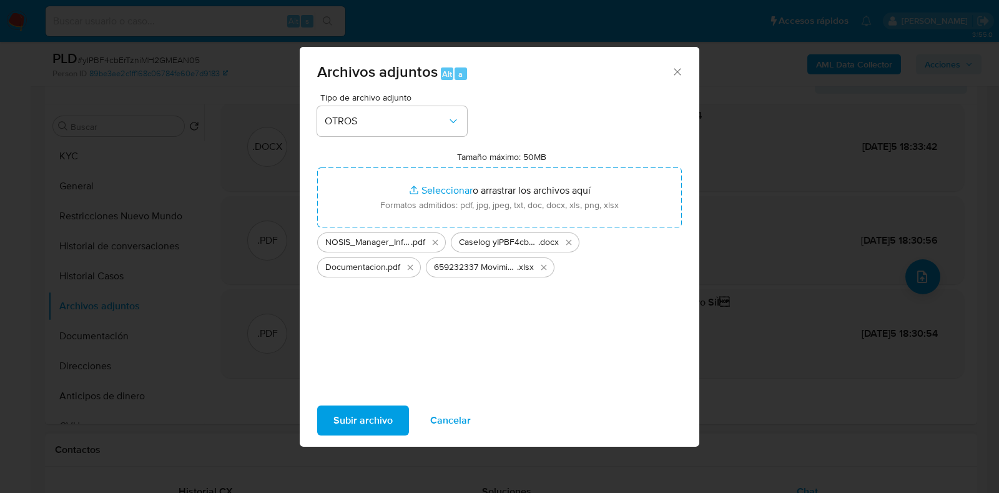
click at [363, 413] on span "Subir archivo" at bounding box center [362, 419] width 59 height 27
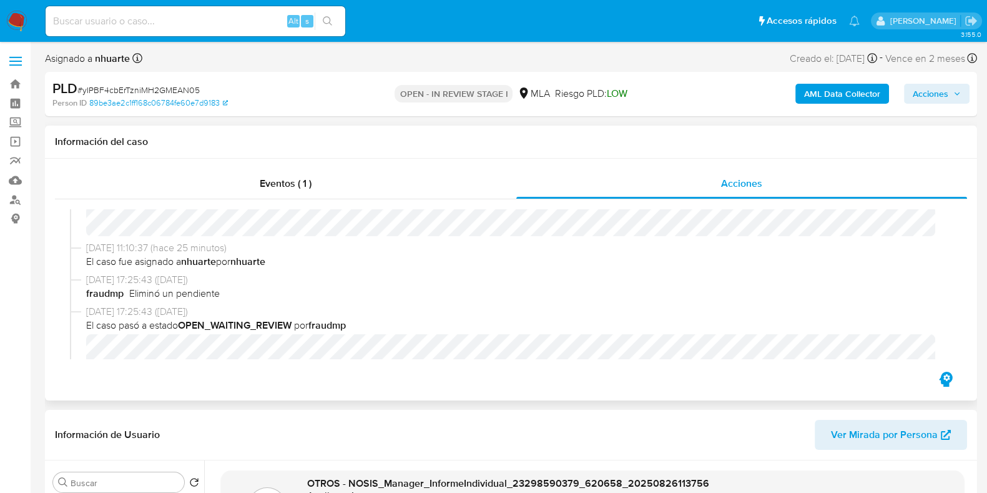
scroll to position [234, 0]
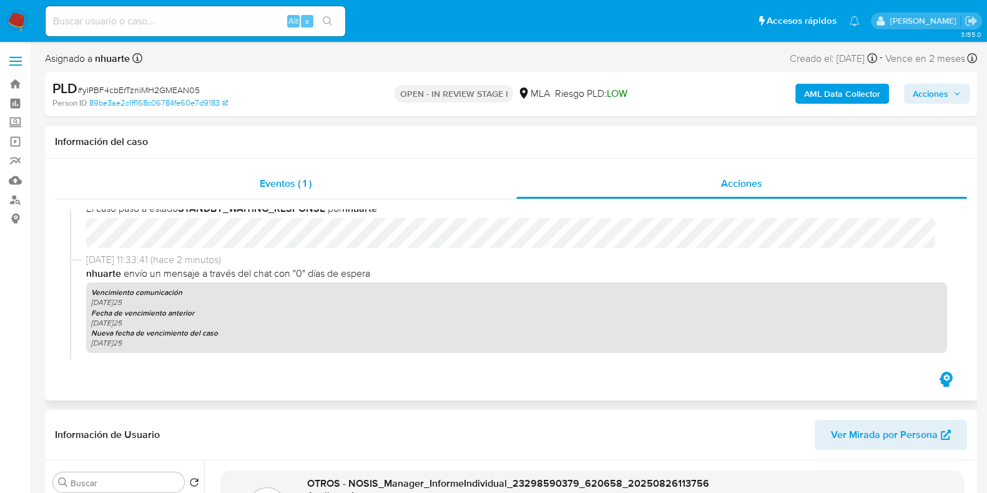
drag, startPoint x: 305, startPoint y: 184, endPoint x: 419, endPoint y: 182, distance: 114.2
click at [305, 184] on span "Eventos ( 1 )" at bounding box center [286, 183] width 52 height 14
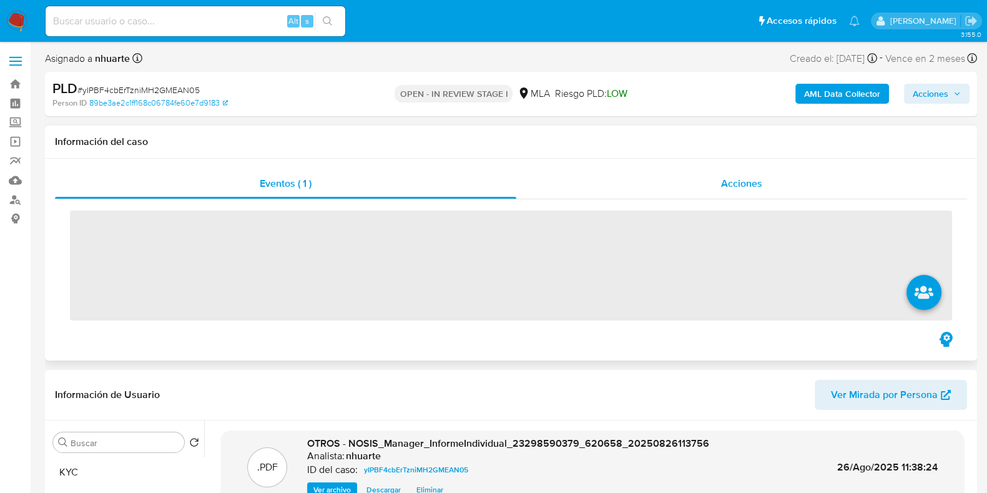
click at [765, 180] on div "Acciones" at bounding box center [741, 184] width 451 height 30
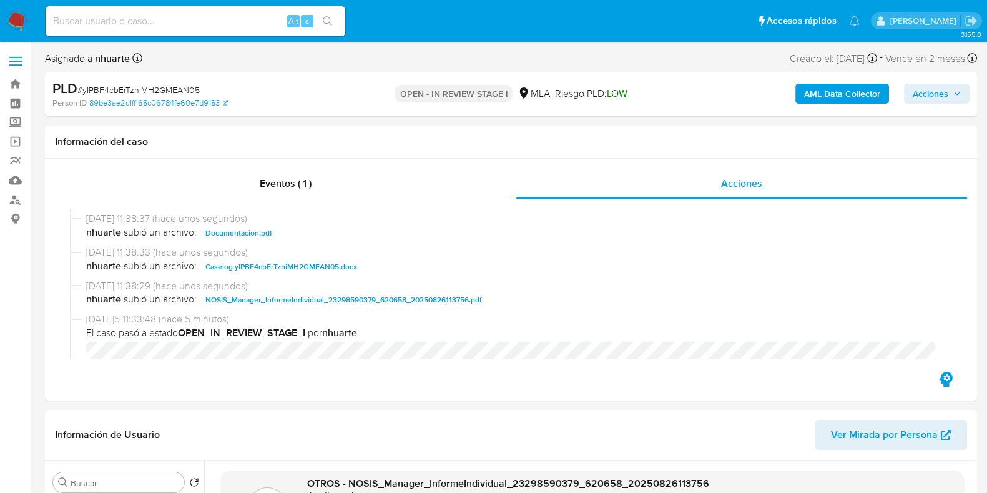
scroll to position [0, 0]
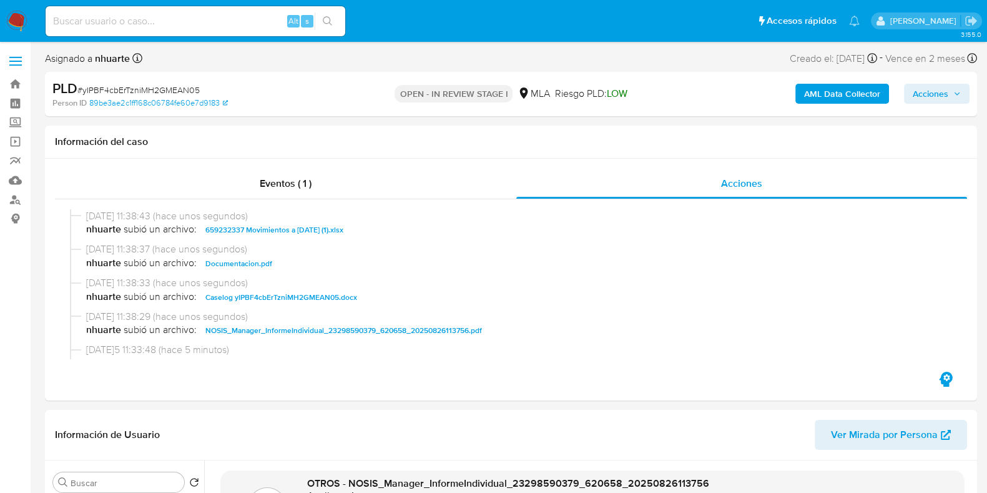
click at [938, 102] on span "Acciones" at bounding box center [931, 94] width 36 height 20
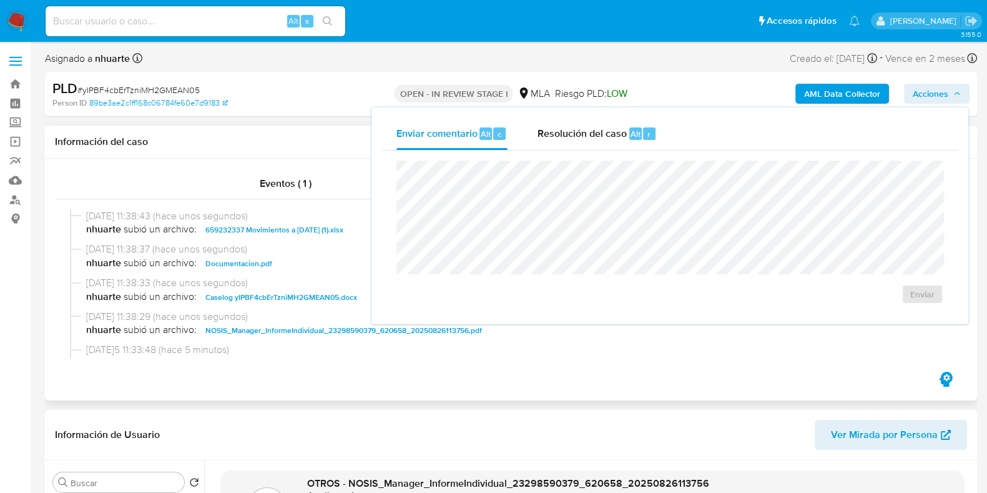
click at [256, 139] on h1 "Información del caso" at bounding box center [511, 141] width 912 height 12
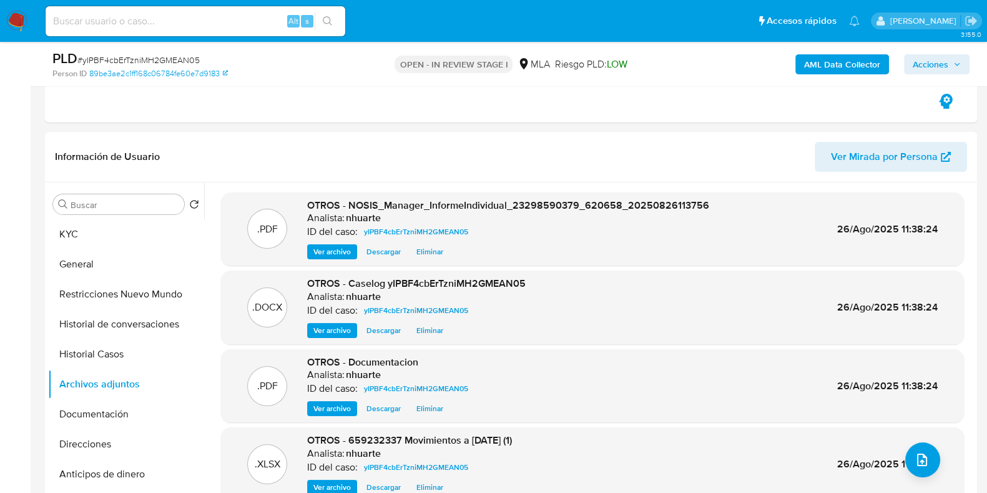
scroll to position [234, 0]
click at [872, 66] on b "AML Data Collector" at bounding box center [842, 64] width 76 height 20
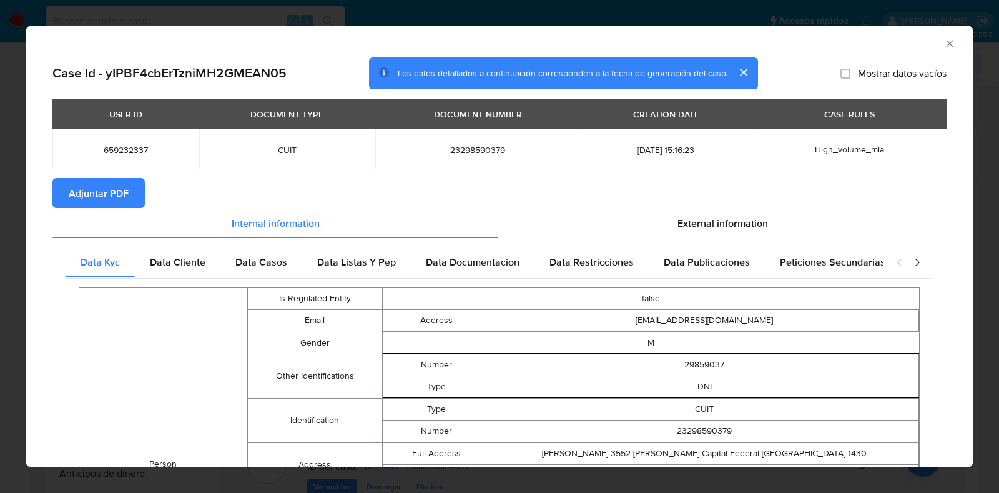
click at [123, 194] on span "Adjuntar PDF" at bounding box center [99, 192] width 60 height 27
click at [943, 48] on icon "Cerrar ventana" at bounding box center [949, 43] width 12 height 12
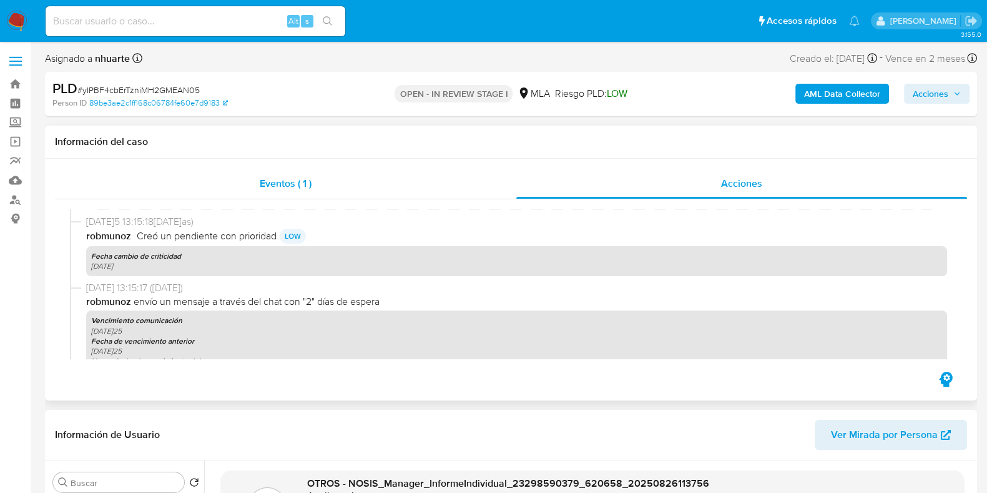
scroll to position [918, 0]
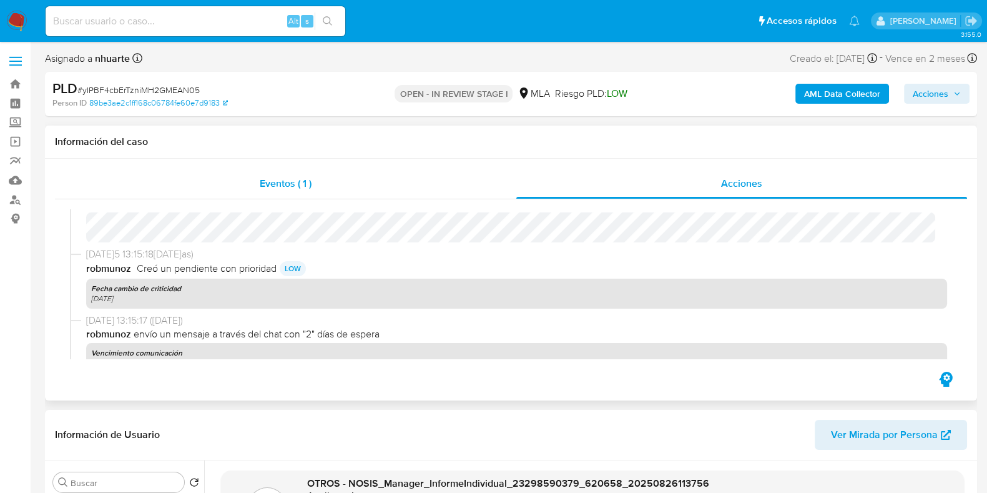
click at [315, 179] on div "Eventos ( 1 )" at bounding box center [285, 184] width 461 height 30
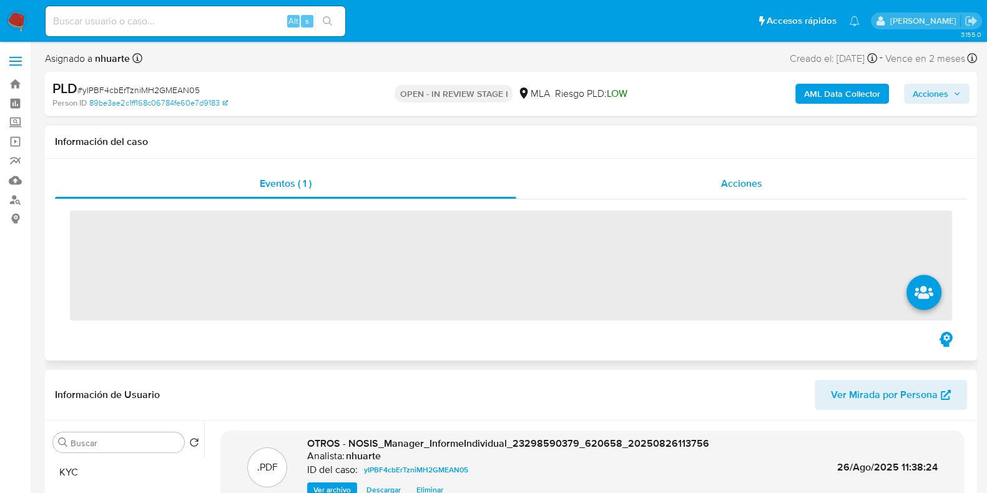
click at [727, 174] on div "Acciones" at bounding box center [741, 184] width 451 height 30
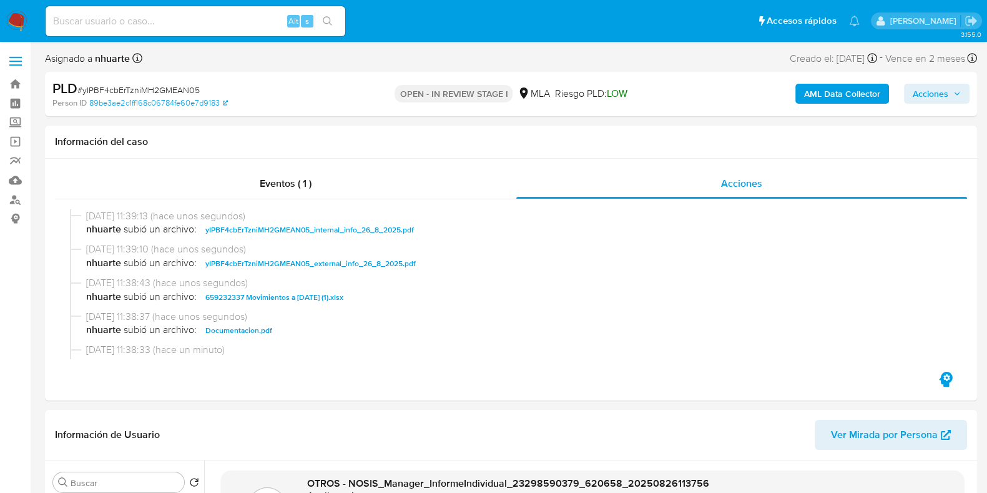
scroll to position [77, 0]
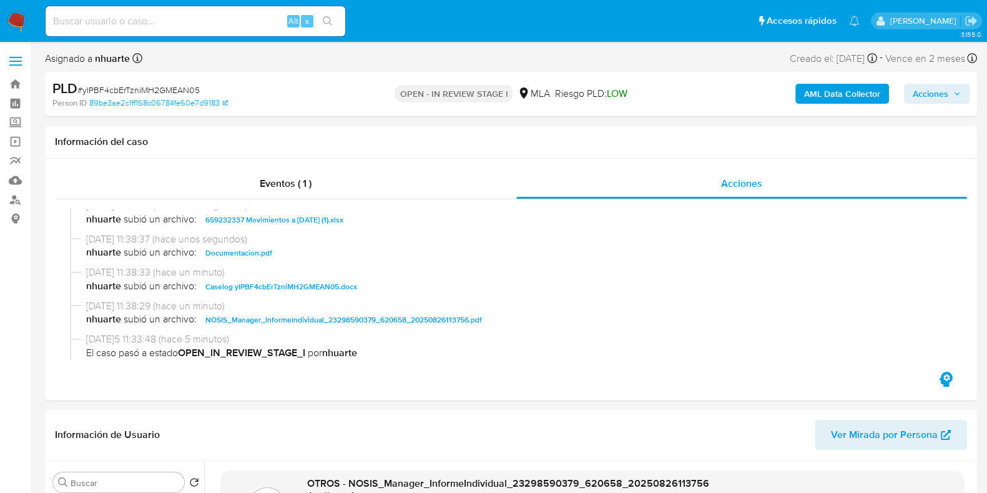
click at [949, 100] on span "Acciones" at bounding box center [937, 93] width 48 height 17
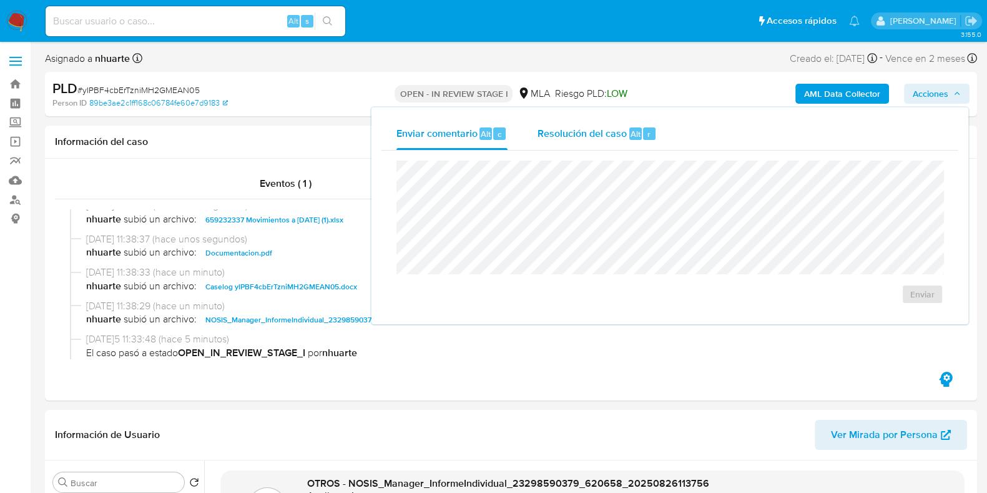
click at [607, 132] on span "Resolución del caso" at bounding box center [581, 133] width 89 height 14
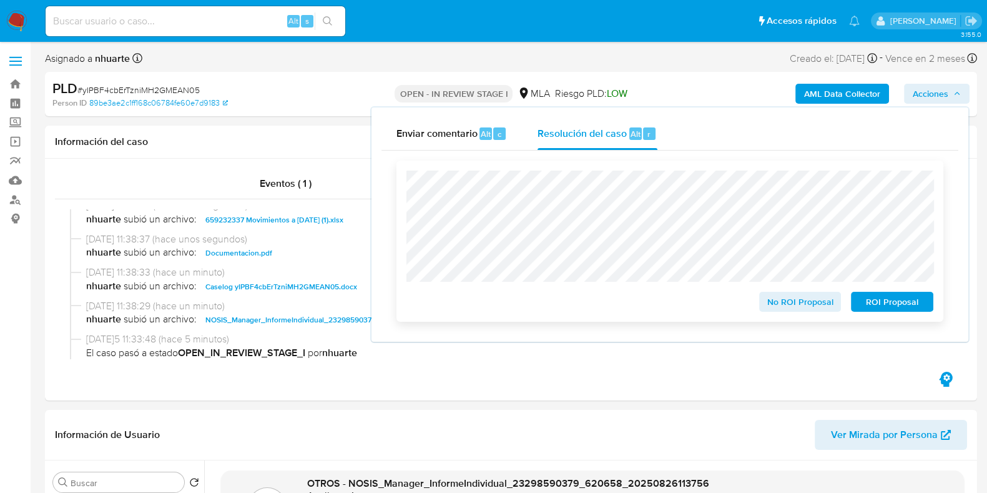
click at [809, 306] on span "No ROI Proposal" at bounding box center [800, 301] width 65 height 17
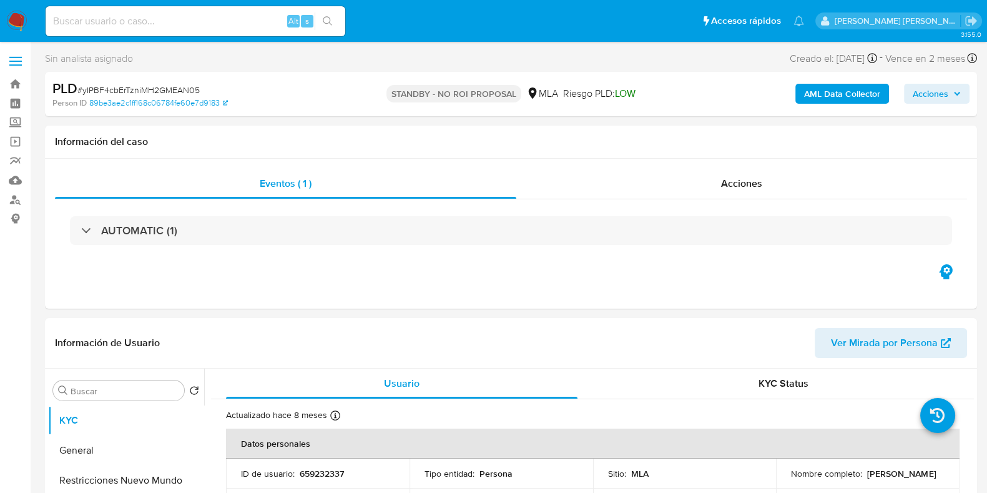
select select "10"
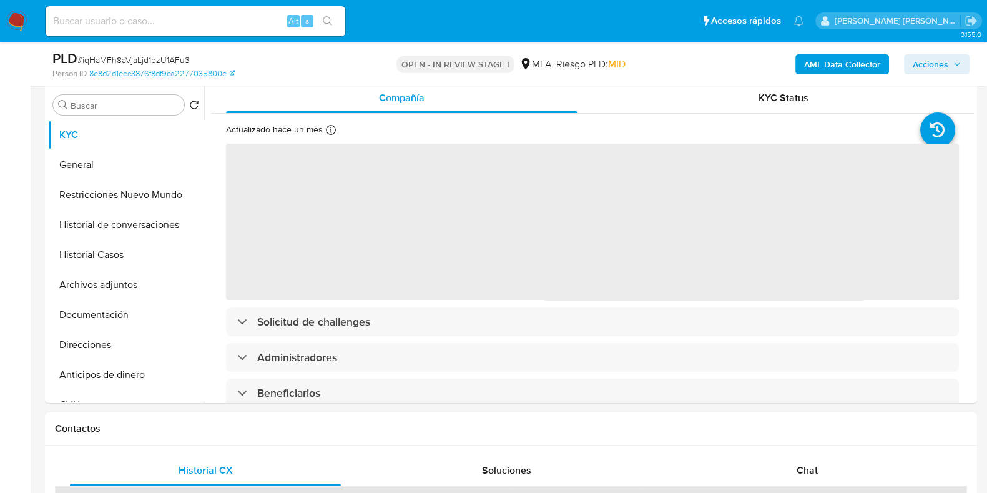
scroll to position [311, 0]
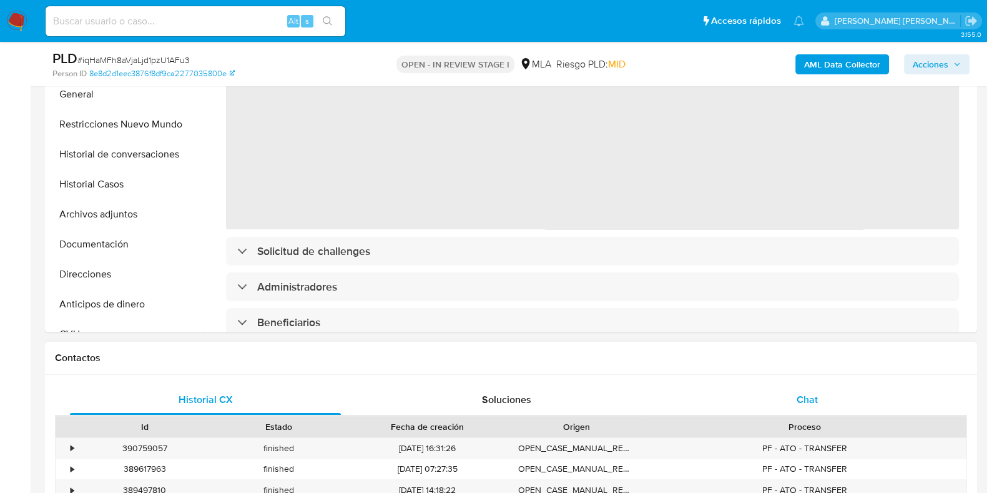
click at [802, 392] on span "Chat" at bounding box center [807, 399] width 21 height 14
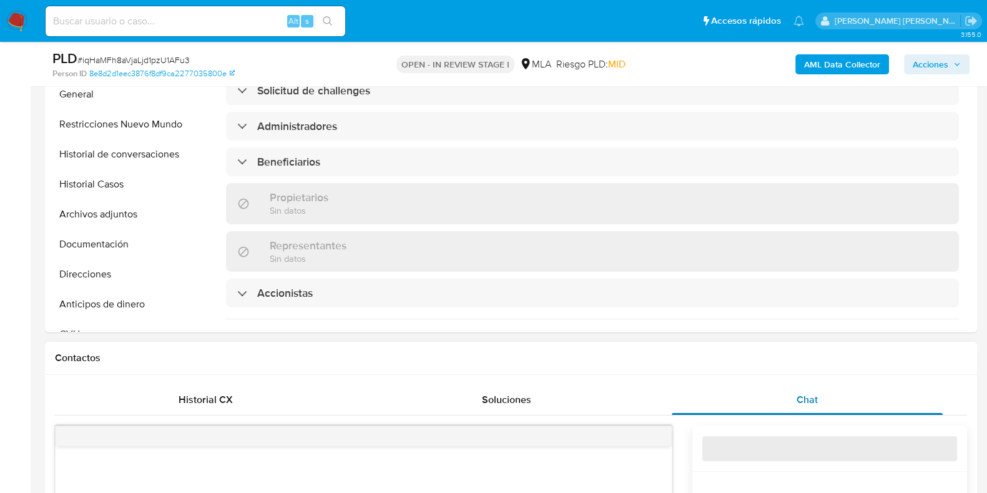
select select "10"
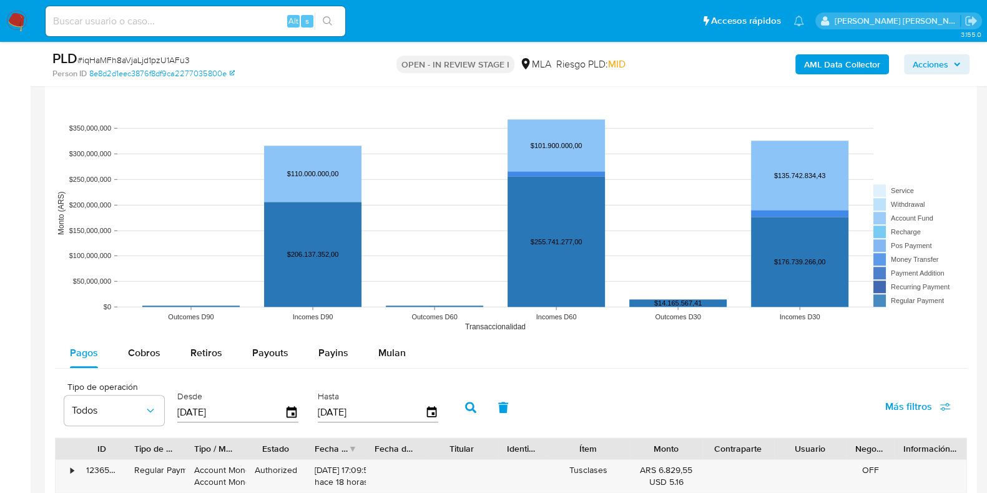
scroll to position [1483, 0]
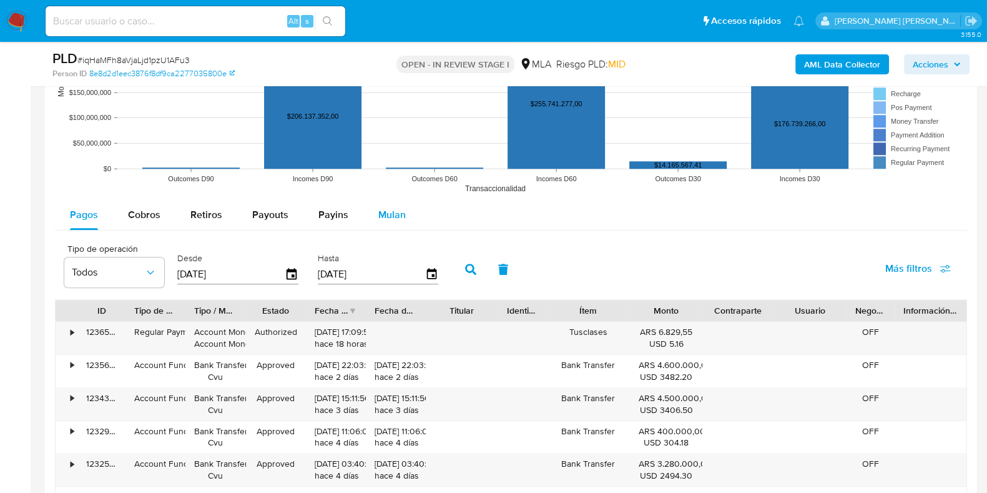
click at [381, 215] on span "Mulan" at bounding box center [391, 214] width 27 height 14
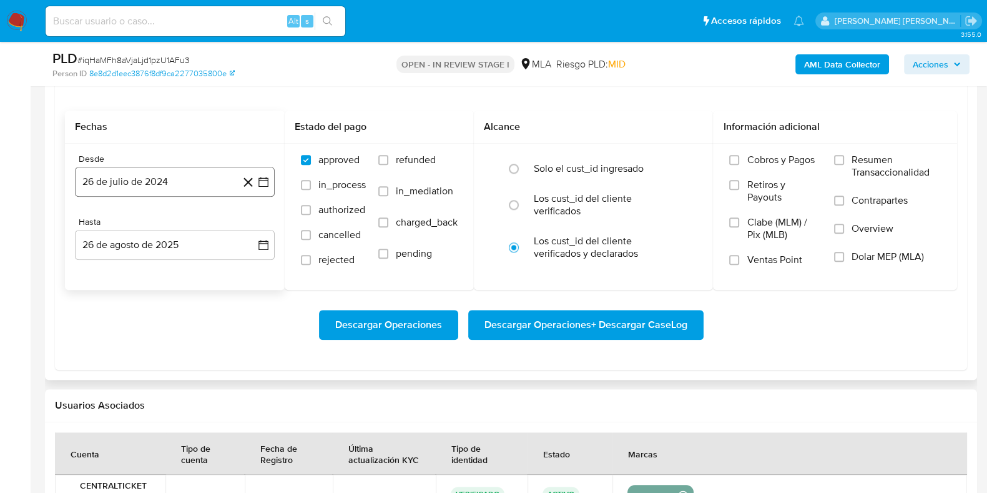
scroll to position [1561, 0]
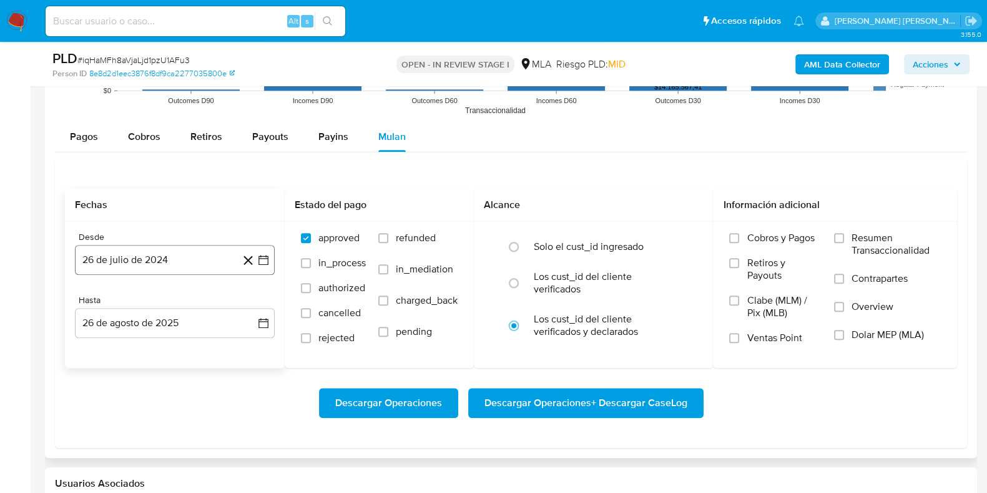
click at [197, 257] on button "26 de julio de 2024" at bounding box center [175, 260] width 200 height 30
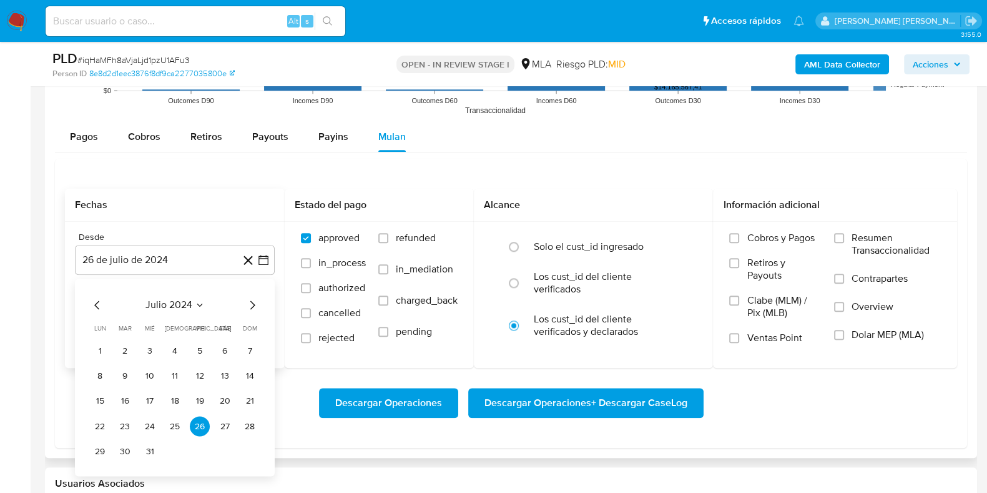
click at [247, 304] on icon "Mes siguiente" at bounding box center [252, 304] width 15 height 15
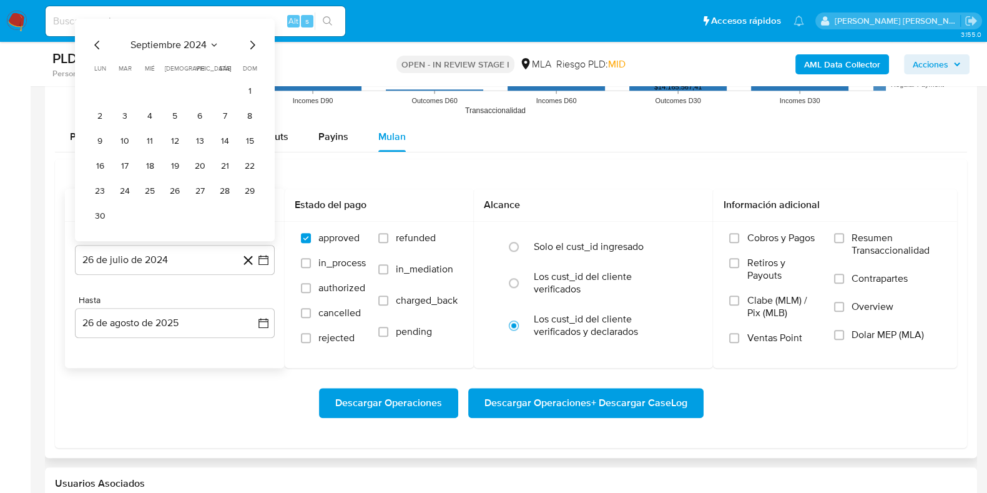
click at [251, 48] on icon "Mes siguiente" at bounding box center [252, 44] width 15 height 15
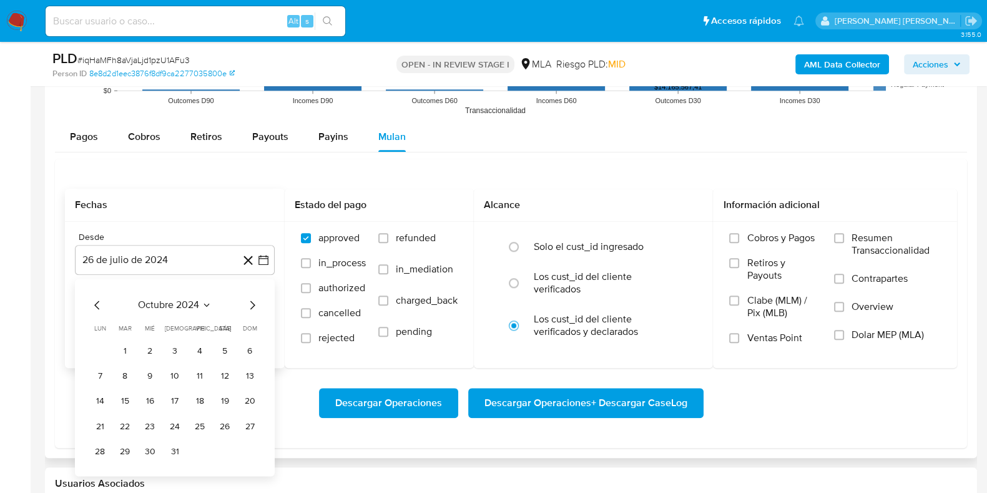
click at [247, 300] on icon "Mes siguiente" at bounding box center [252, 304] width 15 height 15
click at [250, 304] on icon "Mes siguiente" at bounding box center [252, 304] width 15 height 15
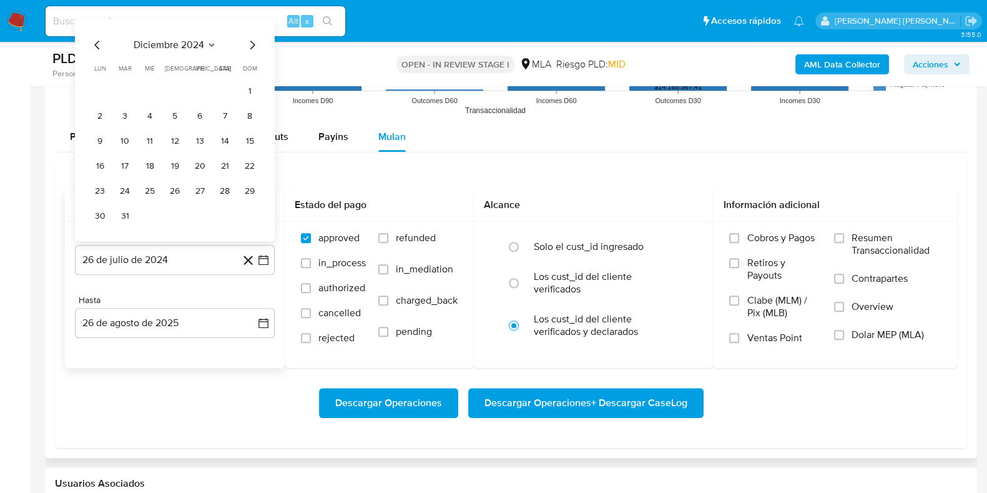
click at [250, 41] on icon "Mes siguiente" at bounding box center [252, 44] width 15 height 15
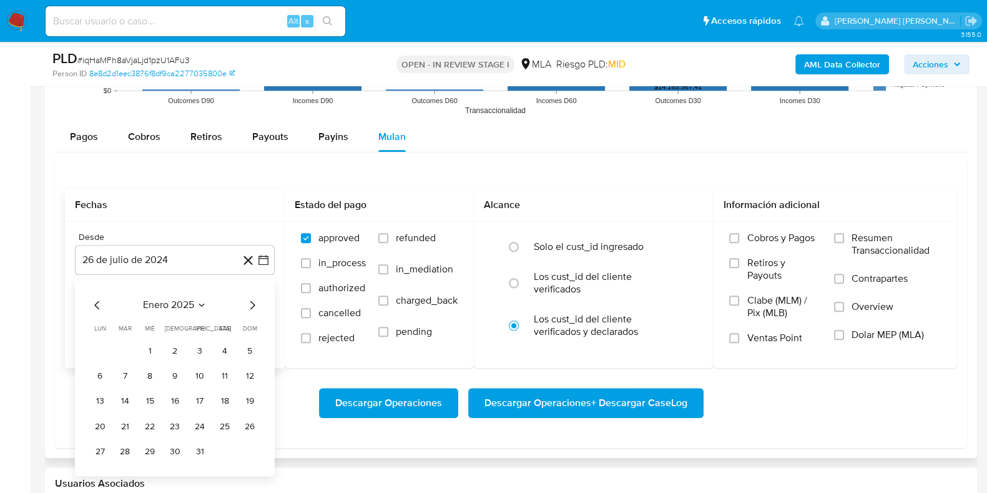
click at [253, 306] on icon "Mes siguiente" at bounding box center [252, 304] width 15 height 15
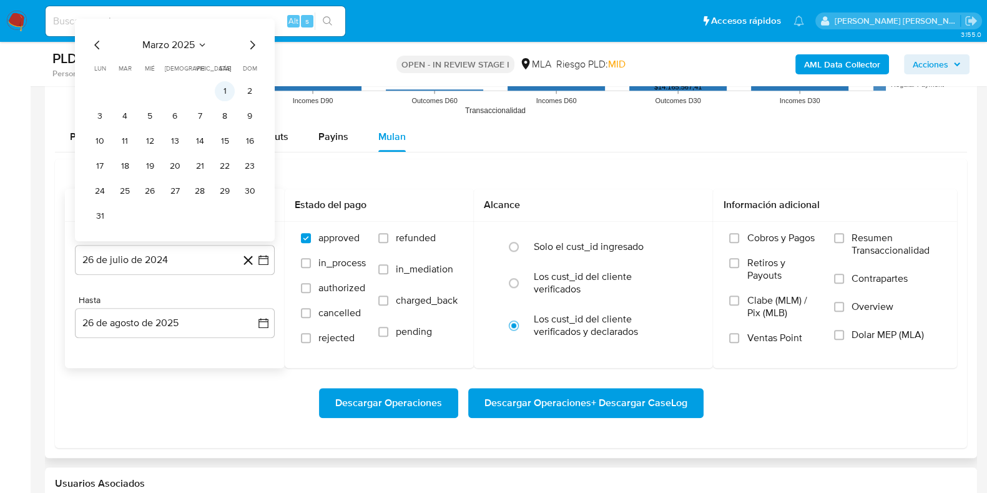
click at [225, 92] on button "1" at bounding box center [225, 91] width 20 height 20
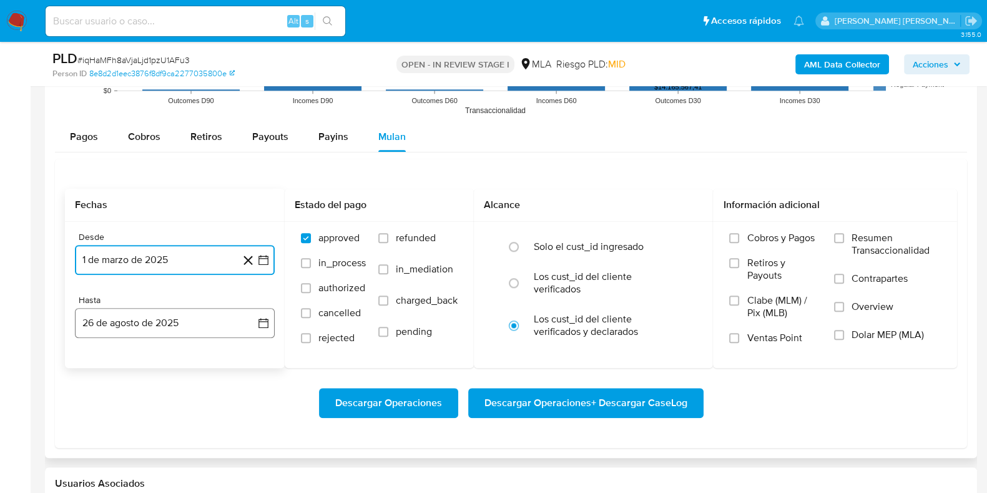
click at [175, 326] on button "26 de agosto de 2025" at bounding box center [175, 323] width 200 height 30
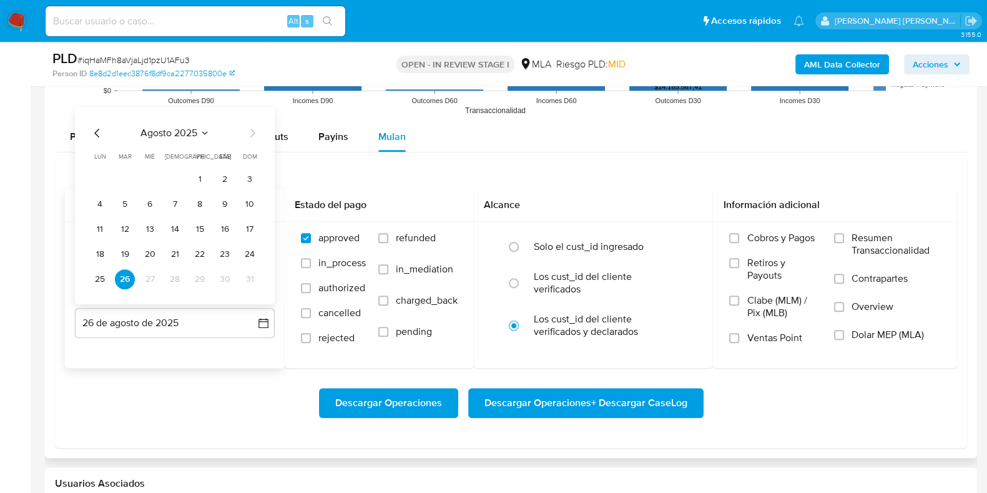
click at [99, 131] on icon "Mes anterior" at bounding box center [97, 132] width 15 height 15
click at [175, 282] on button "31" at bounding box center [175, 279] width 20 height 20
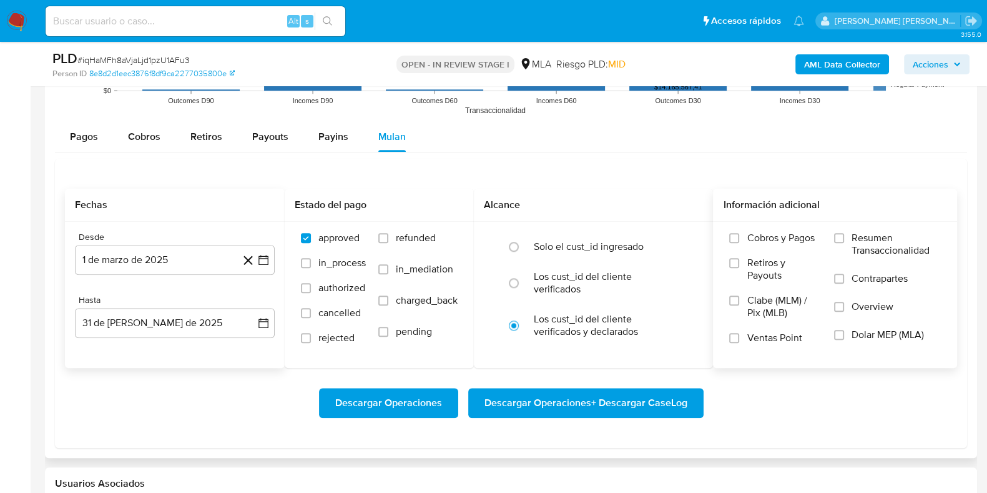
click at [841, 339] on label "Dolar MEP (MLA)" at bounding box center [887, 342] width 107 height 28
click at [841, 339] on input "Dolar MEP (MLA)" at bounding box center [839, 335] width 10 height 10
click at [683, 391] on span "Descargar Operaciones + Descargar CaseLog" at bounding box center [585, 402] width 203 height 27
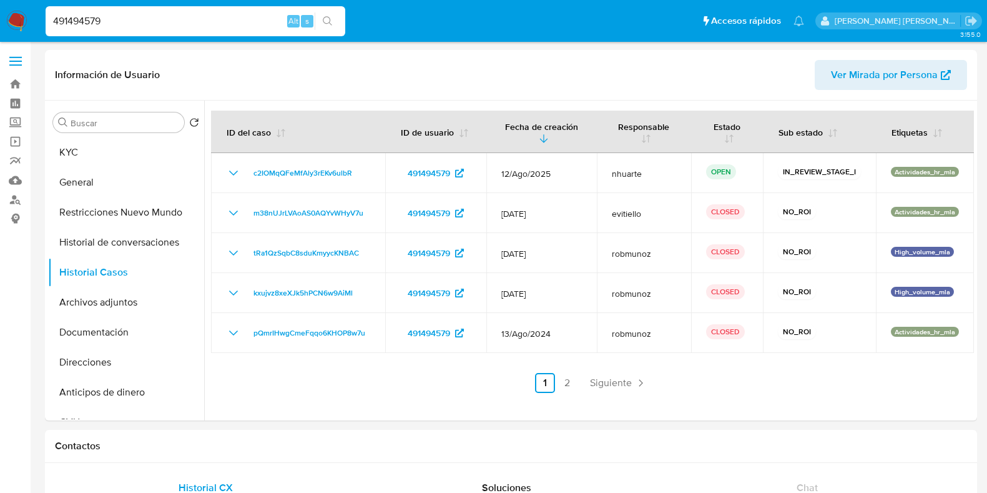
select select "10"
click at [147, 304] on button "Archivos adjuntos" at bounding box center [121, 302] width 146 height 30
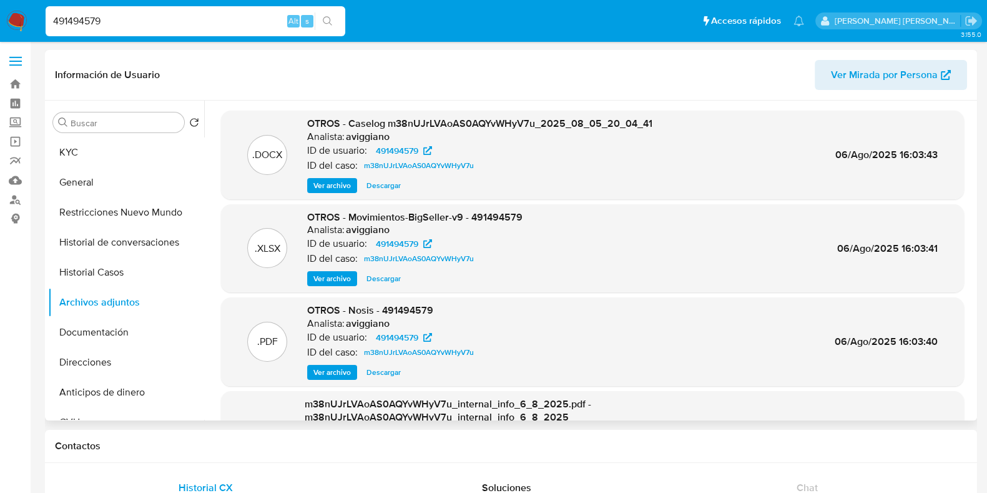
click at [320, 179] on span "Ver archivo" at bounding box center [331, 185] width 37 height 12
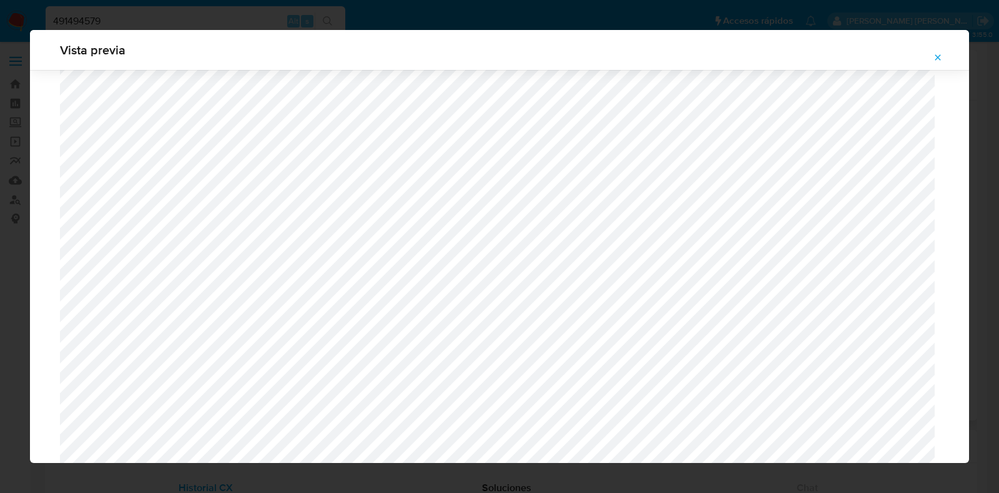
scroll to position [1614, 0]
click at [938, 54] on icon "Attachment preview" at bounding box center [938, 57] width 10 height 10
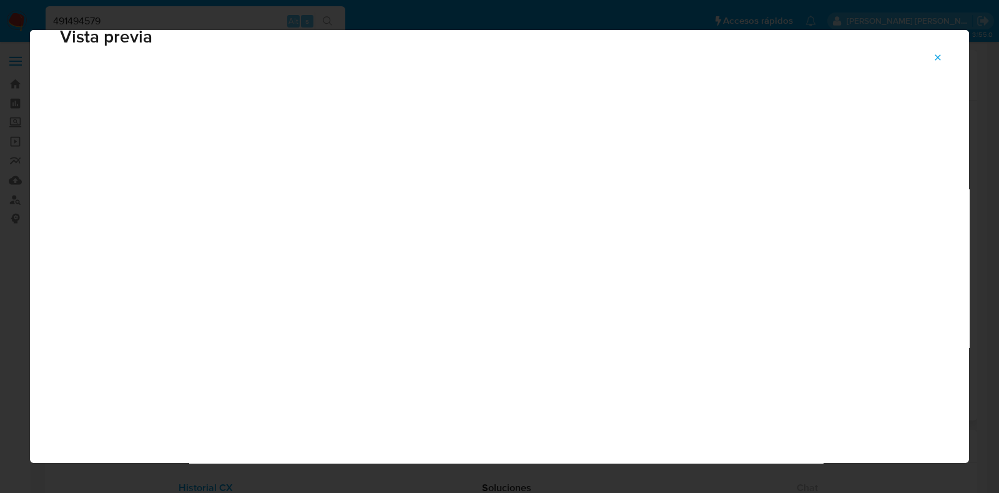
scroll to position [31, 0]
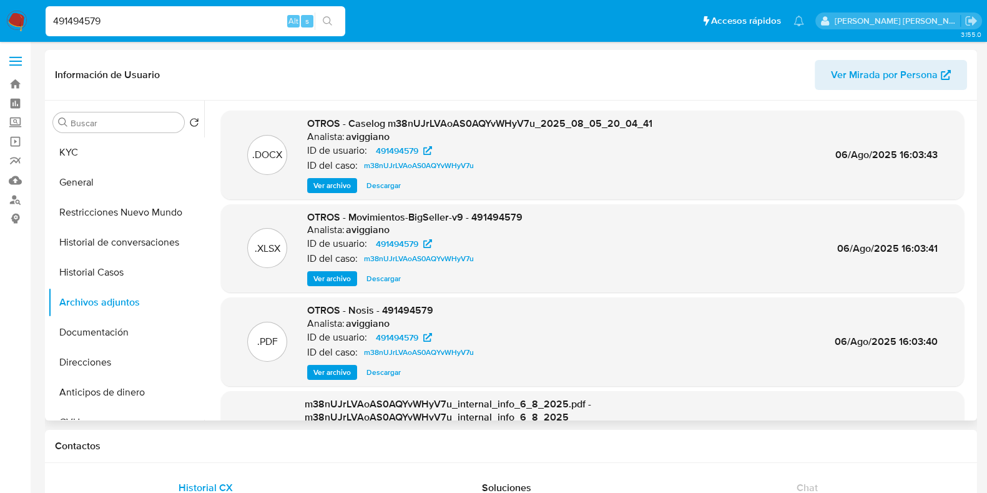
click at [339, 185] on span "Ver archivo" at bounding box center [331, 185] width 37 height 12
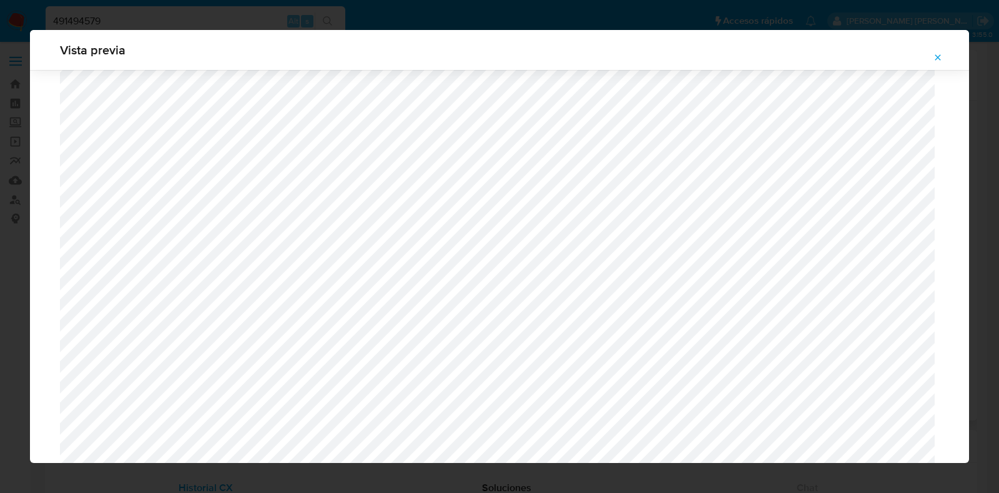
scroll to position [365, 0]
click at [935, 54] on icon "Attachment preview" at bounding box center [938, 57] width 6 height 6
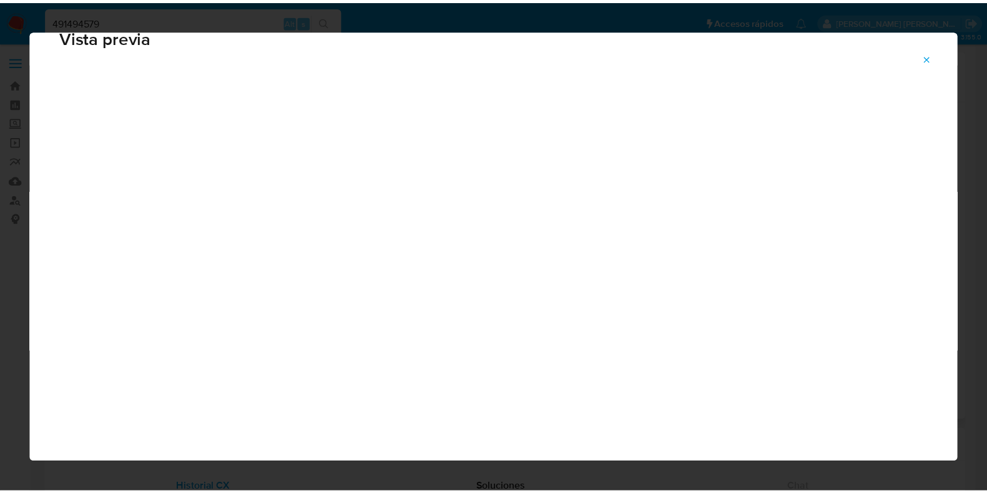
scroll to position [31, 0]
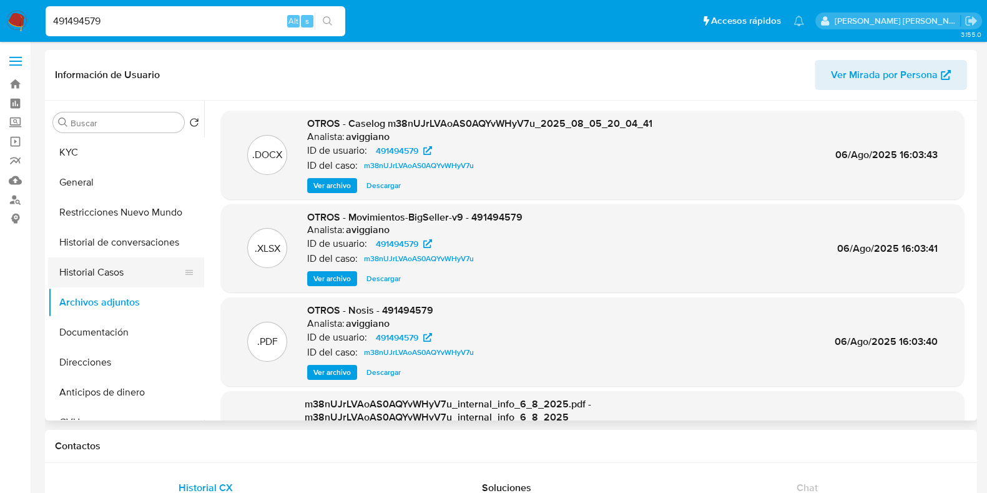
click at [134, 284] on button "Historial Casos" at bounding box center [121, 272] width 146 height 30
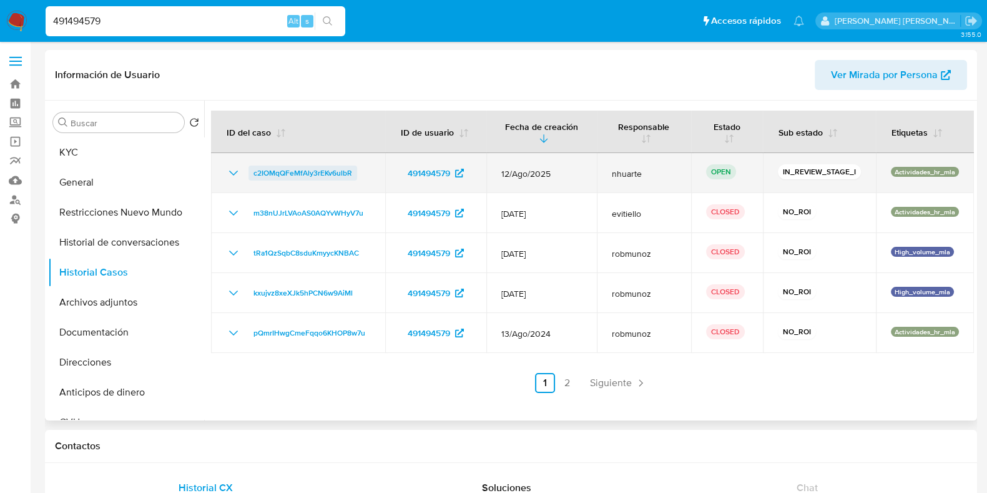
click at [323, 167] on span "c2IOMqQFeMfAly3rEKv6ulbR" at bounding box center [302, 172] width 99 height 15
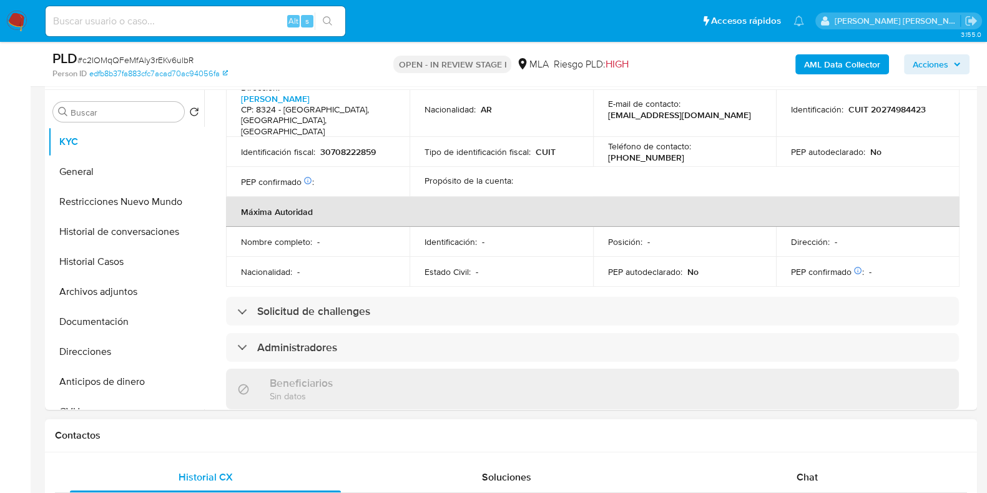
scroll to position [867, 0]
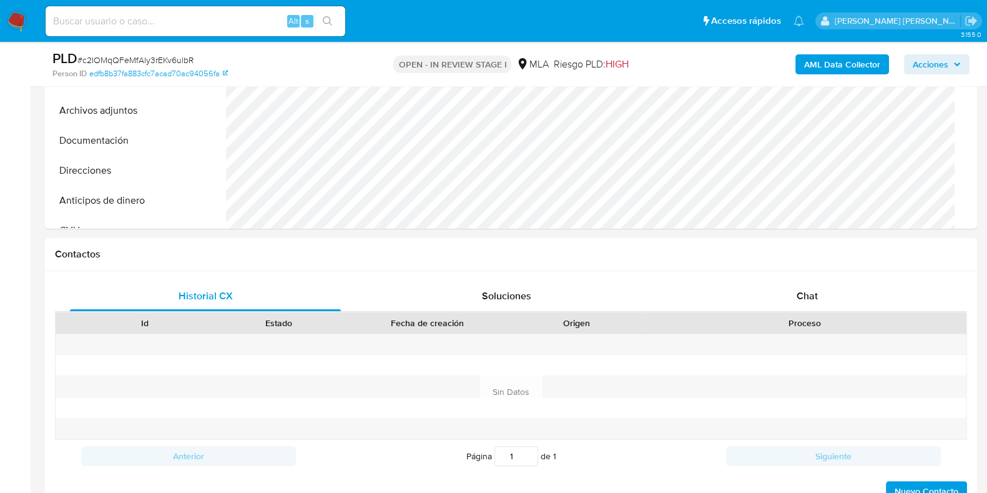
select select "10"
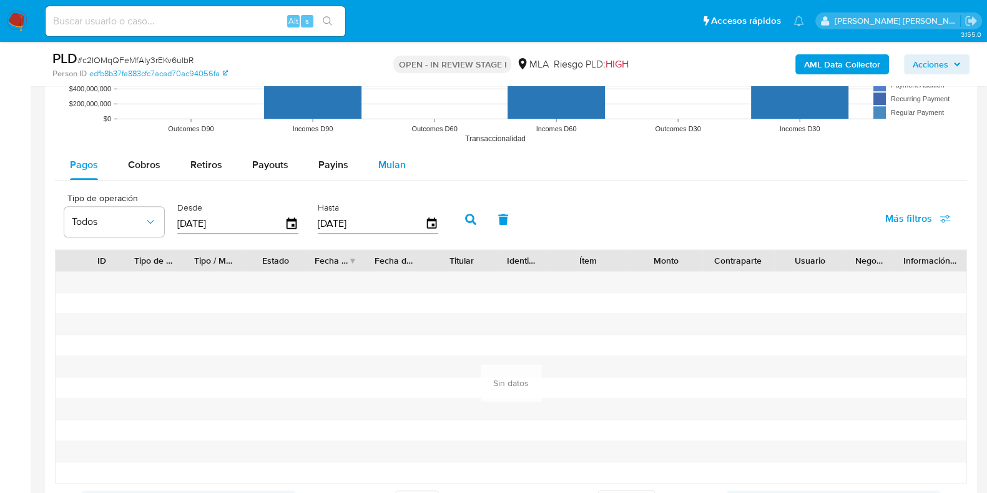
click at [396, 165] on span "Mulan" at bounding box center [391, 164] width 27 height 14
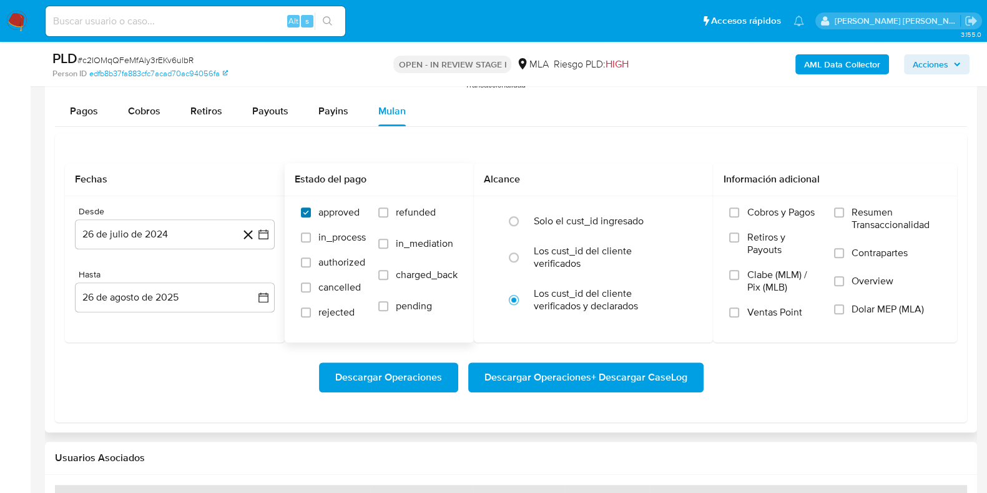
scroll to position [1405, 0]
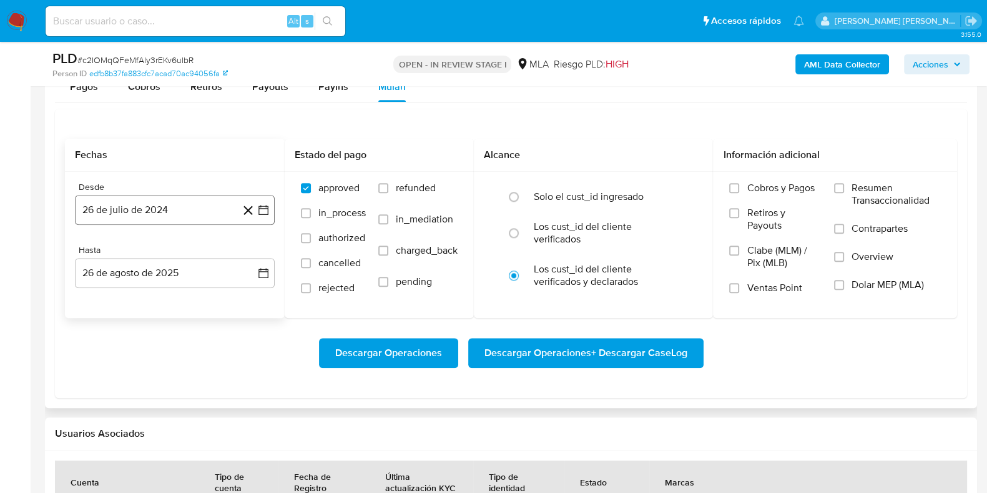
click at [178, 219] on button "26 de julio de 2024" at bounding box center [175, 210] width 200 height 30
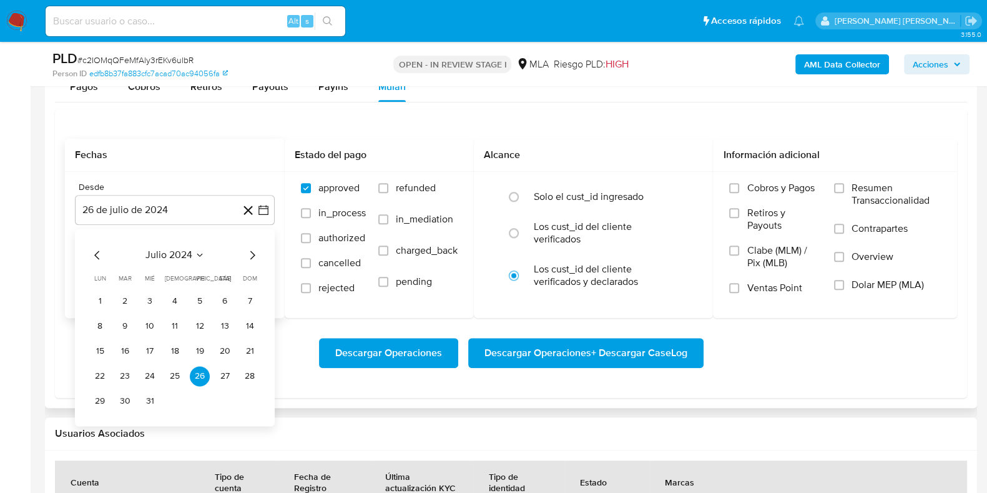
click at [250, 253] on icon "Mes siguiente" at bounding box center [252, 254] width 15 height 15
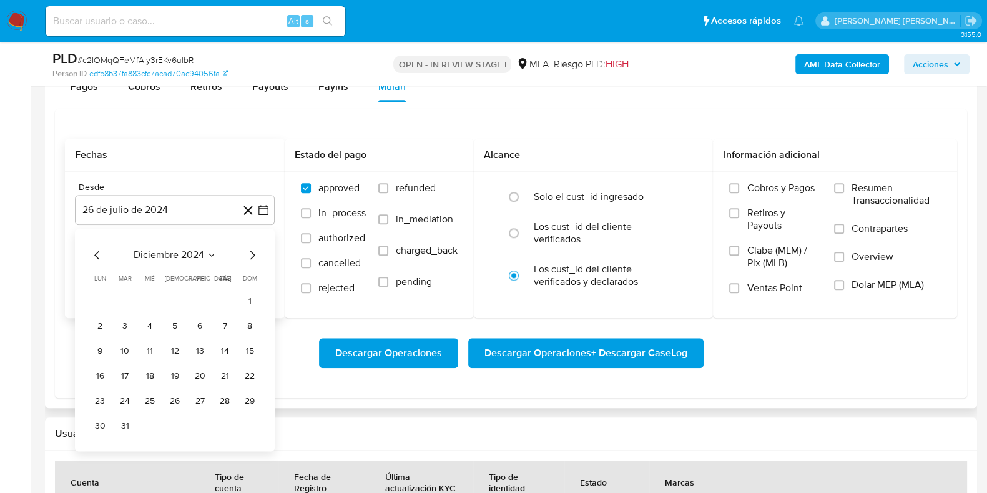
click at [250, 253] on icon "Mes siguiente" at bounding box center [252, 254] width 15 height 15
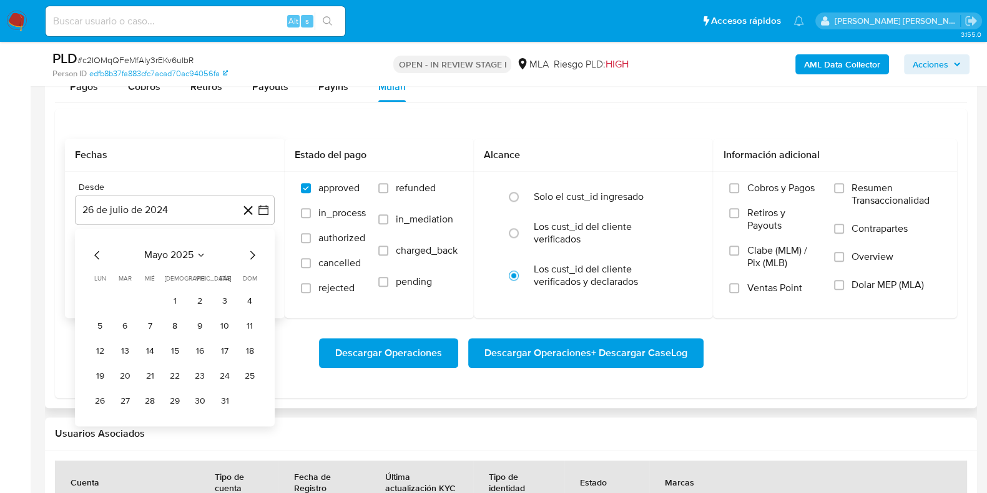
click at [250, 253] on icon "Mes siguiente" at bounding box center [252, 254] width 15 height 15
click at [123, 301] on button "1" at bounding box center [125, 301] width 20 height 20
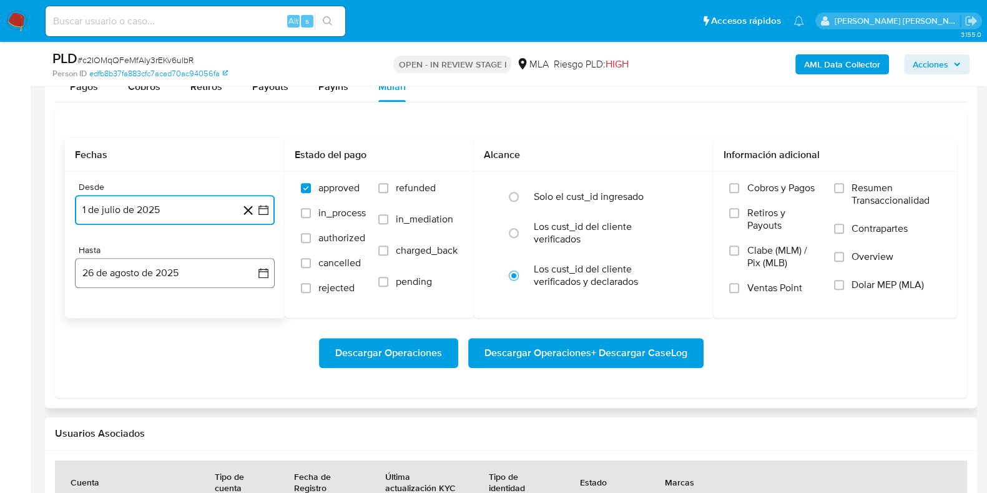
click at [140, 280] on button "26 de agosto de 2025" at bounding box center [175, 273] width 200 height 30
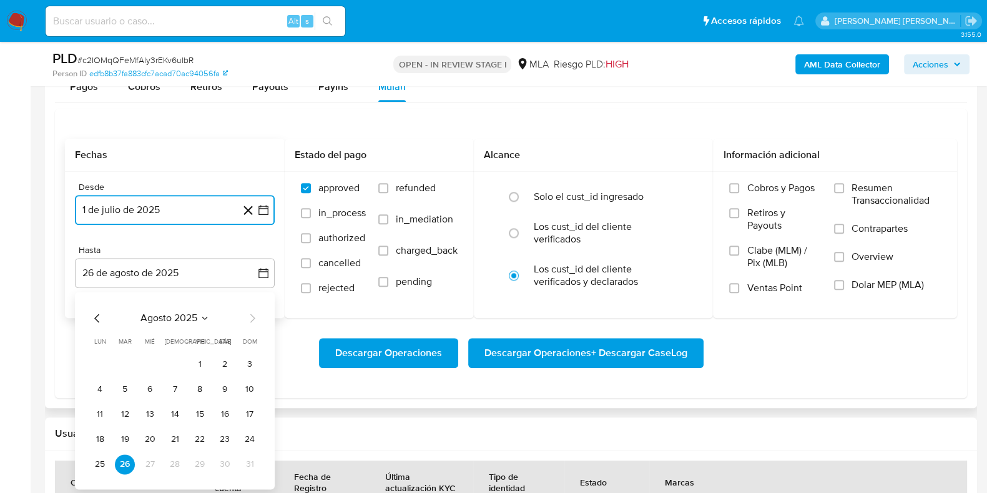
click at [94, 318] on icon "Mes anterior" at bounding box center [97, 317] width 15 height 15
click at [175, 469] on button "31" at bounding box center [175, 464] width 20 height 20
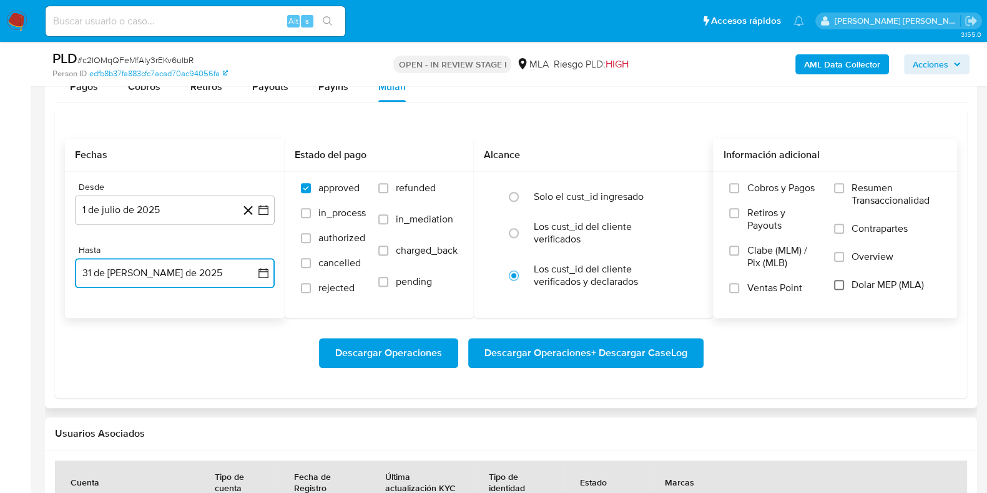
click at [841, 282] on input "Dolar MEP (MLA)" at bounding box center [839, 285] width 10 height 10
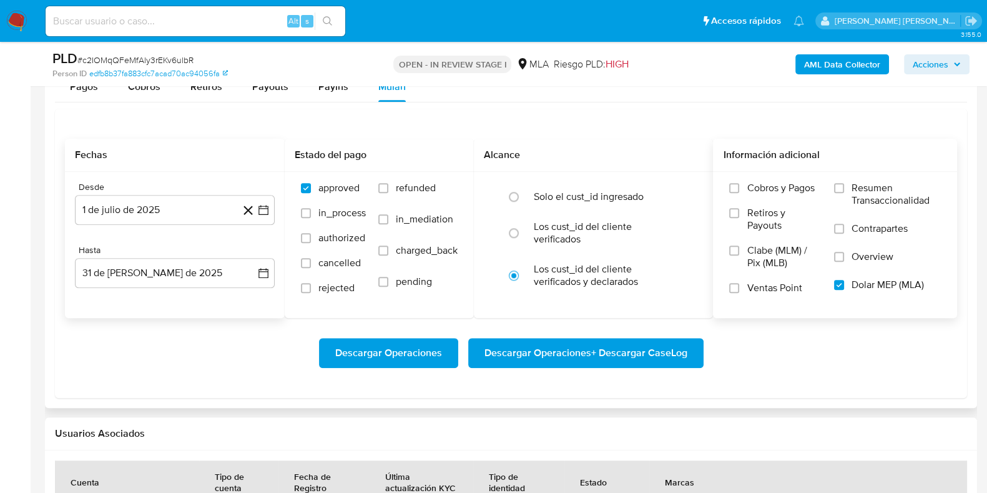
click at [572, 355] on span "Descargar Operaciones + Descargar CaseLog" at bounding box center [585, 352] width 203 height 27
